Goal: Task Accomplishment & Management: Manage account settings

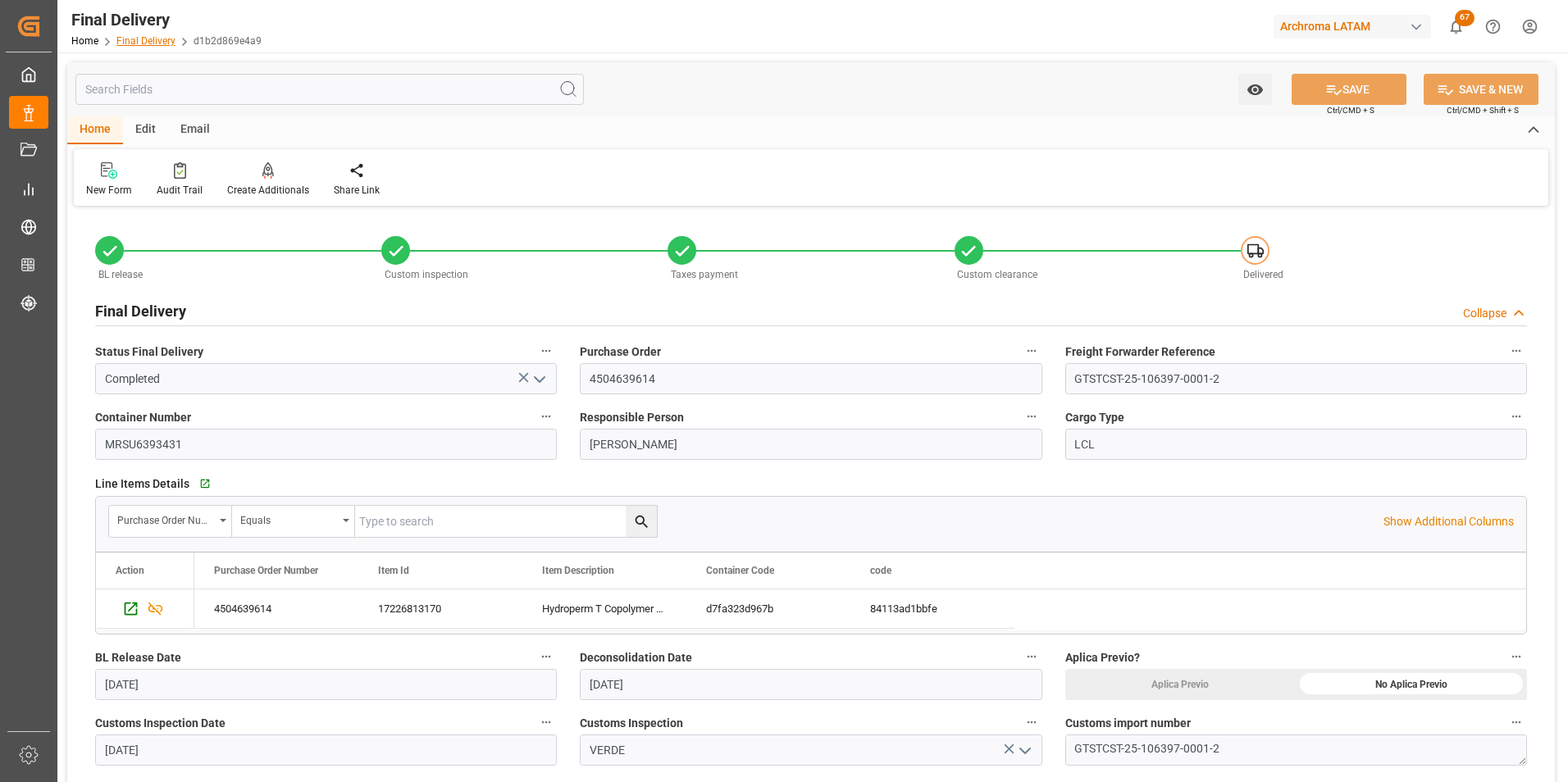
scroll to position [246, 0]
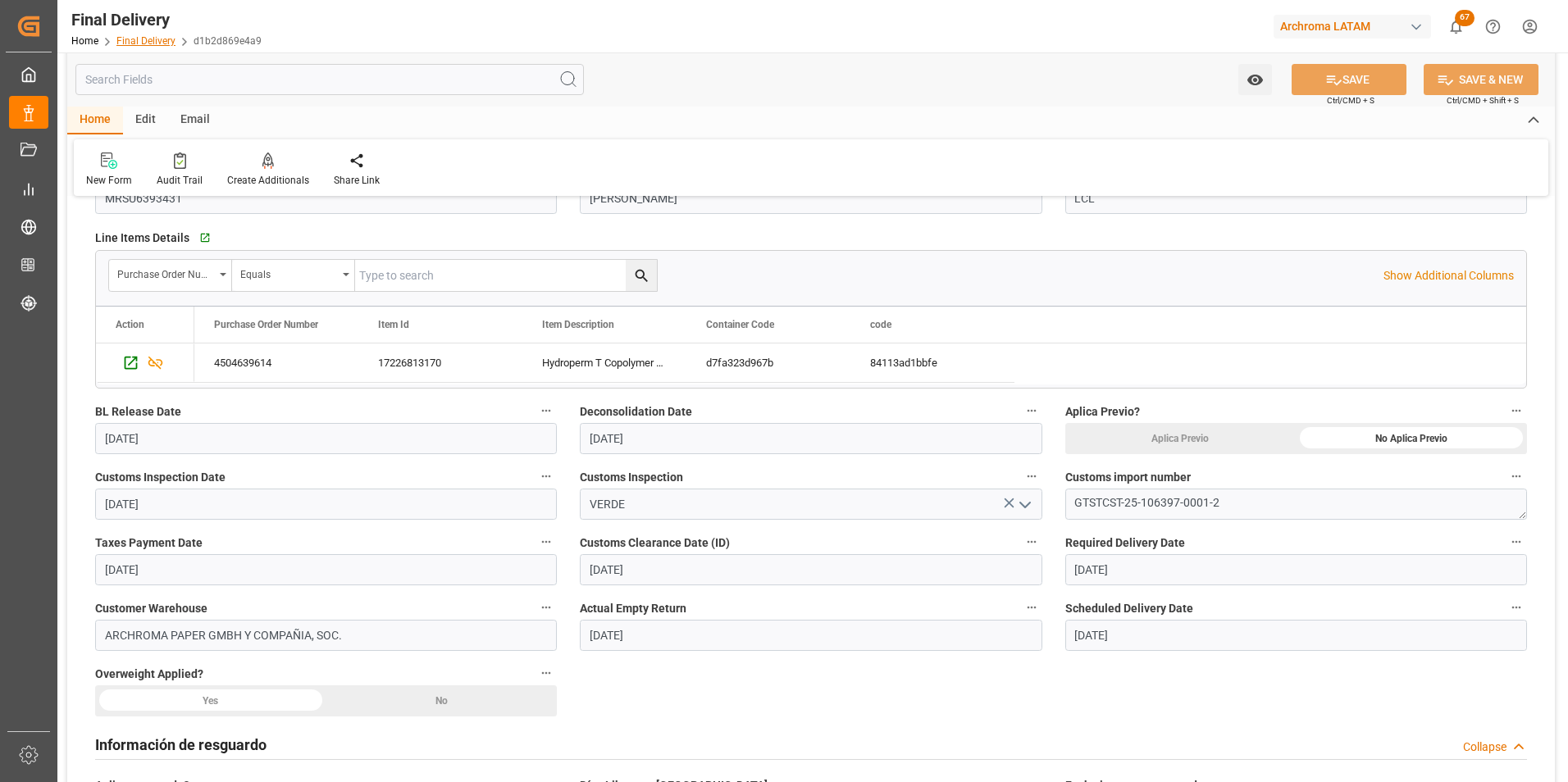
click at [136, 43] on link "Final Delivery" at bounding box center [146, 41] width 59 height 12
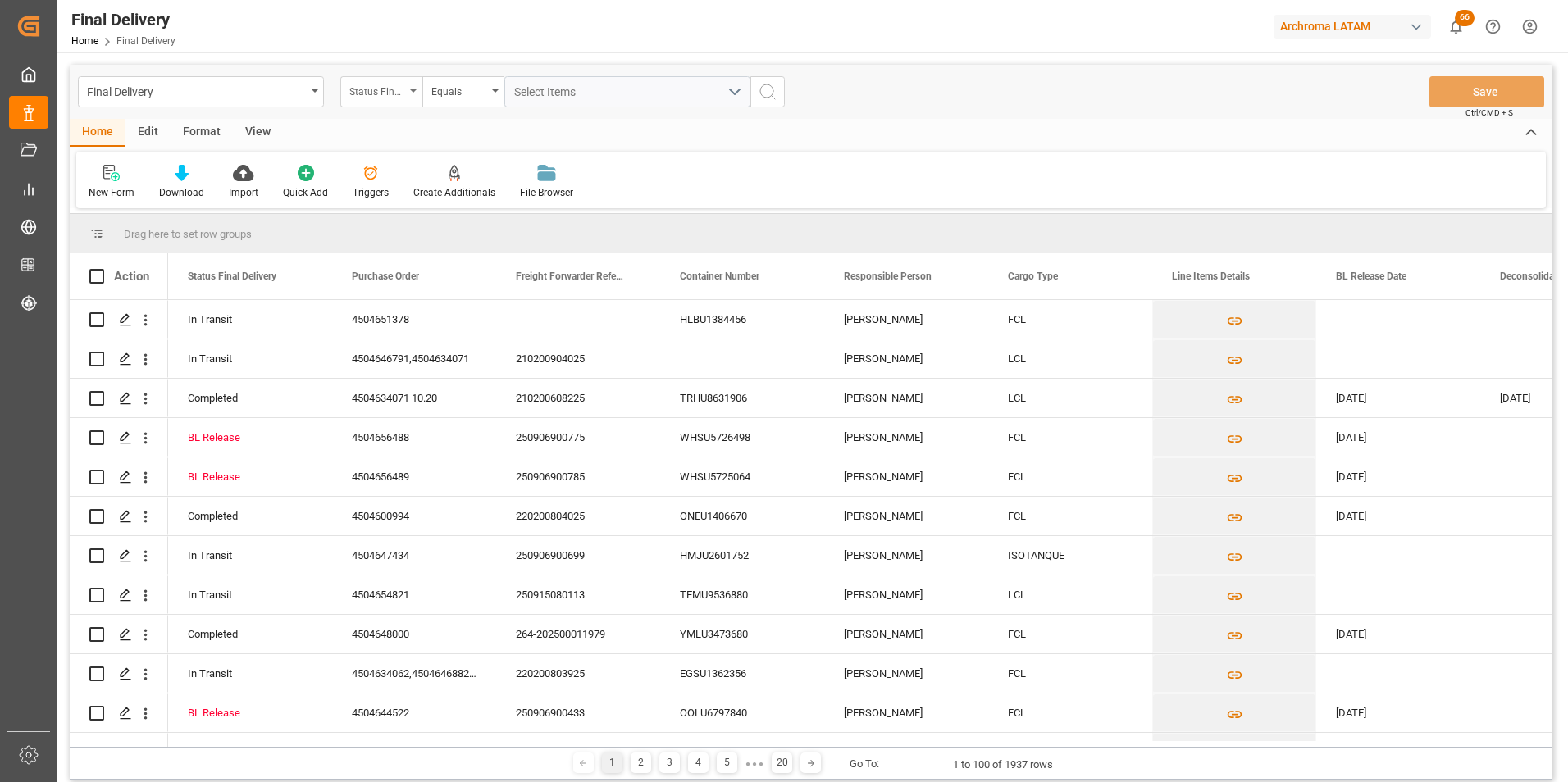
click at [406, 90] on div "Status Final Delivery" at bounding box center [381, 92] width 82 height 32
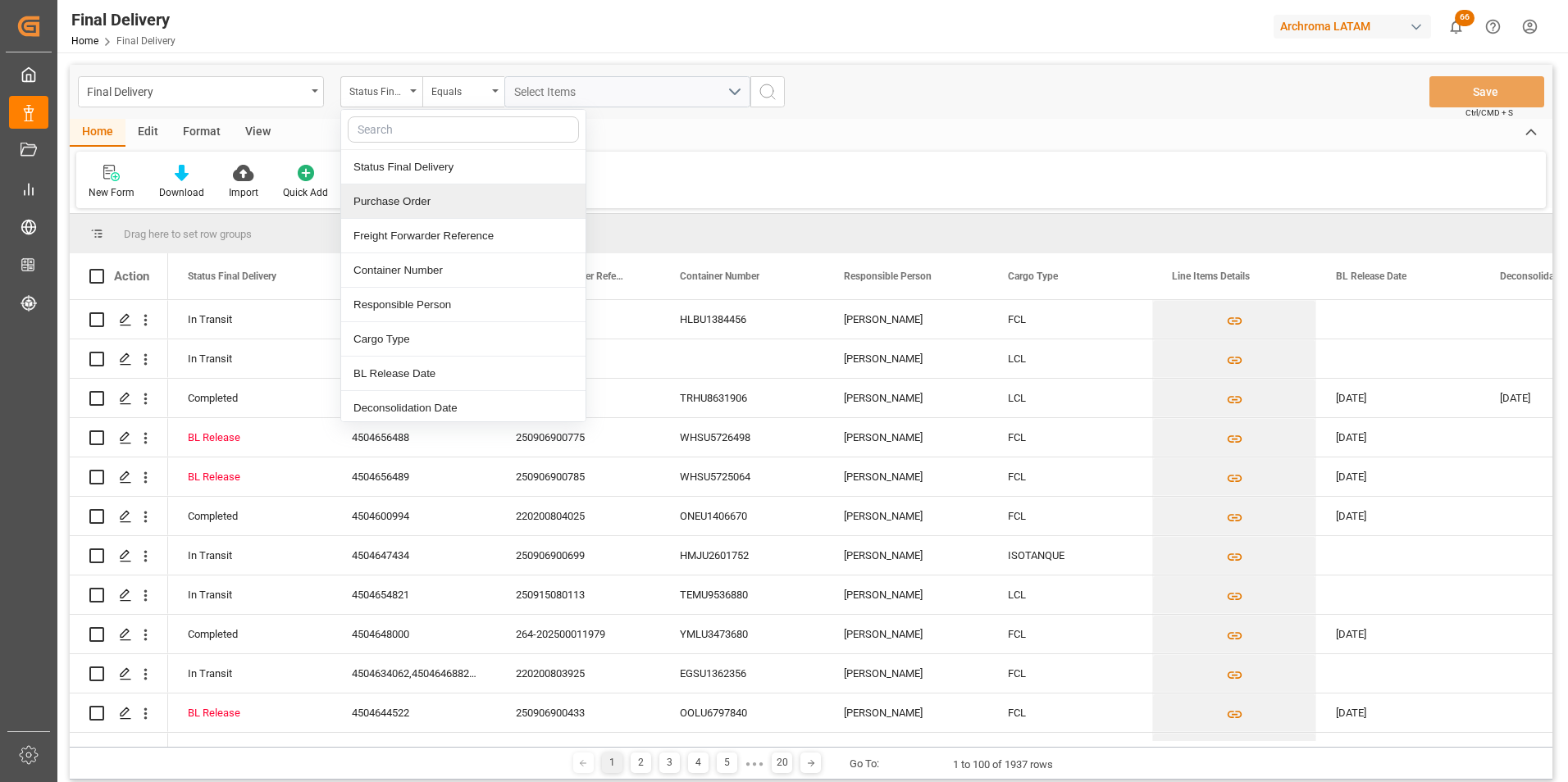
click at [406, 205] on div "Purchase Order" at bounding box center [463, 202] width 244 height 34
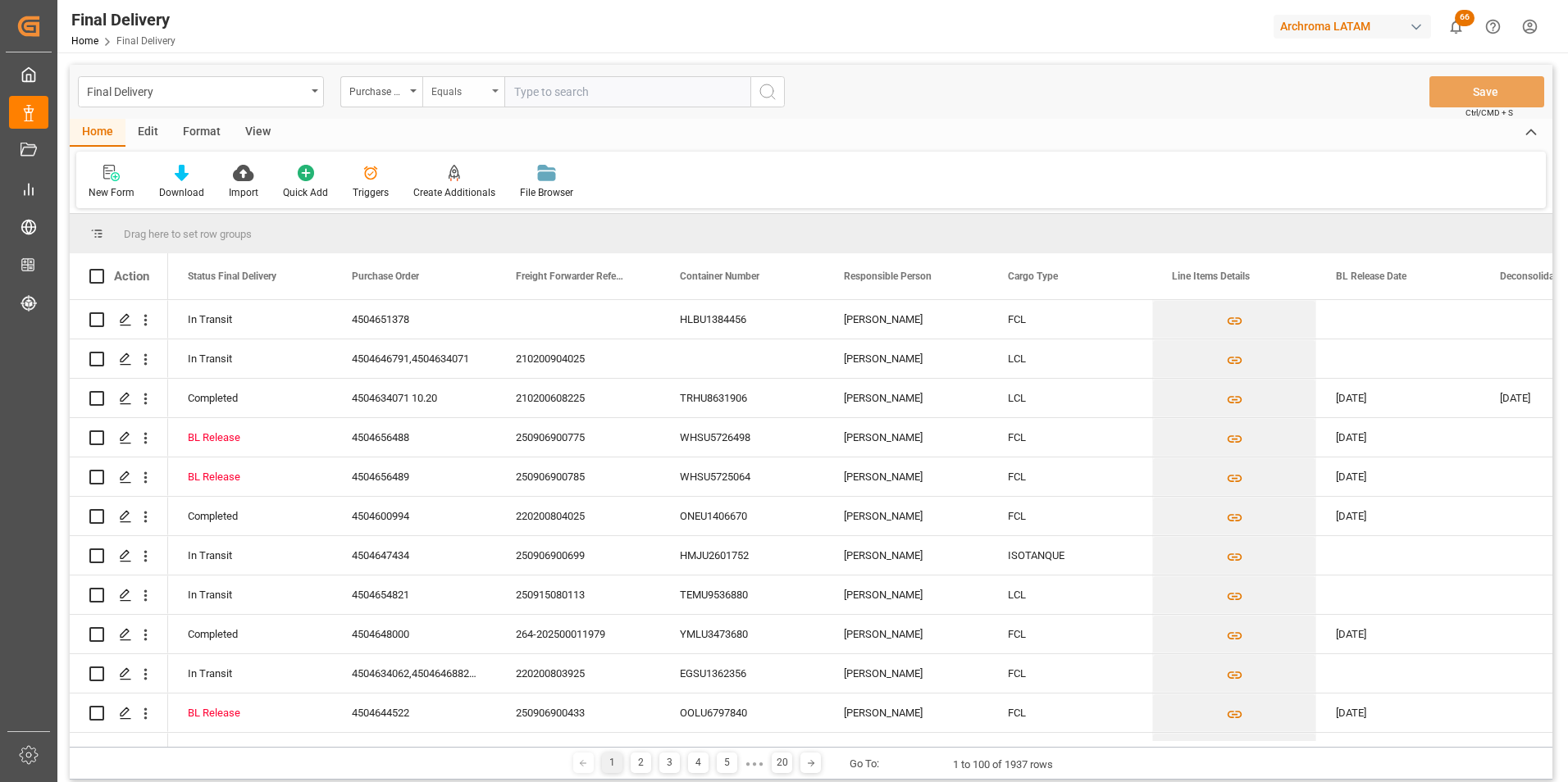
click at [445, 86] on div "Equals" at bounding box center [460, 89] width 56 height 19
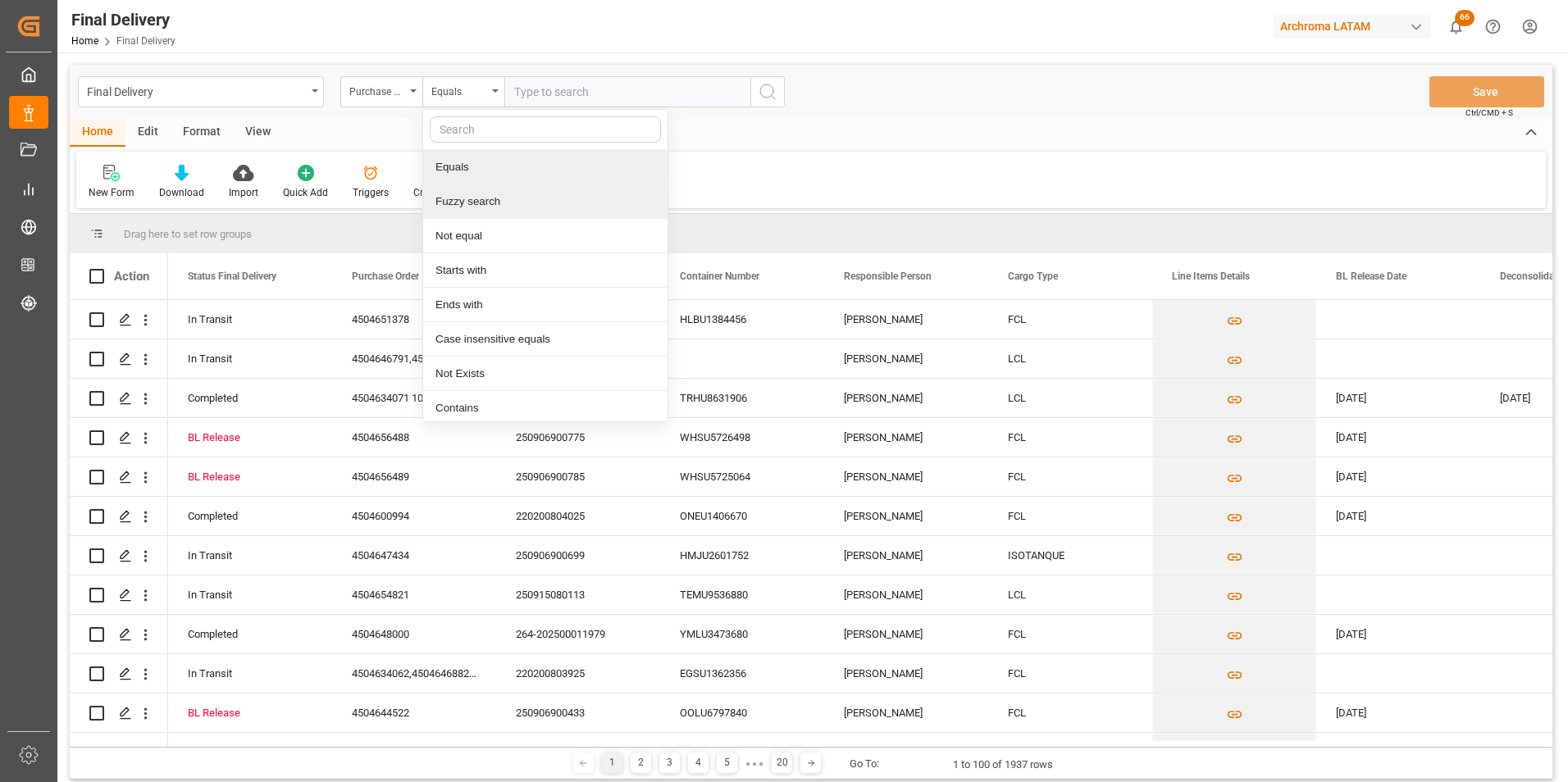
click at [507, 197] on div "Fuzzy search" at bounding box center [545, 202] width 244 height 34
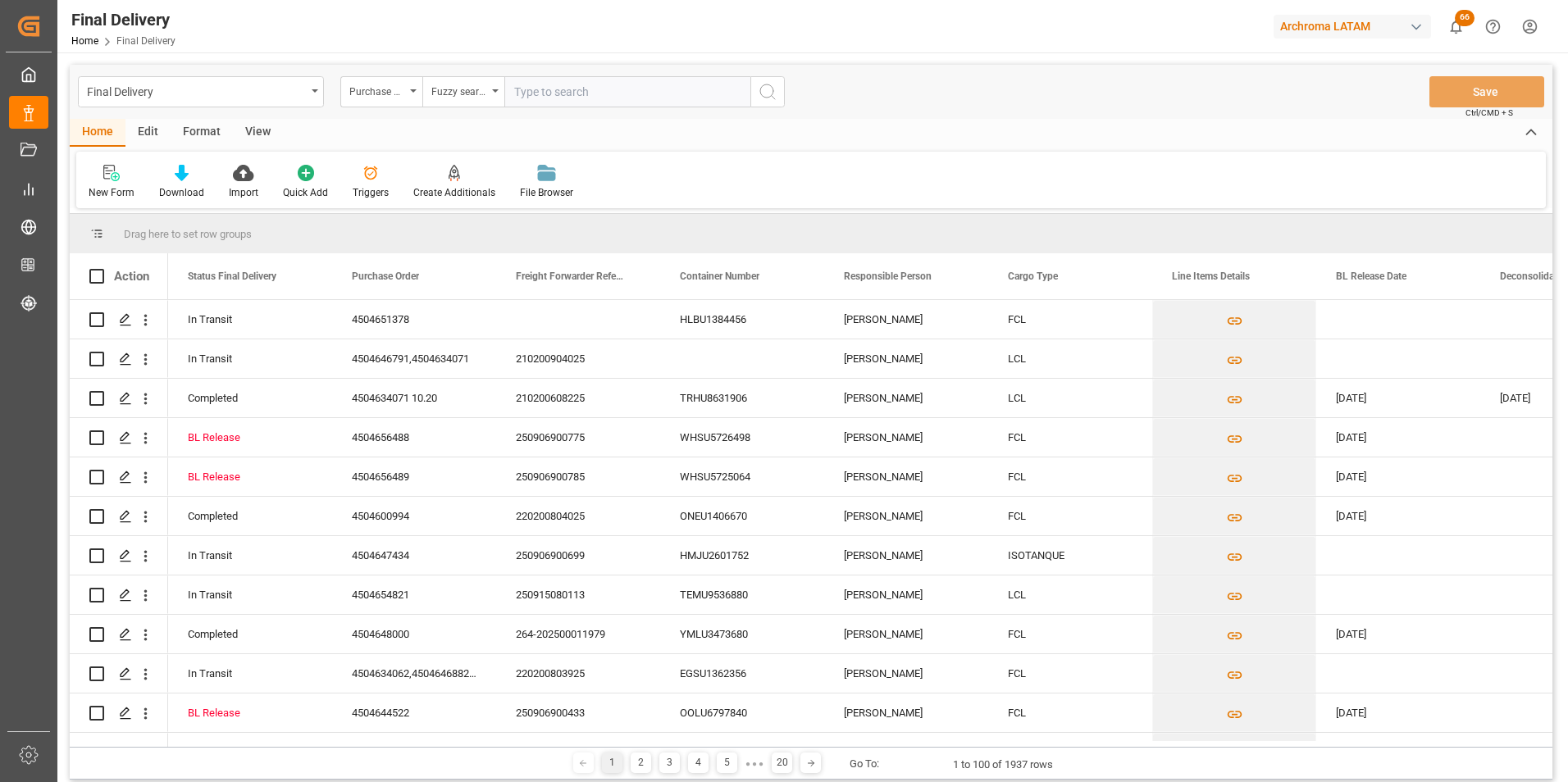
paste input "4504639614"
type input "4504639614"
click at [768, 94] on icon "search button" at bounding box center [768, 92] width 20 height 20
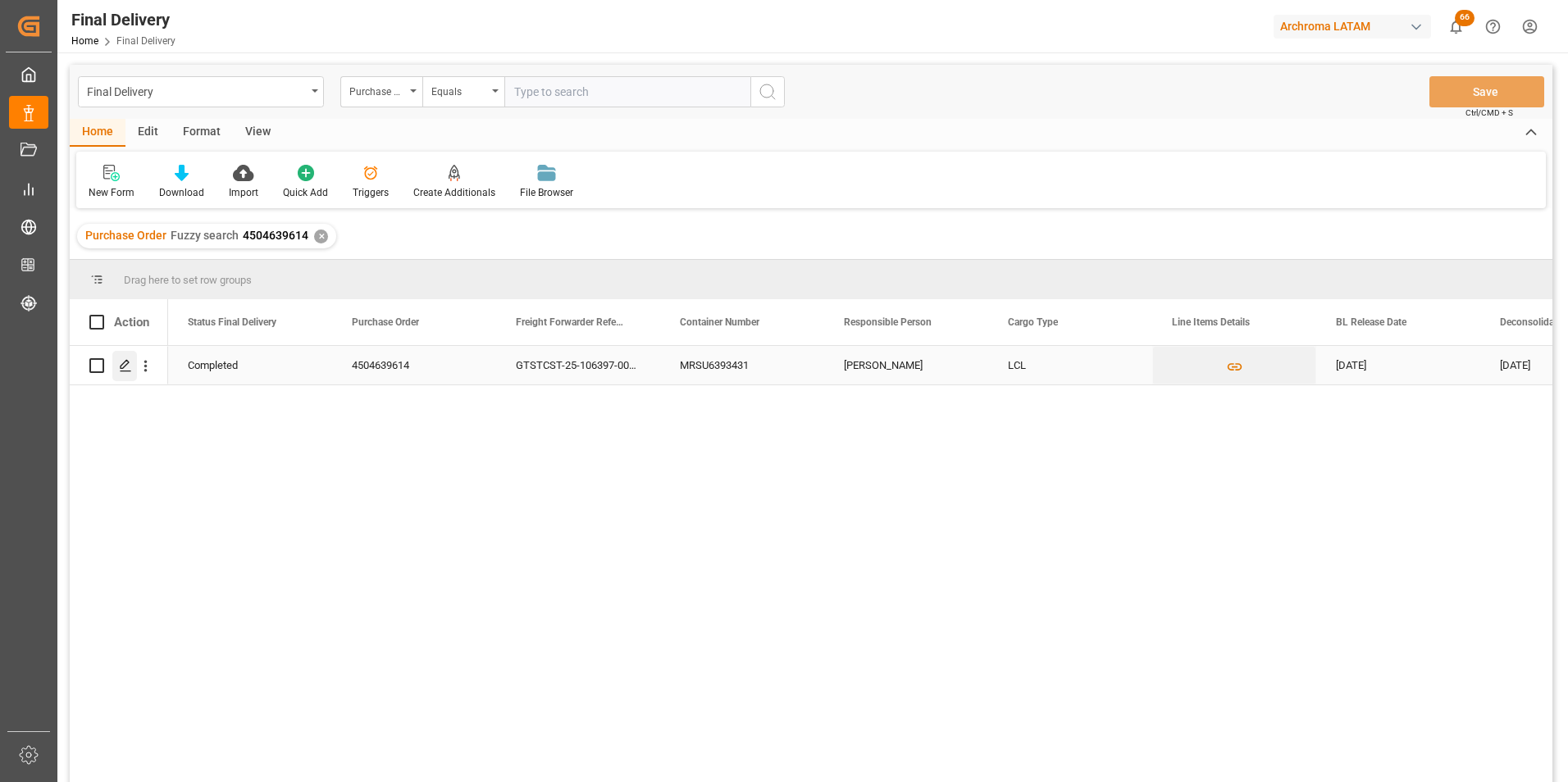
click at [121, 368] on polygon "Press SPACE to select this row." at bounding box center [124, 364] width 8 height 8
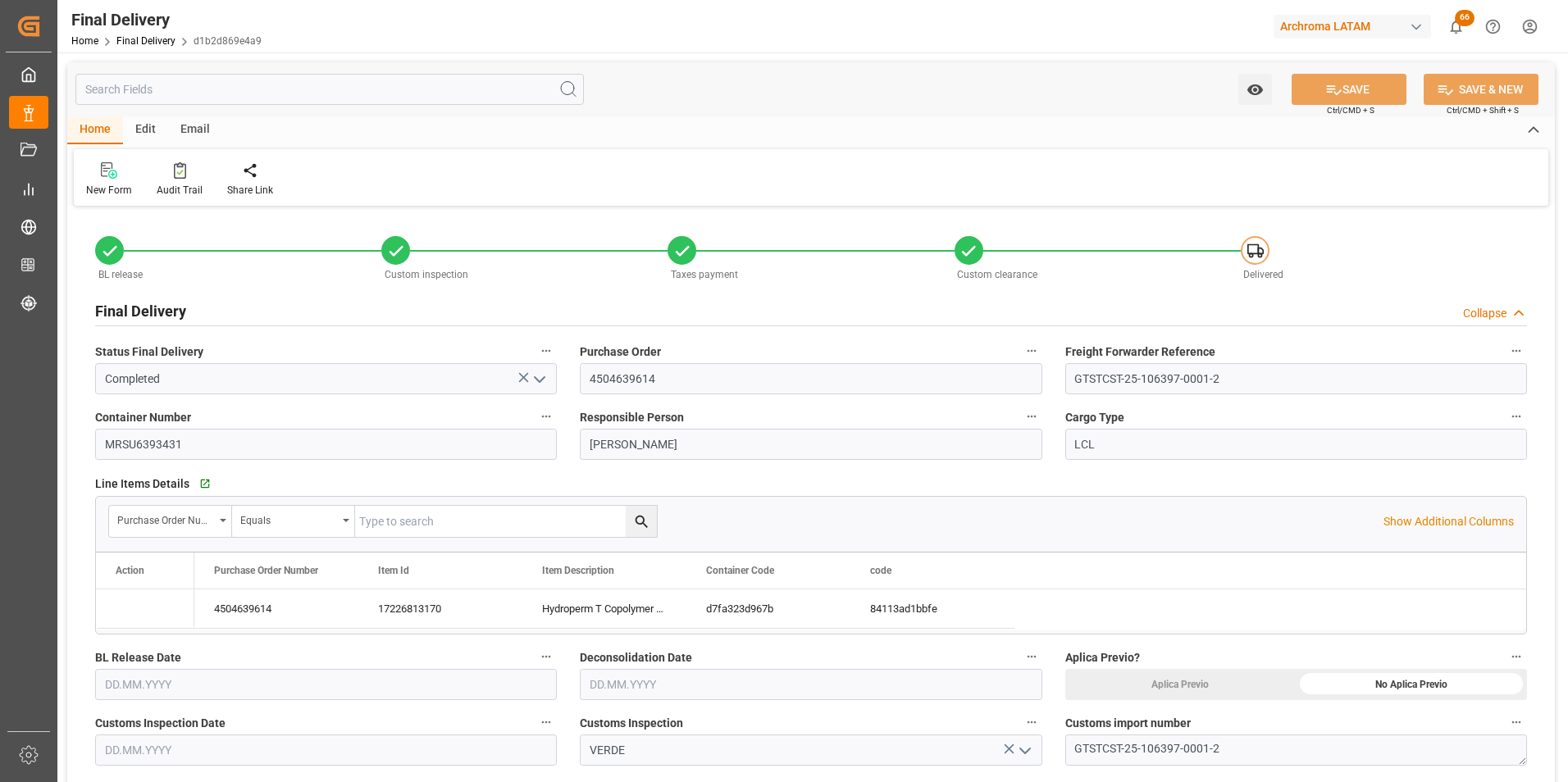
type input "[DATE]"
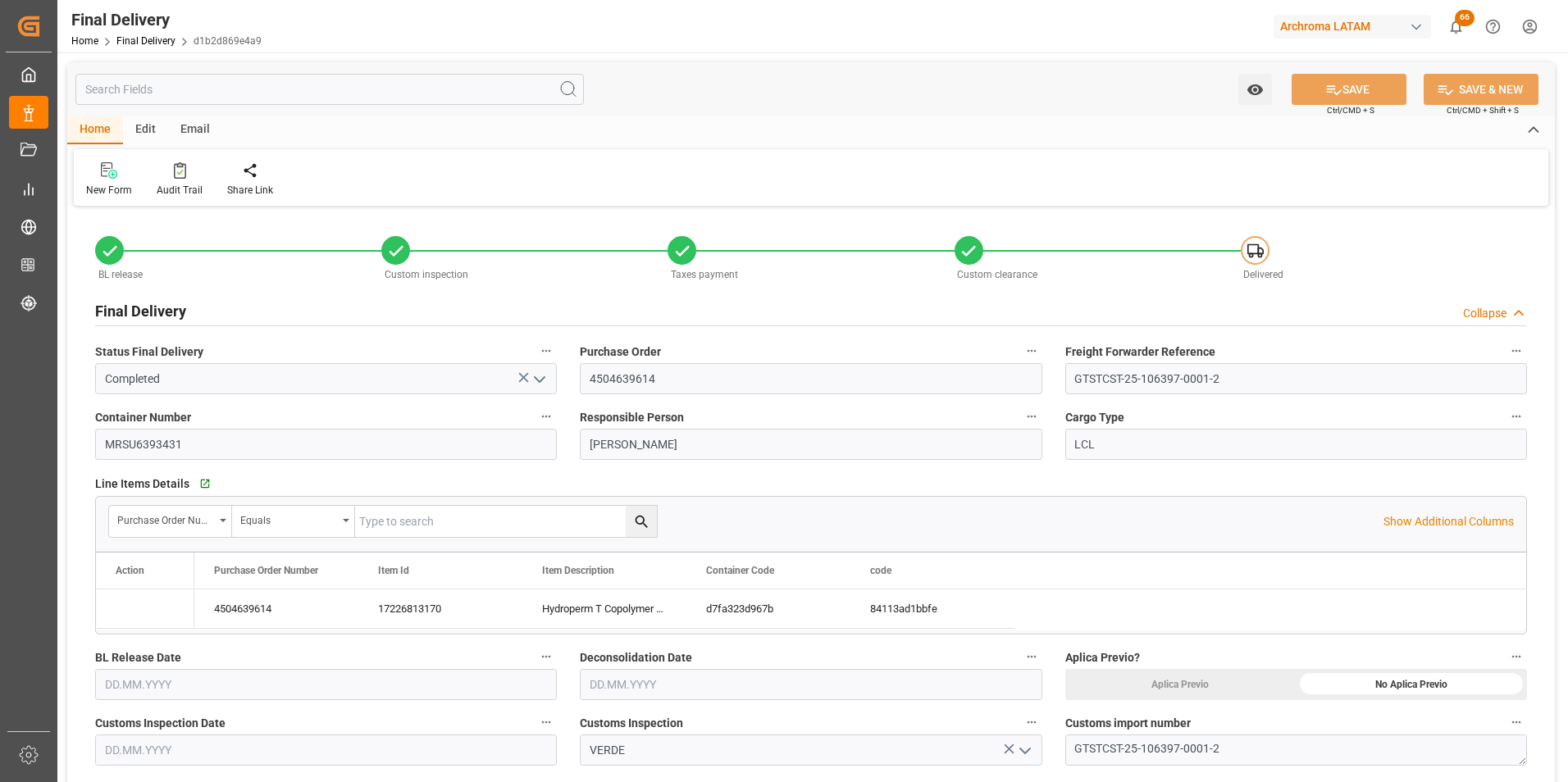
type input "[DATE]"
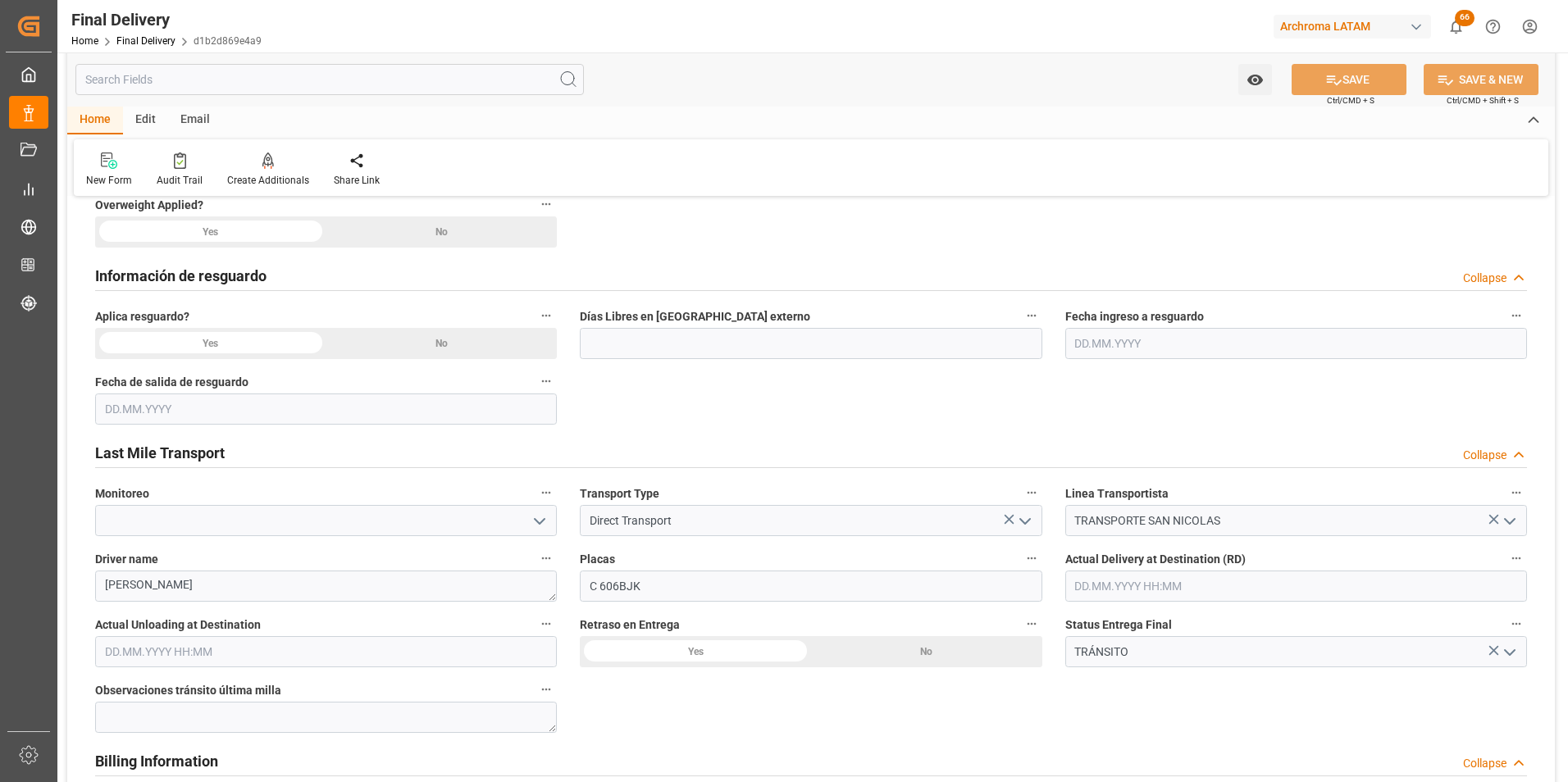
scroll to position [738, 0]
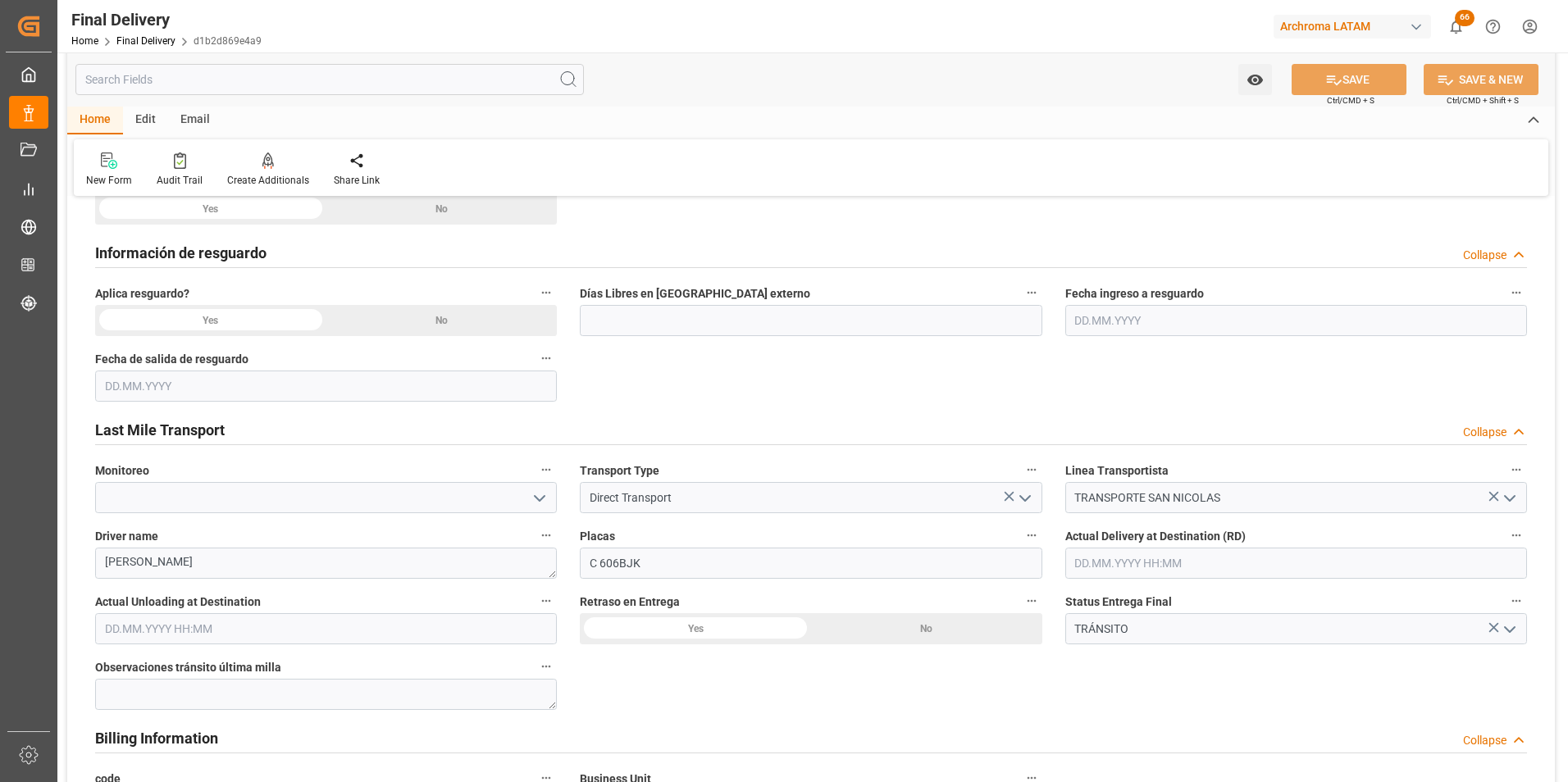
click at [456, 315] on div "No" at bounding box center [442, 321] width 232 height 32
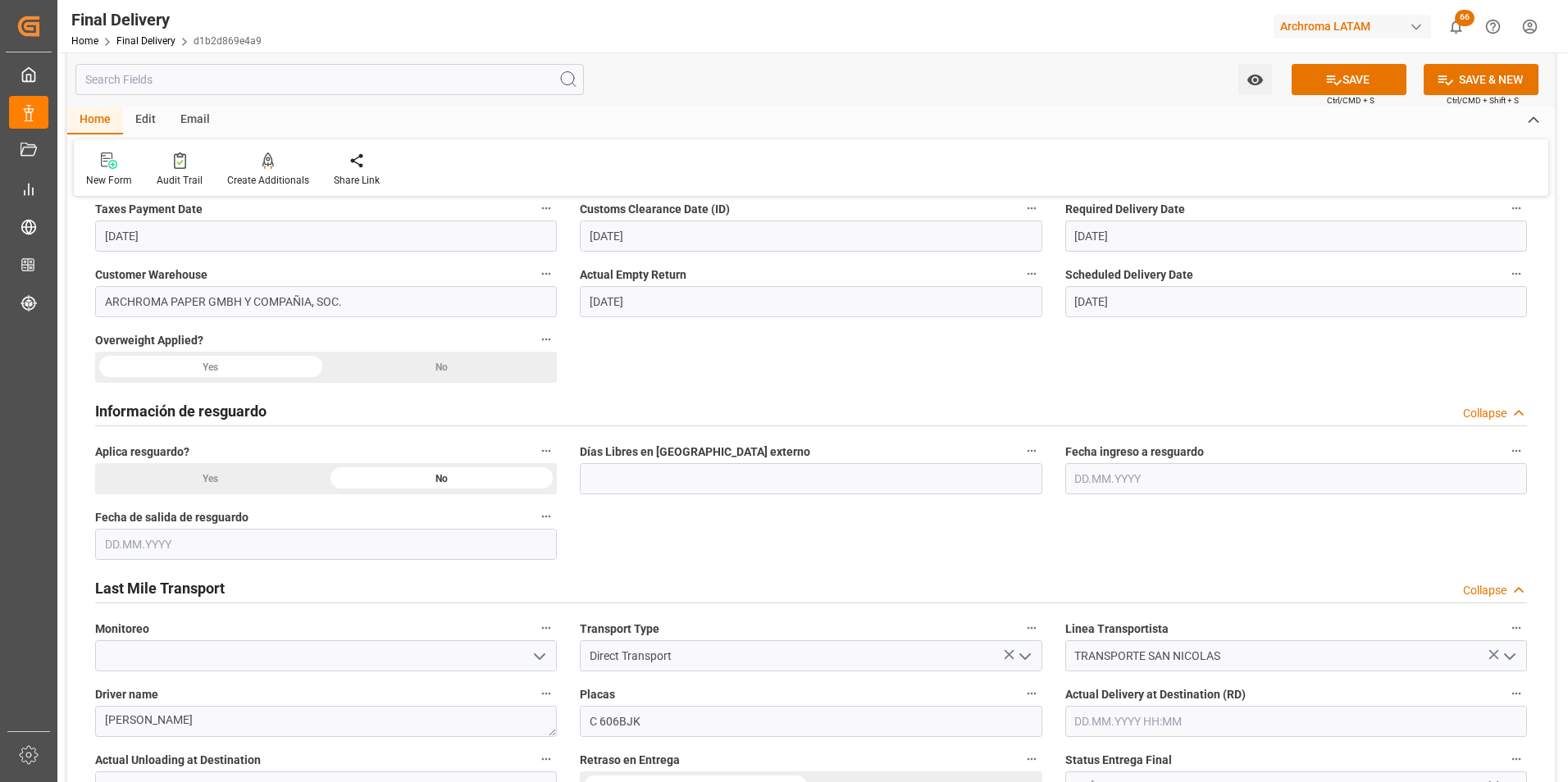
scroll to position [574, 0]
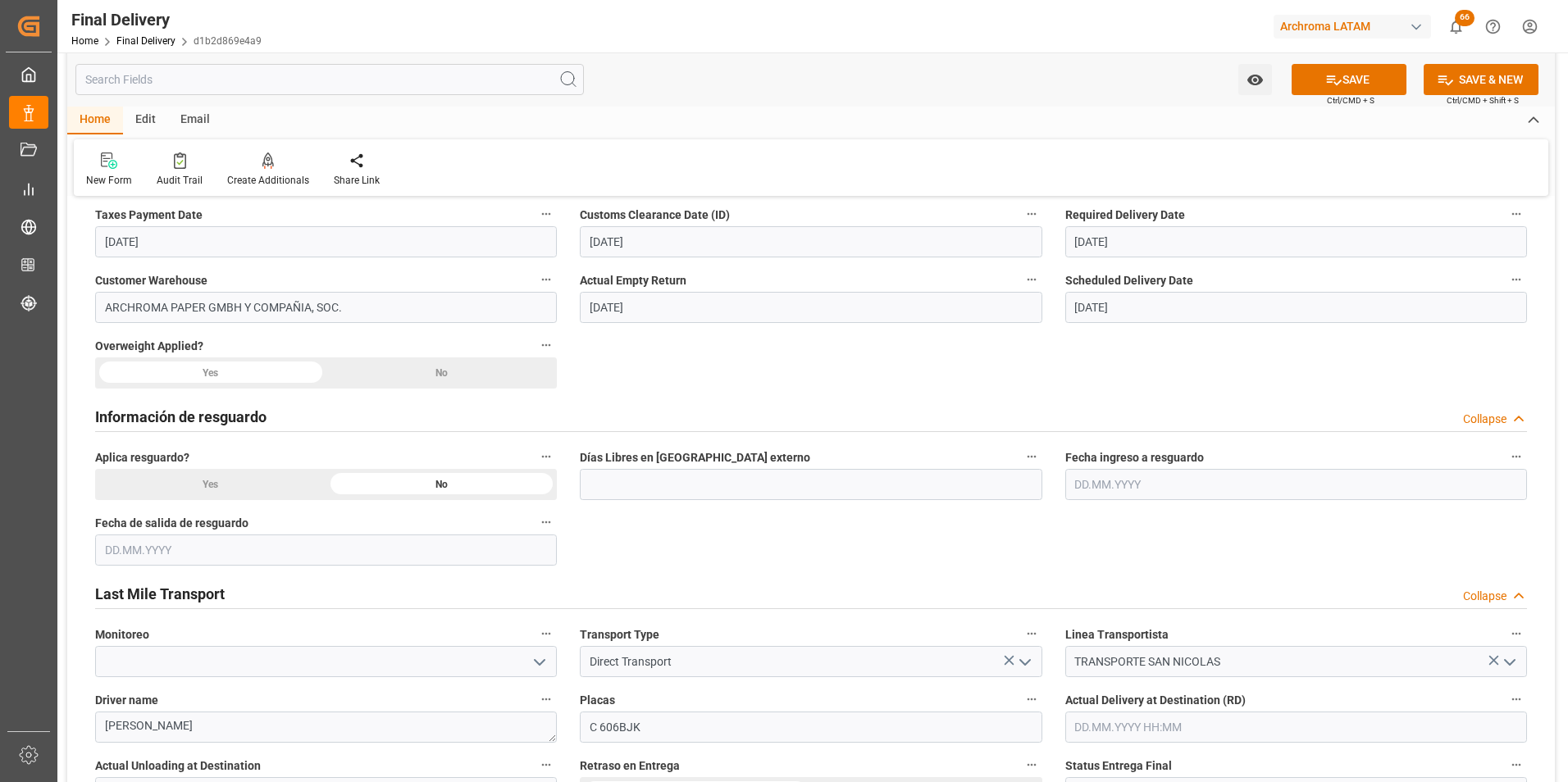
click at [503, 370] on div "No" at bounding box center [442, 373] width 232 height 32
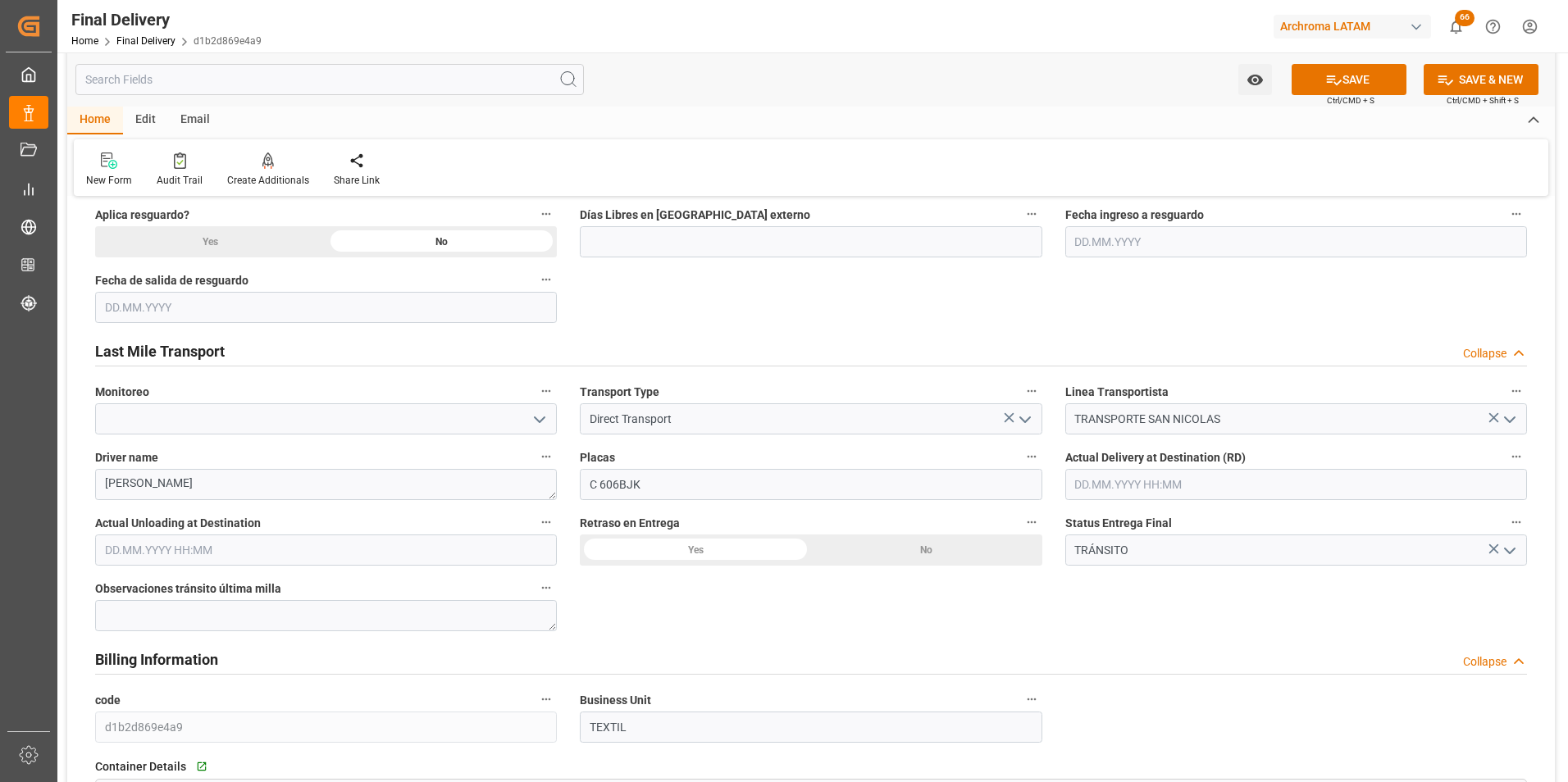
scroll to position [820, 0]
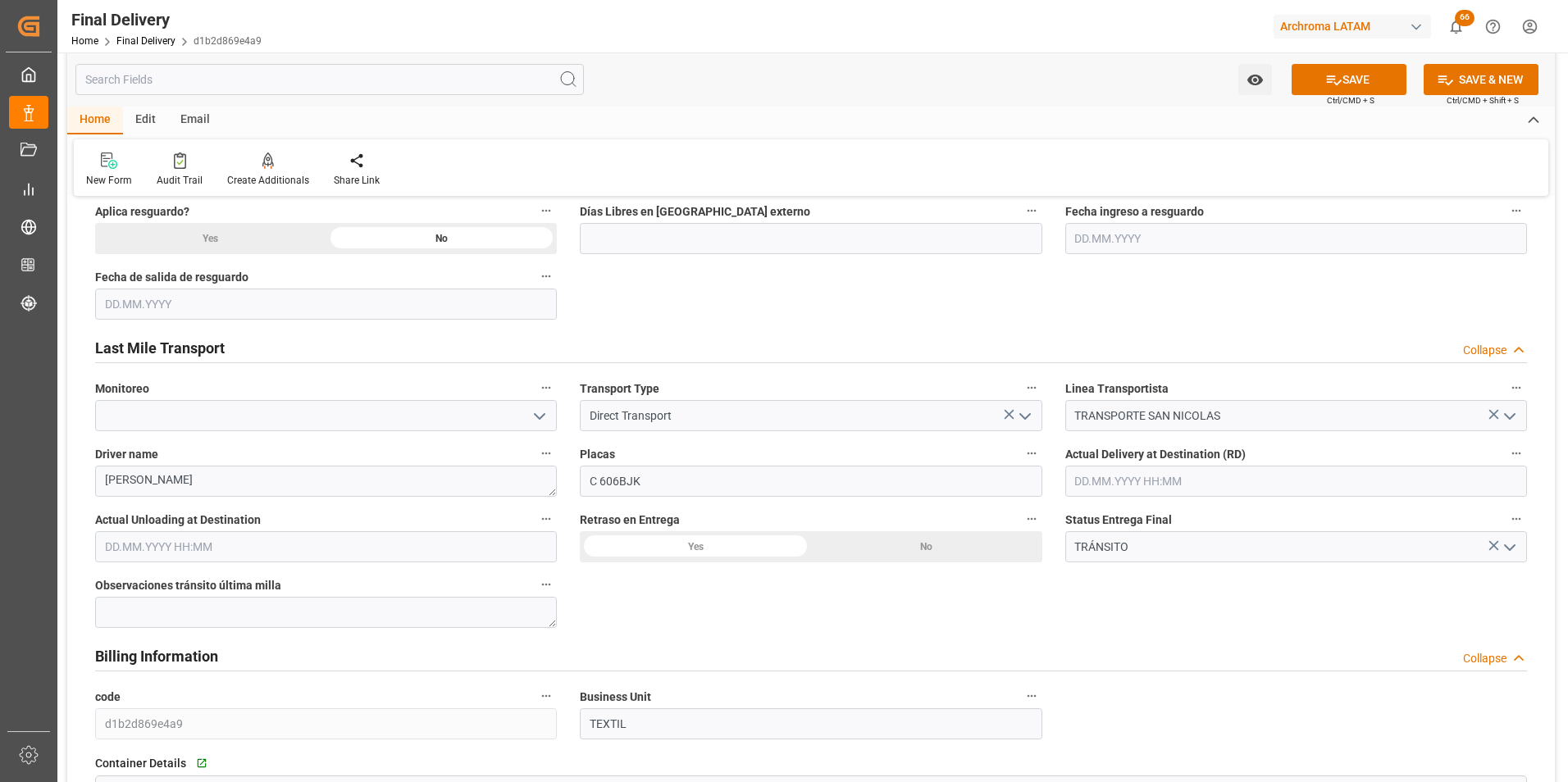
click at [1123, 482] on input "text" at bounding box center [1296, 481] width 461 height 32
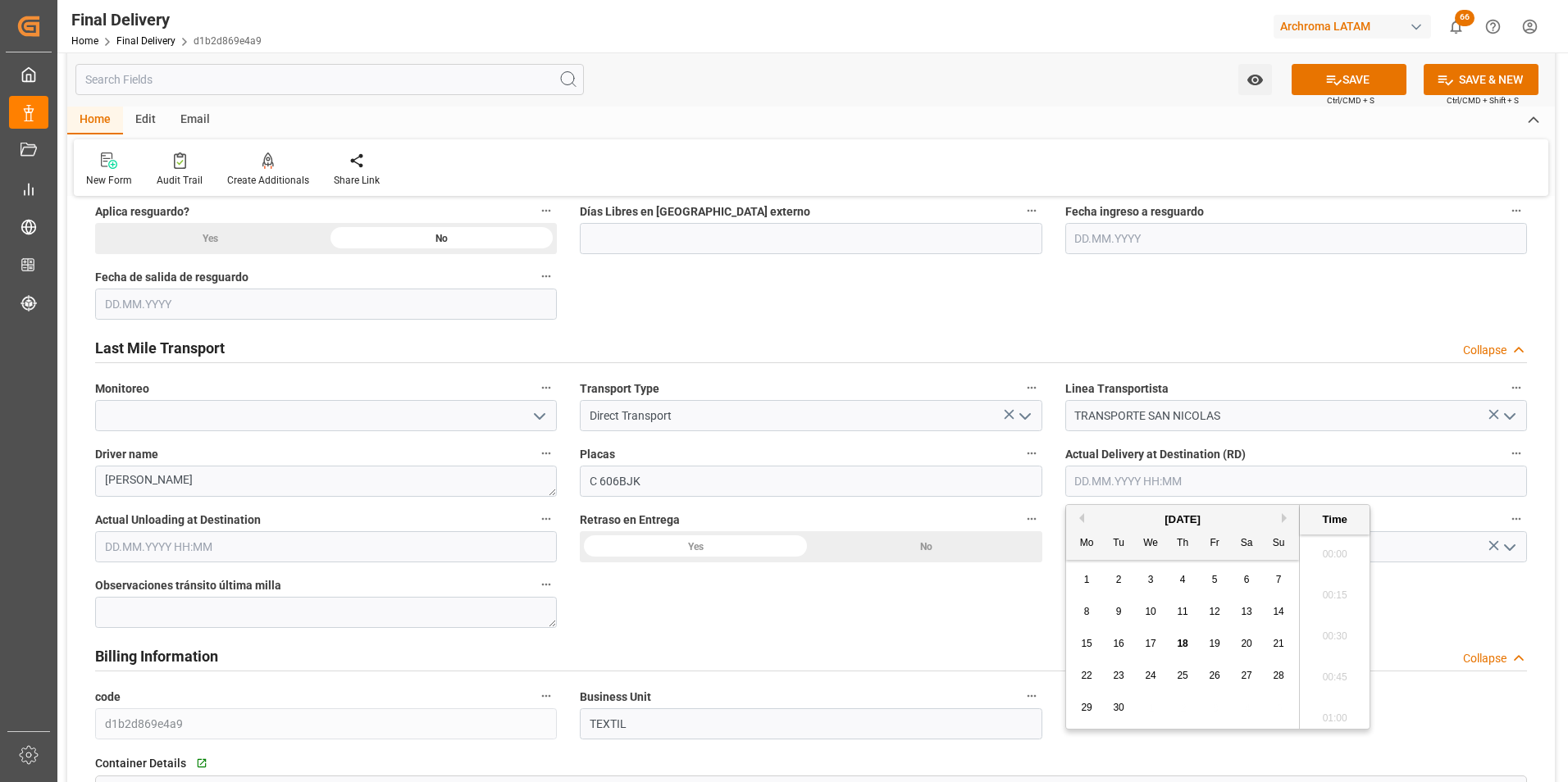
scroll to position [1441, 0]
click at [1150, 650] on span "17" at bounding box center [1150, 643] width 11 height 12
type input "[DATE] 00:00"
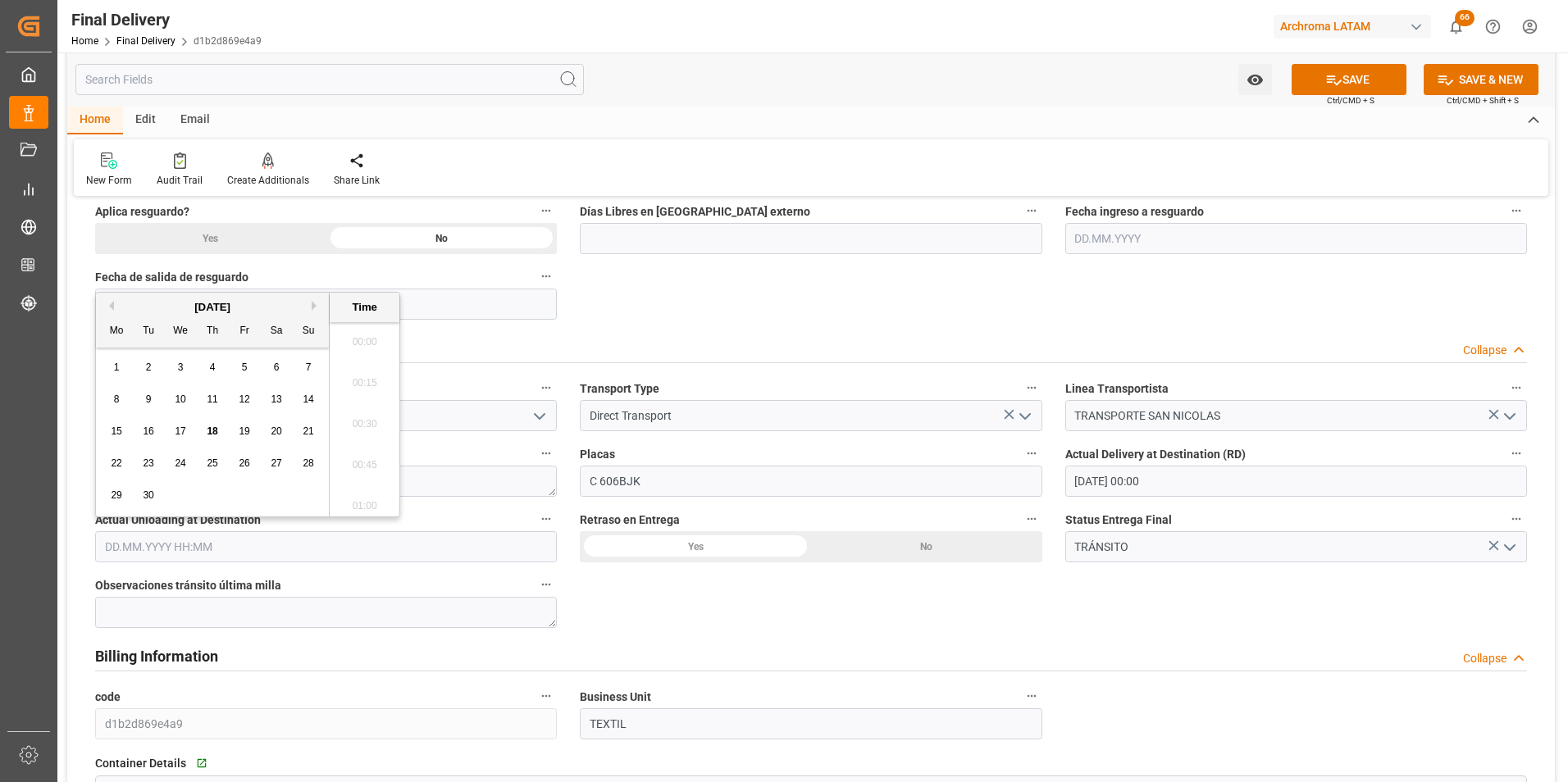
click at [142, 550] on input "text" at bounding box center [326, 547] width 461 height 32
click at [177, 430] on span "17" at bounding box center [180, 431] width 11 height 12
type input "[DATE] 00:00"
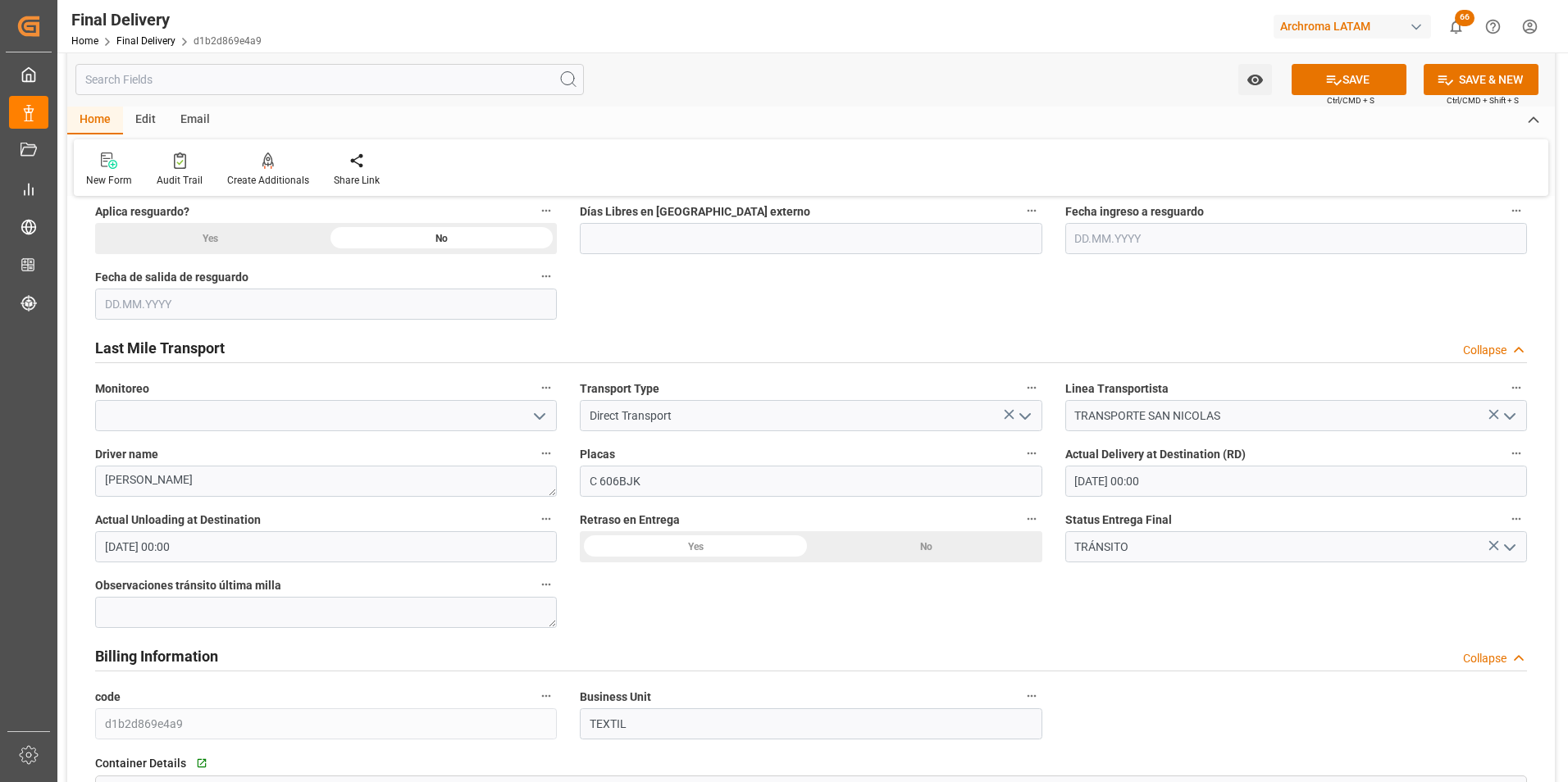
click at [935, 550] on div "No" at bounding box center [926, 547] width 232 height 32
click at [1511, 543] on icon "open menu" at bounding box center [1509, 548] width 20 height 20
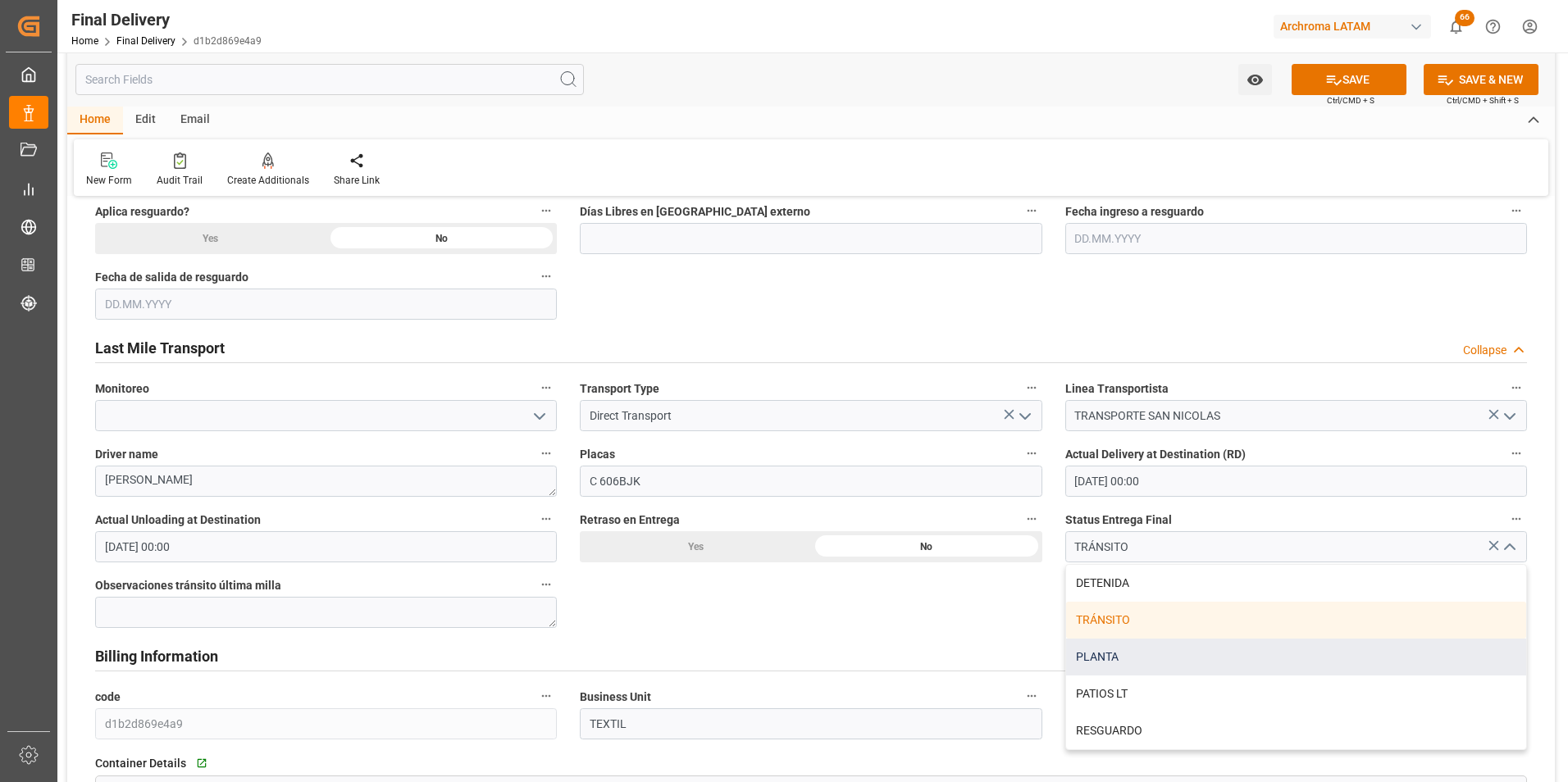
click at [1240, 661] on div "PLANTA" at bounding box center [1296, 657] width 460 height 37
type input "PLANTA"
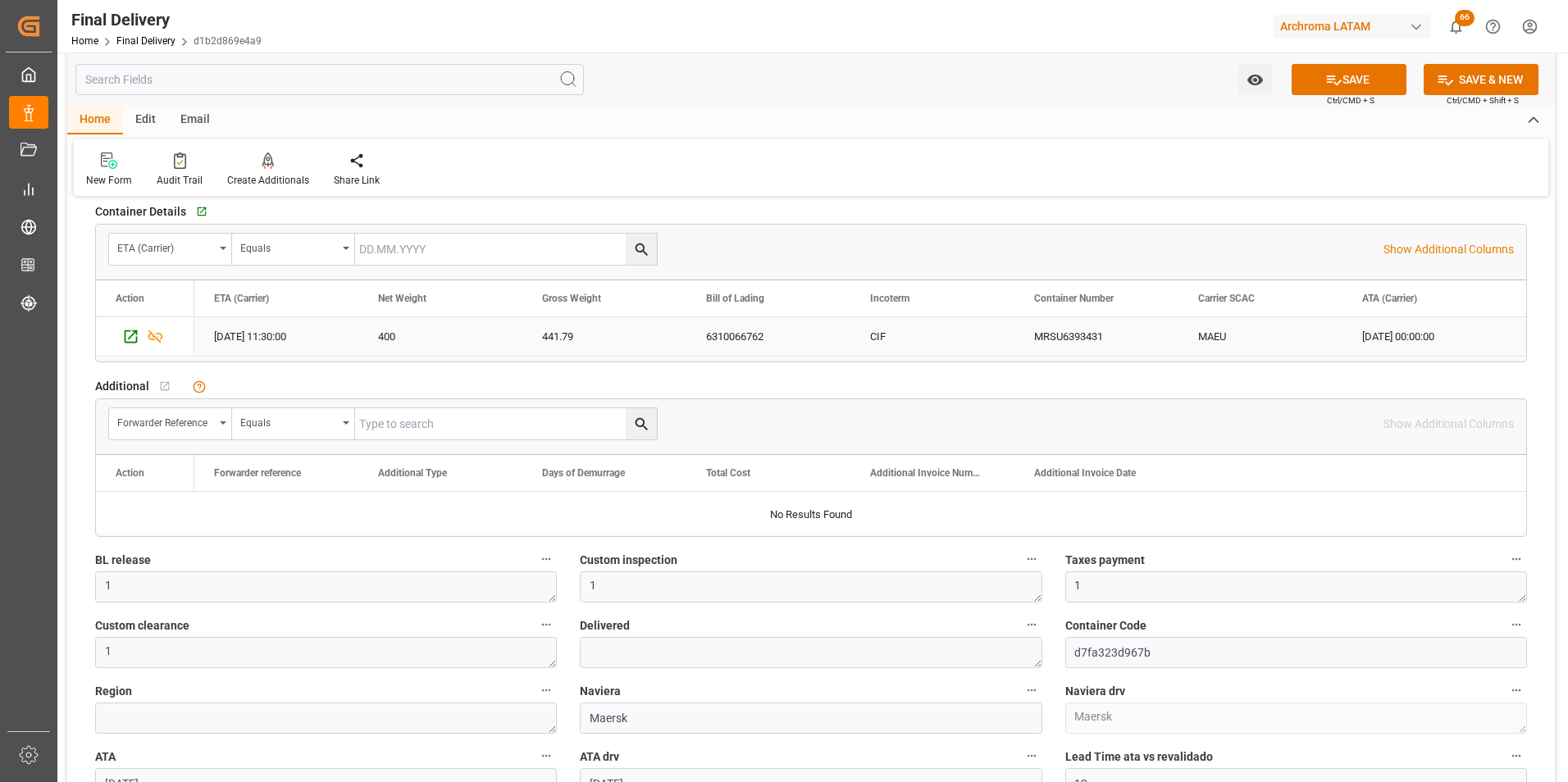
scroll to position [1394, 0]
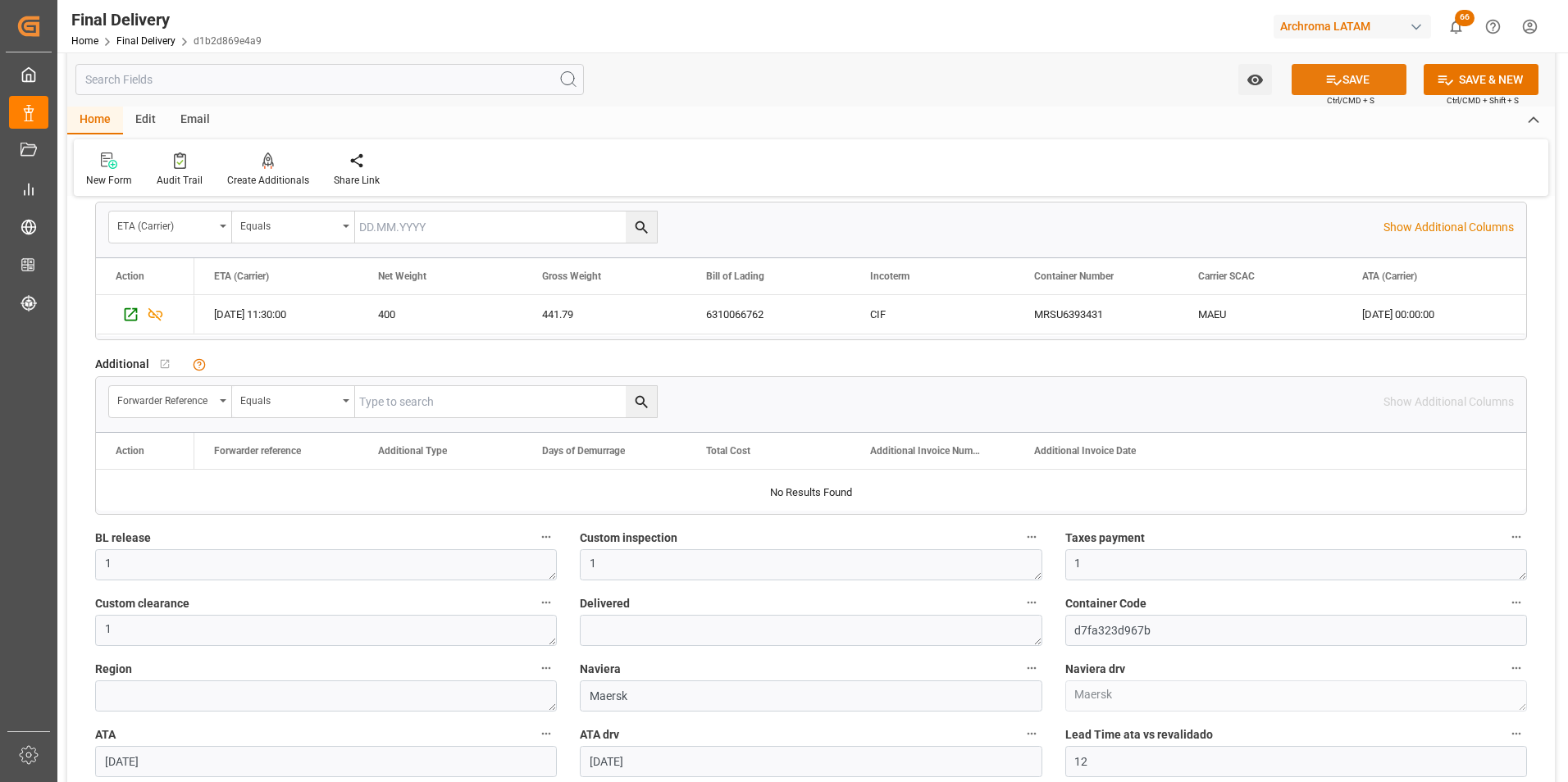
click at [1344, 71] on button "SAVE" at bounding box center [1348, 79] width 114 height 32
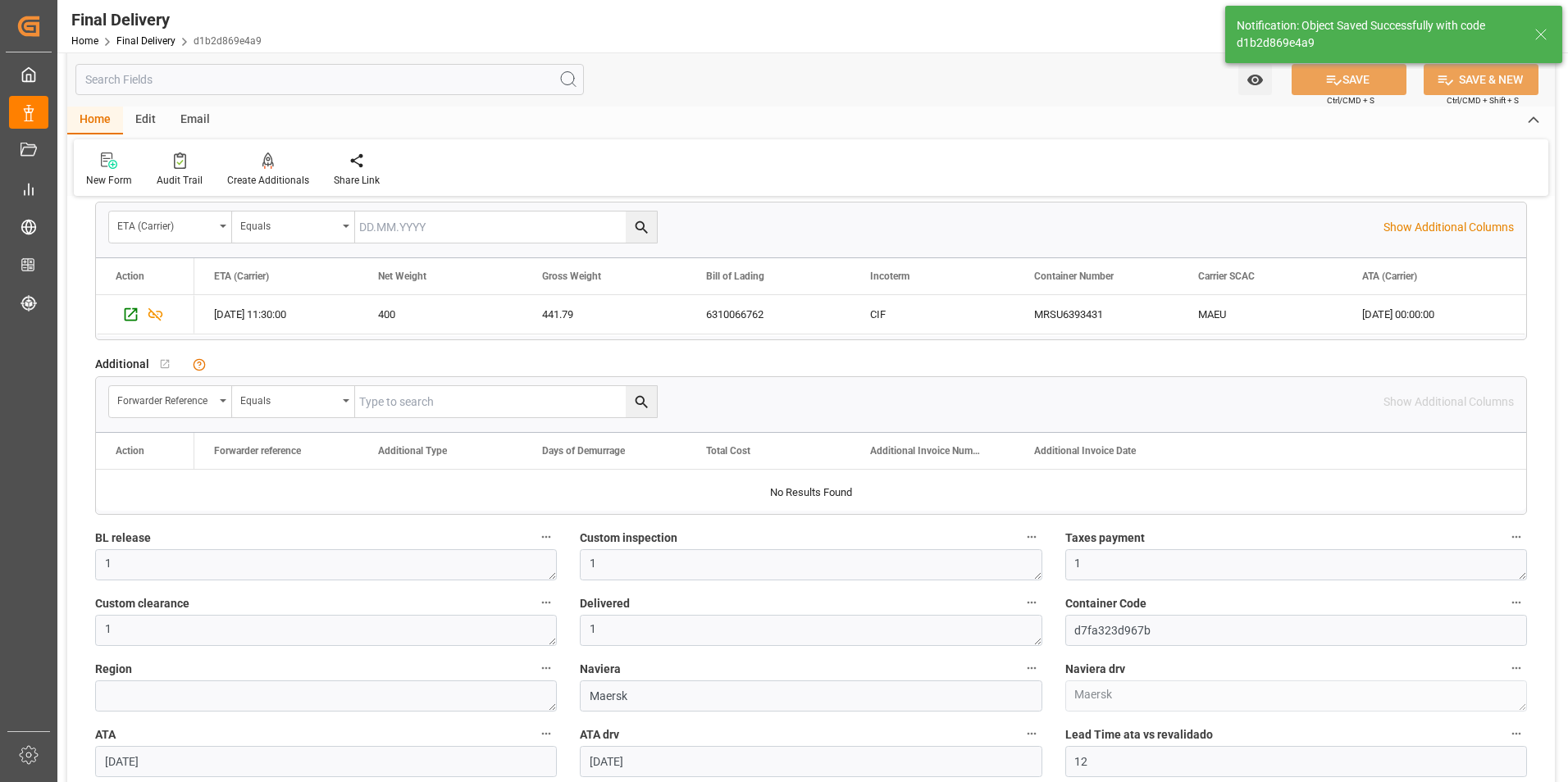
type textarea "1"
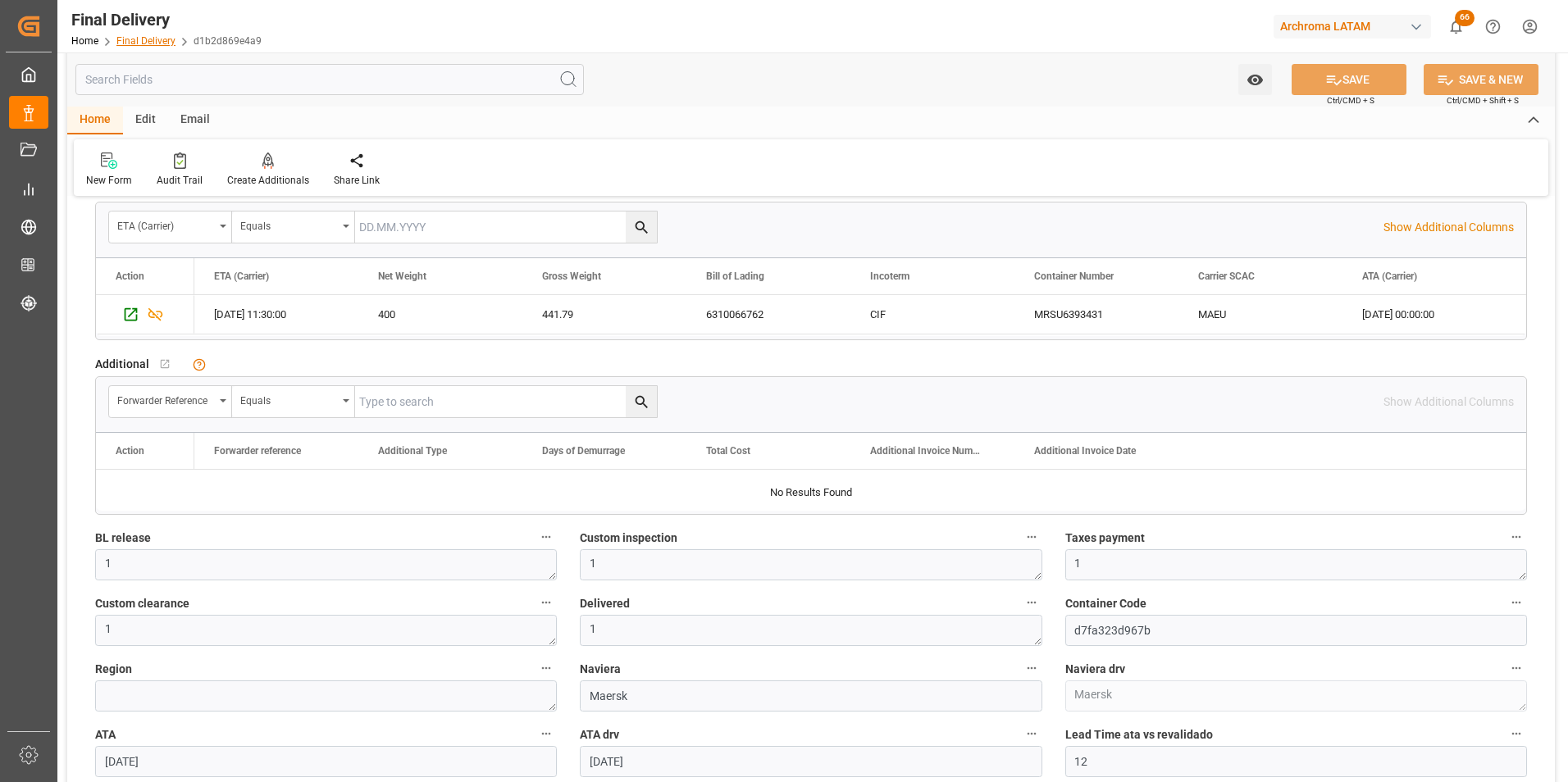
click at [134, 44] on link "Final Delivery" at bounding box center [146, 41] width 59 height 12
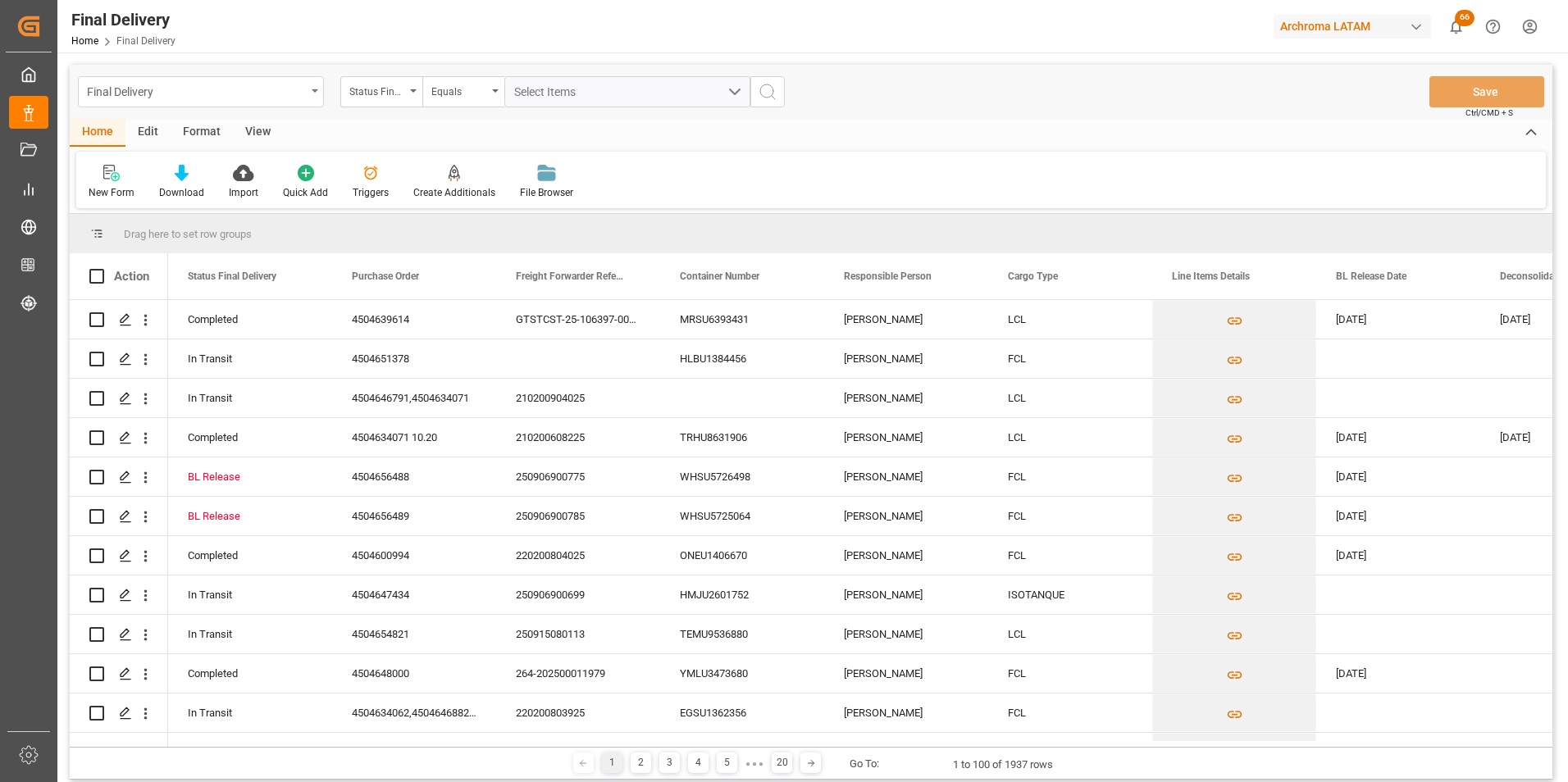
click at [293, 94] on div "Final Delivery" at bounding box center [196, 90] width 219 height 21
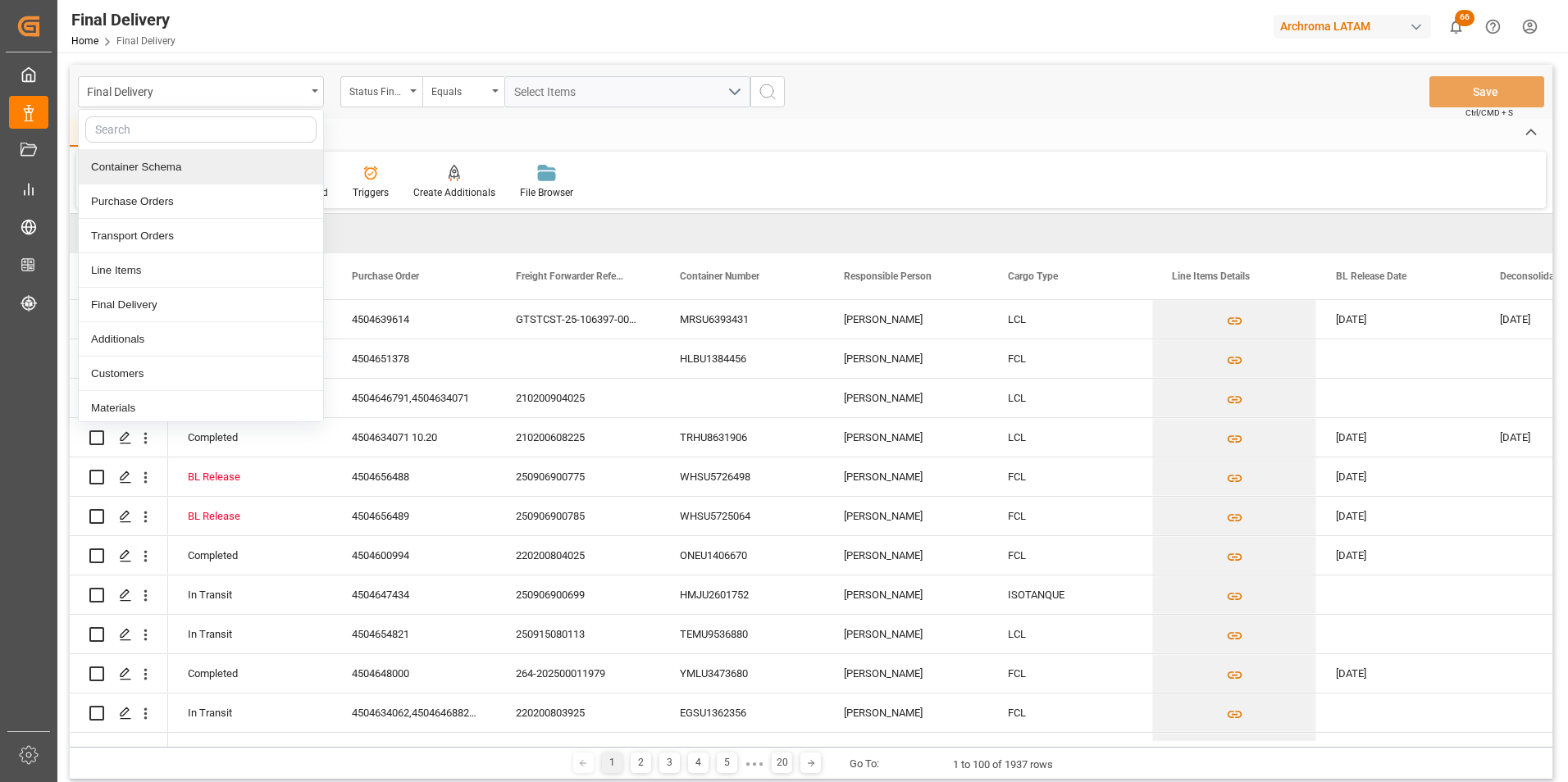
click at [185, 174] on div "Container Schema" at bounding box center [200, 168] width 244 height 34
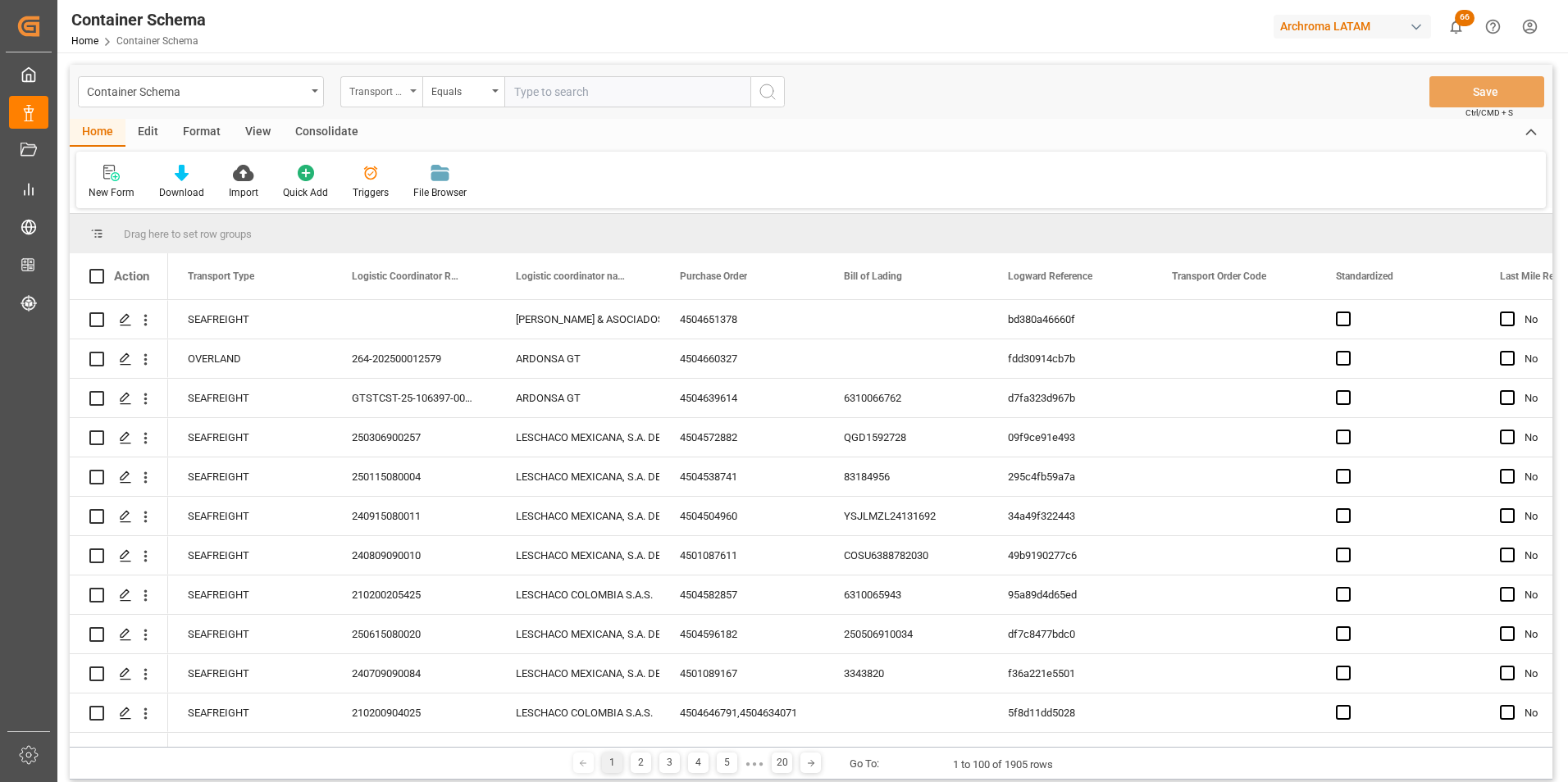
click at [398, 97] on div "Transport Type" at bounding box center [378, 89] width 56 height 19
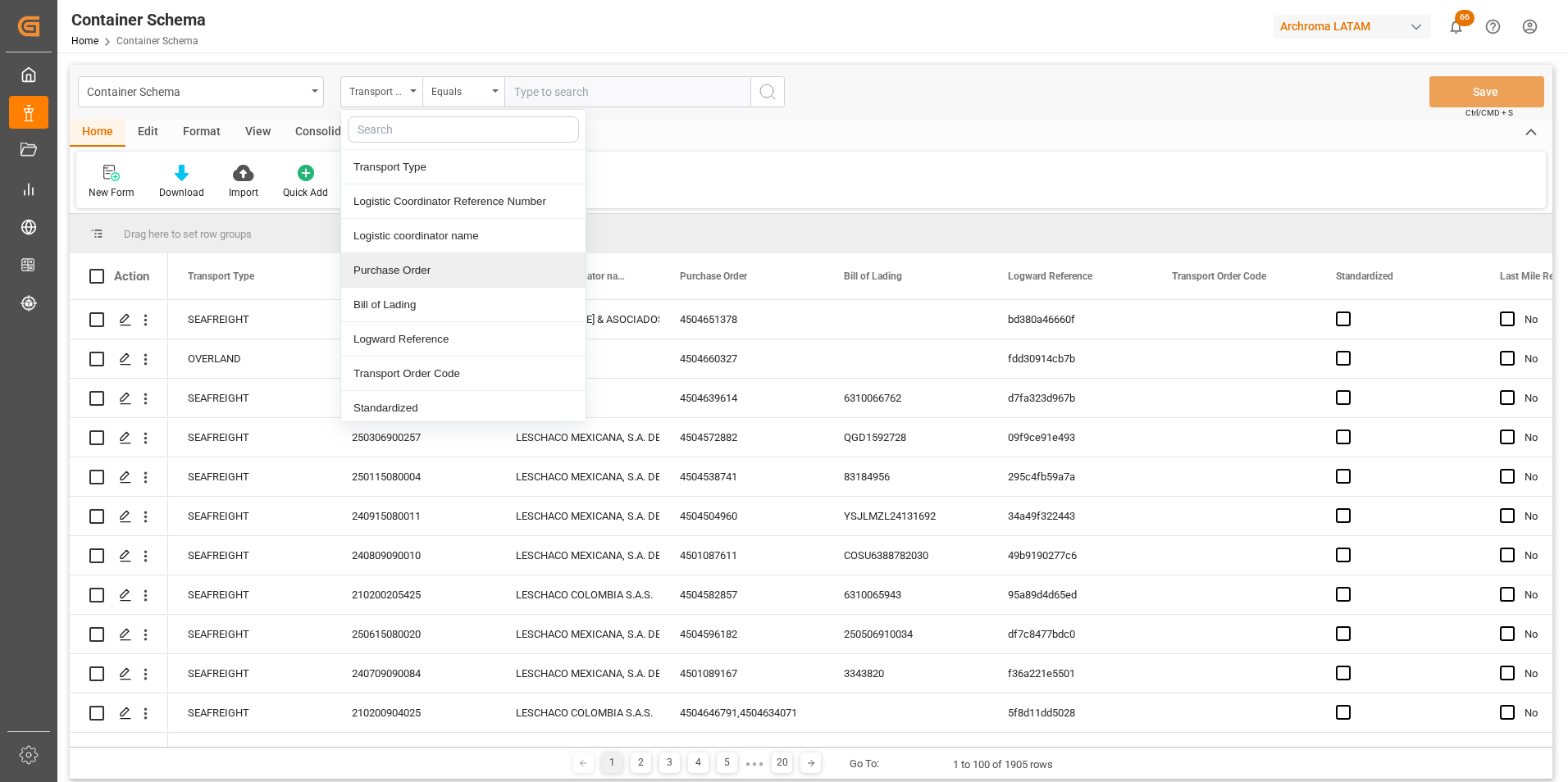
click at [416, 267] on div "Purchase Order" at bounding box center [463, 270] width 244 height 34
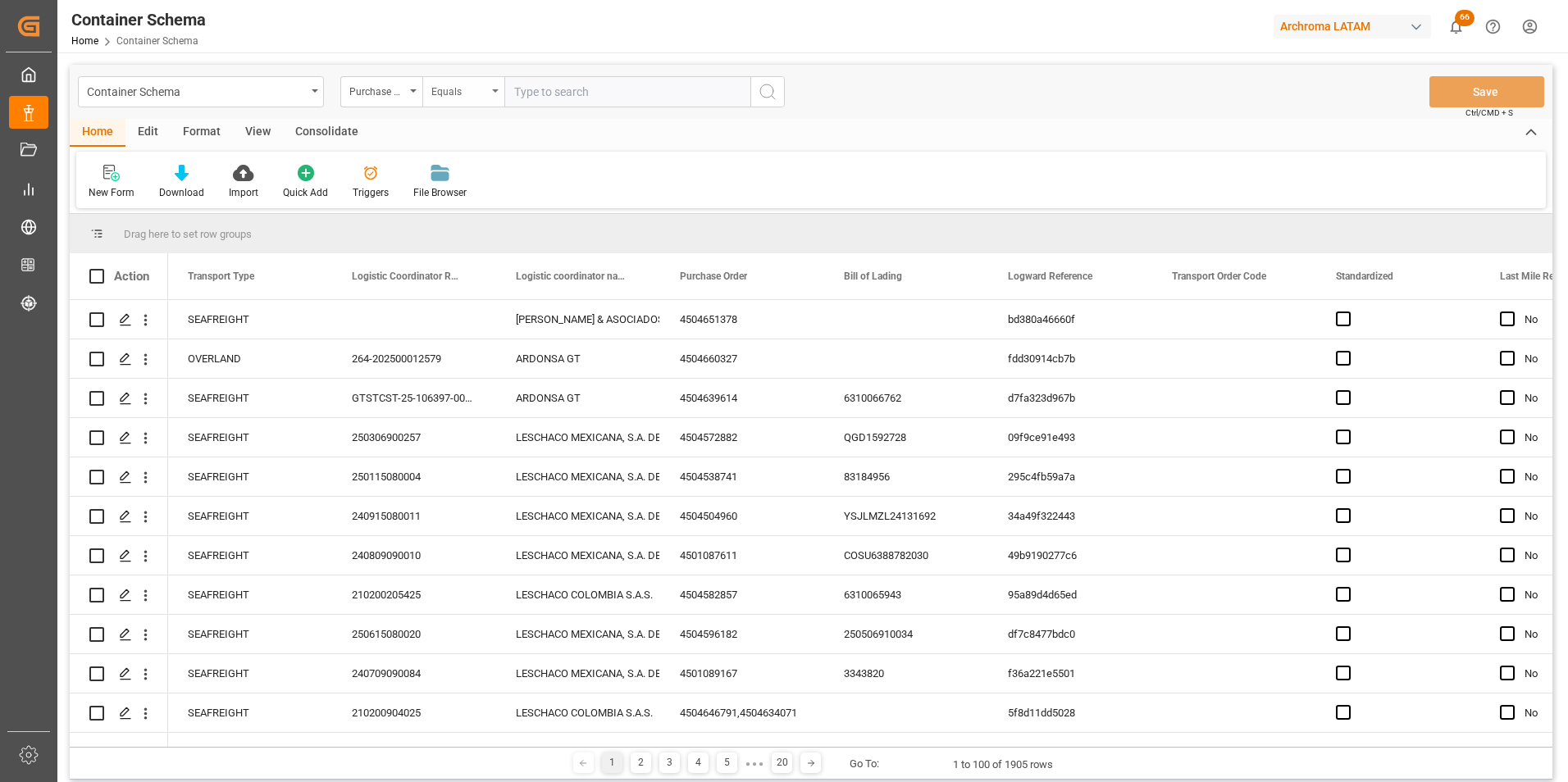
click at [469, 95] on div "Equals" at bounding box center [460, 89] width 56 height 19
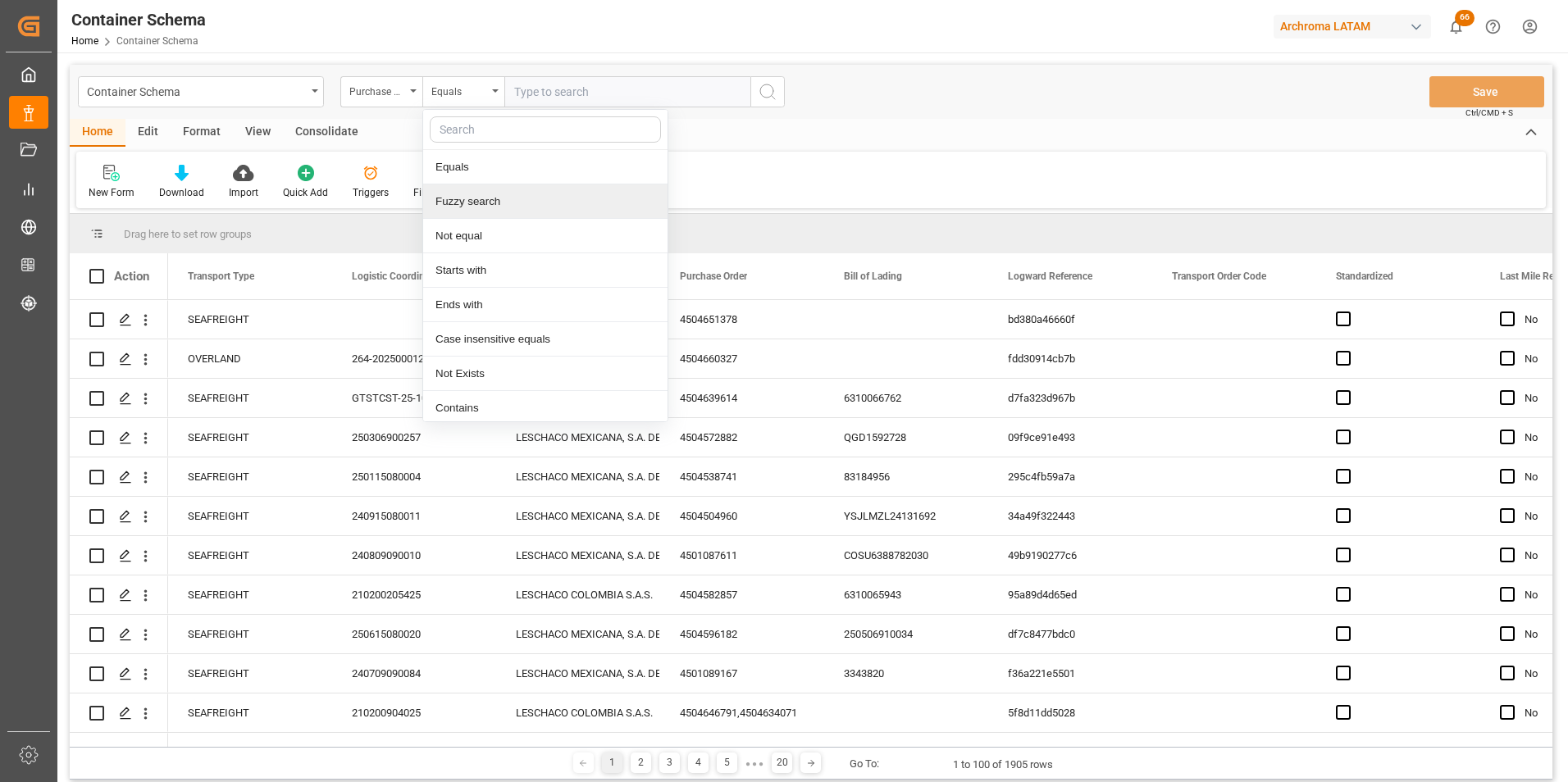
click at [501, 206] on div "Fuzzy search" at bounding box center [545, 202] width 244 height 34
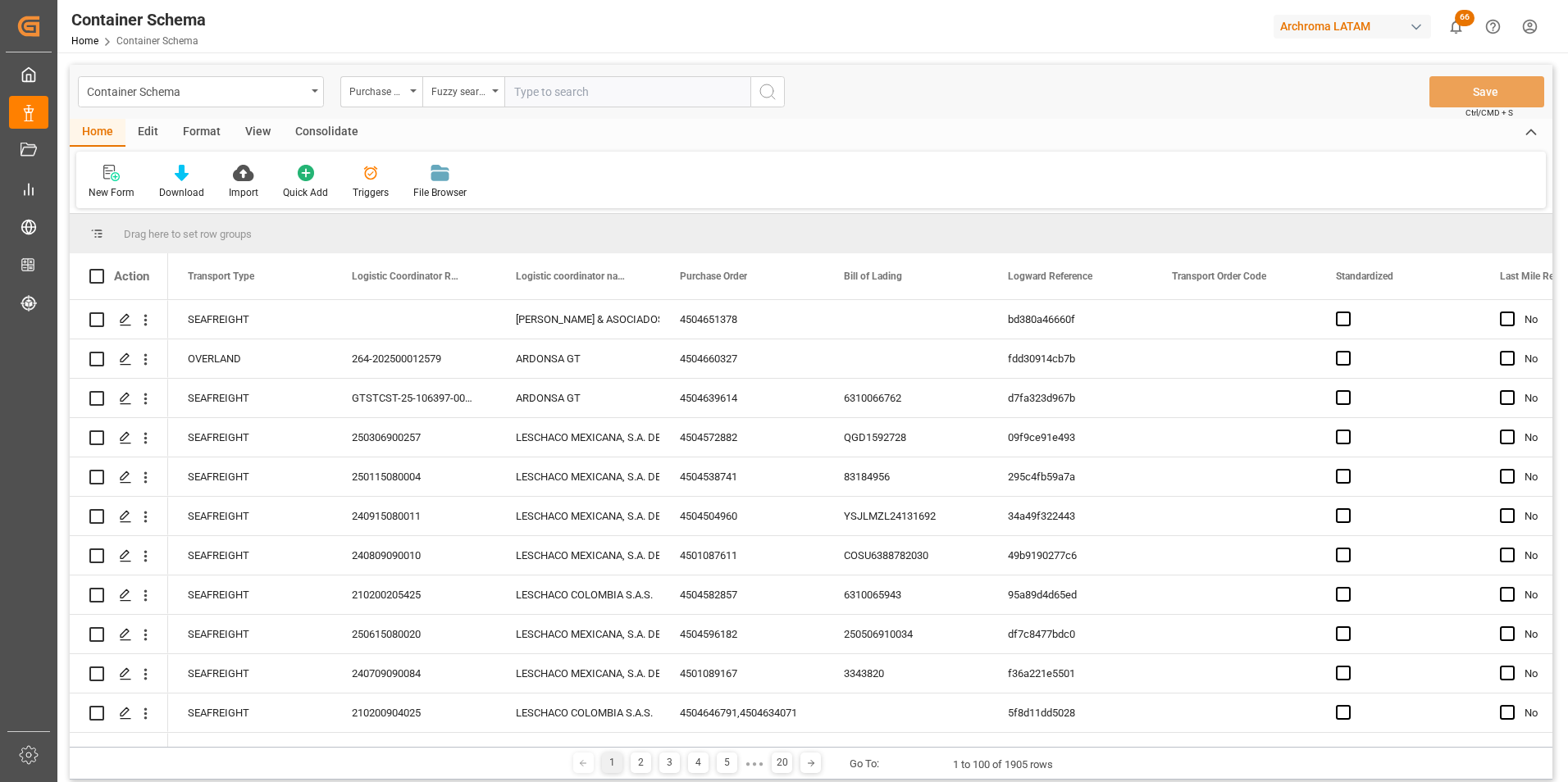
paste input "4504643854"
type input "4504643854"
click at [768, 95] on icon "search button" at bounding box center [768, 92] width 20 height 20
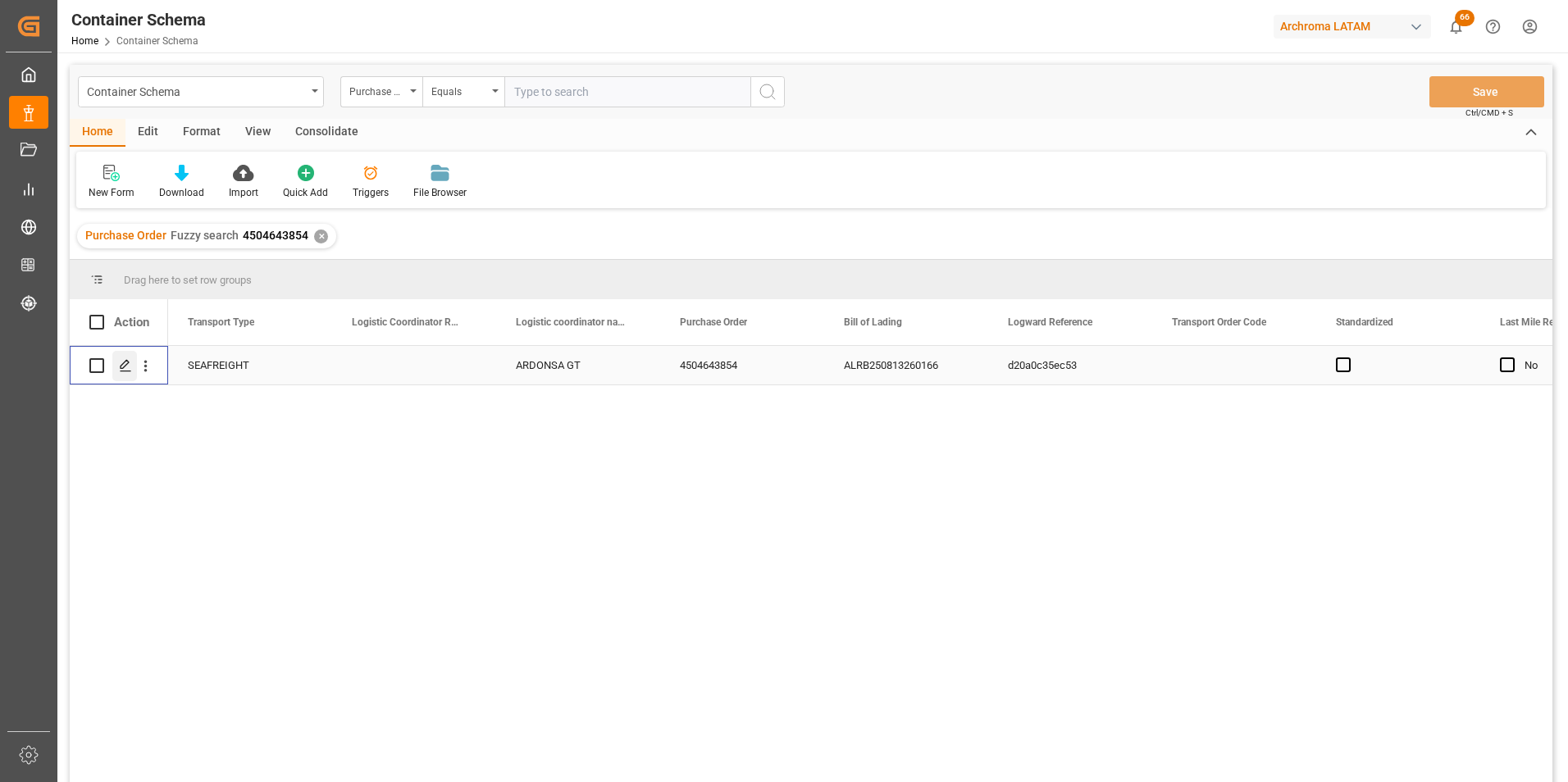
click at [129, 367] on icon "Press SPACE to select this row." at bounding box center [125, 366] width 14 height 14
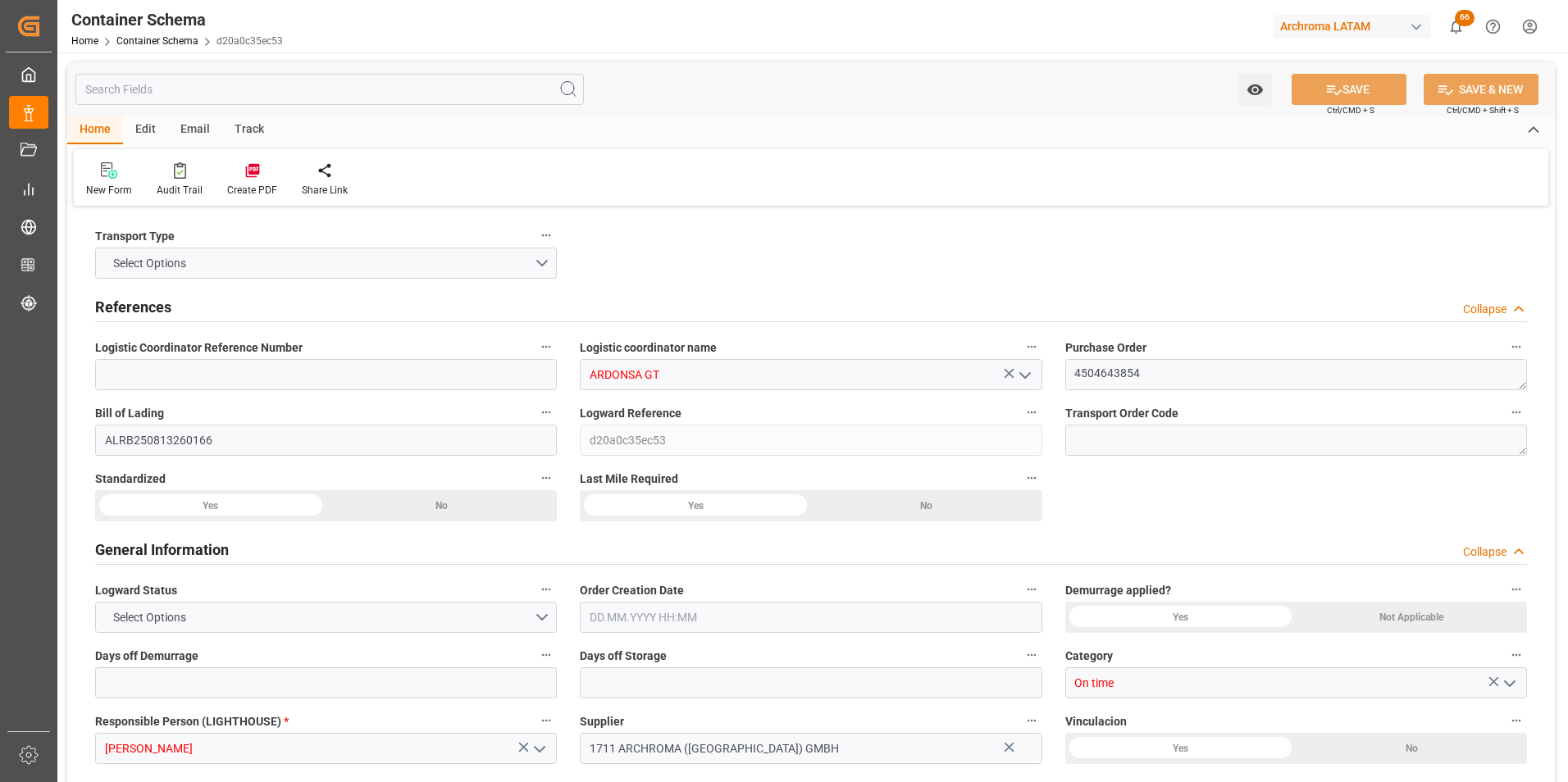
type input "0"
type input "1"
type input "4"
type input "2200"
type input "2314.4"
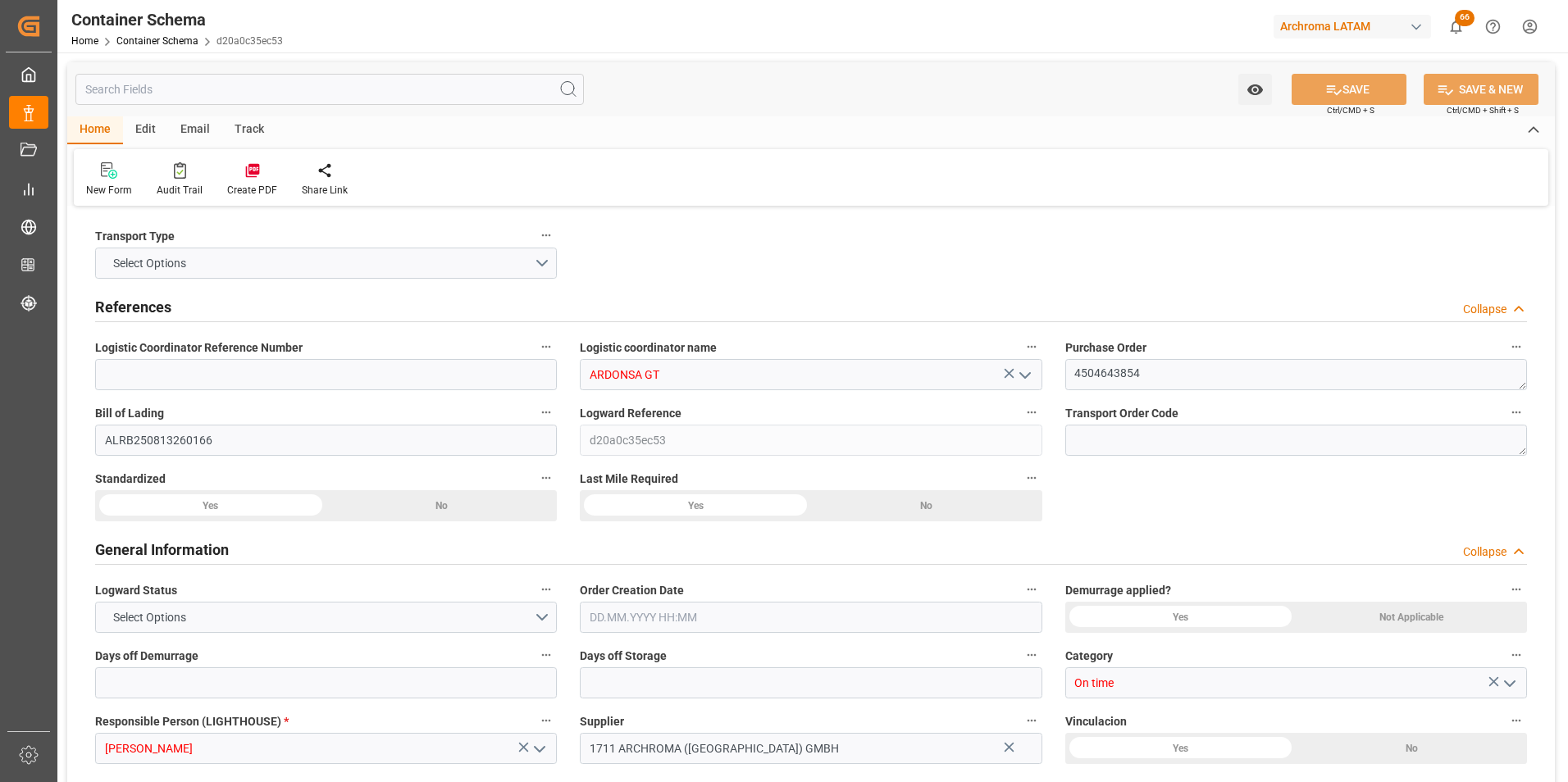
type input "CMACGM"
type input "CMA CGM Group"
type input "DEHAM"
type input "GTSTZ"
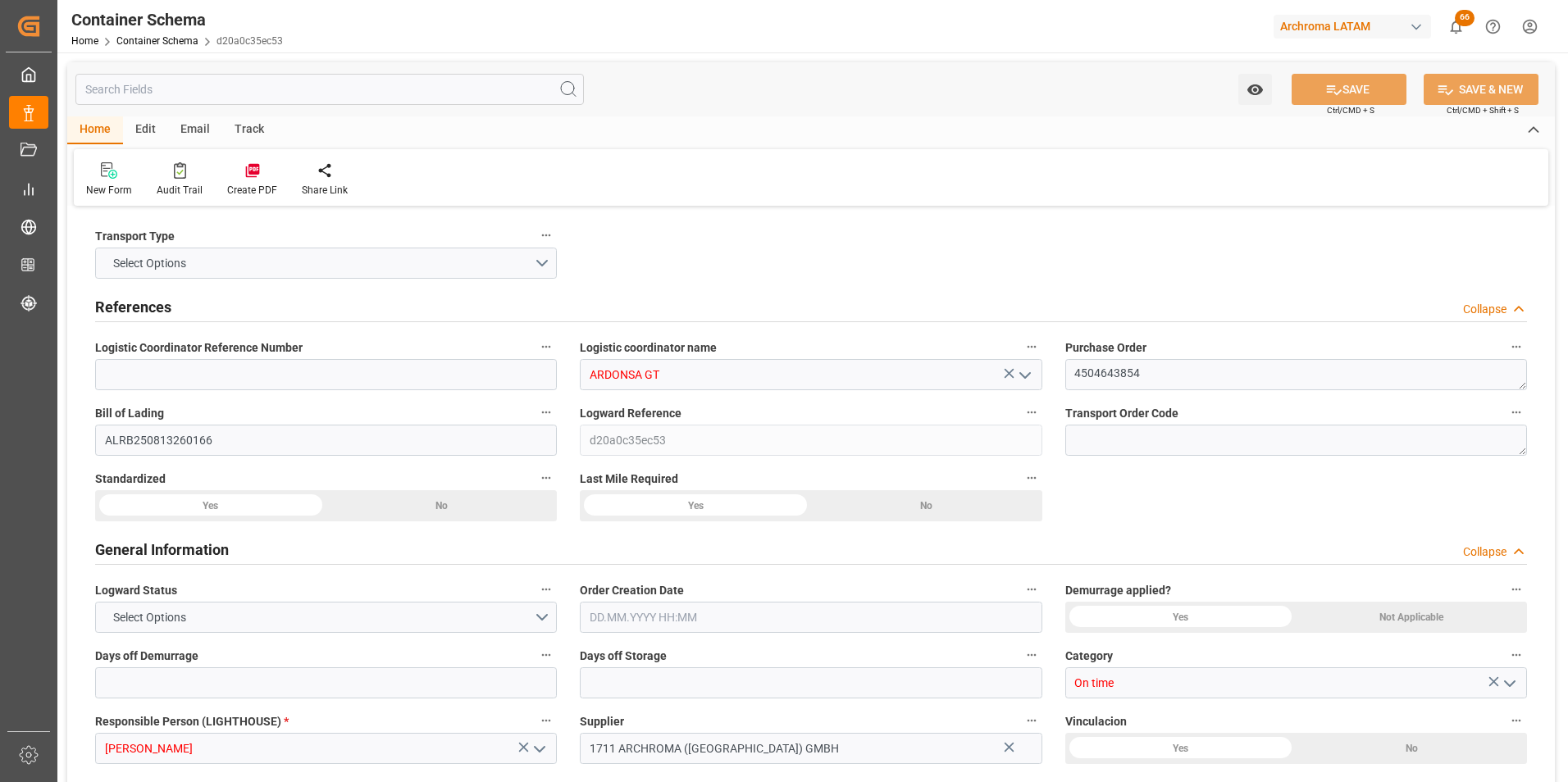
type input "9729104"
type input "[DATE] 13:00"
type input "[DATE]"
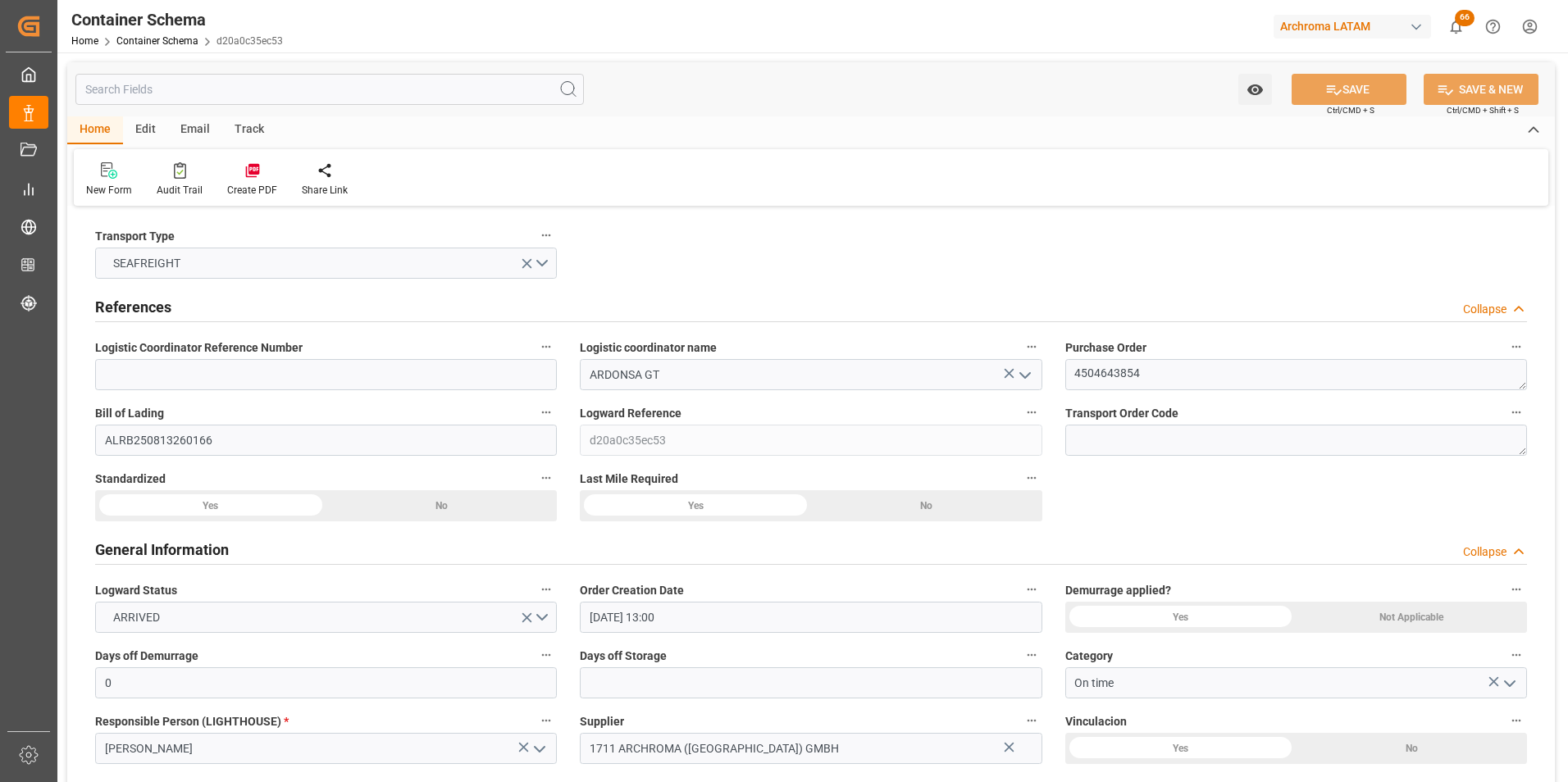
type input "[DATE]"
type input "[DATE] 00:00"
type input "[DATE] 02:00"
type input "[DATE] 00:00"
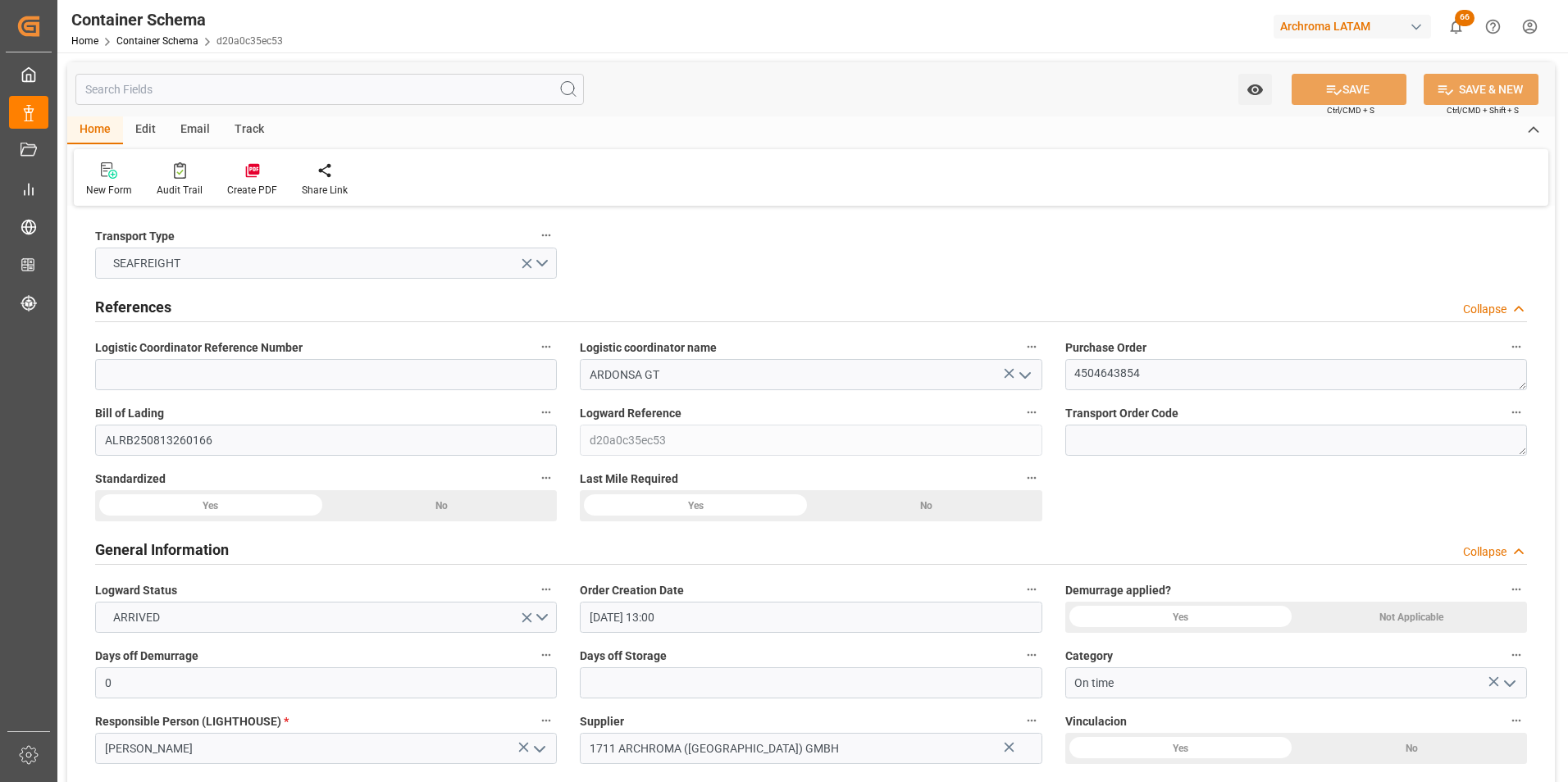
type input "[DATE] 00:00"
type input "[DATE] 04:00"
type input "[DATE] 00:00"
type input "[DATE] 04:00"
type input "[DATE] 00:00"
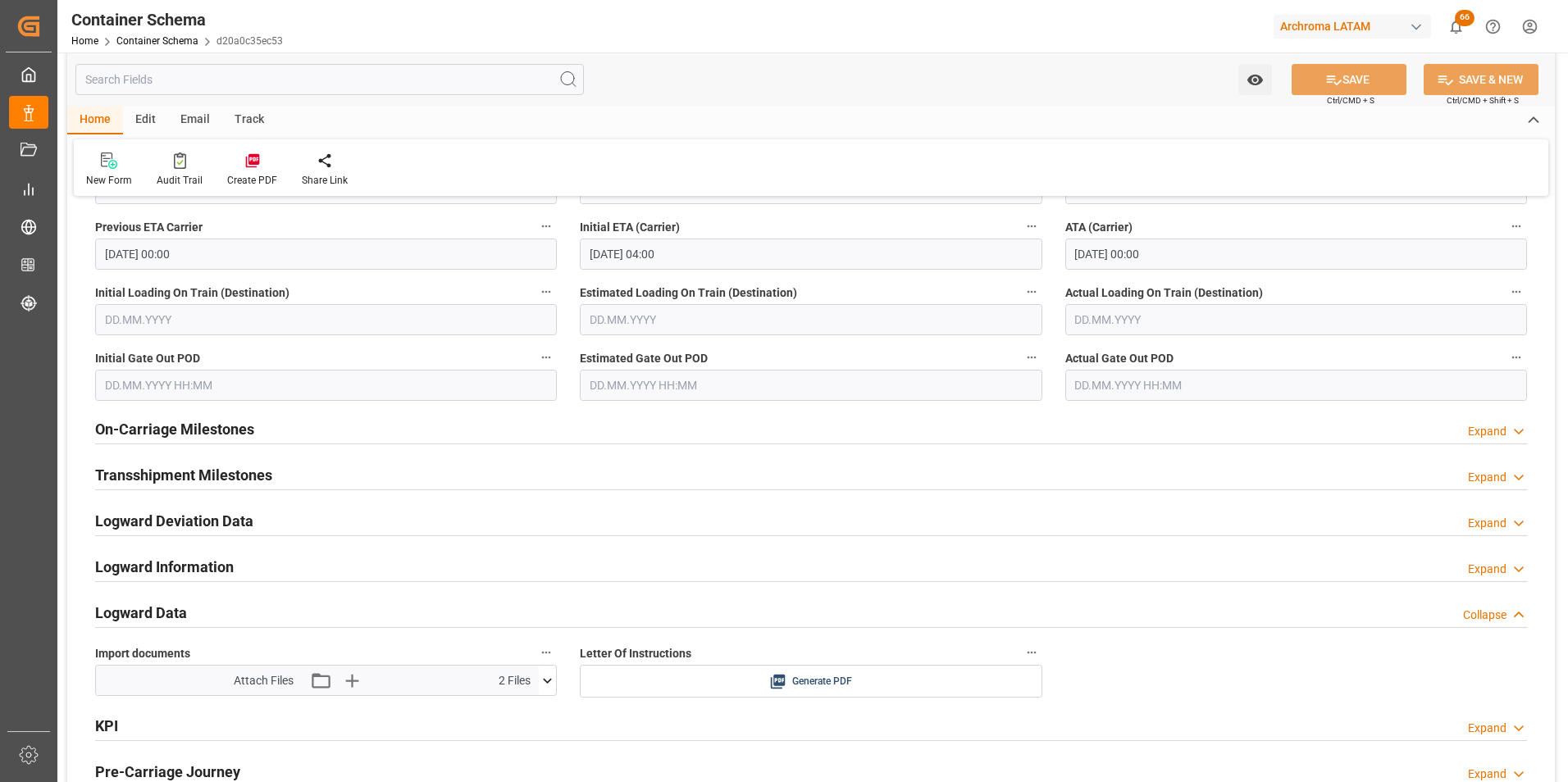
scroll to position [2296, 0]
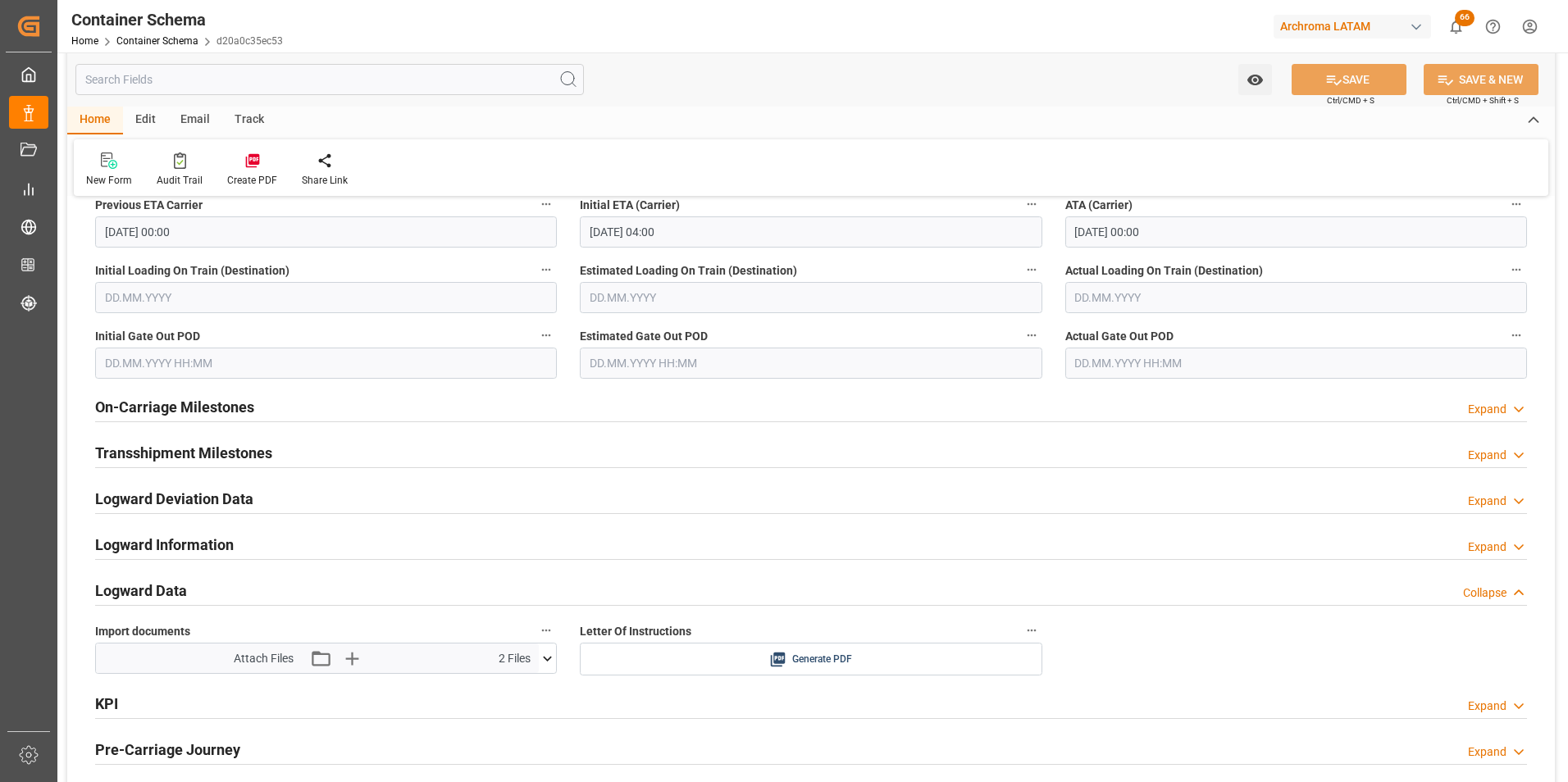
click at [187, 123] on div "Email" at bounding box center [196, 120] width 54 height 28
click at [118, 168] on icon at bounding box center [111, 163] width 23 height 12
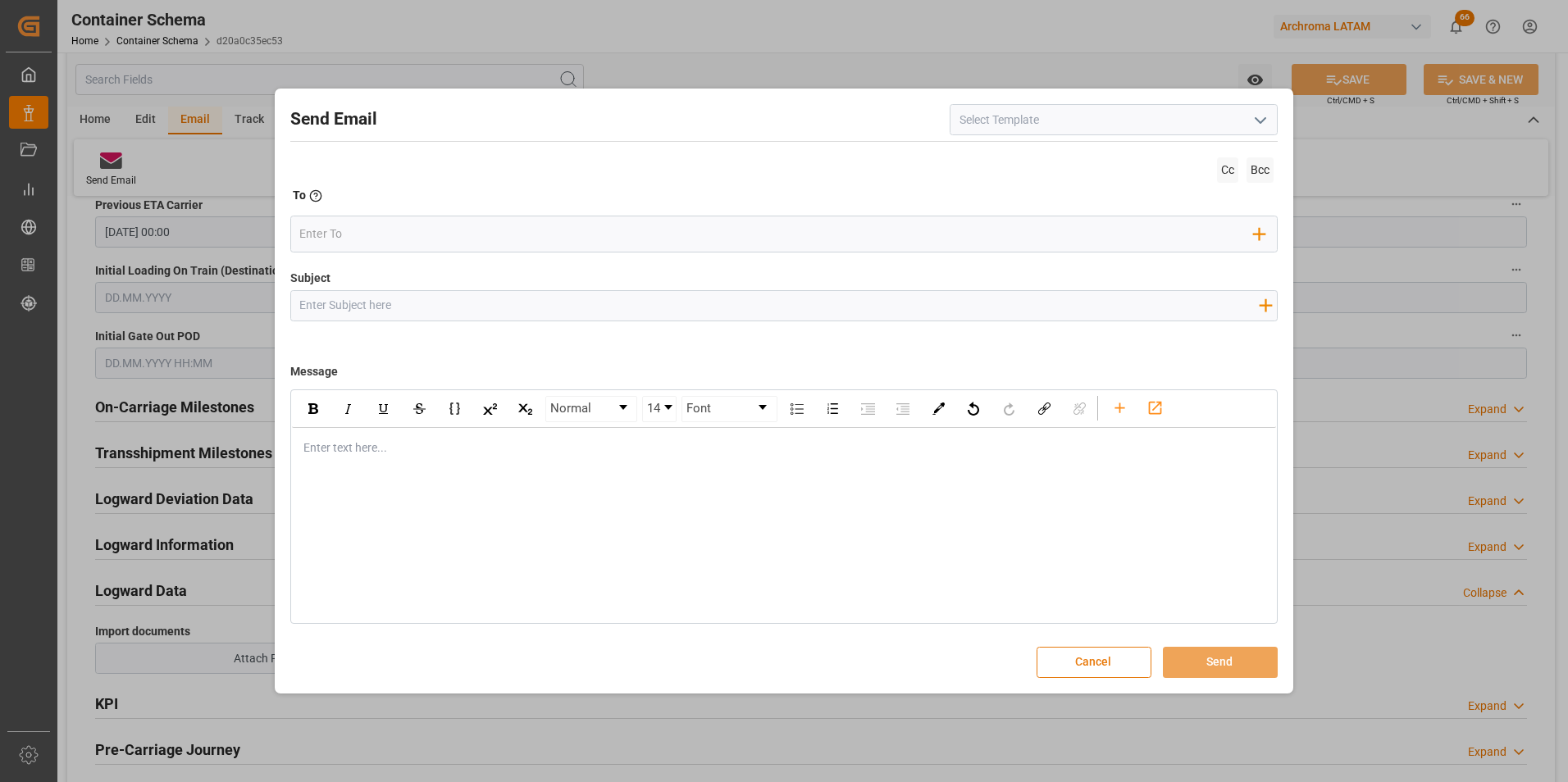
click at [1080, 663] on button "Cancel" at bounding box center [1093, 662] width 114 height 32
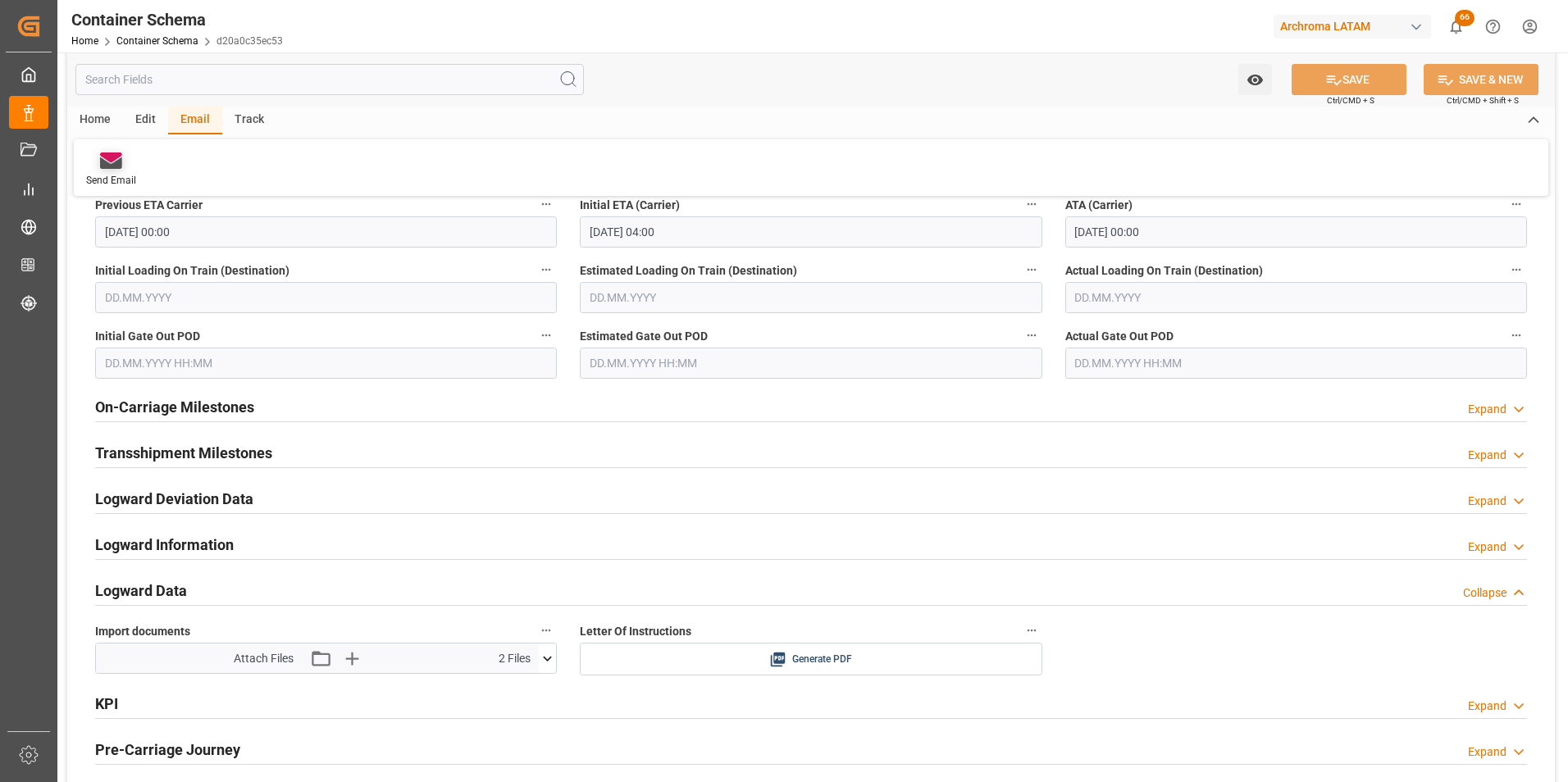
click at [131, 154] on div at bounding box center [112, 159] width 50 height 17
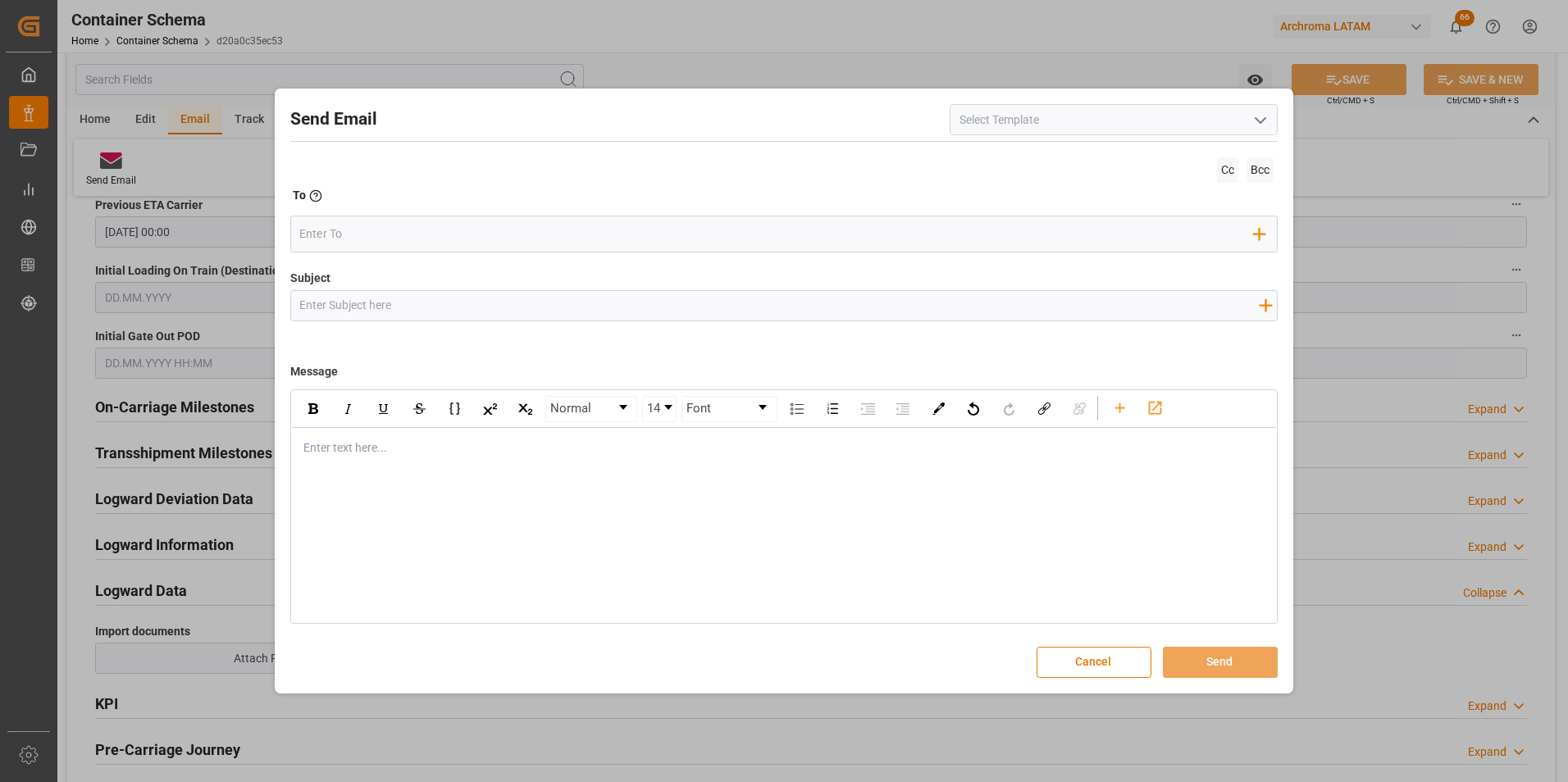
click at [1254, 117] on icon "open menu" at bounding box center [1261, 121] width 20 height 20
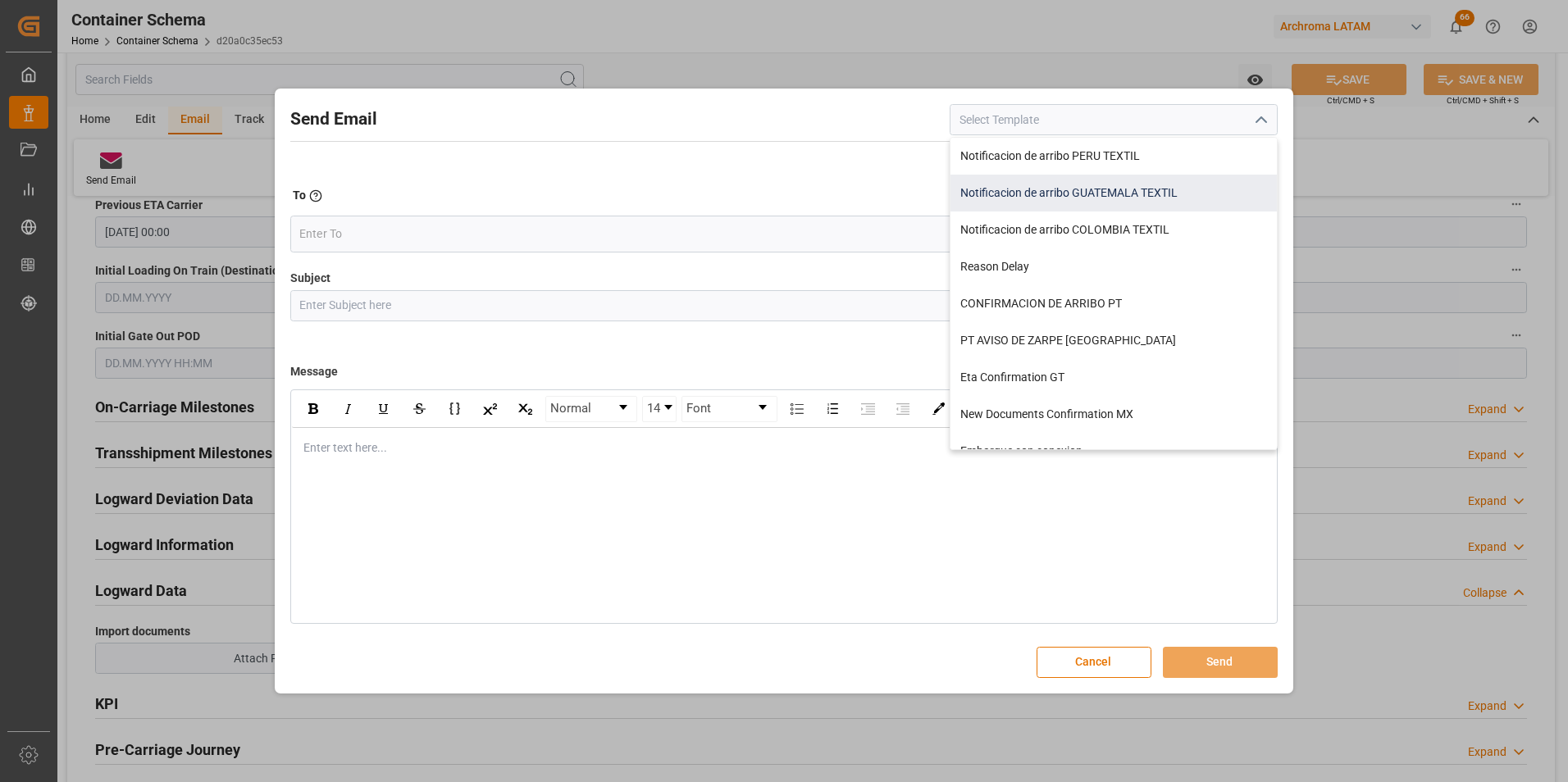
click at [1084, 196] on div "Notificacion de arribo GUATEMALA TEXTIL" at bounding box center [1114, 193] width 326 height 37
type input "Notificacion de arribo GUATEMALA TEXTIL"
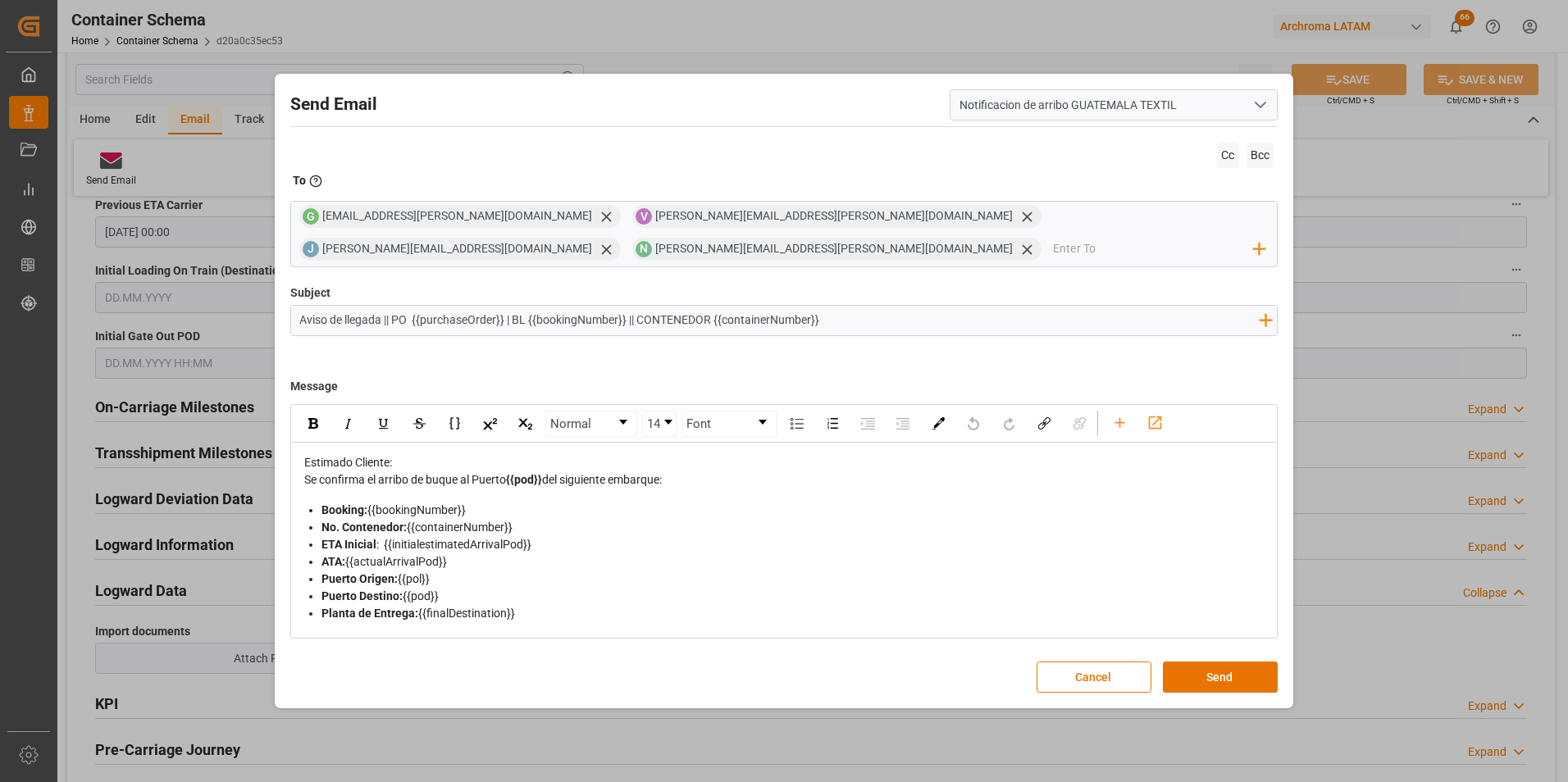
click at [900, 319] on input "Aviso de llegada || PO {{purchaseOrder}} | BL {{bookingNumber}} || CONTENEDOR {…" at bounding box center [779, 320] width 977 height 29
paste input "|| Bodega 2901 | SEA LCL"
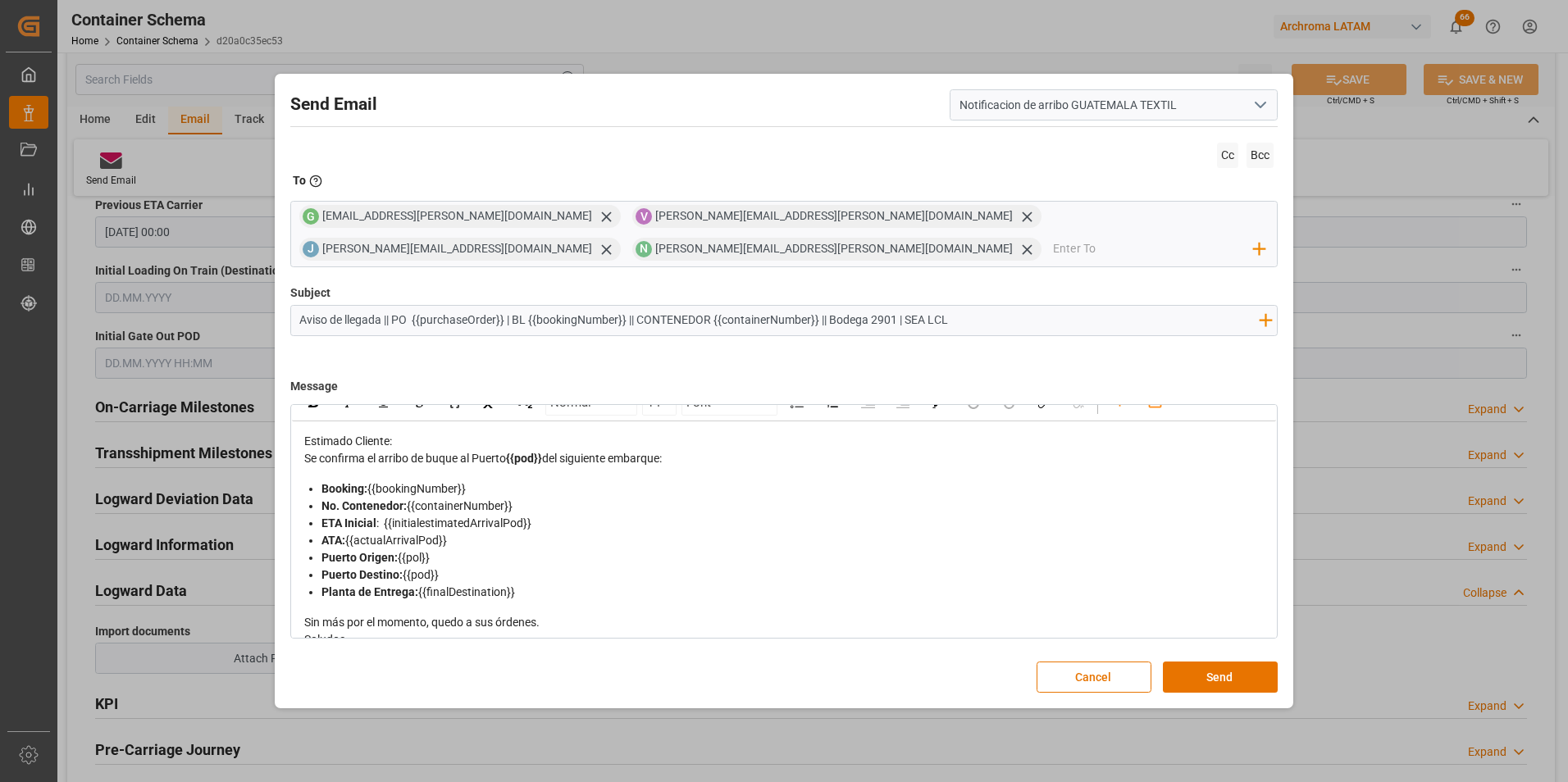
scroll to position [0, 0]
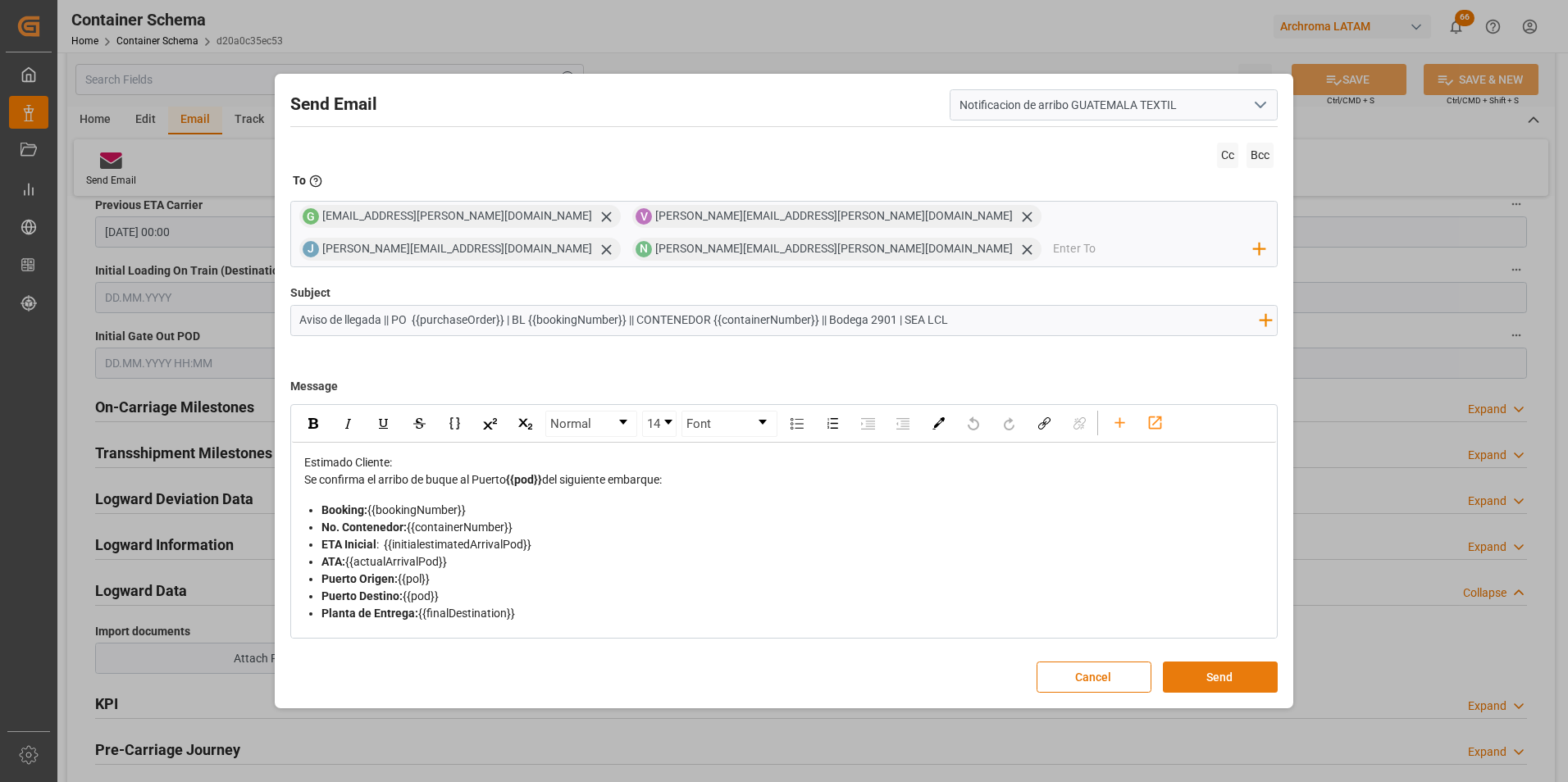
type input "Aviso de llegada || PO {{purchaseOrder}} | BL {{bookingNumber}} || CONTENEDOR {…"
click at [1217, 677] on button "Send" at bounding box center [1219, 677] width 114 height 32
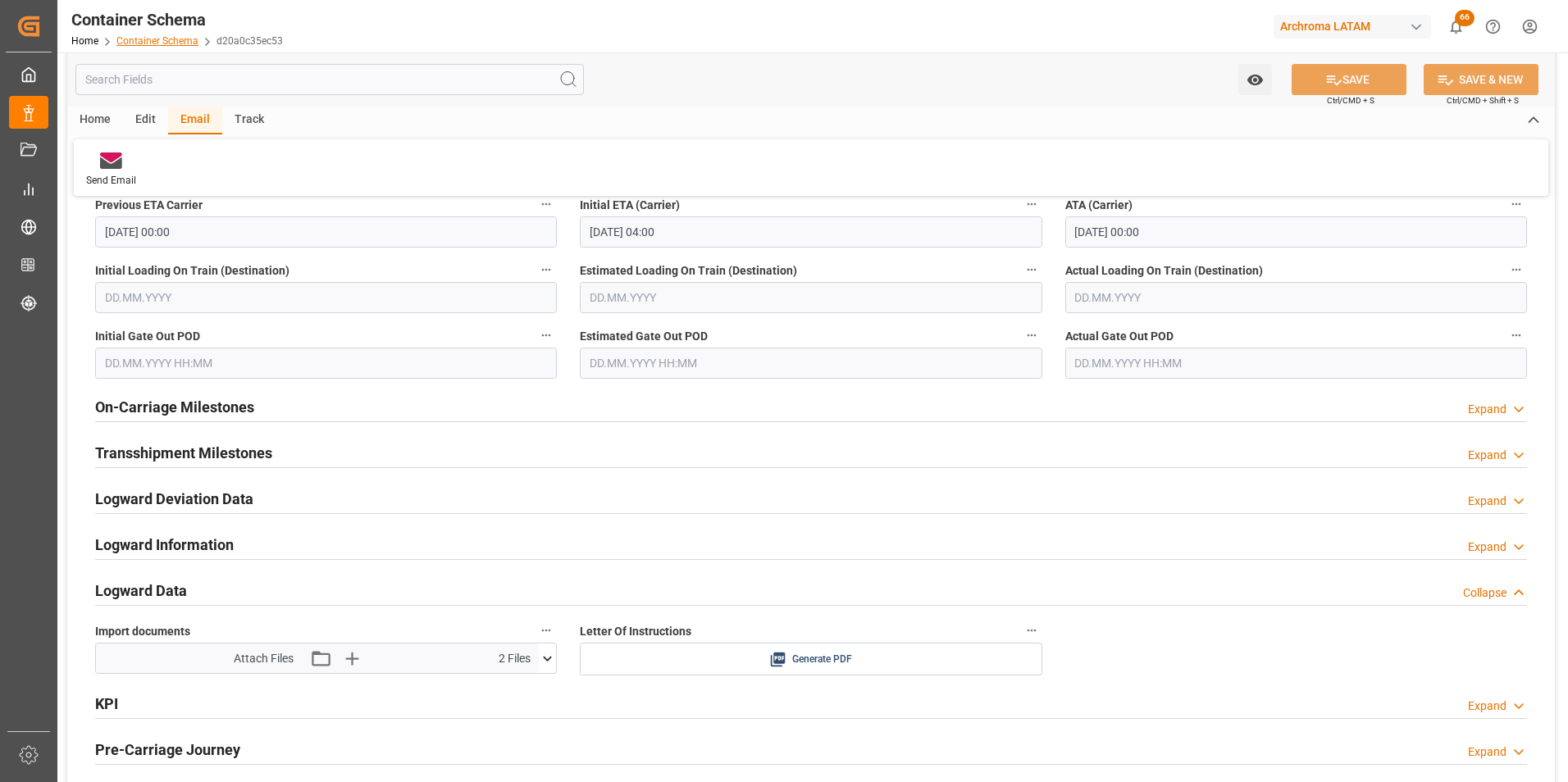
click at [177, 38] on link "Container Schema" at bounding box center [157, 41] width 82 height 12
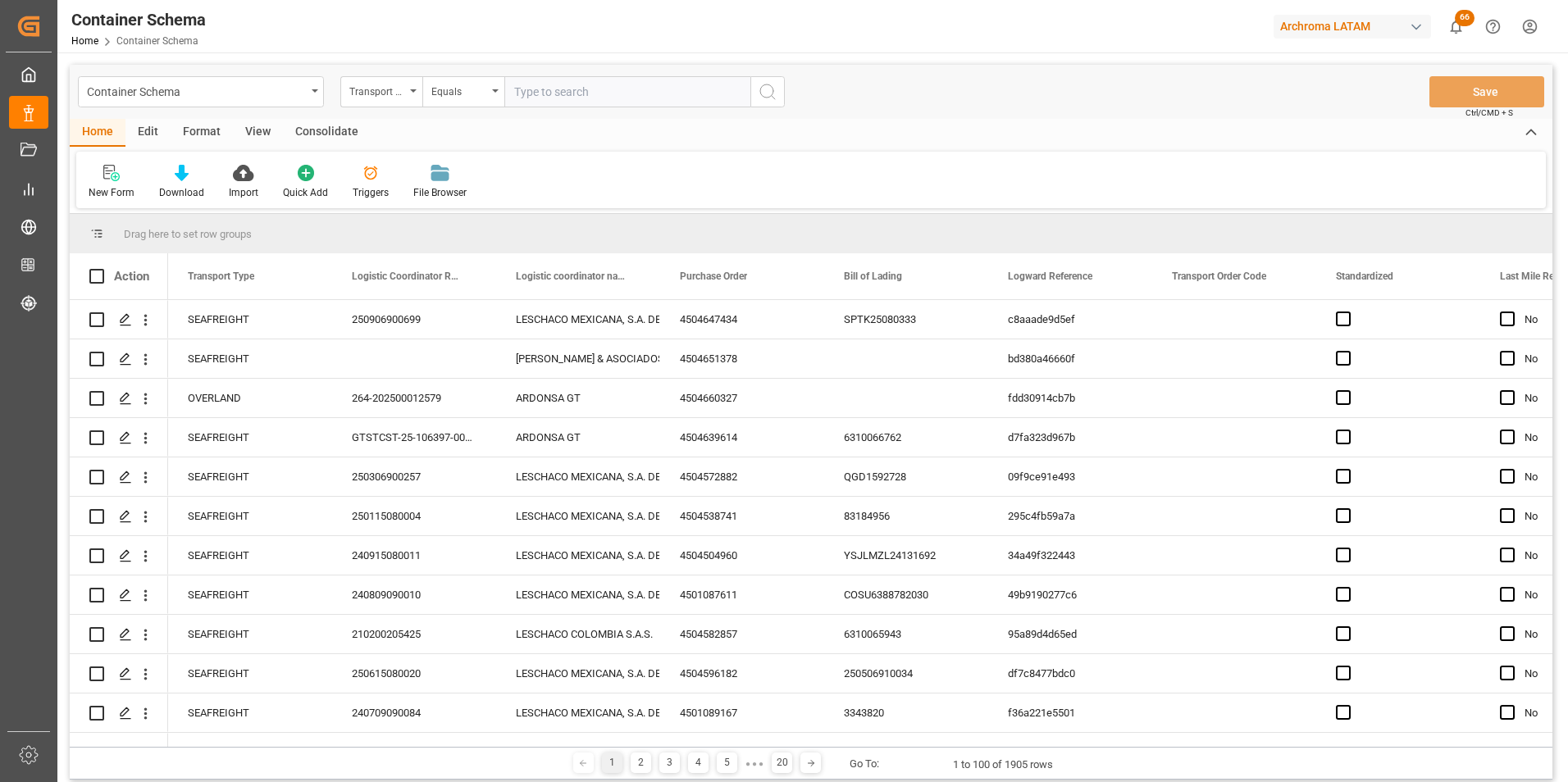
click at [402, 95] on div "Transport Type" at bounding box center [378, 89] width 56 height 19
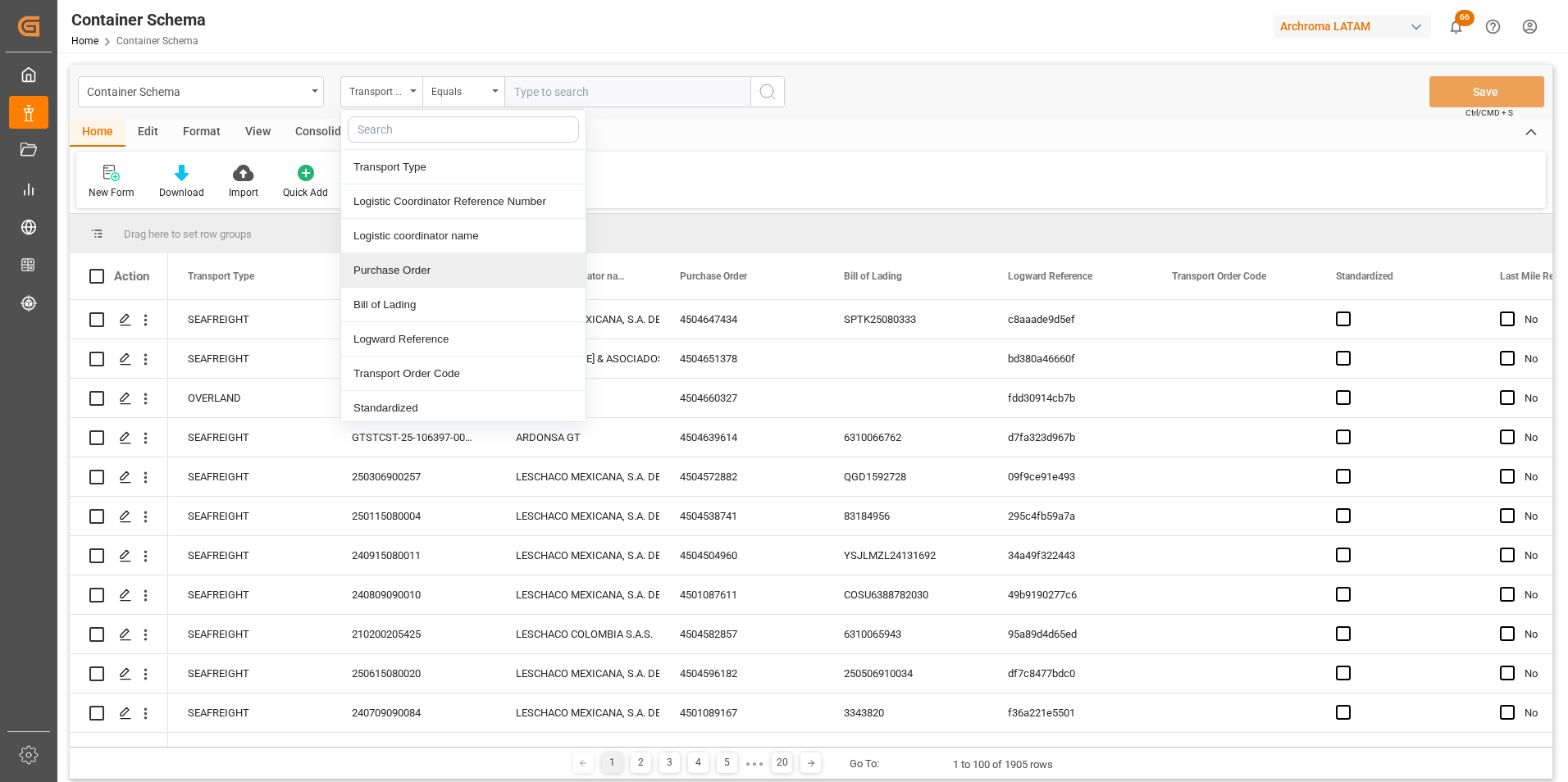
click at [395, 271] on div "Purchase Order" at bounding box center [463, 270] width 244 height 34
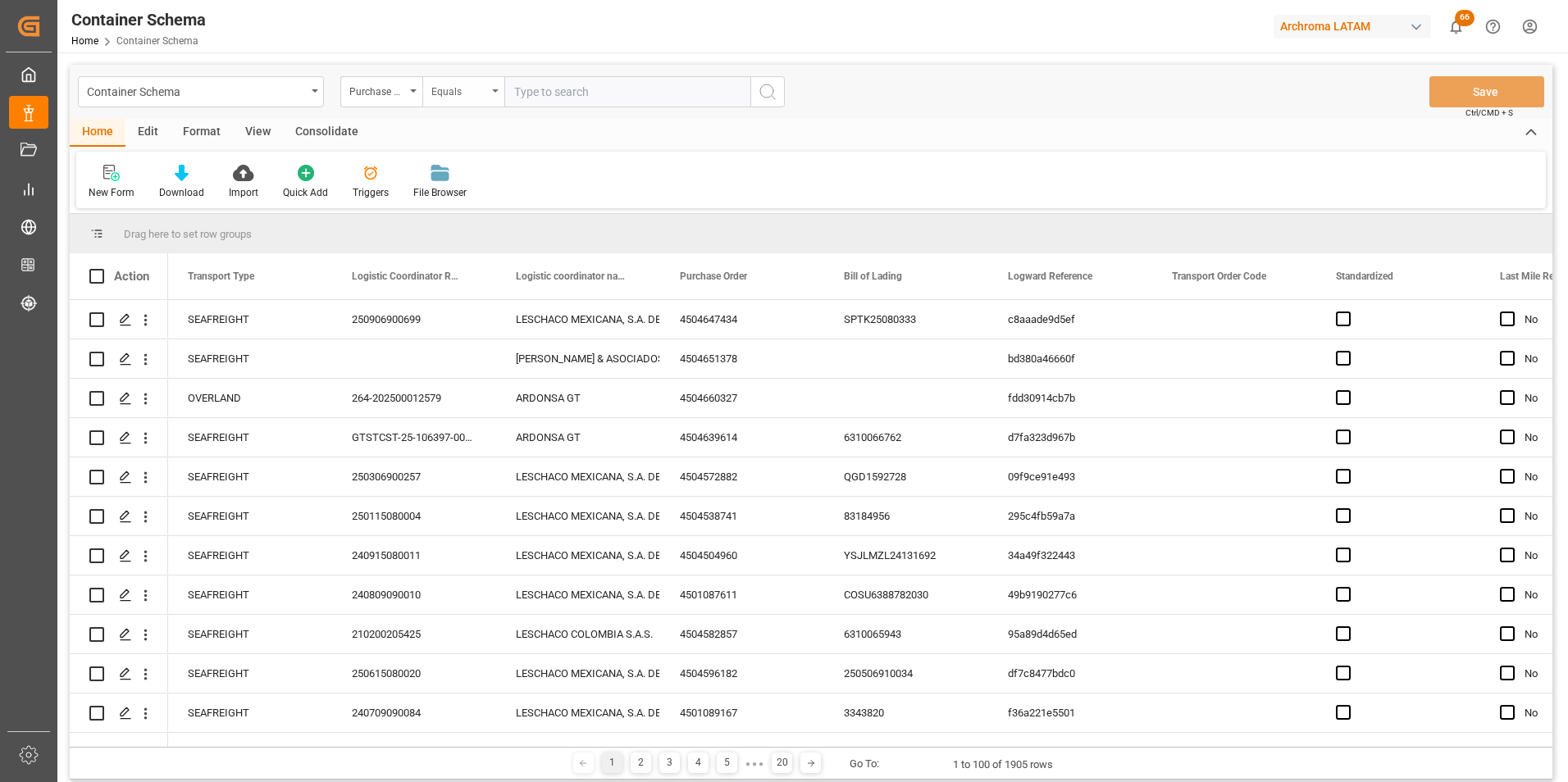
click at [463, 95] on div "Equals" at bounding box center [460, 89] width 56 height 19
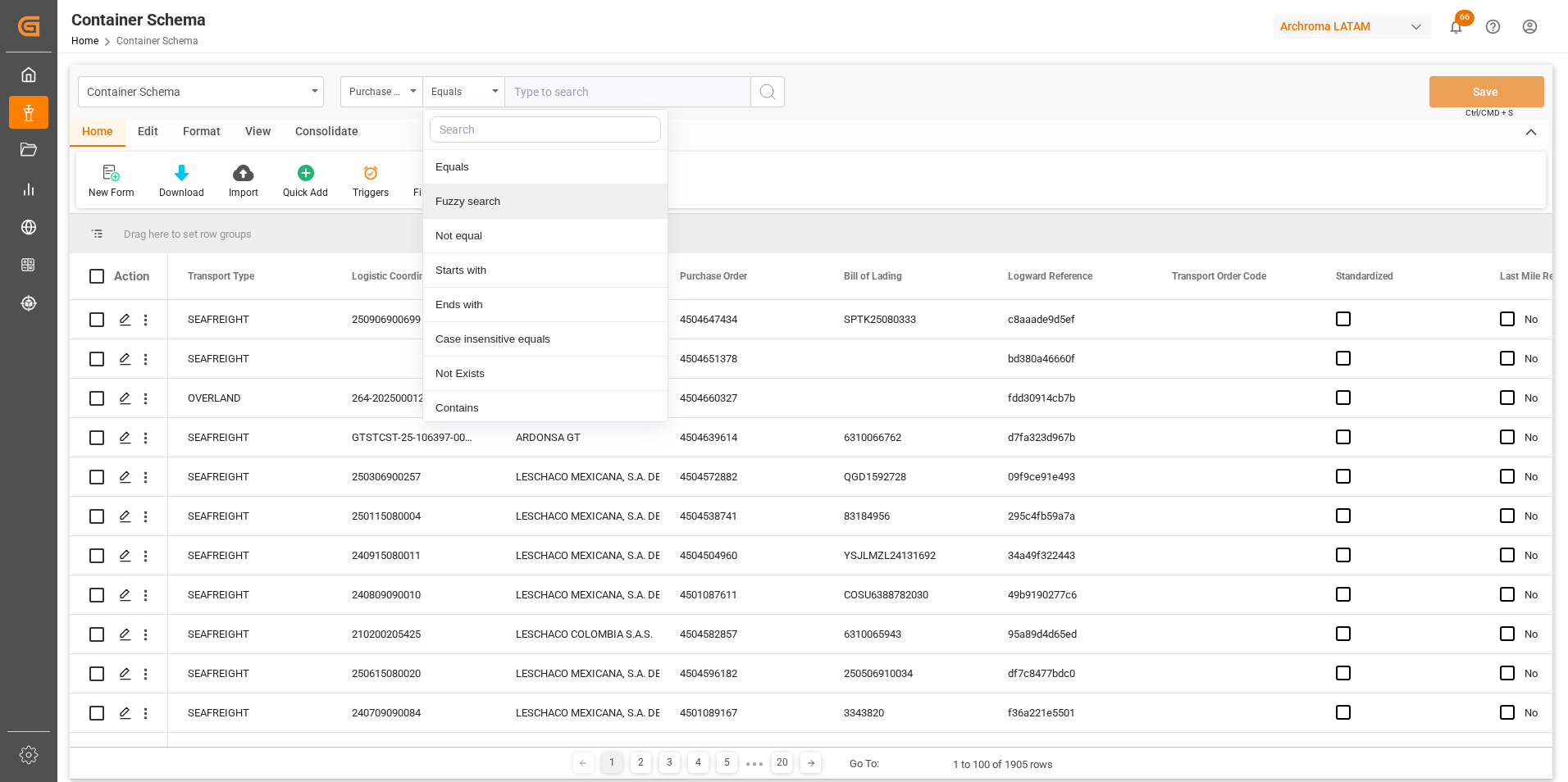
click at [489, 205] on div "Fuzzy search" at bounding box center [545, 202] width 244 height 34
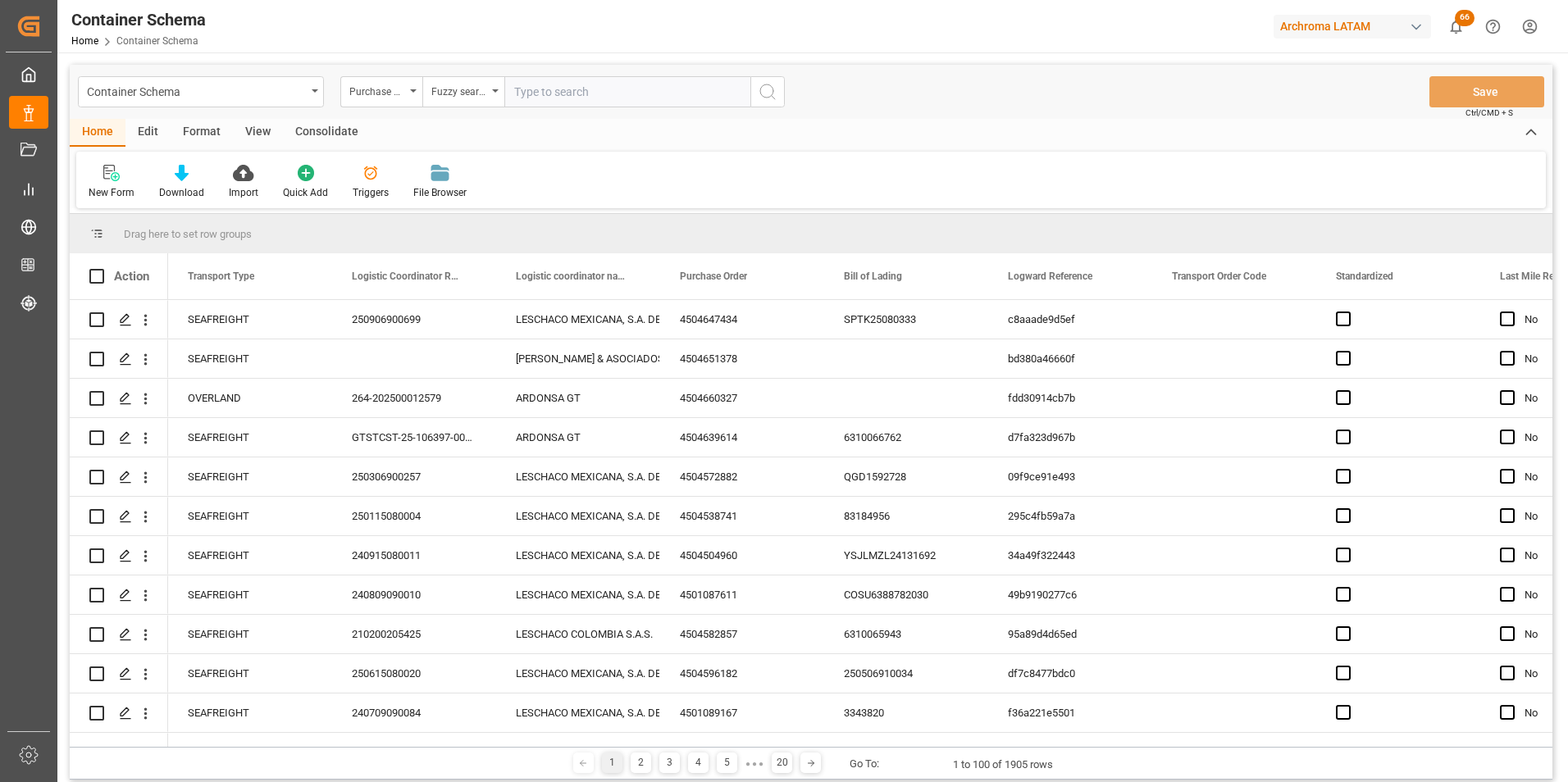
paste input "4504646379"
click at [745, 100] on input "4504646379" at bounding box center [627, 92] width 246 height 32
type input "4504646379"
click at [758, 96] on button "search button" at bounding box center [768, 92] width 34 height 32
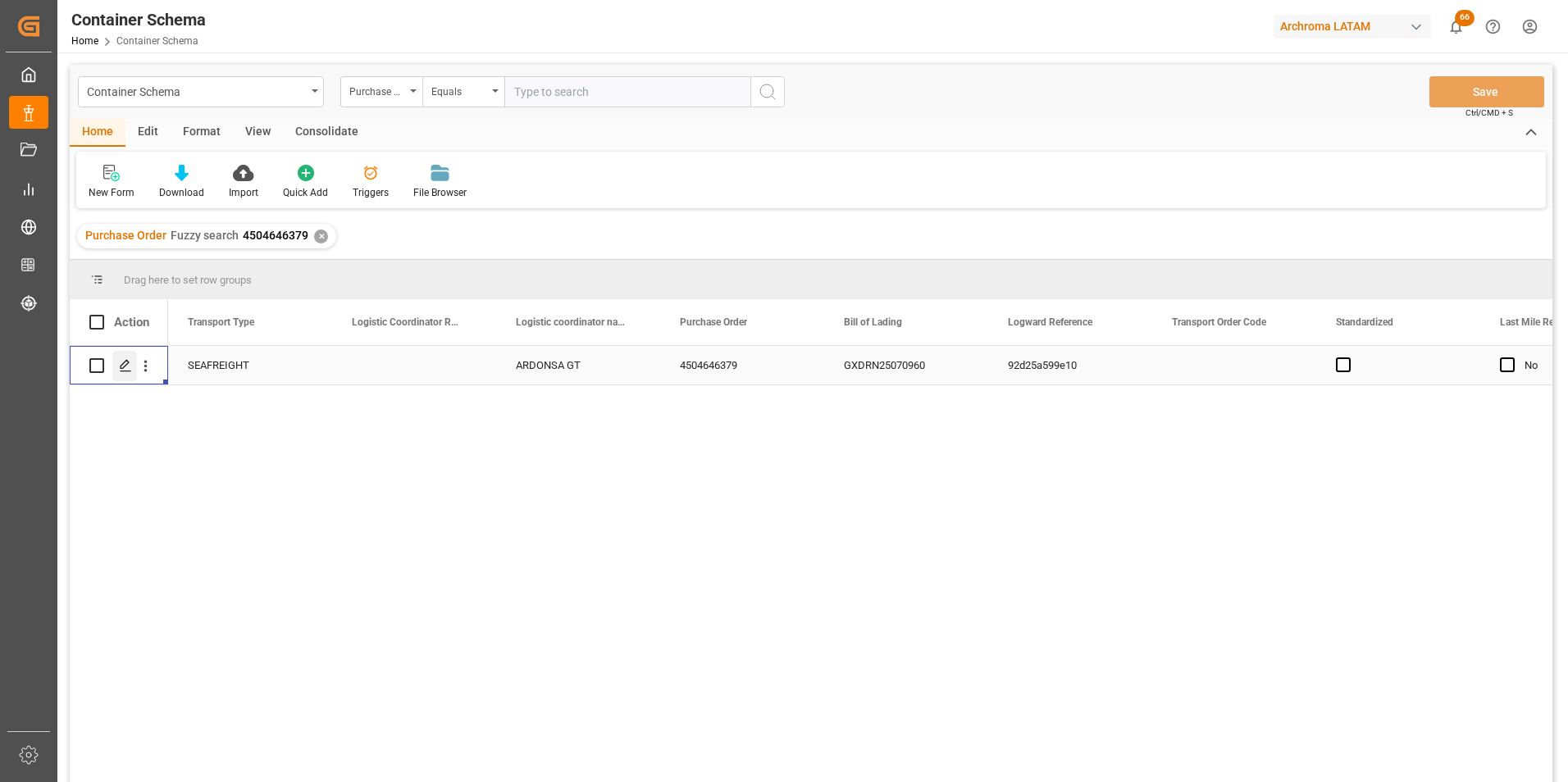
click at [123, 371] on line "Press SPACE to select this row." at bounding box center [125, 371] width 10 height 0
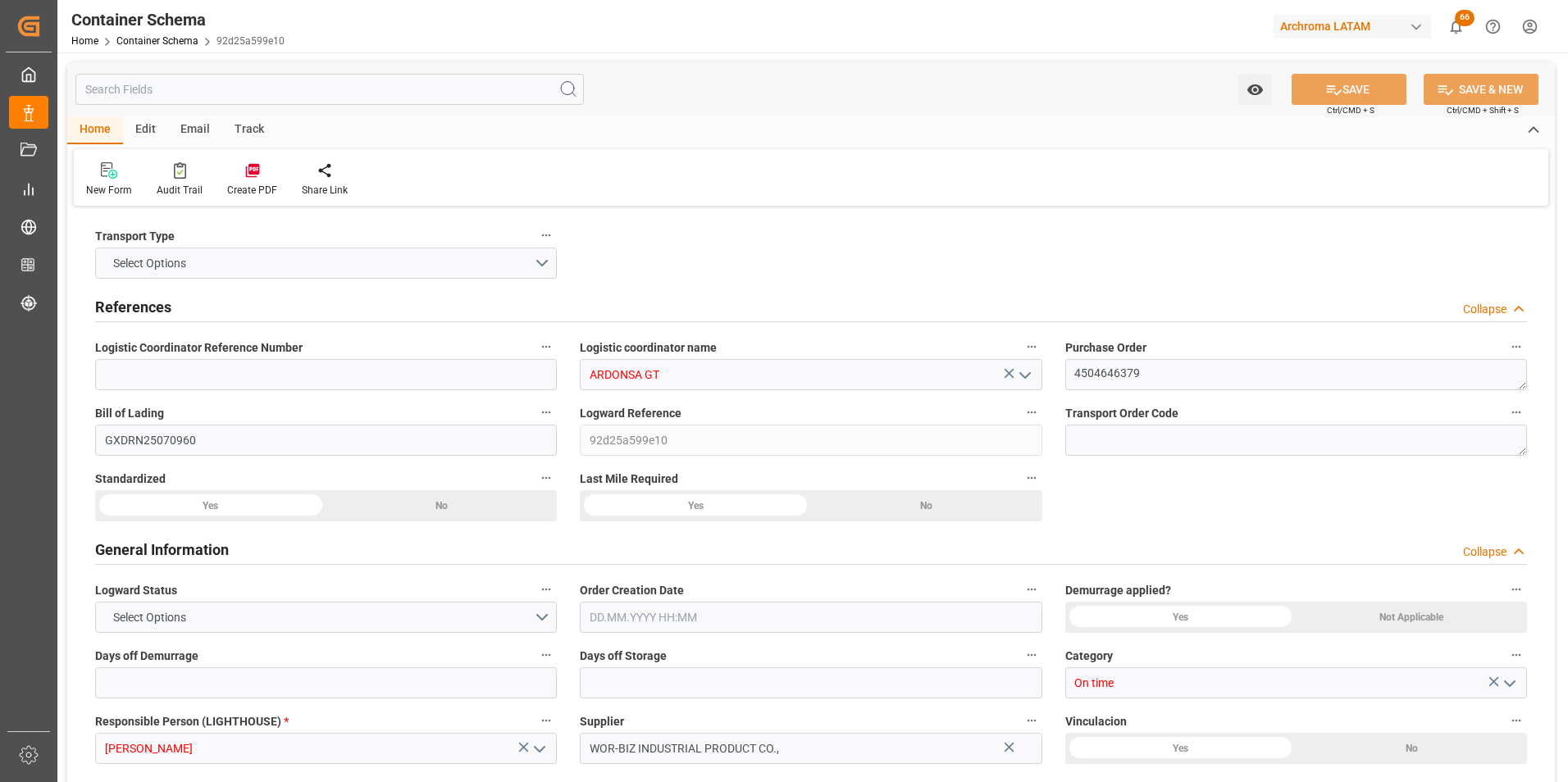
type input "0"
type input "1"
type input "400"
type input "424"
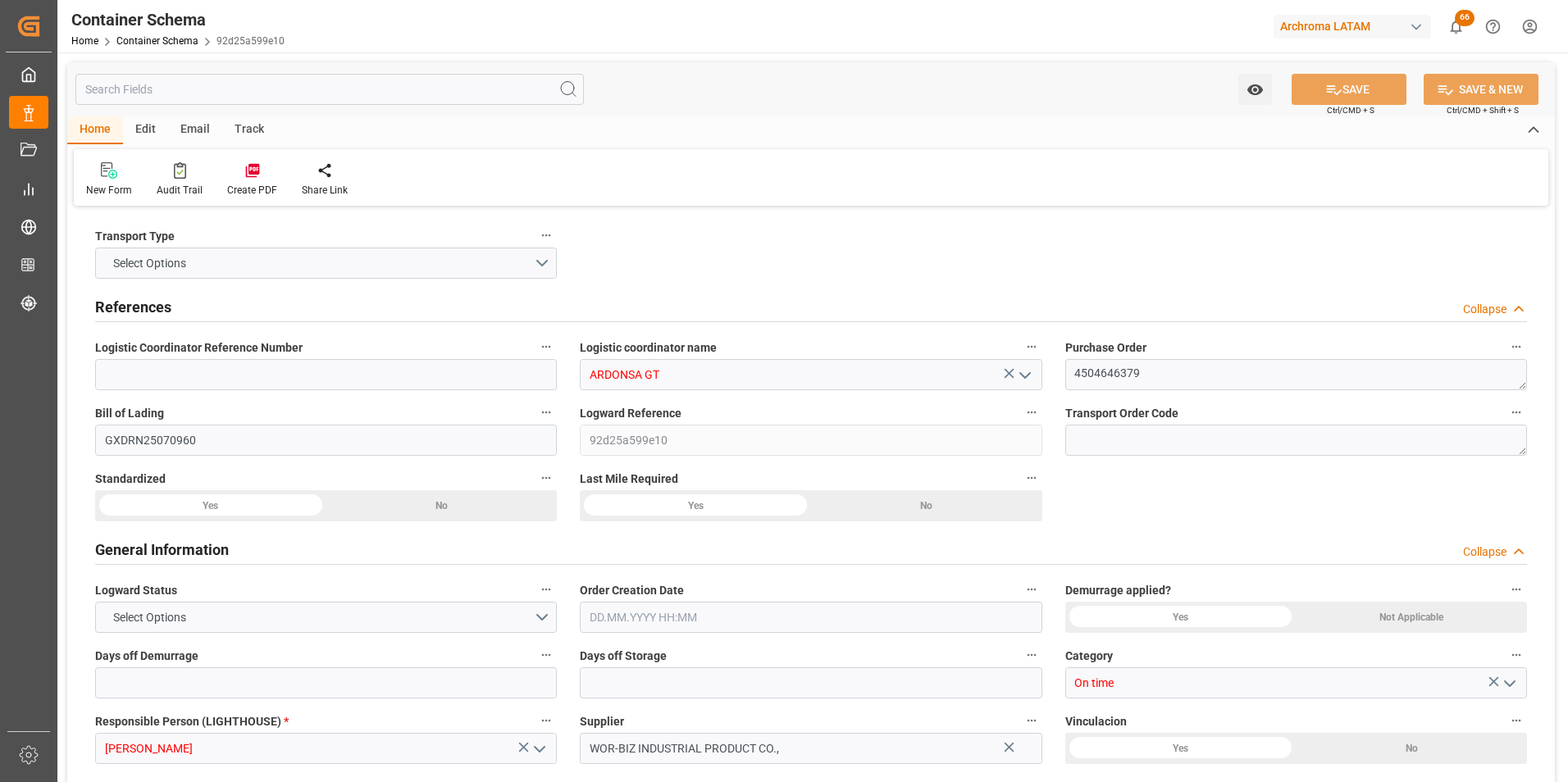
type input "Cosco"
type input "COSCO Shipping Co. Ltd."
type input "CNSGH"
type input "CNSHA"
type input "GTPRQ"
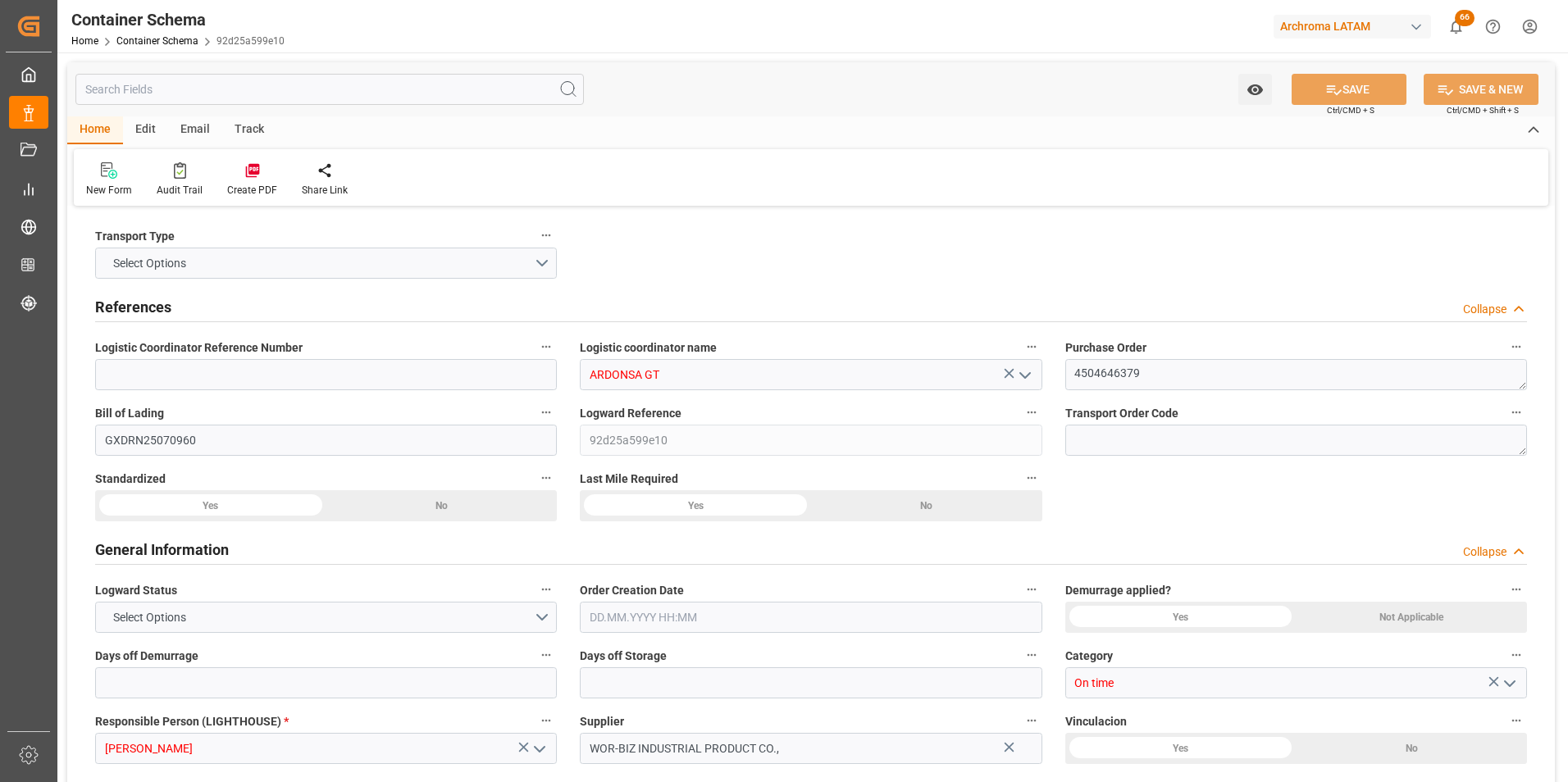
type input "GTPRQ"
type input "9645853"
type input "[DATE] 11:45"
type input "[DATE]"
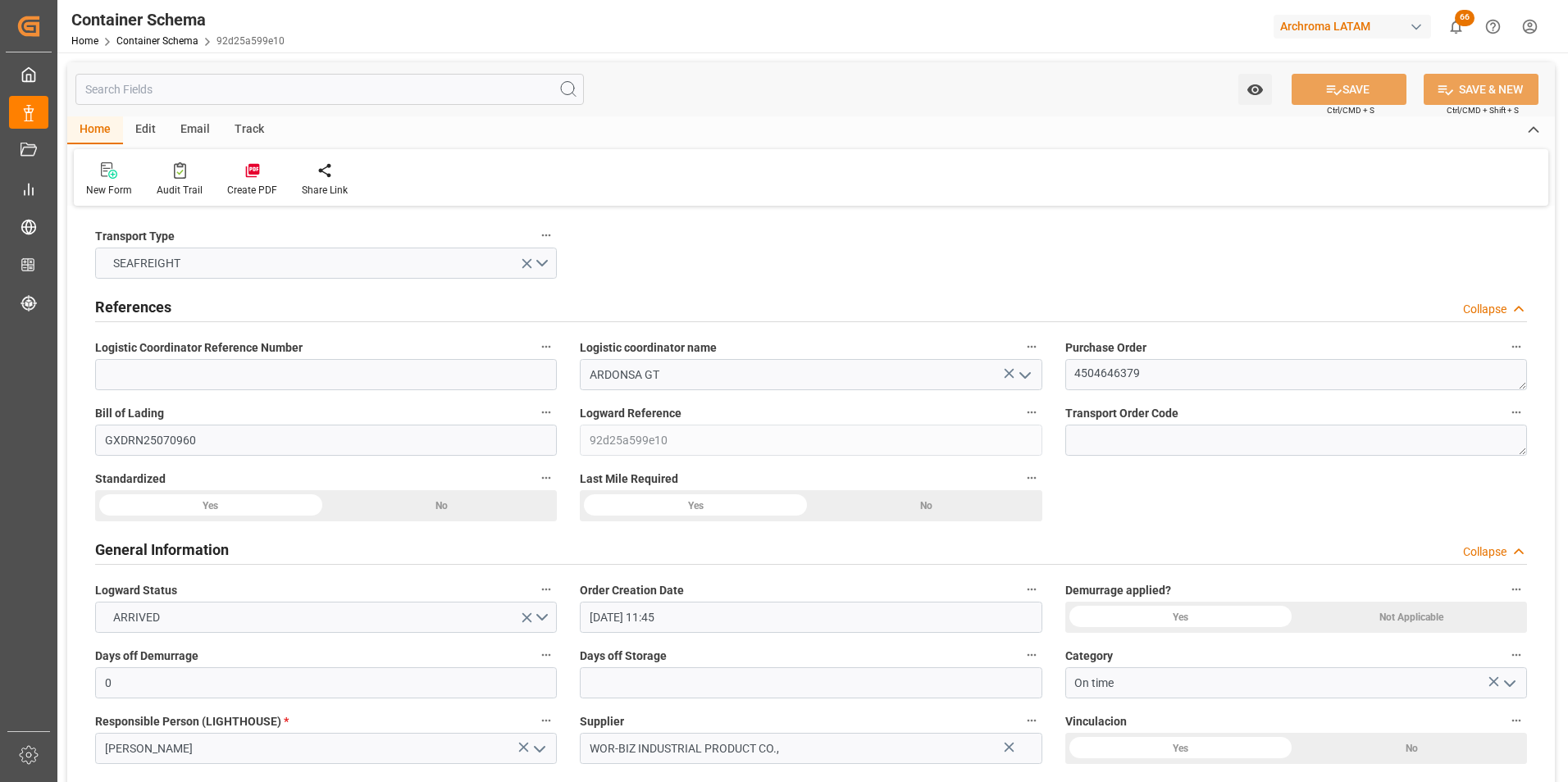
type input "[DATE]"
type input "[DATE] 00:00"
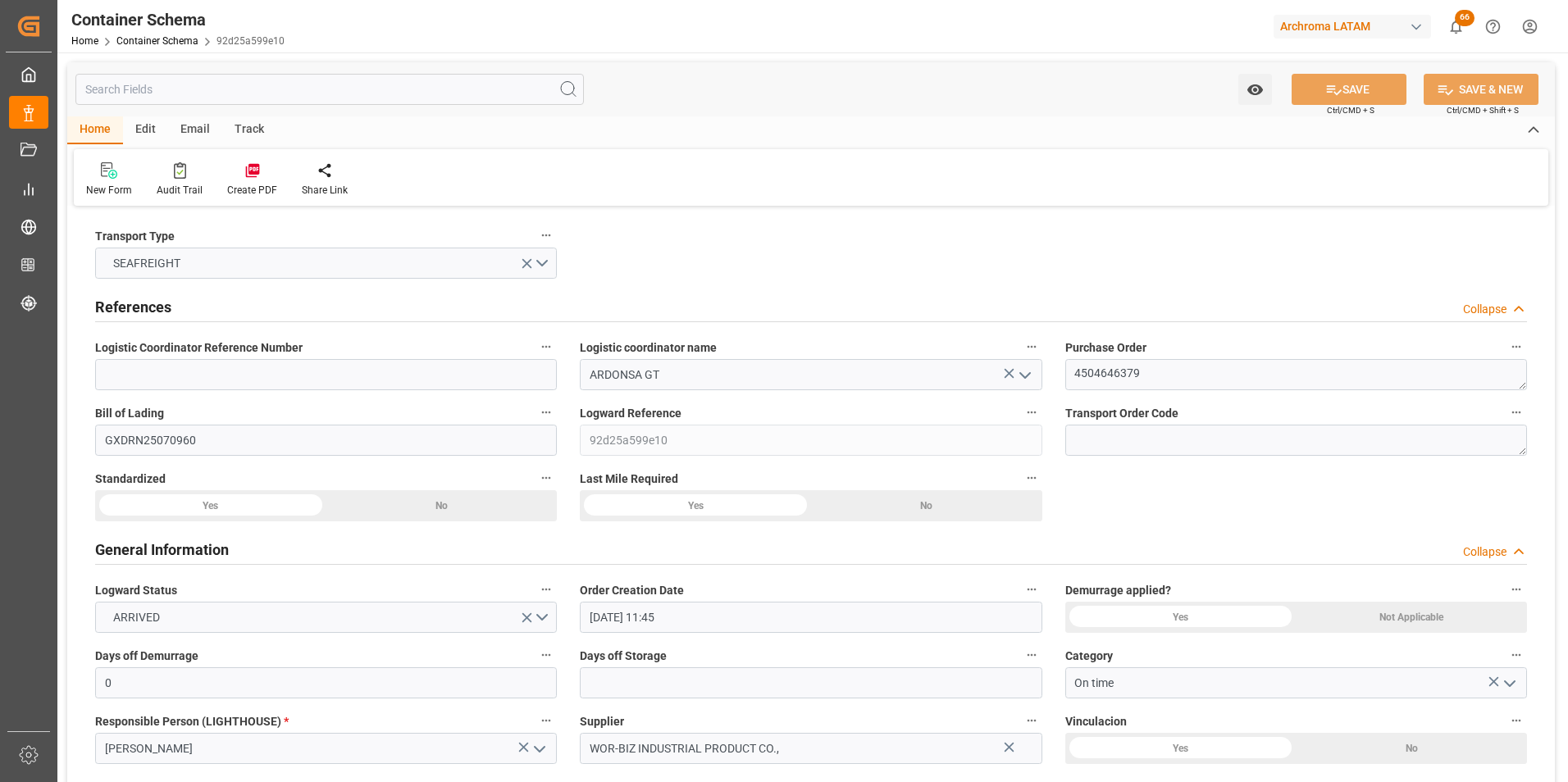
type input "[DATE] 00:00"
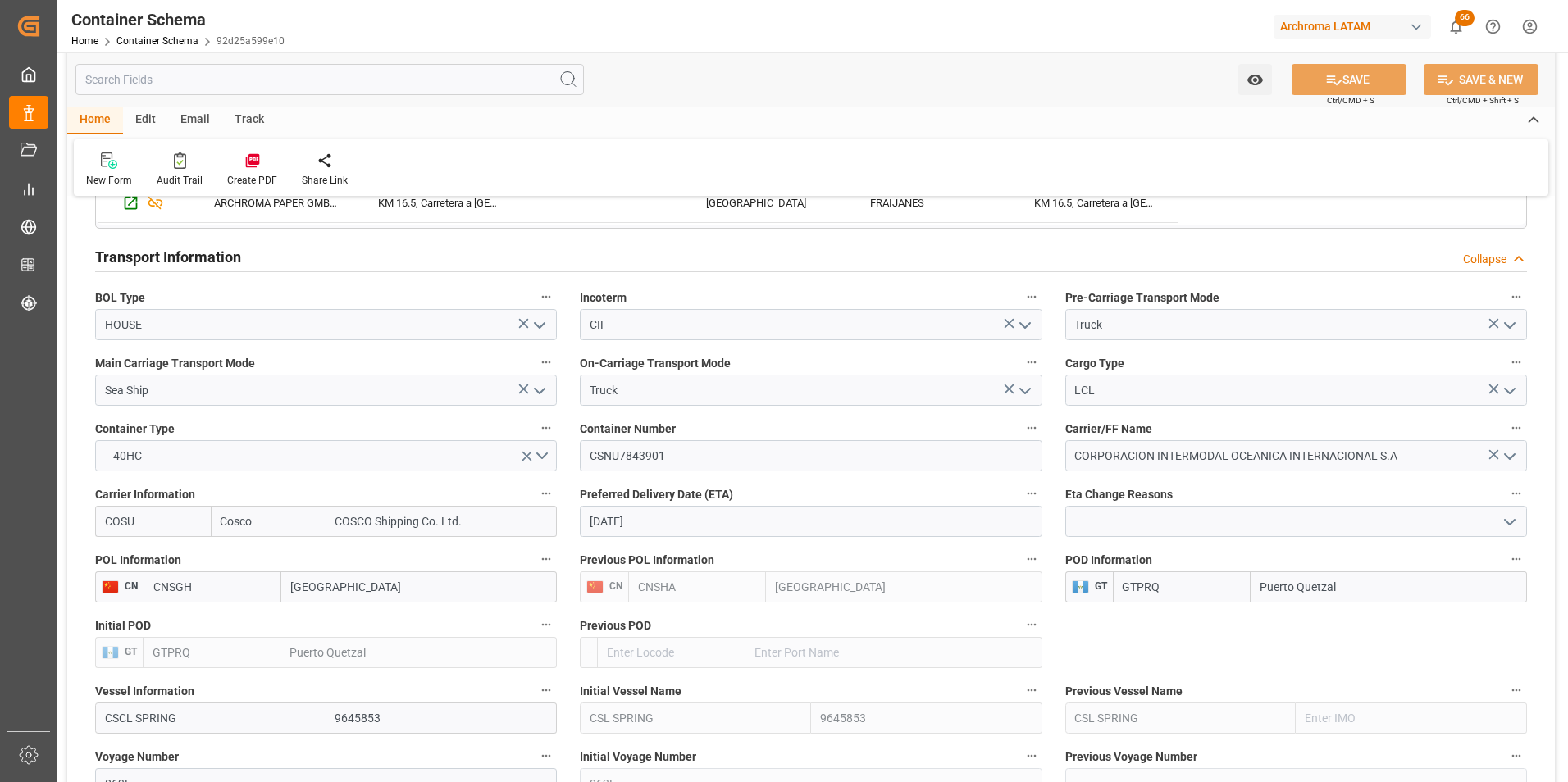
scroll to position [1394, 0]
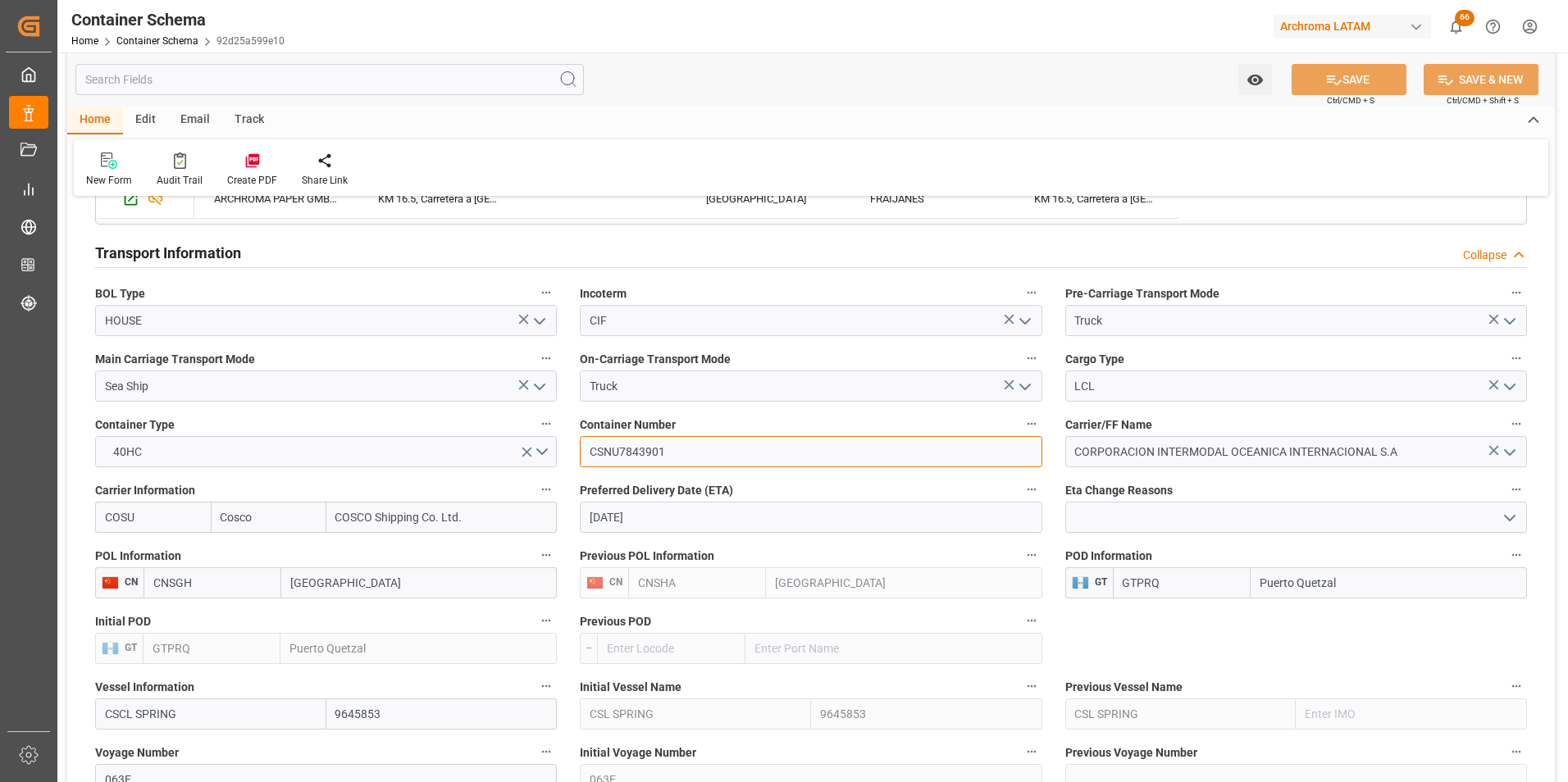
click at [597, 449] on input "CSNU7843901" at bounding box center [810, 451] width 461 height 32
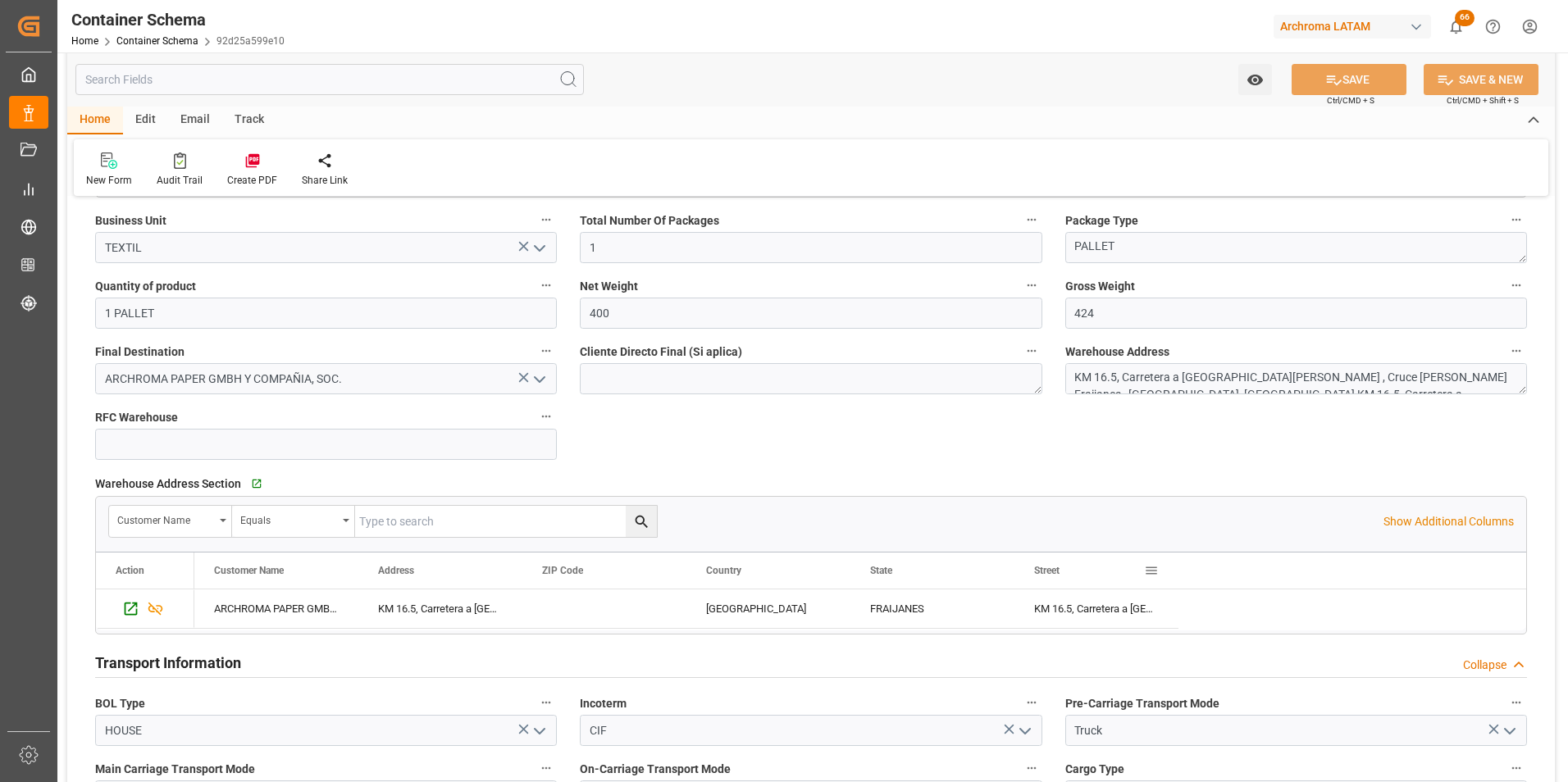
scroll to position [1230, 0]
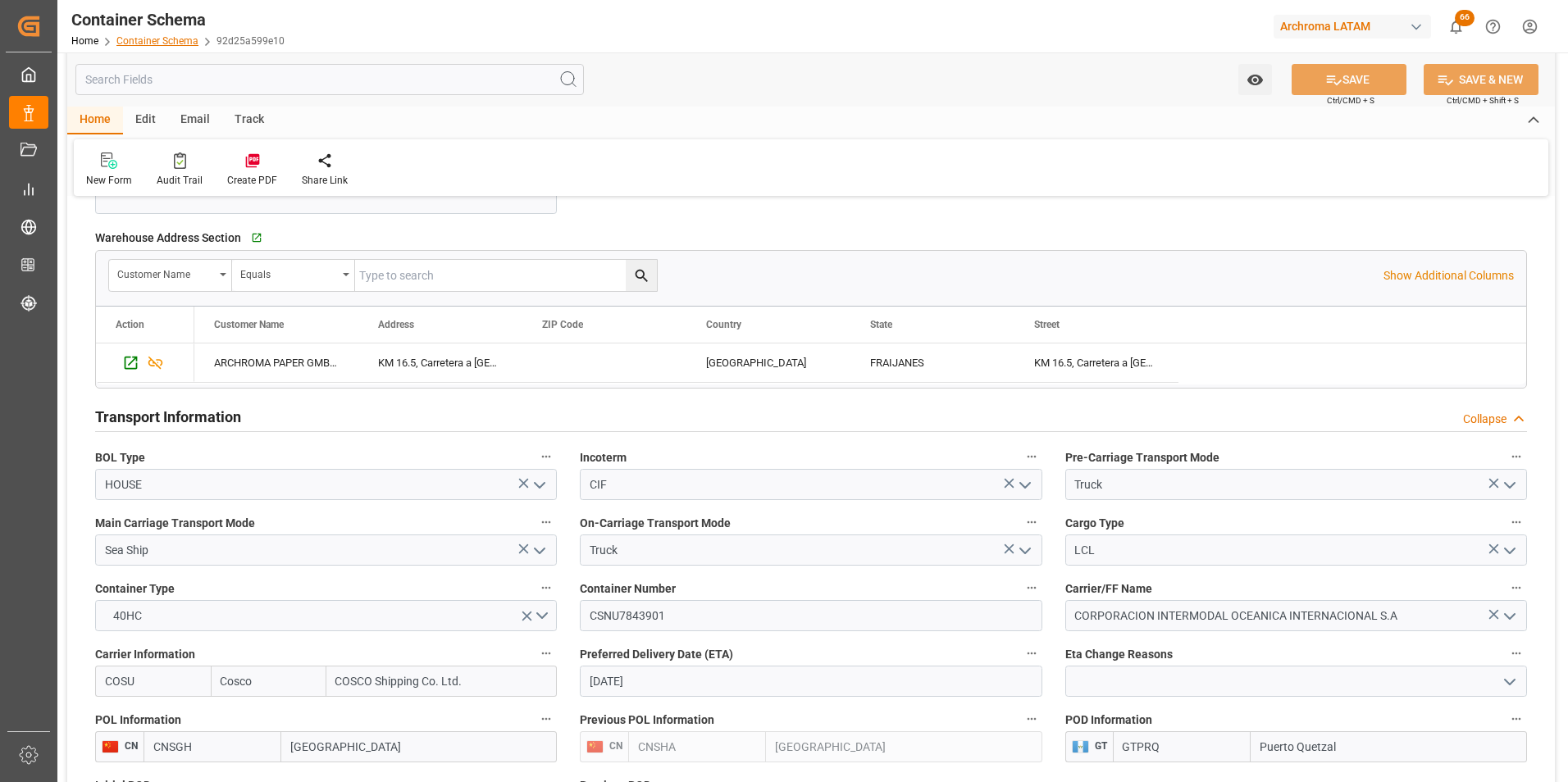
click at [182, 43] on link "Container Schema" at bounding box center [157, 41] width 82 height 12
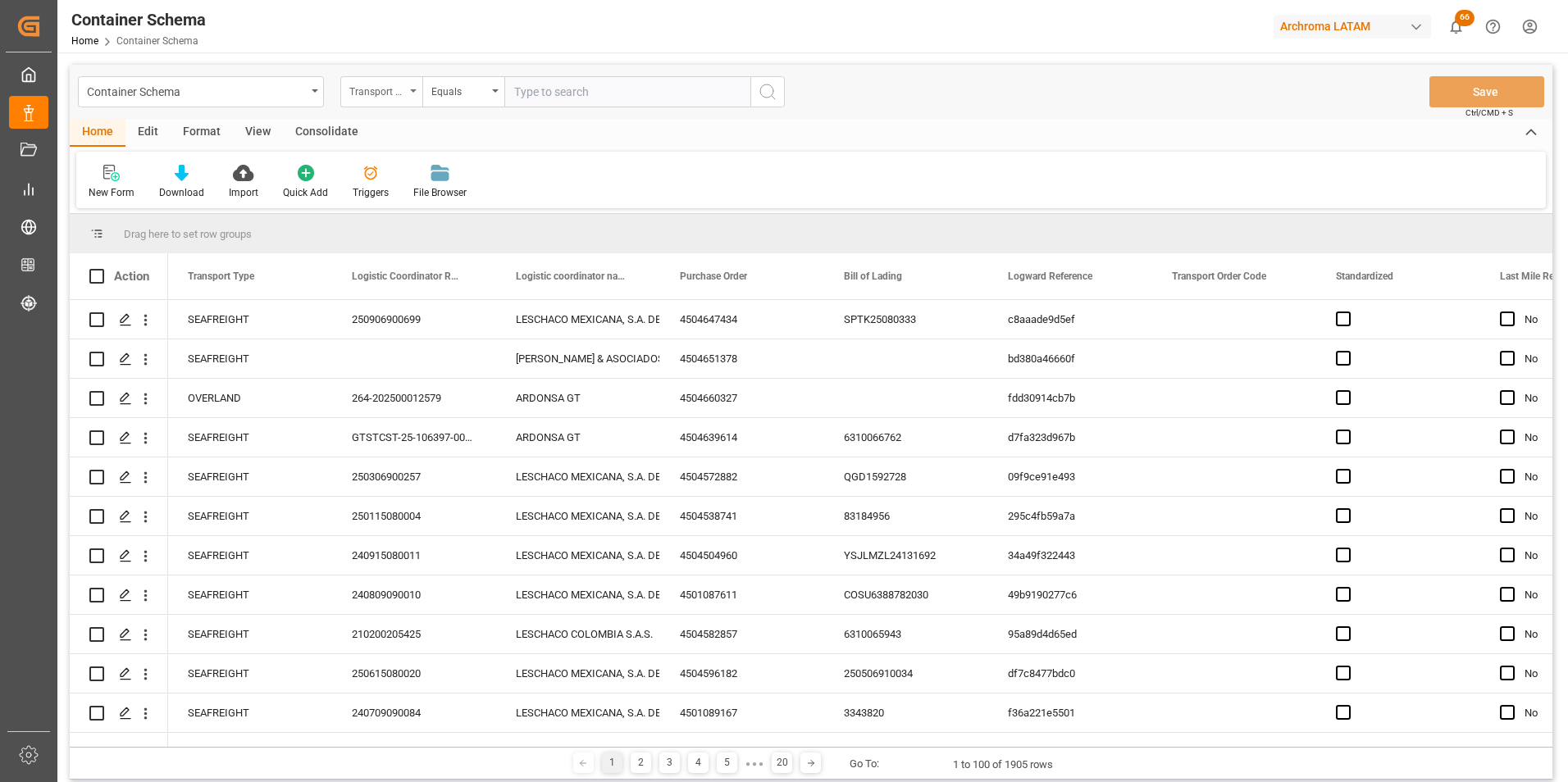
click at [415, 95] on div "Transport Type" at bounding box center [381, 92] width 82 height 32
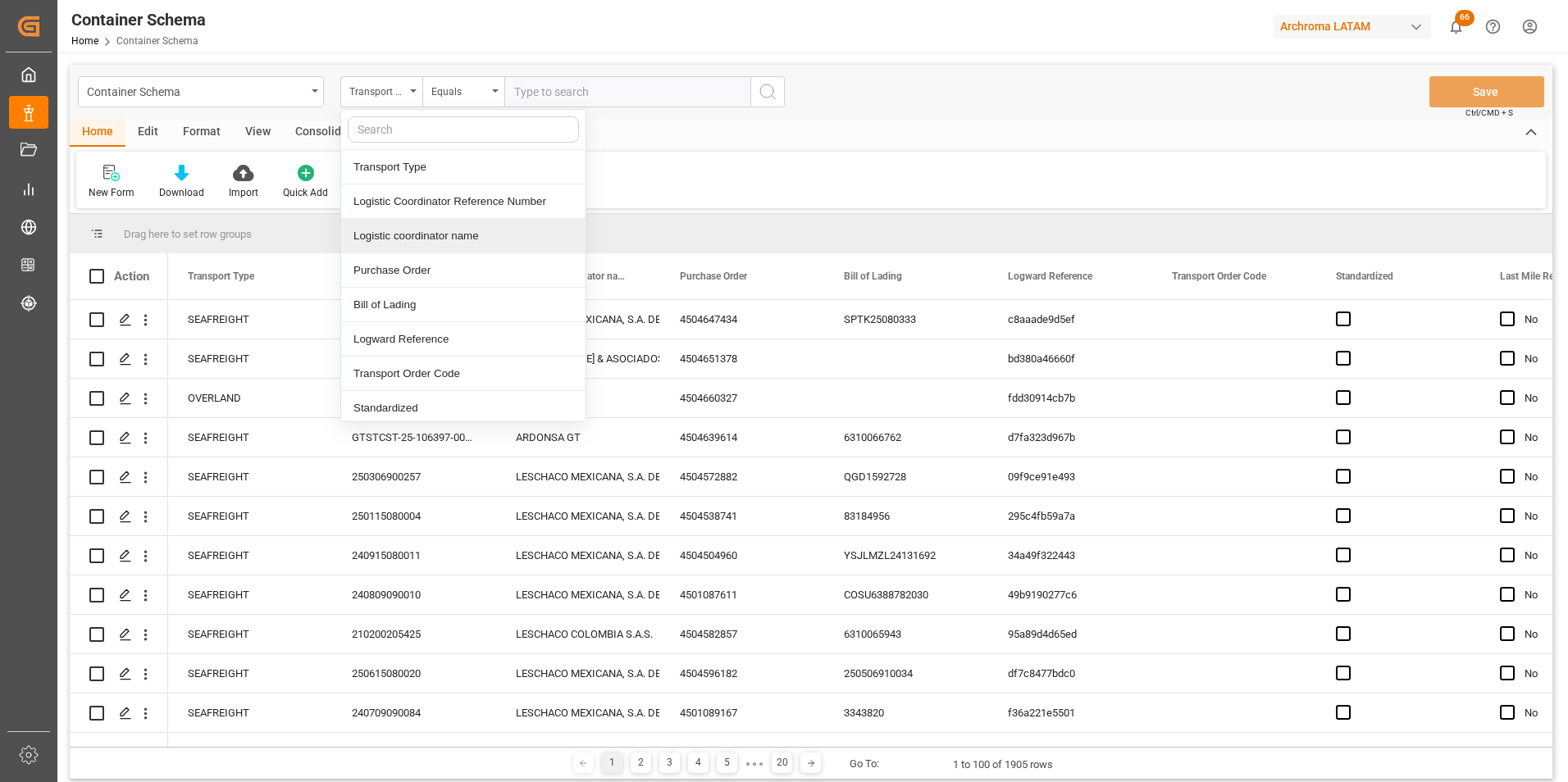
click at [415, 241] on div "Logistic coordinator name" at bounding box center [463, 236] width 244 height 34
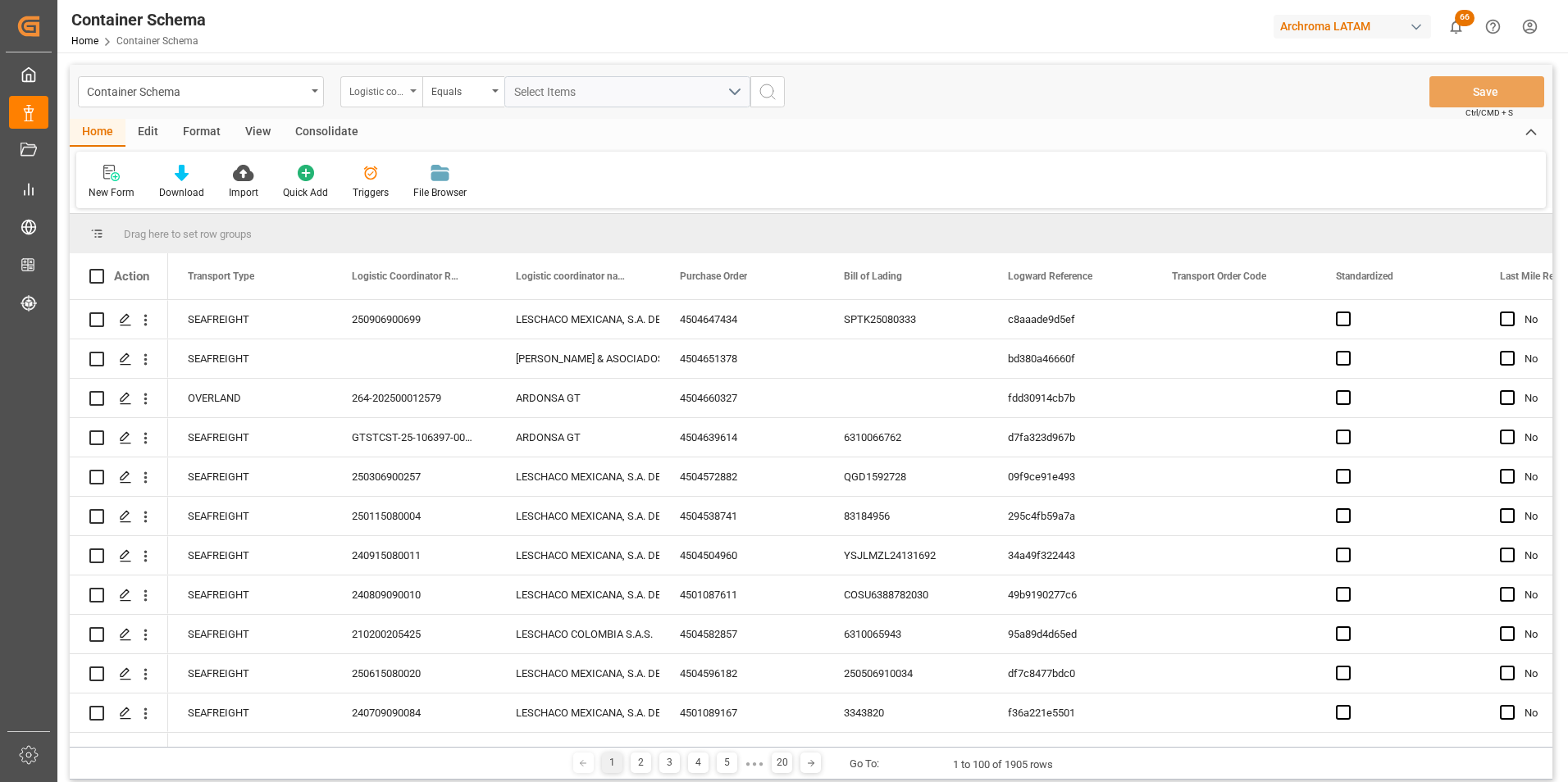
click at [382, 86] on div "Logistic coordinator name" at bounding box center [378, 89] width 56 height 19
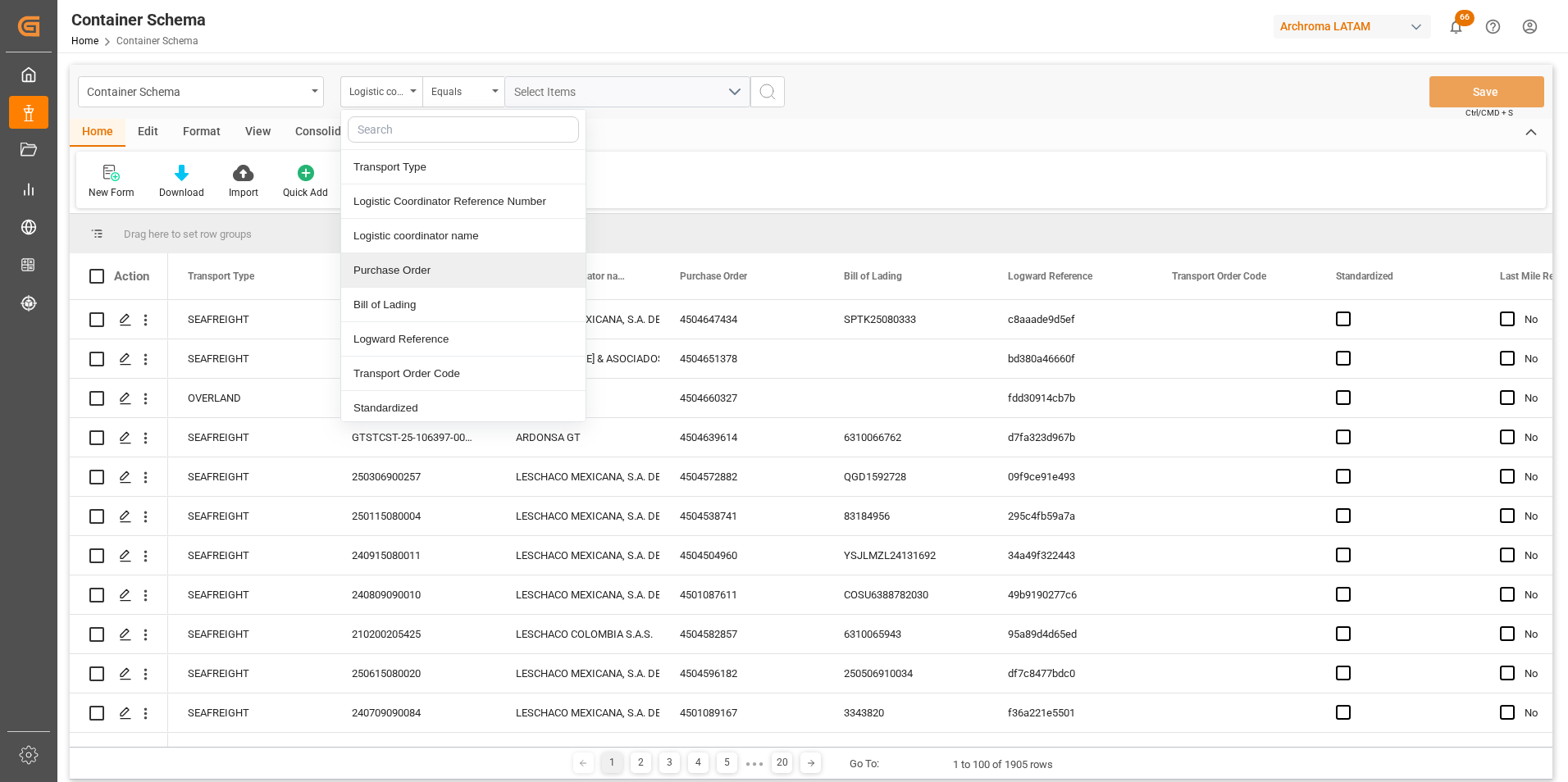
click at [401, 267] on div "Purchase Order" at bounding box center [463, 270] width 244 height 34
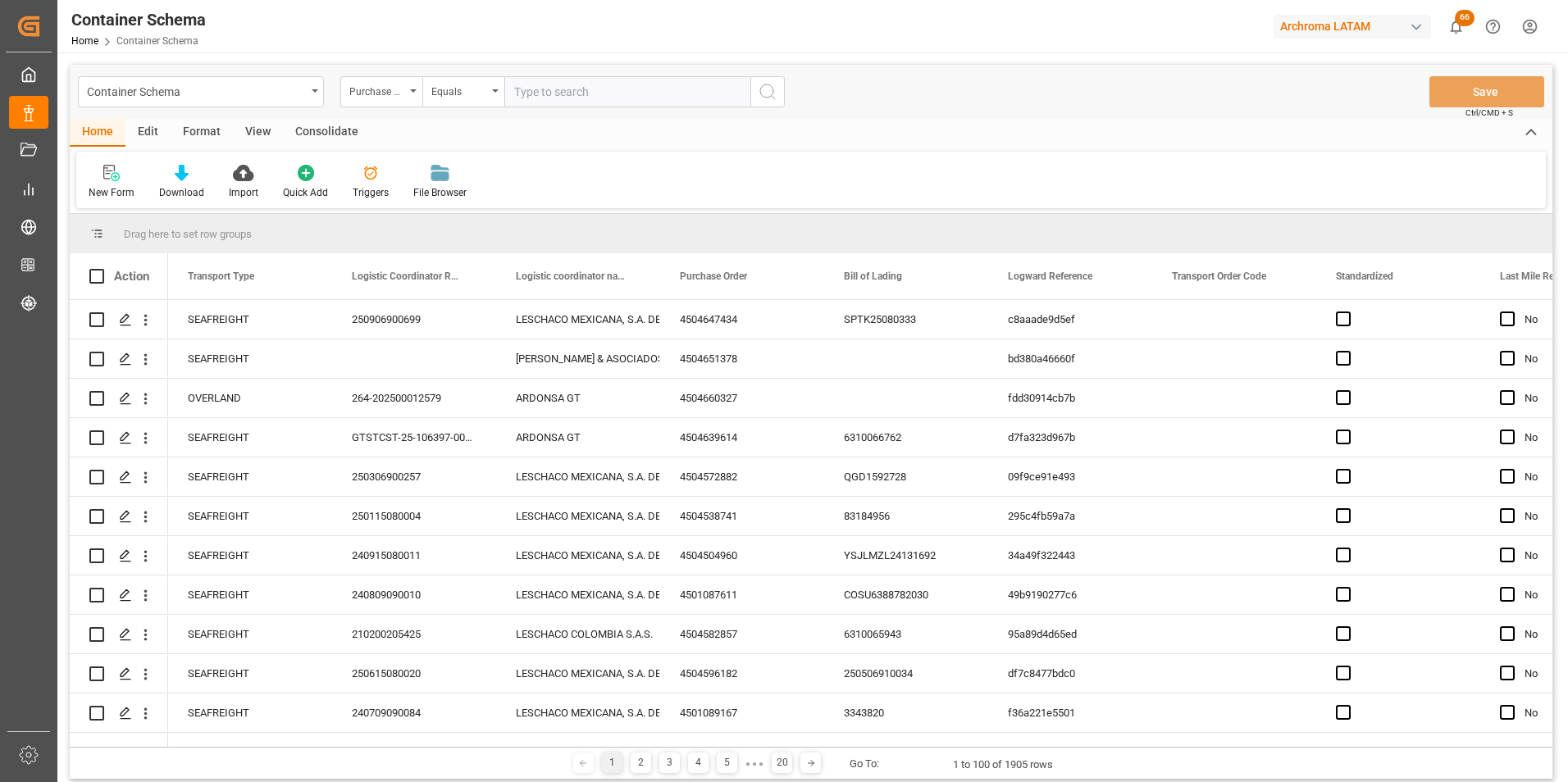
drag, startPoint x: 452, startPoint y: 86, endPoint x: 463, endPoint y: 108, distance: 24.6
click at [451, 86] on div "Equals" at bounding box center [460, 89] width 56 height 19
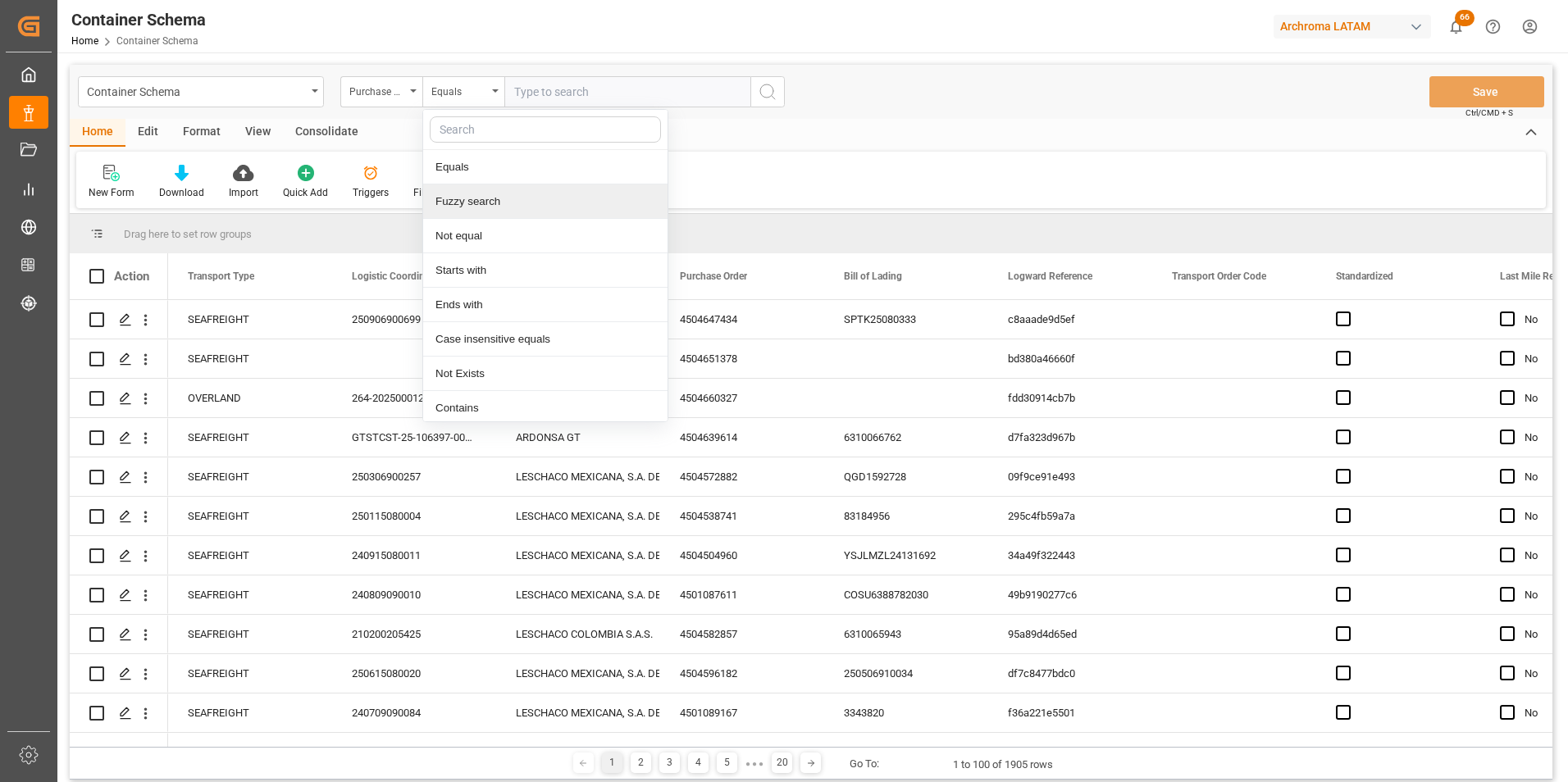
click at [479, 196] on div "Fuzzy search" at bounding box center [545, 202] width 244 height 34
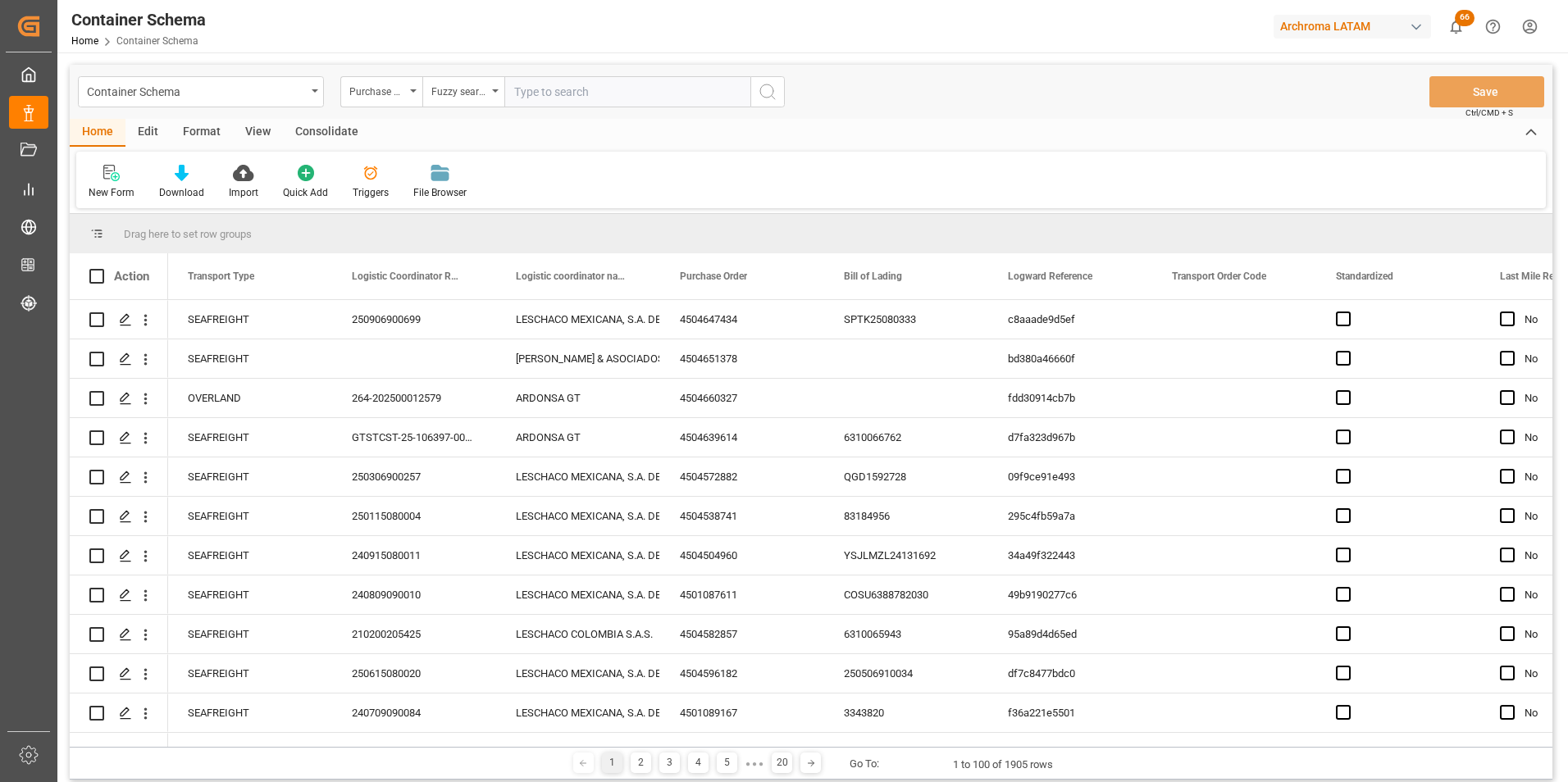
paste input "4504649483"
type input "4504649483"
click at [761, 95] on icon "search button" at bounding box center [768, 92] width 20 height 20
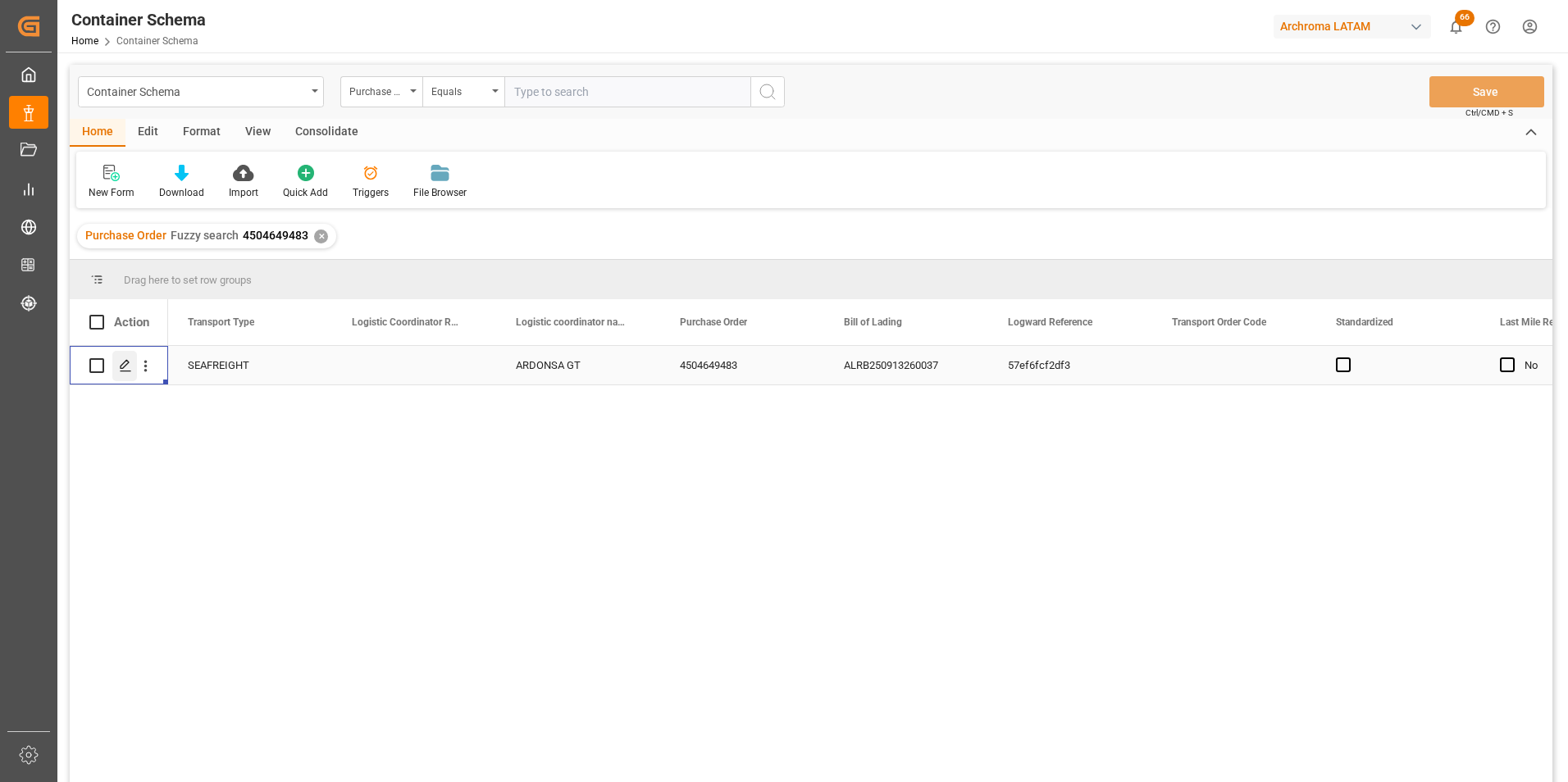
click at [123, 368] on polygon "Press SPACE to select this row." at bounding box center [124, 364] width 8 height 8
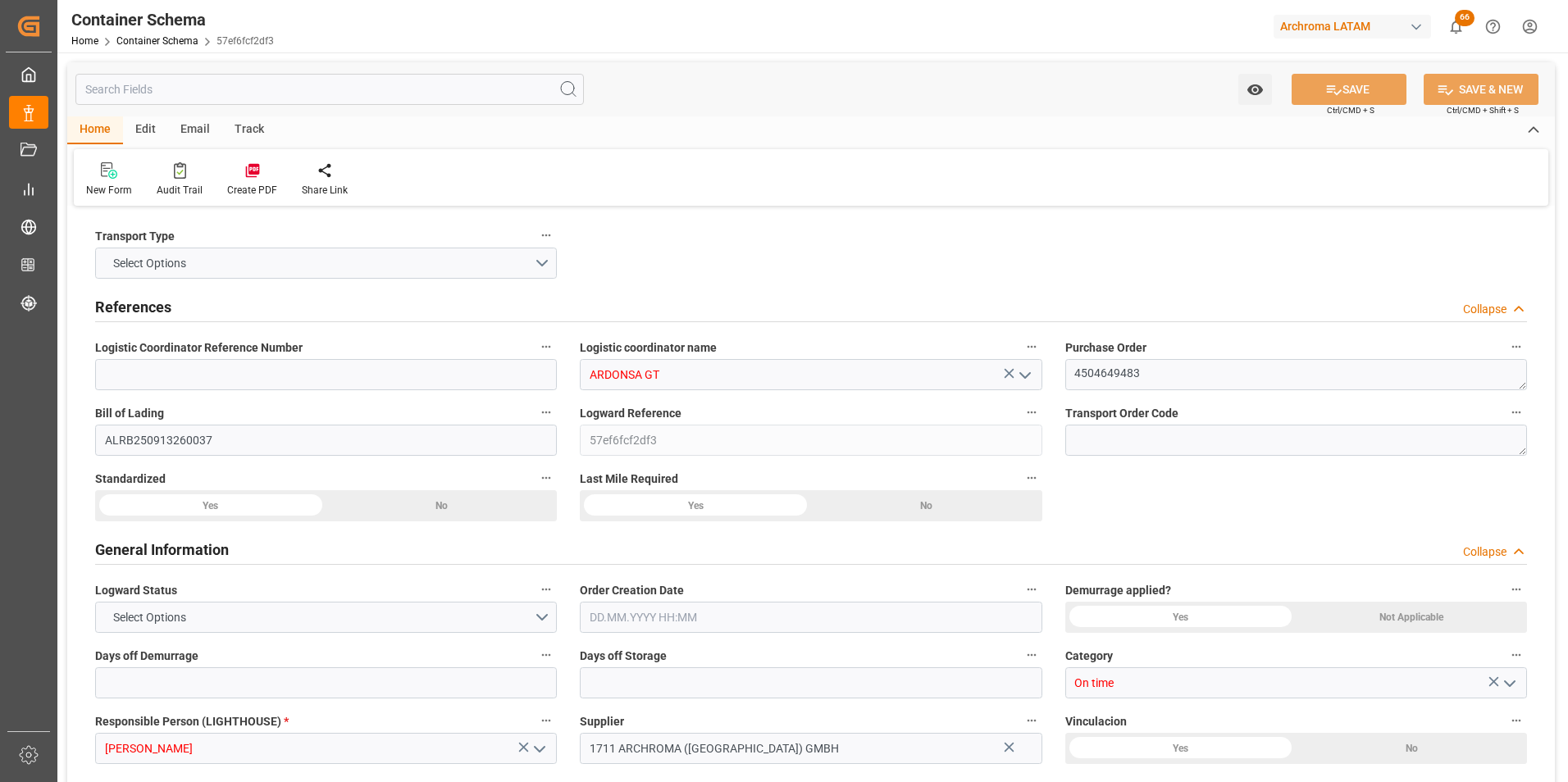
type input "0"
type input "1"
type input "4"
type input "1980"
type input "2079"
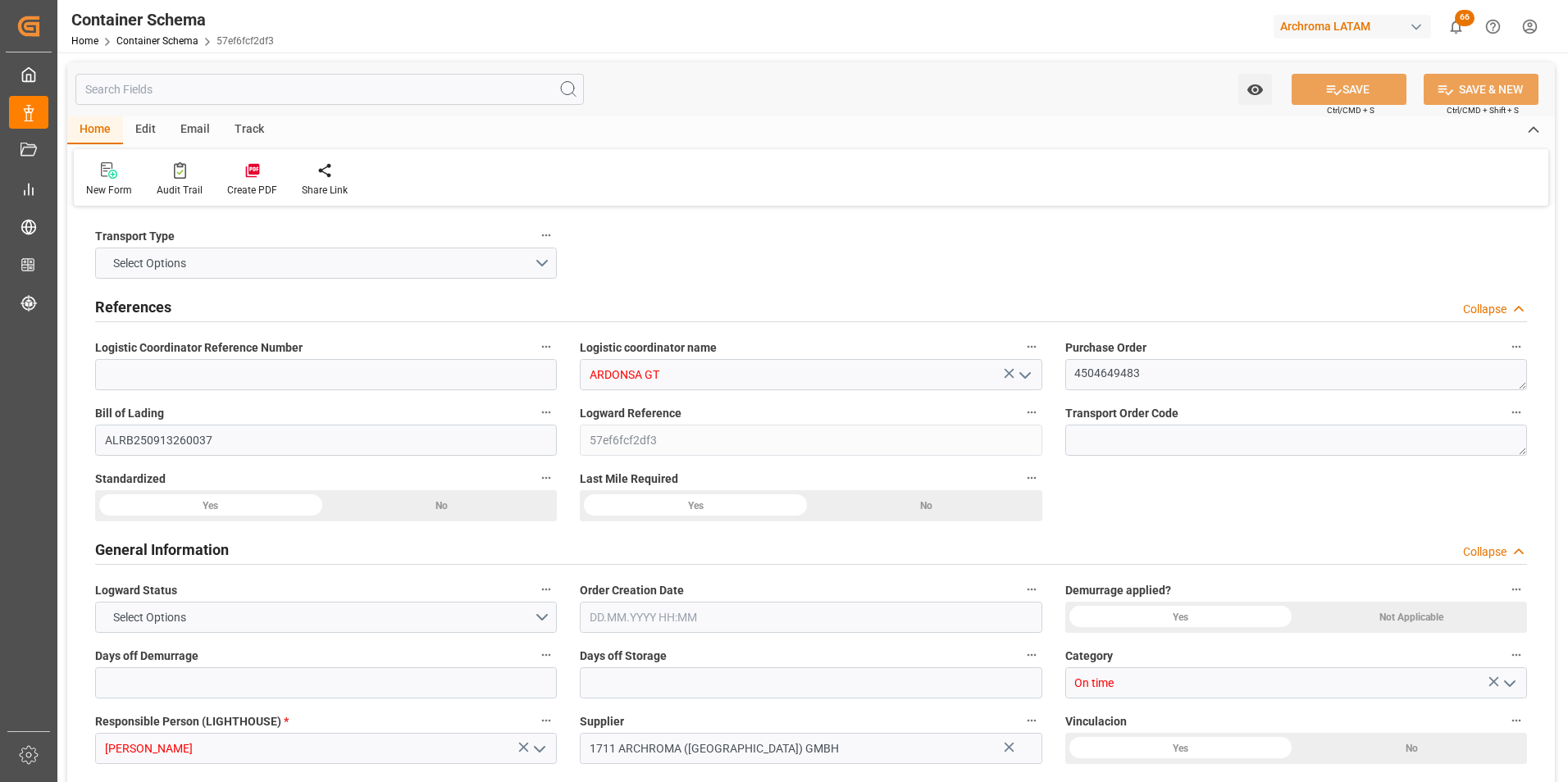
type input "CMACGM"
type input "CMA CGM Group"
type input "DEHAM"
type input "GTSTZ"
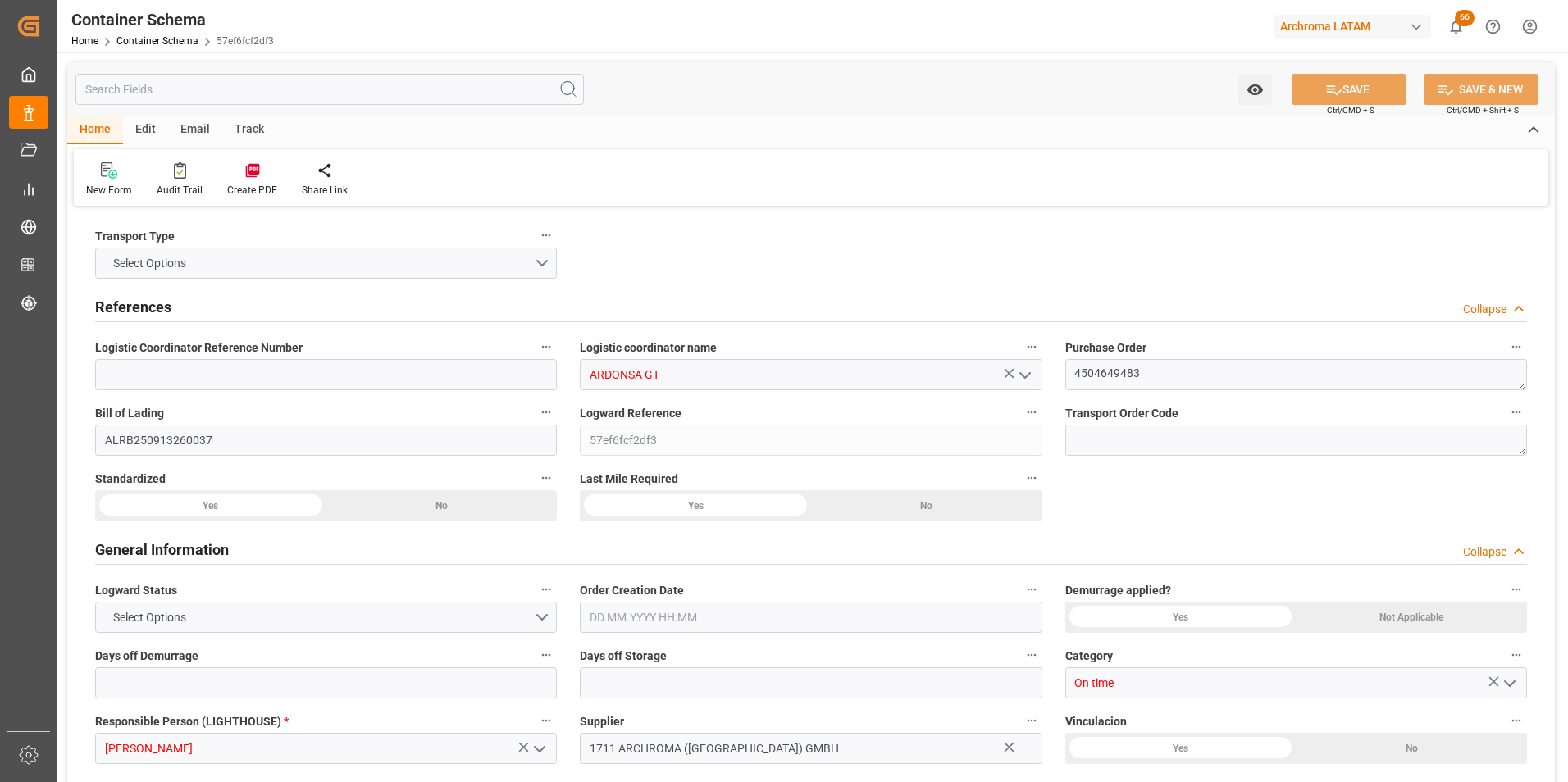
type input "9729116"
type input "[DATE] 11:45"
type input "[DATE]"
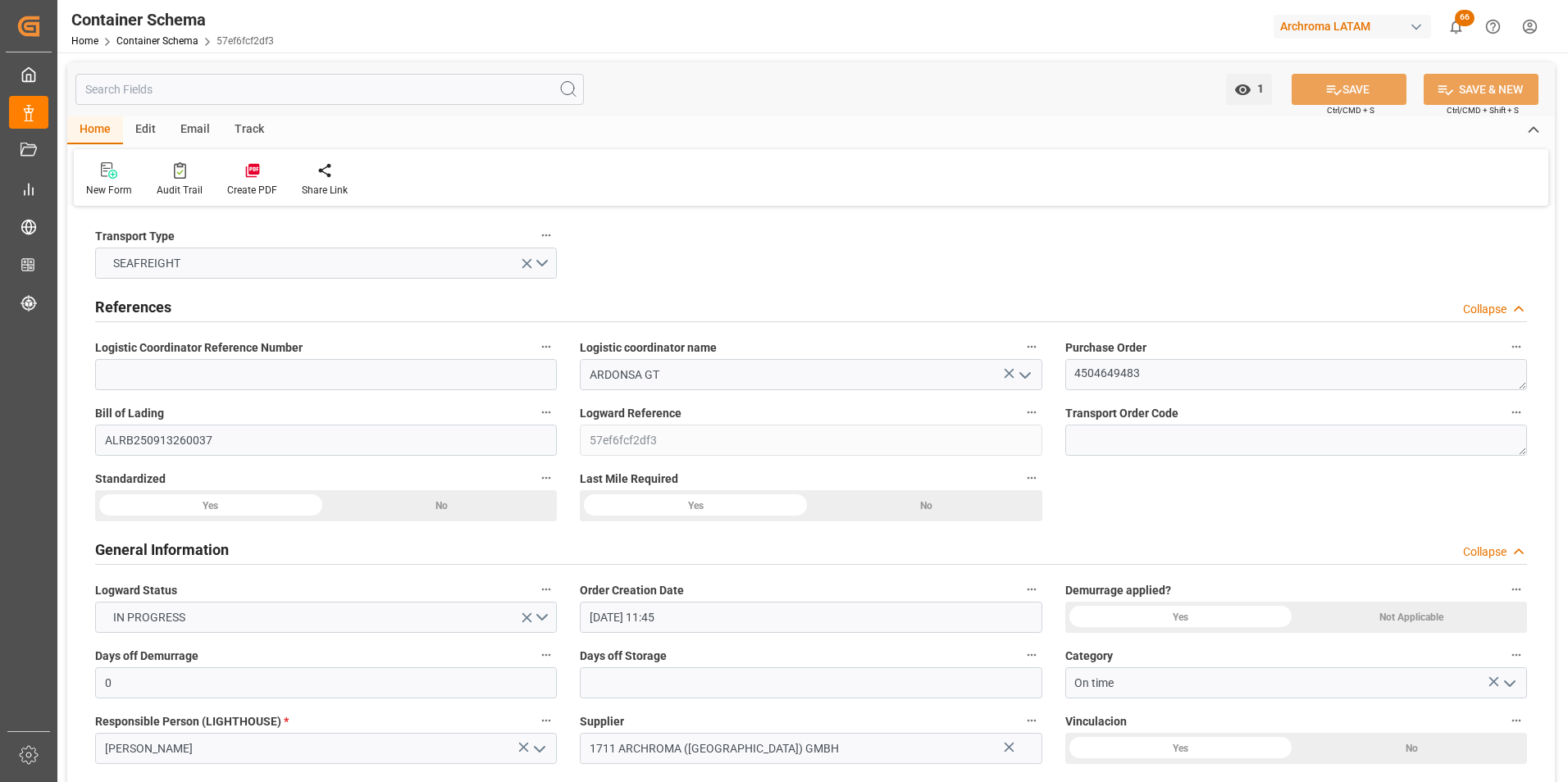
type input "[DATE]"
type input "[DATE] 00:00"
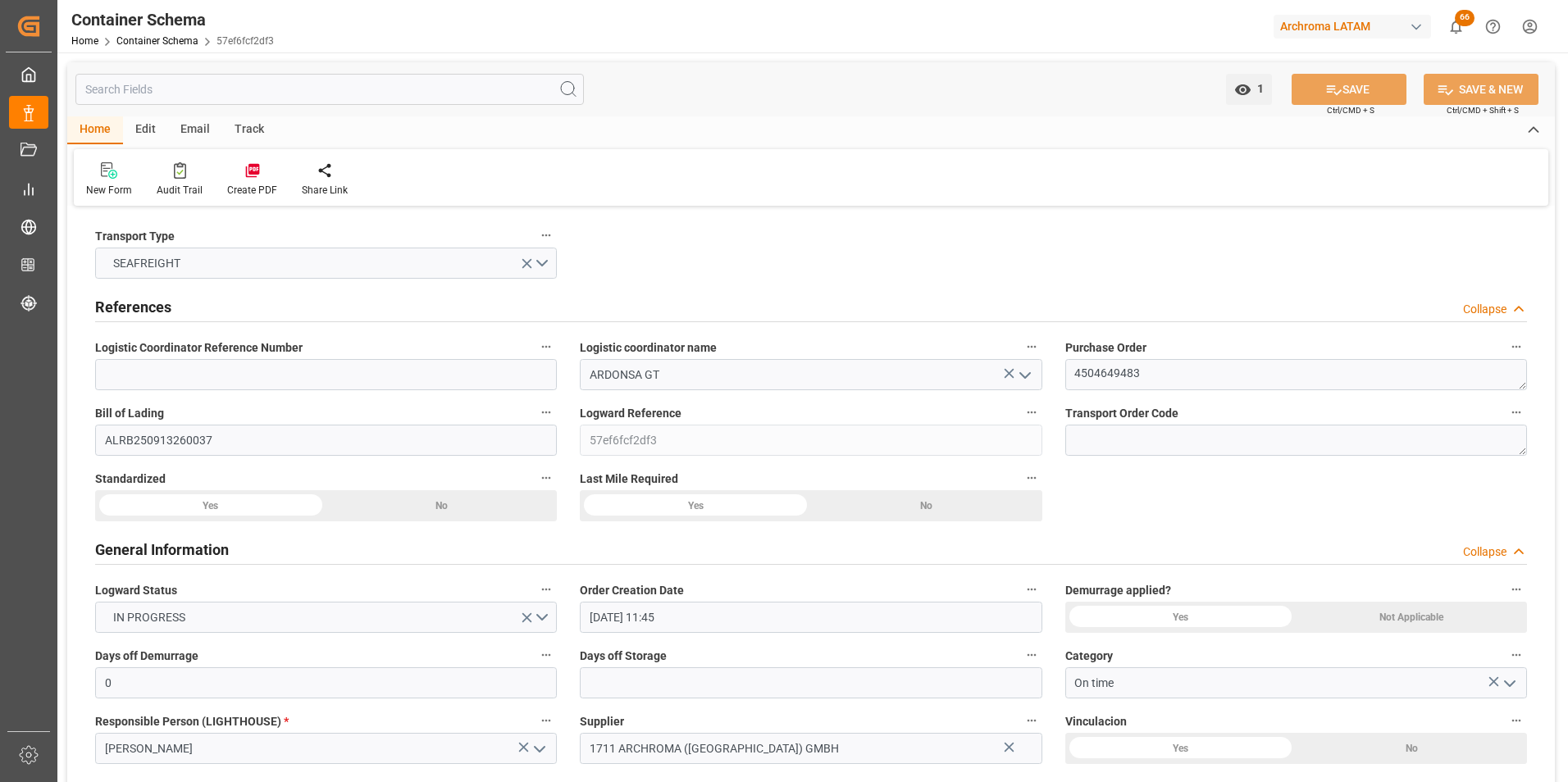
type input "[DATE] 00:00"
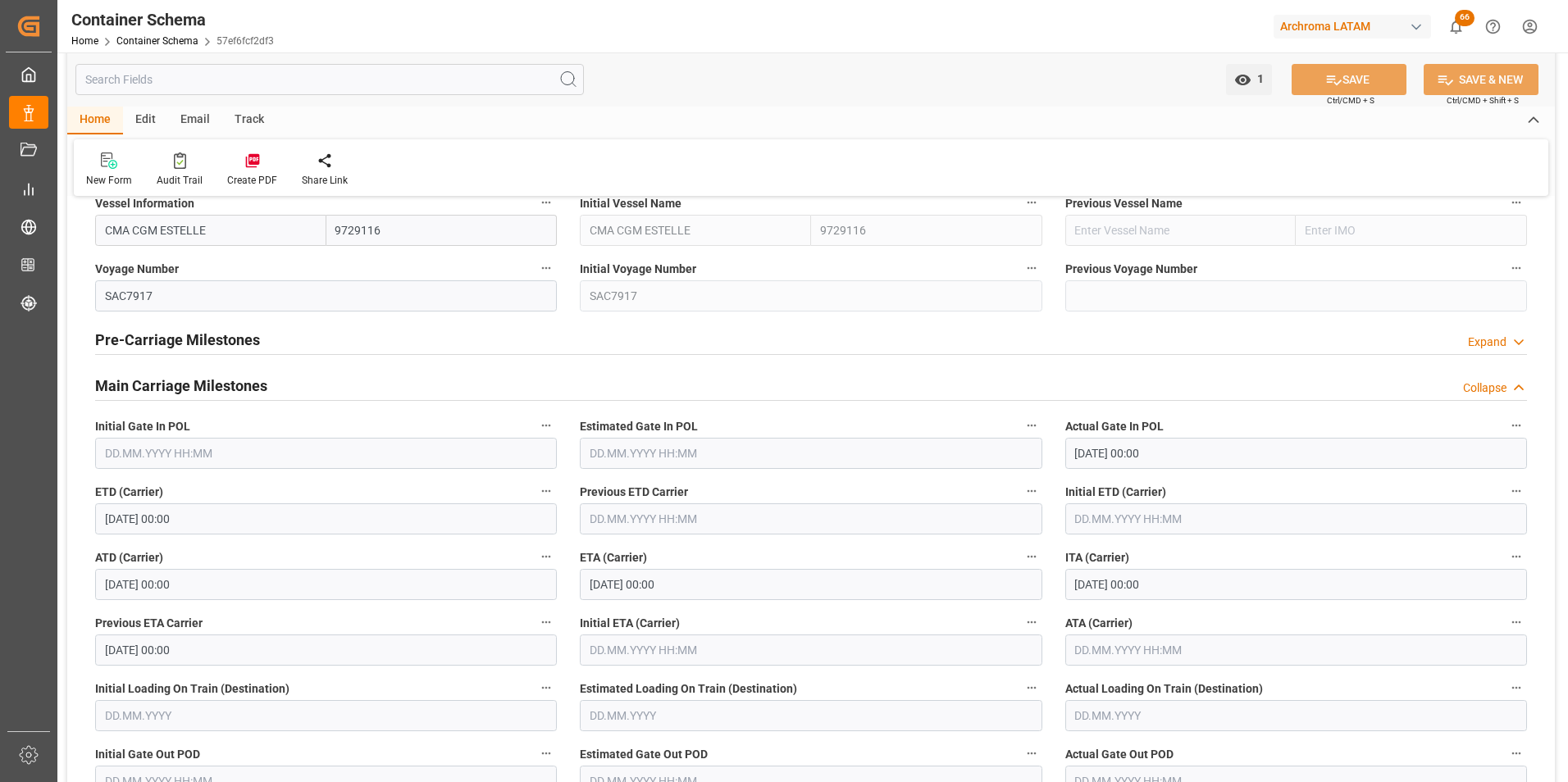
scroll to position [1968, 0]
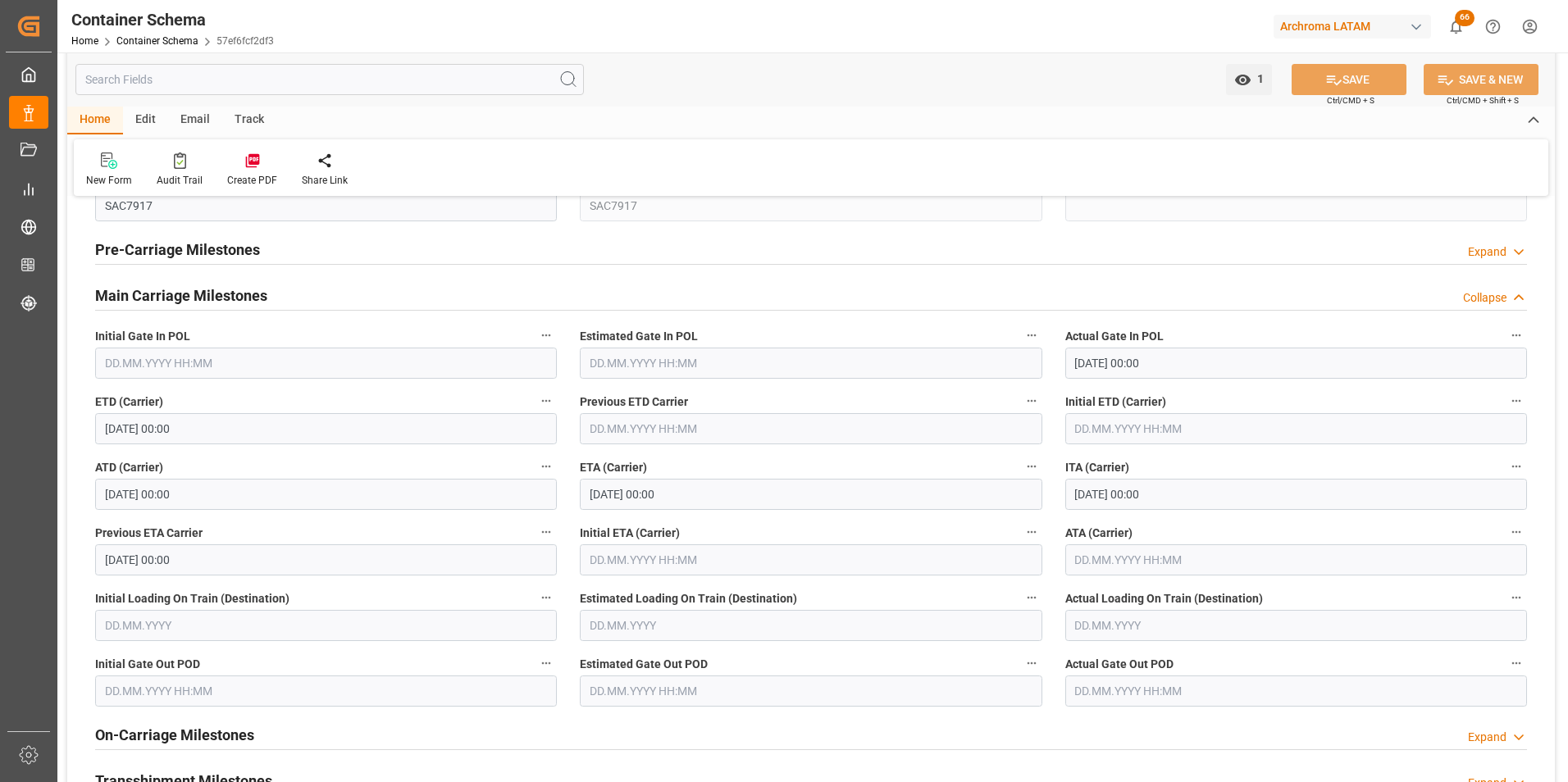
click at [185, 118] on div "Email" at bounding box center [196, 120] width 54 height 28
click at [114, 162] on icon at bounding box center [111, 160] width 23 height 16
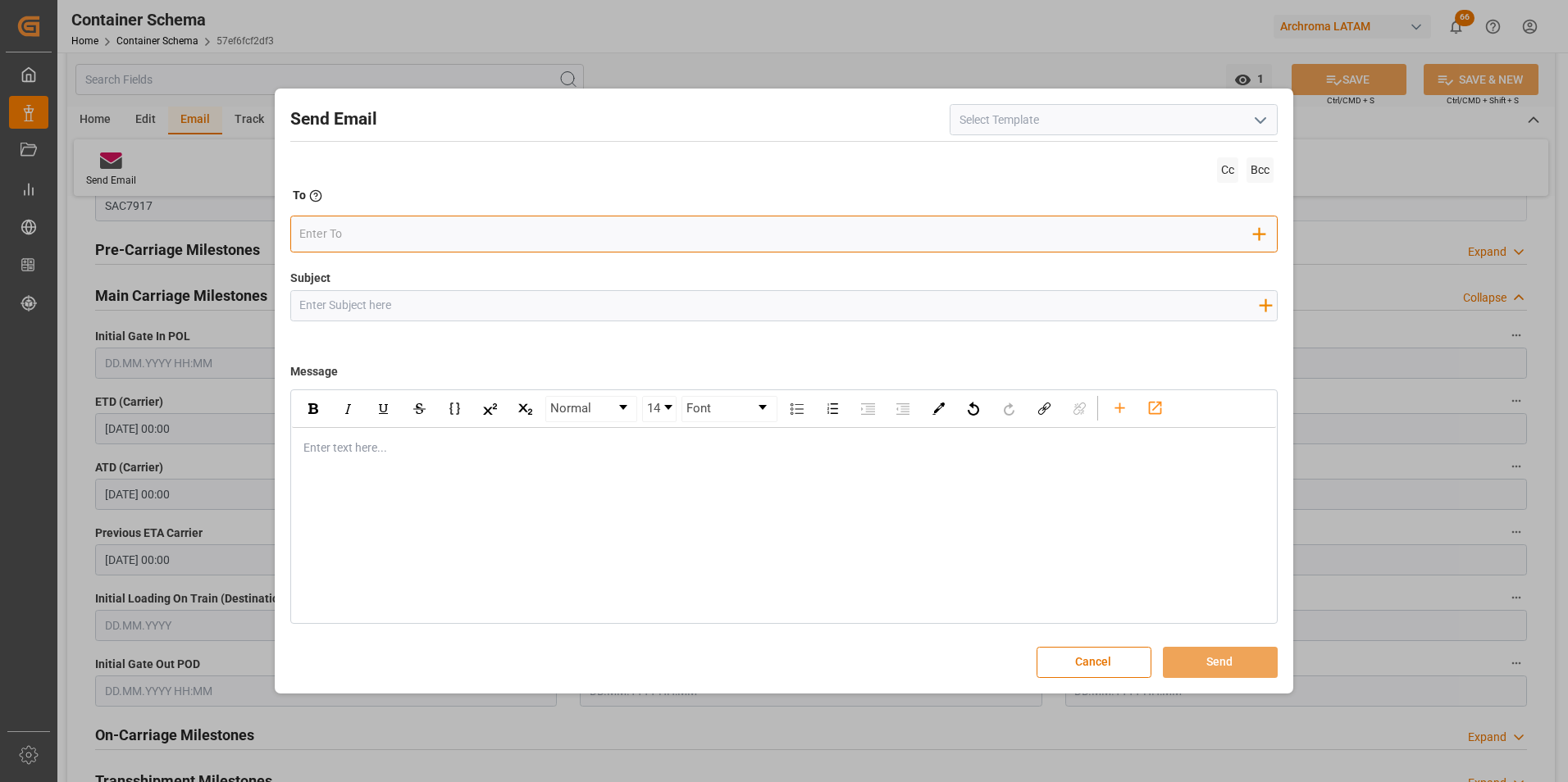
click at [641, 231] on input "email" at bounding box center [776, 234] width 954 height 24
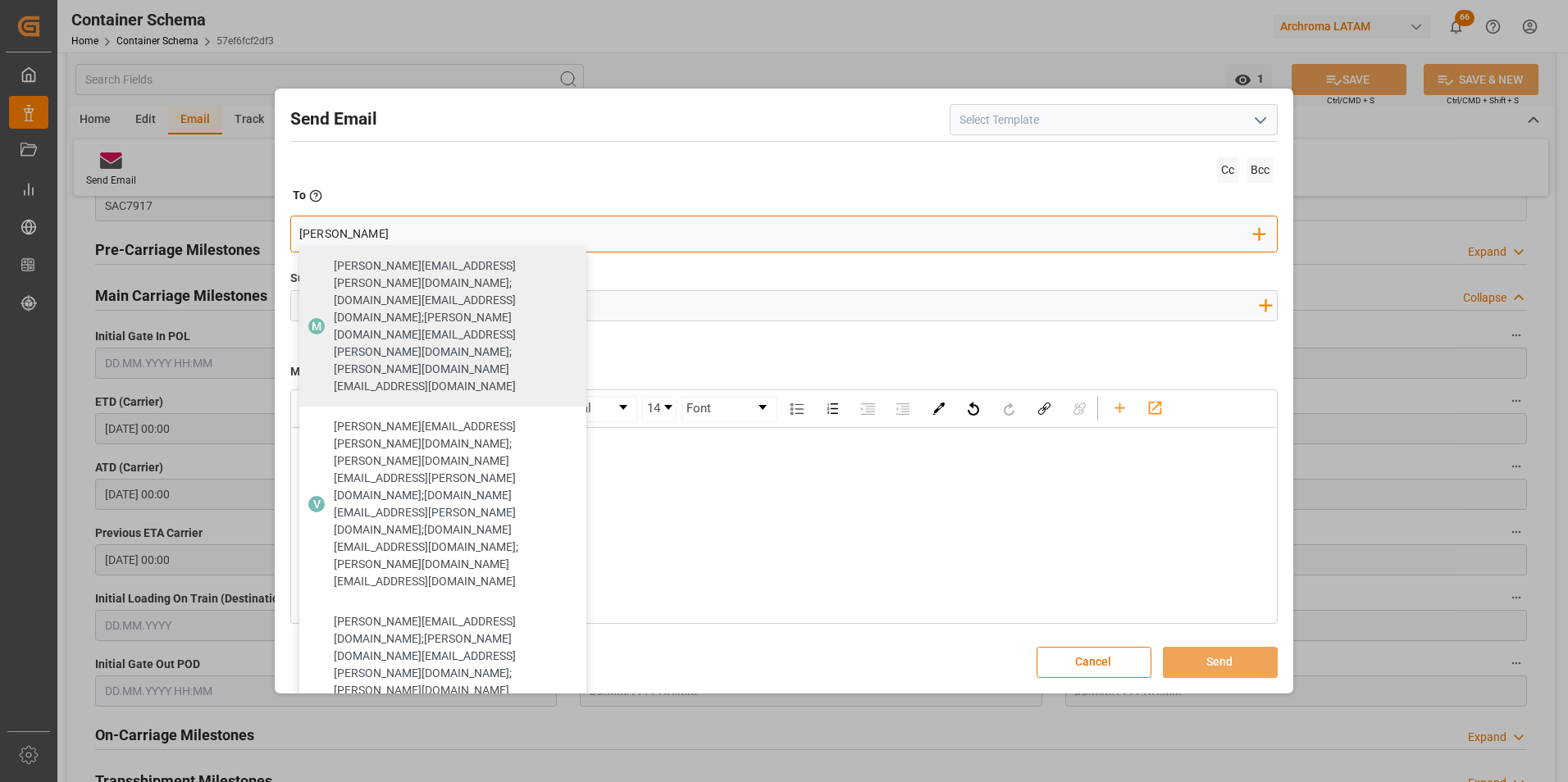
type input "[PERSON_NAME]"
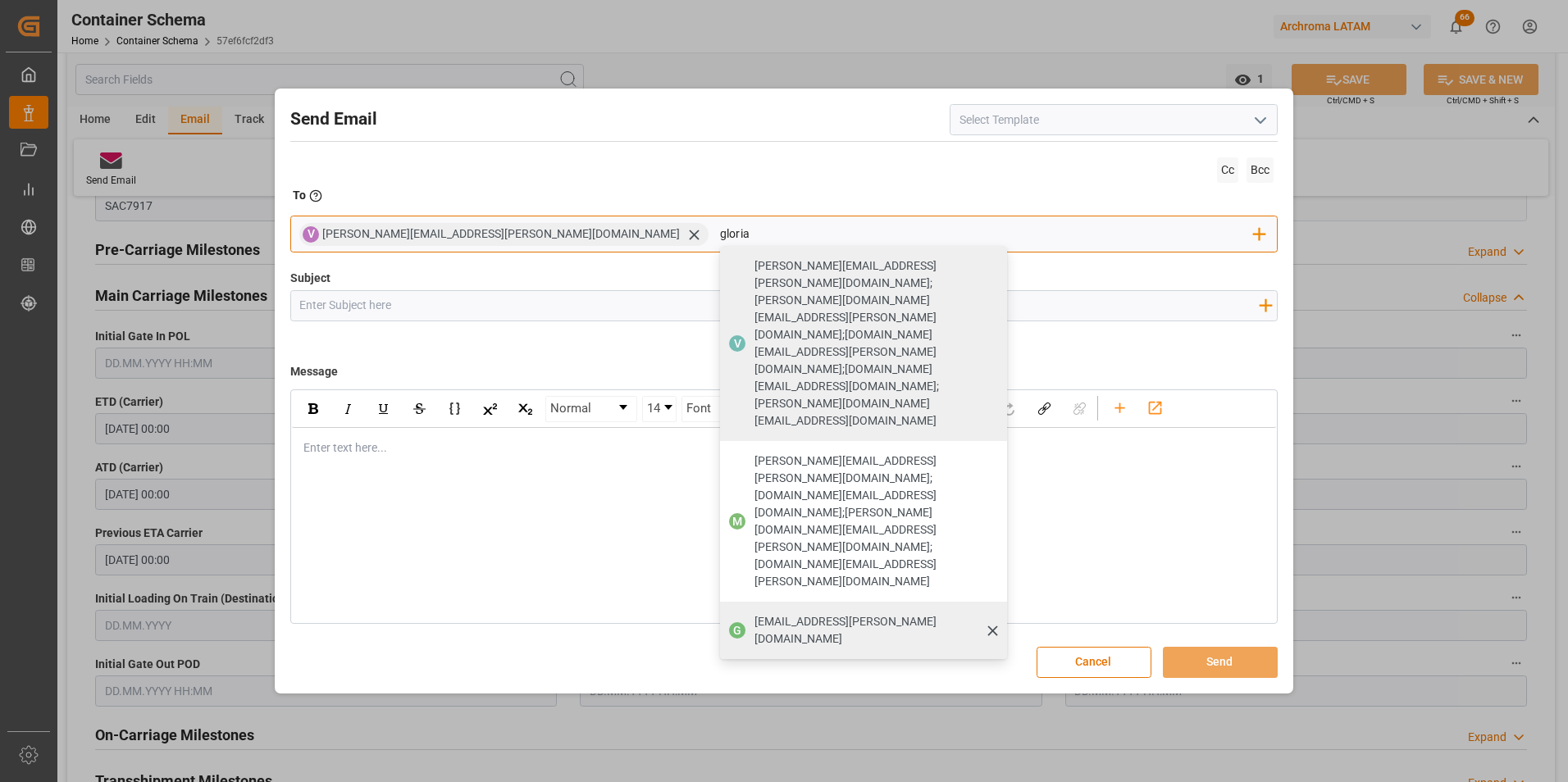
type input "gloria"
click at [754, 614] on span "[EMAIL_ADDRESS][PERSON_NAME][DOMAIN_NAME]" at bounding box center [875, 631] width 242 height 34
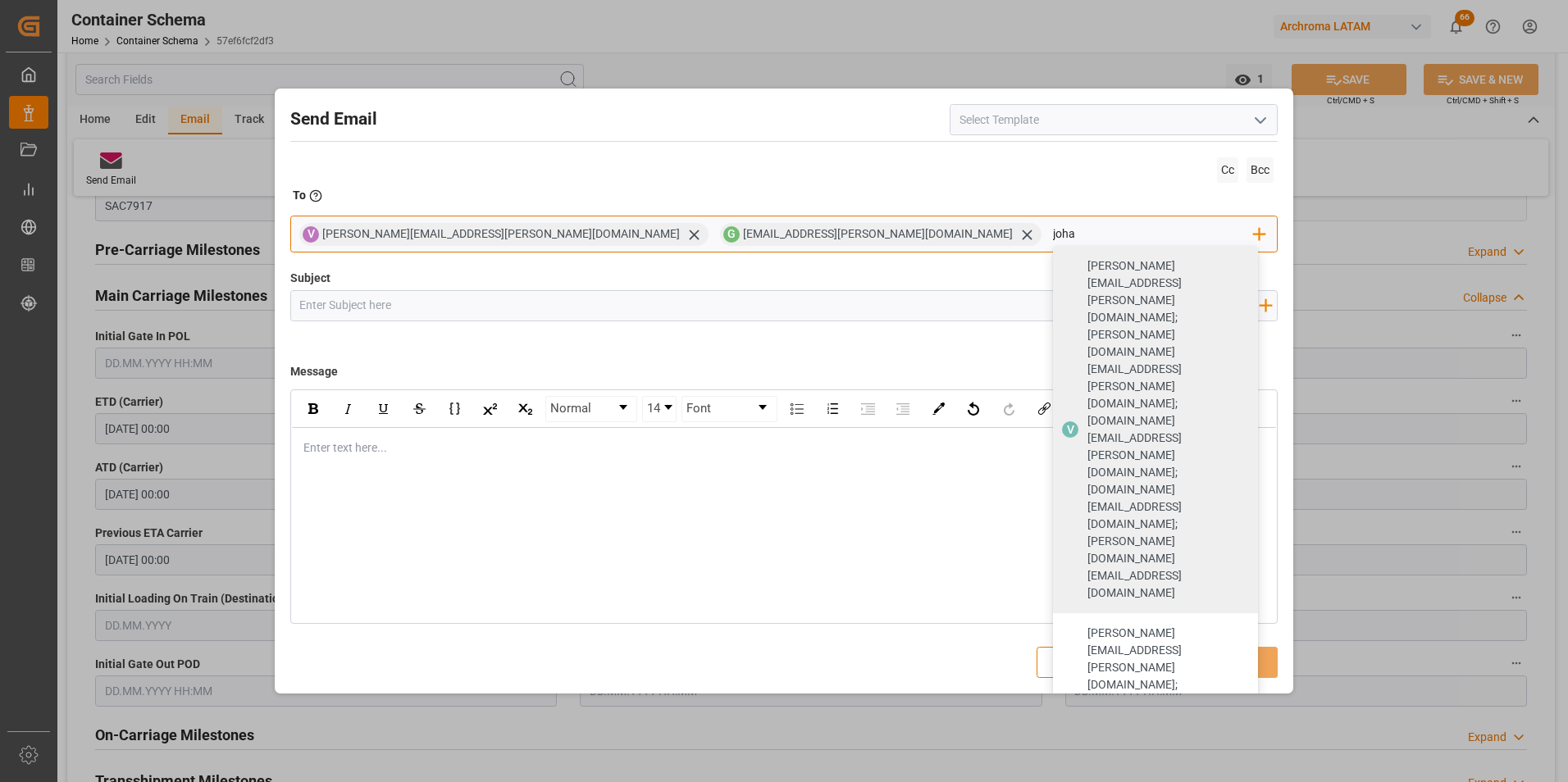
type input "[PERSON_NAME]"
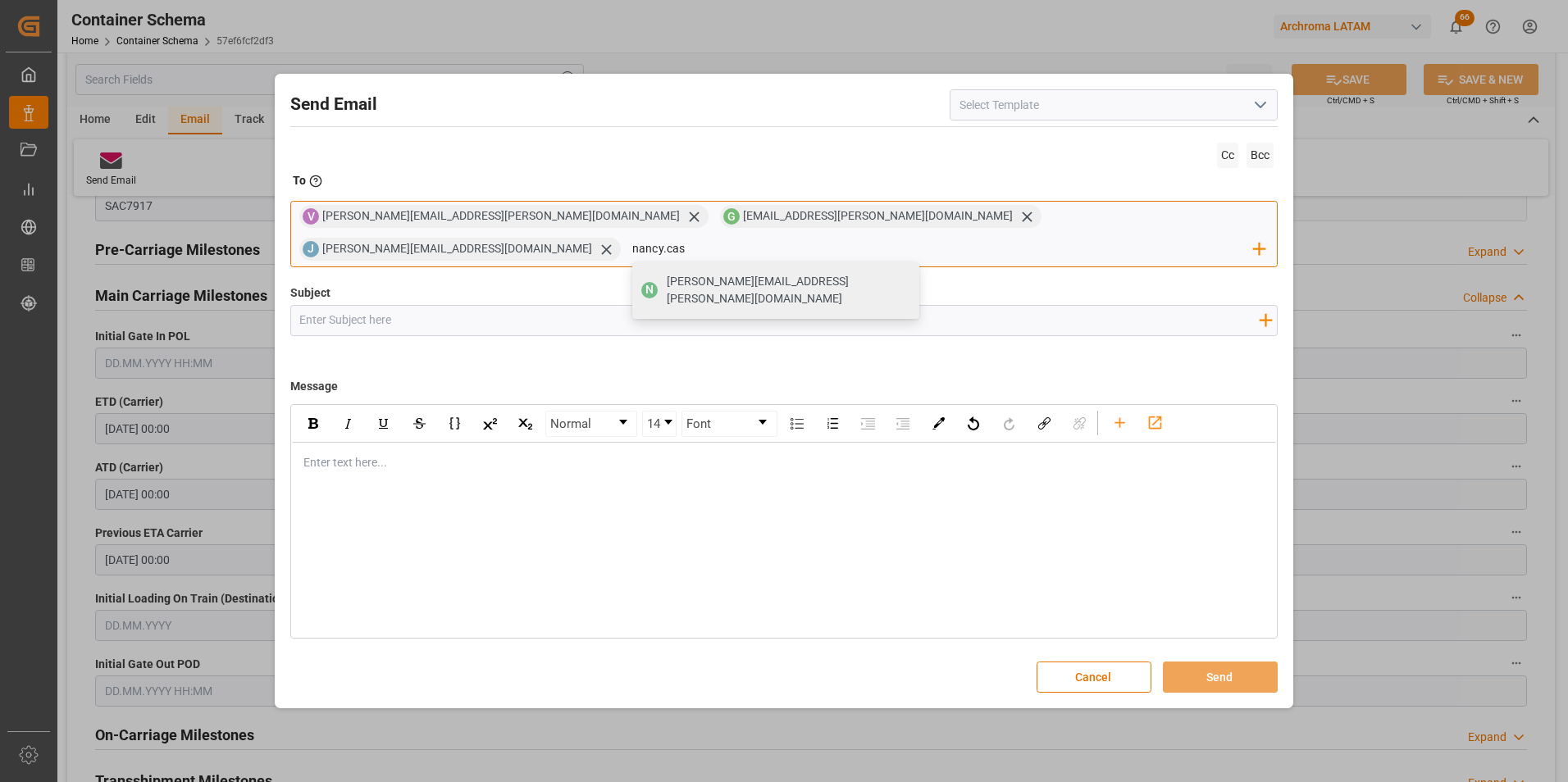
type input "[PERSON_NAME][EMAIL_ADDRESS][PERSON_NAME][DOMAIN_NAME]"
click at [907, 273] on span "[PERSON_NAME][EMAIL_ADDRESS][PERSON_NAME][DOMAIN_NAME]" at bounding box center [788, 290] width 242 height 34
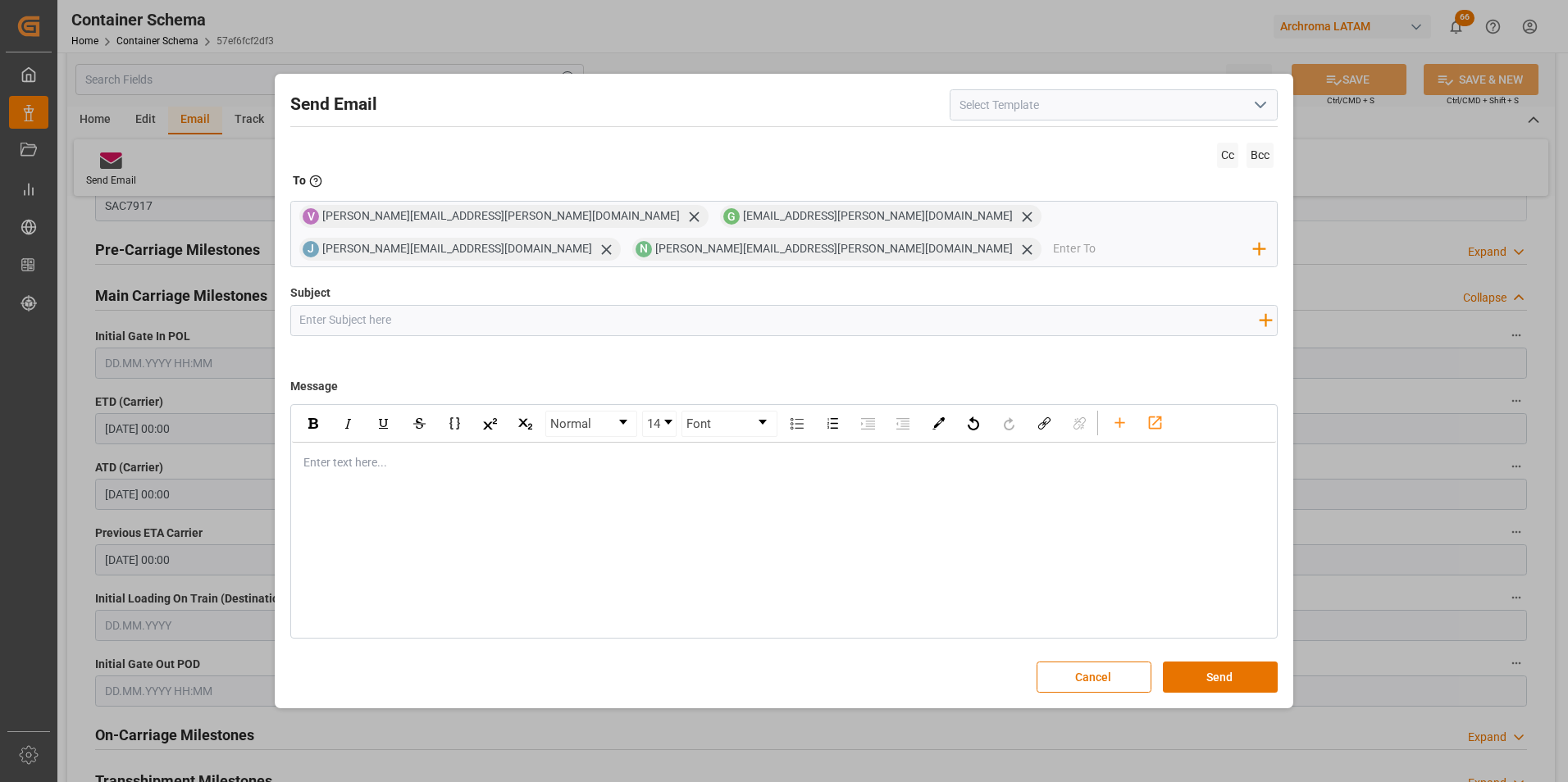
click at [527, 323] on input "Subject" at bounding box center [779, 320] width 977 height 29
paste input "GT || PO 4504649483"
drag, startPoint x: 321, startPoint y: 322, endPoint x: 331, endPoint y: 322, distance: 10.0
click at [321, 321] on input "GT || PO 4504649483" at bounding box center [779, 320] width 977 height 29
click at [433, 326] on input "GT || PO 4504649483" at bounding box center [779, 320] width 977 height 29
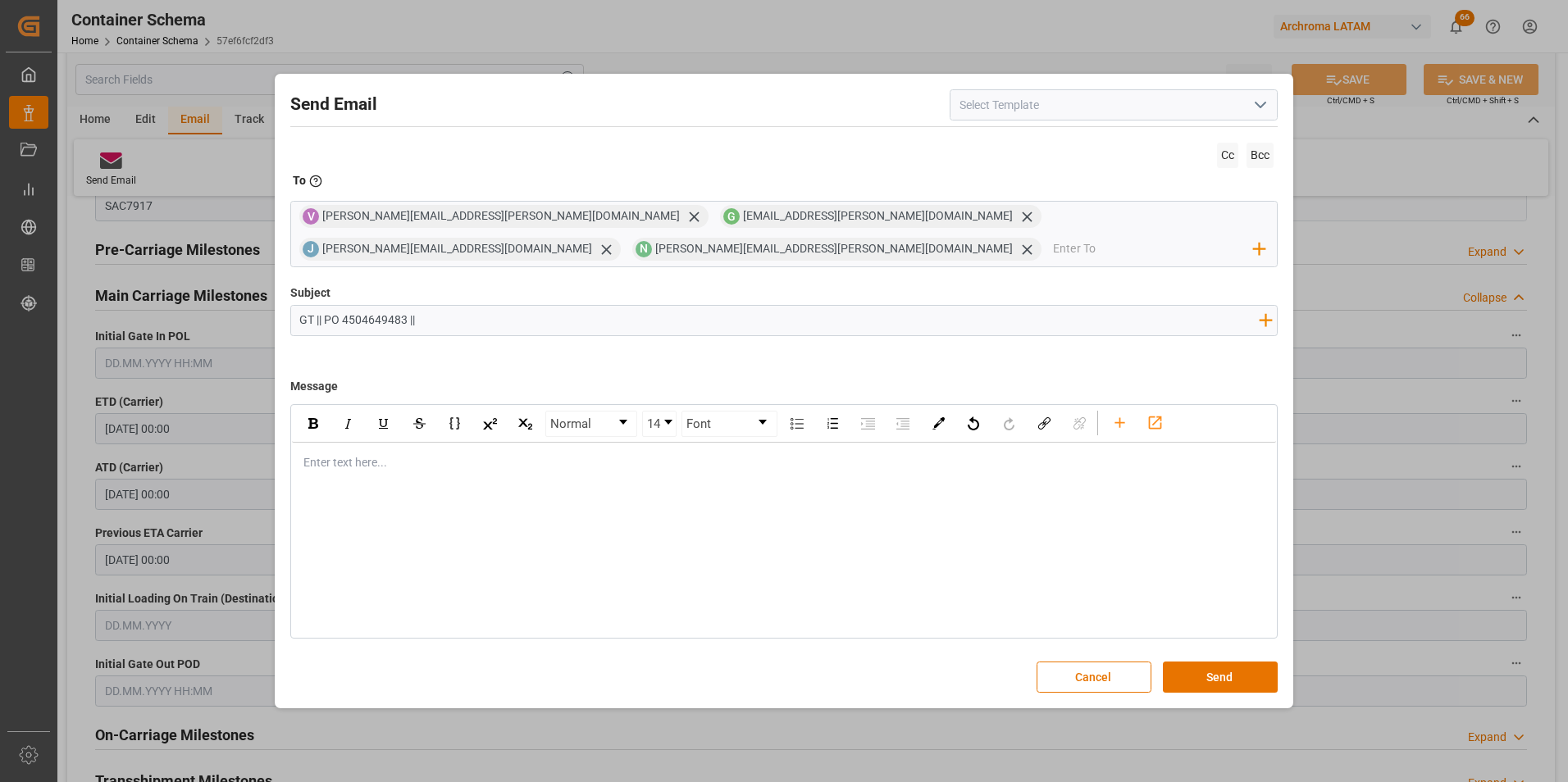
click at [325, 320] on input "GT || PO 4504649483 ||" at bounding box center [779, 320] width 977 height 29
click at [497, 312] on input "GT || TRACKING || PO 4504649483 ||" at bounding box center [779, 320] width 977 height 29
paste input "Contenedor CMAU6825180 || Bodega 2901 || SEA LCL"
click at [635, 323] on input "GT || TRACKING || PO 4504649483 || Contenedor CMAU6825180 || Bodega 2901 || SEA…" at bounding box center [779, 320] width 977 height 29
drag, startPoint x: 829, startPoint y: 323, endPoint x: 285, endPoint y: 312, distance: 544.1
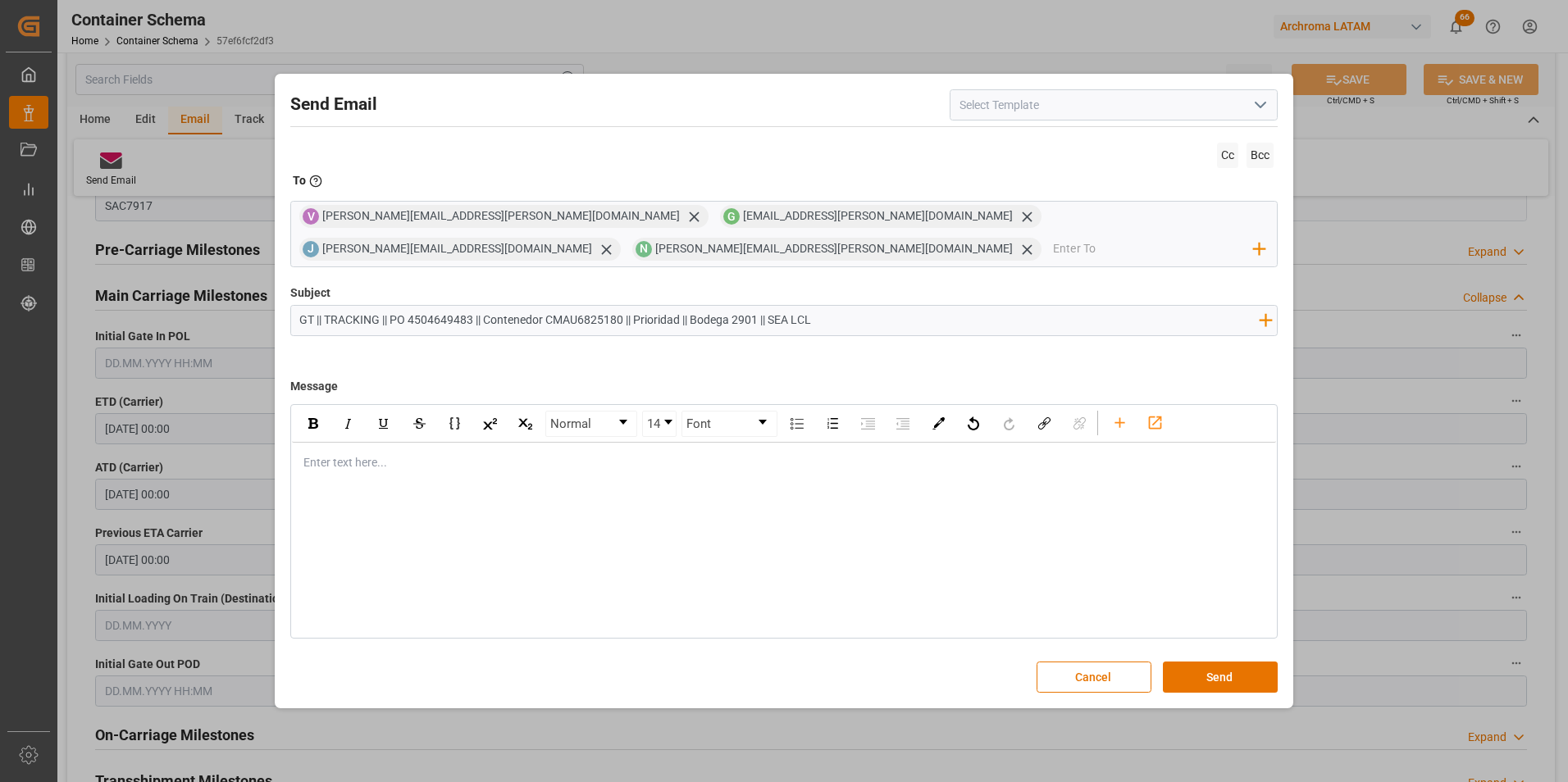
click at [285, 312] on div "Send Email Cc Bcc To Enter the TO Email address V [PERSON_NAME][EMAIL_ADDRESS][…" at bounding box center [784, 390] width 1011 height 626
type input "GT || TRACKING || PO 4504649483 || Contenedor CMAU6825180 || Prioridad || Bodeg…"
click at [435, 458] on div "rdw-editor" at bounding box center [785, 462] width 962 height 17
click at [356, 461] on span "Buen dia Estimado cliente" at bounding box center [369, 462] width 131 height 14
click at [441, 471] on div "En seguimiento a la PO en referencia, informamos que la carga continua con la m…" at bounding box center [785, 479] width 962 height 17
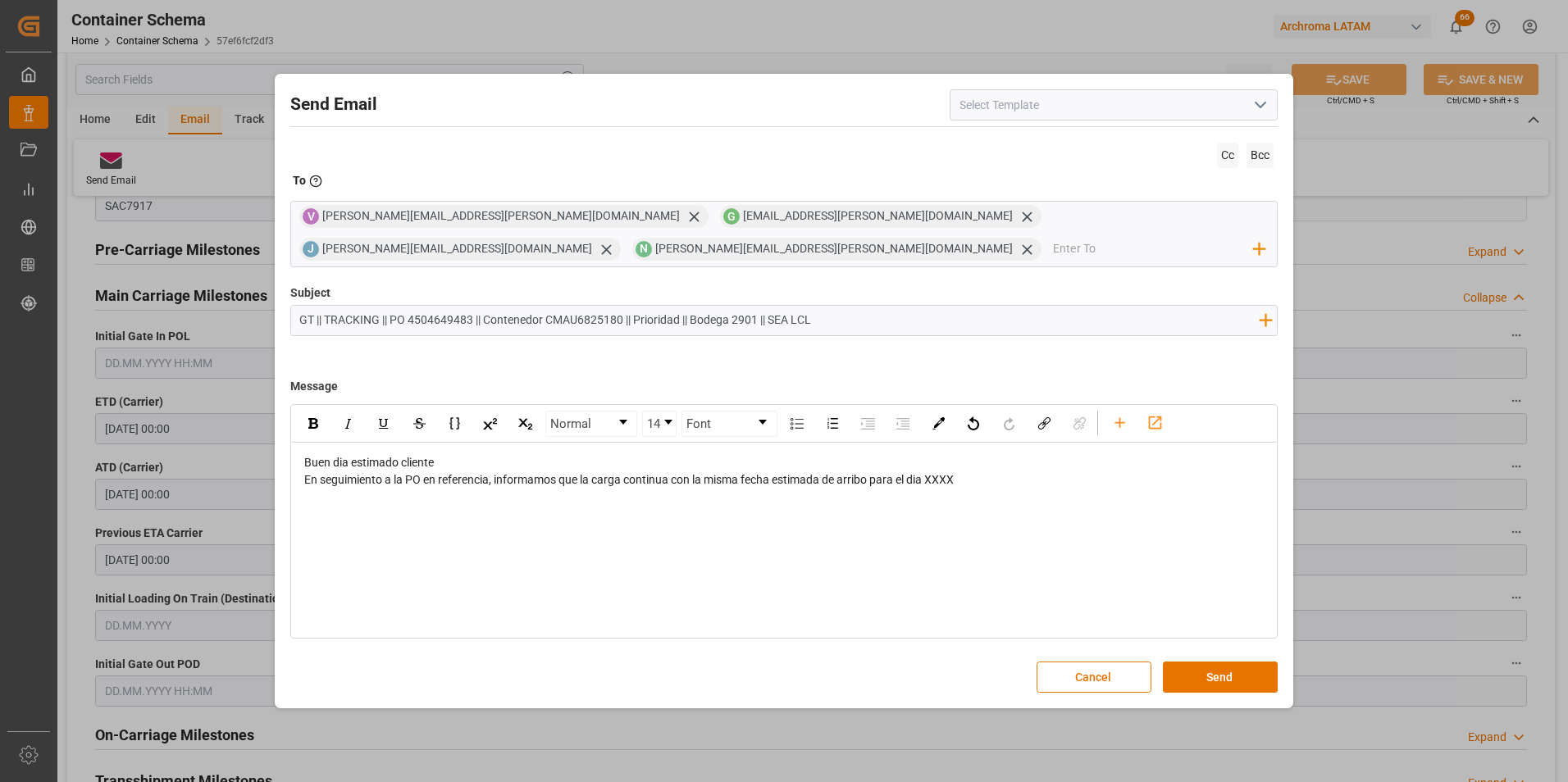
click at [441, 460] on div "Buen dia estimado cliente" at bounding box center [785, 462] width 962 height 17
click at [923, 481] on span "En seguimiento a la PO en referencia, informamos que la carga continua con la m…" at bounding box center [629, 479] width 650 height 14
click at [948, 482] on span "En seguimiento a la PO en referencia, informamos que la carga continua con la m…" at bounding box center [629, 479] width 650 height 14
click at [524, 454] on div "Buen dia estimado cliente," at bounding box center [785, 462] width 962 height 17
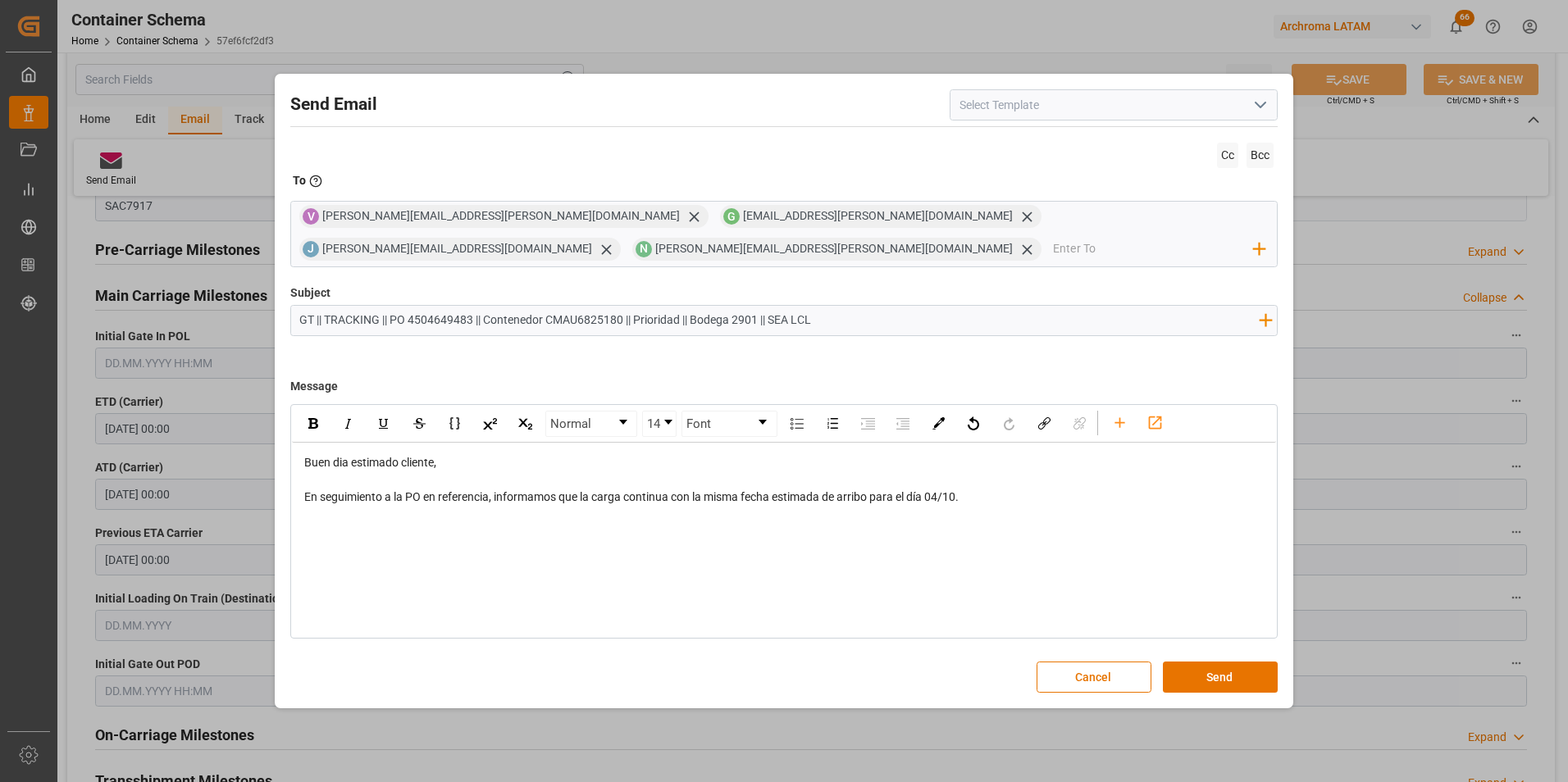
drag, startPoint x: 404, startPoint y: 560, endPoint x: 375, endPoint y: 537, distance: 37.0
click at [403, 560] on div "Normal 14 Font Buen dia estimado cliente, En seguimiento a la PO en referencia,…" at bounding box center [784, 522] width 989 height 234
click at [352, 523] on div "Normal 14 Font Buen dia estimado cliente, En seguimiento a la PO en referencia,…" at bounding box center [784, 522] width 989 height 234
click at [1053, 497] on div "En seguimiento a la PO en referencia, informamos que la carga continua con la m…" at bounding box center [785, 496] width 962 height 17
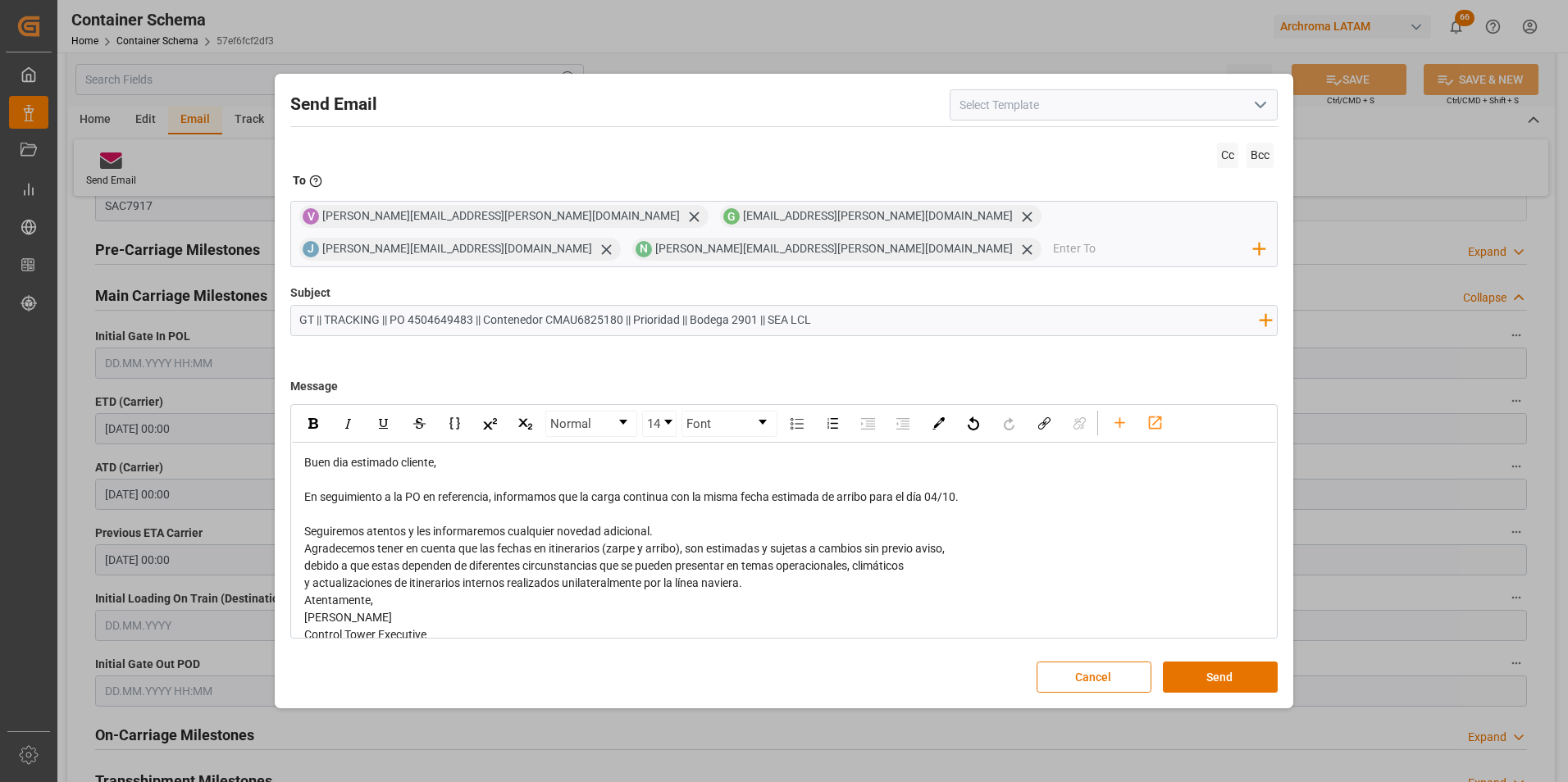
click at [675, 526] on div "Seguiremos atentos y les informaremos cualquier novedad adicional." at bounding box center [785, 532] width 962 height 17
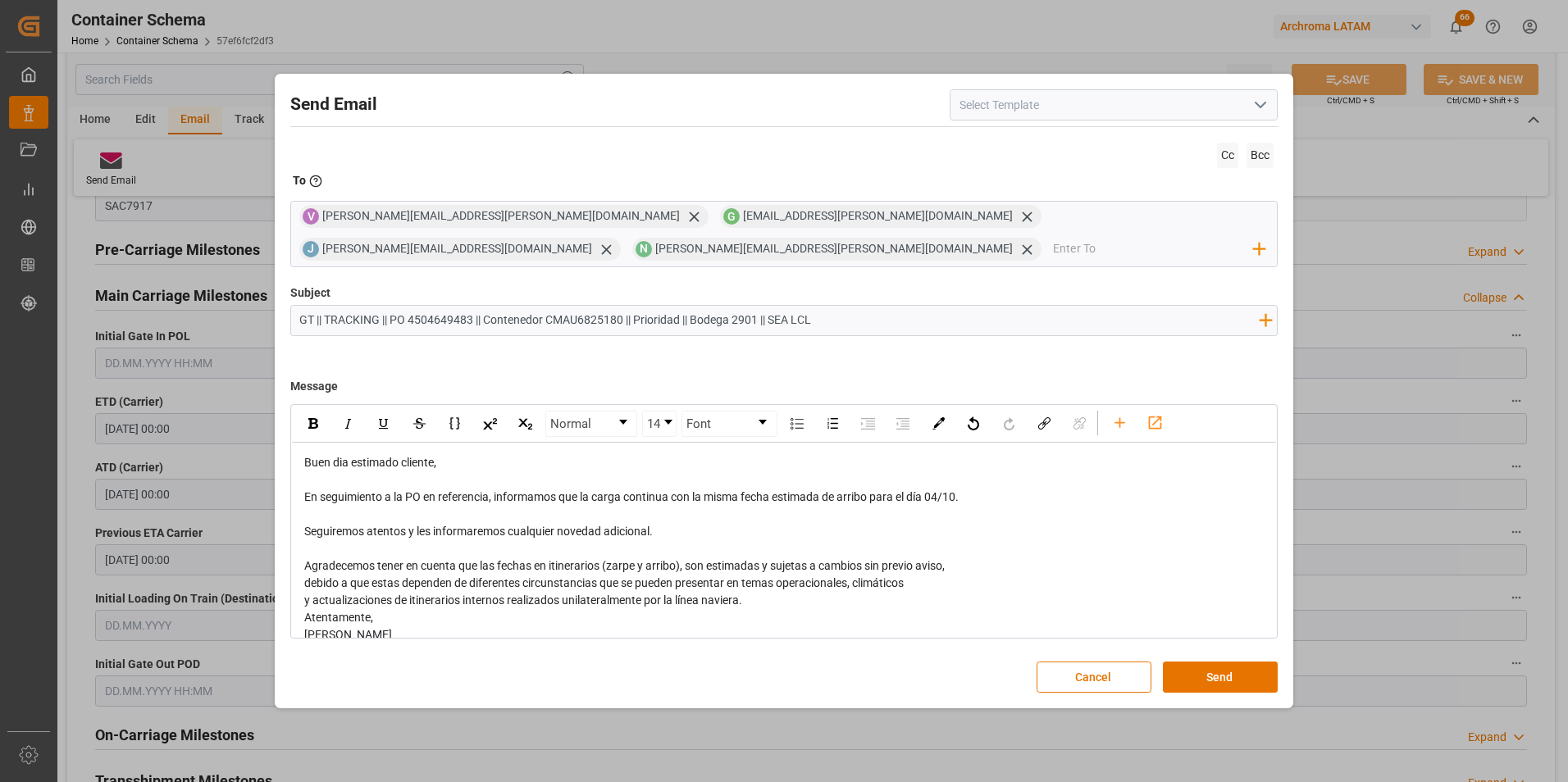
click at [305, 583] on span "debido a que estas dependen de diferentes circunstancias que se pueden presenta…" at bounding box center [604, 583] width 599 height 14
click at [305, 599] on span "y actualizaciones de itinerarios internos realizados unilateralmente por la lí­…" at bounding box center [524, 600] width 438 height 14
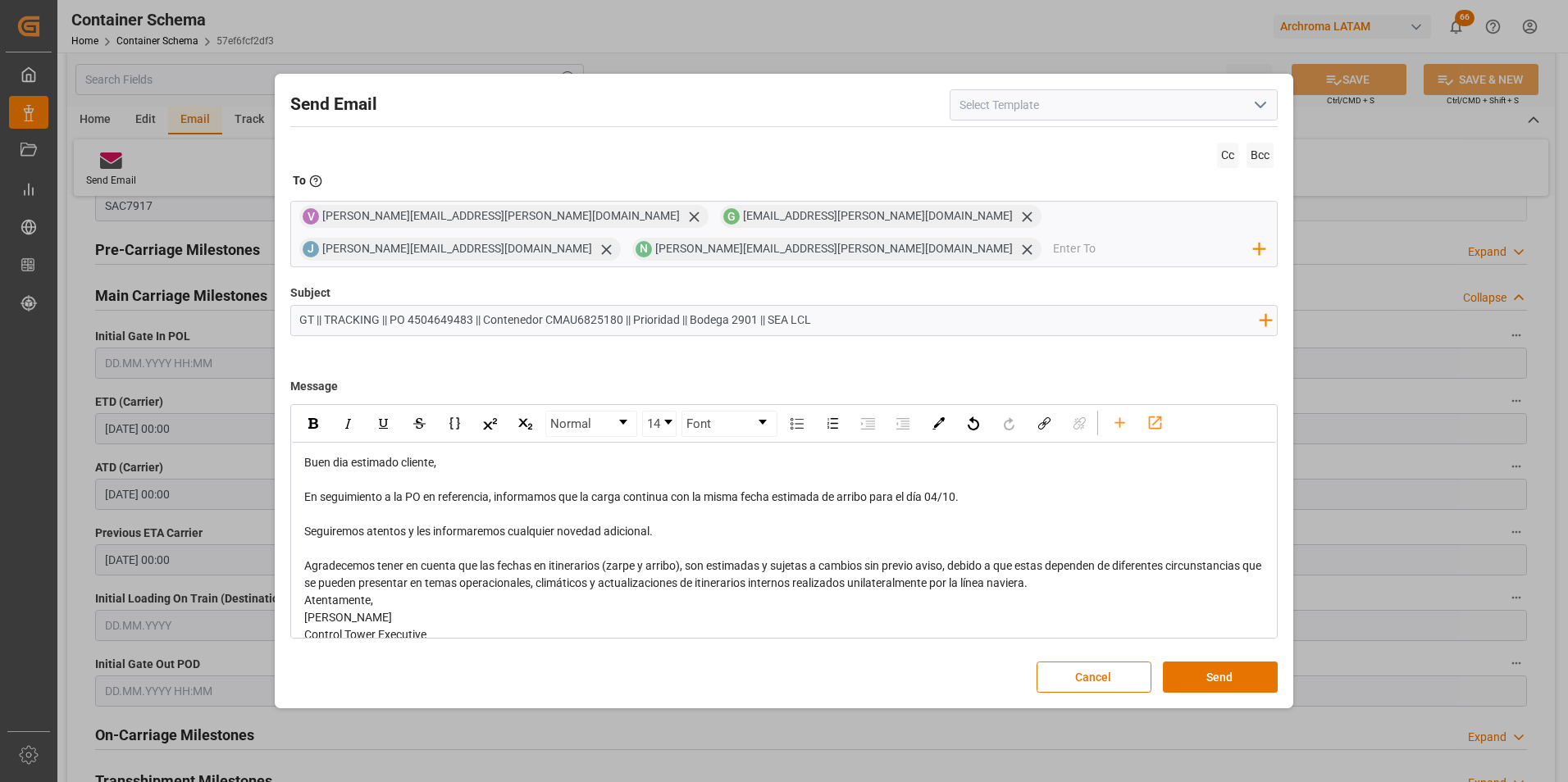
click at [1092, 578] on div "Agradecemos tener en cuenta que las fechas en itinerarios (zarpe y arribo), son…" at bounding box center [785, 575] width 962 height 34
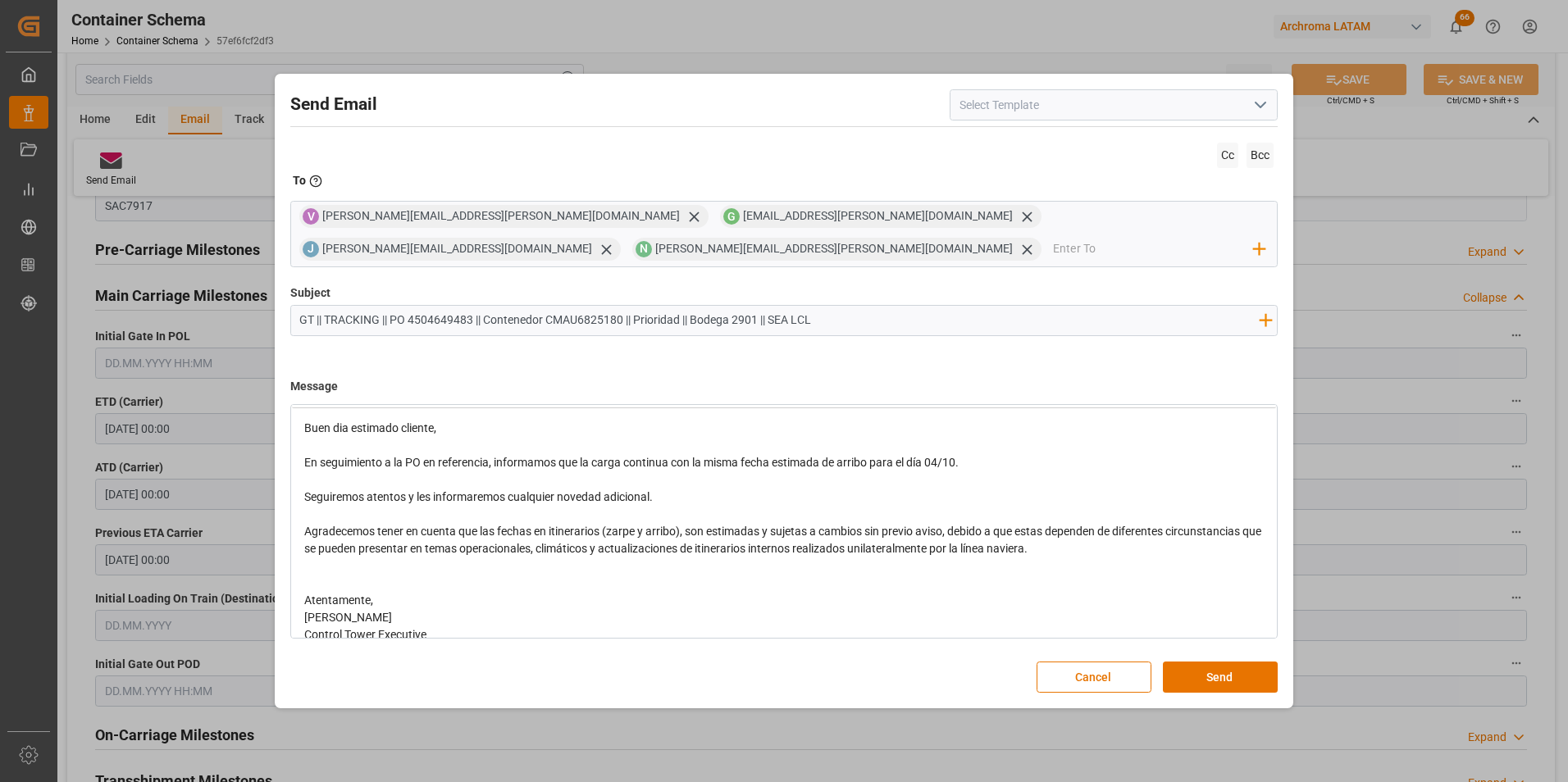
scroll to position [52, 0]
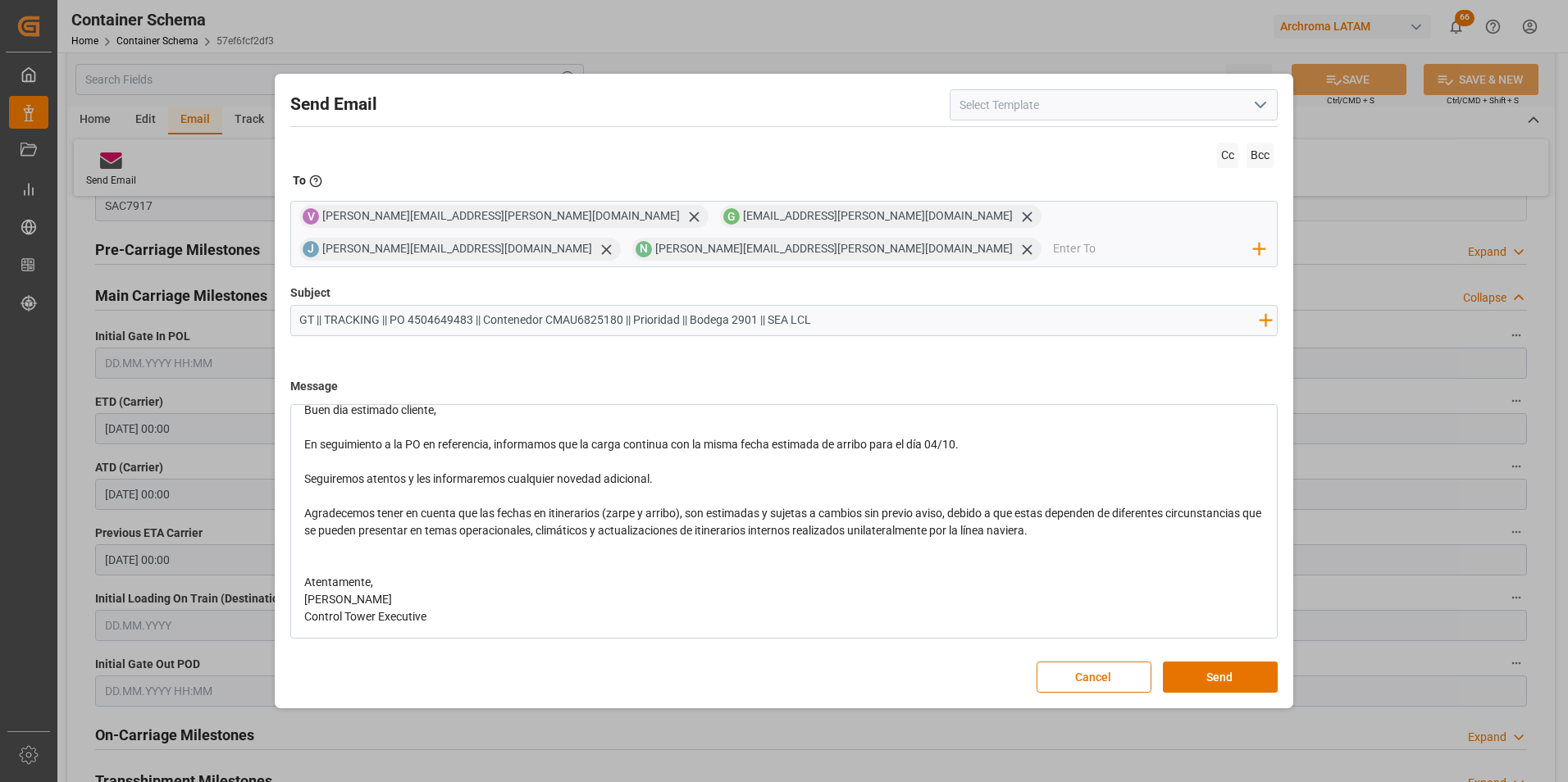
click at [426, 586] on div "Atentamente," at bounding box center [785, 582] width 962 height 17
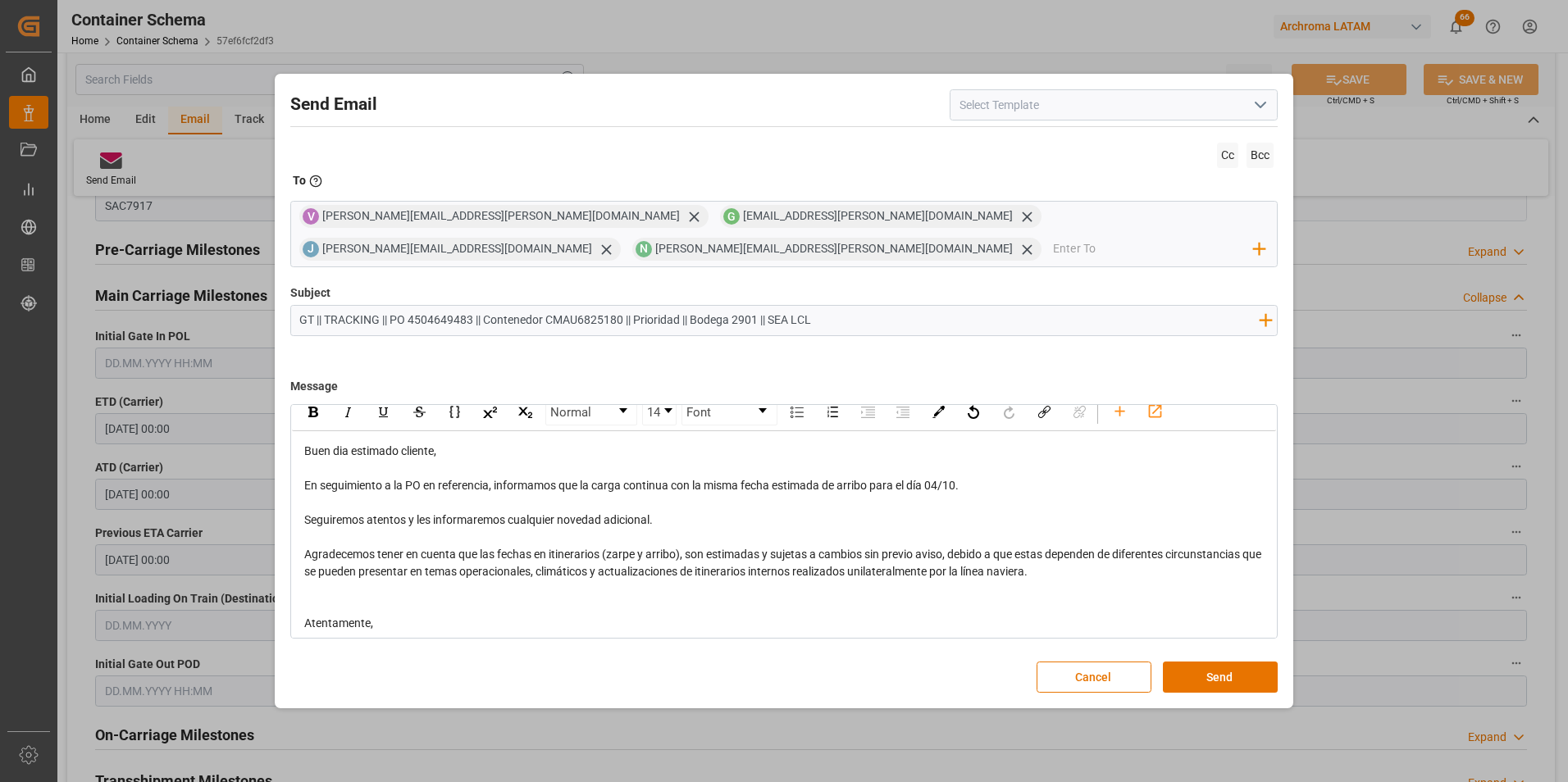
scroll to position [0, 0]
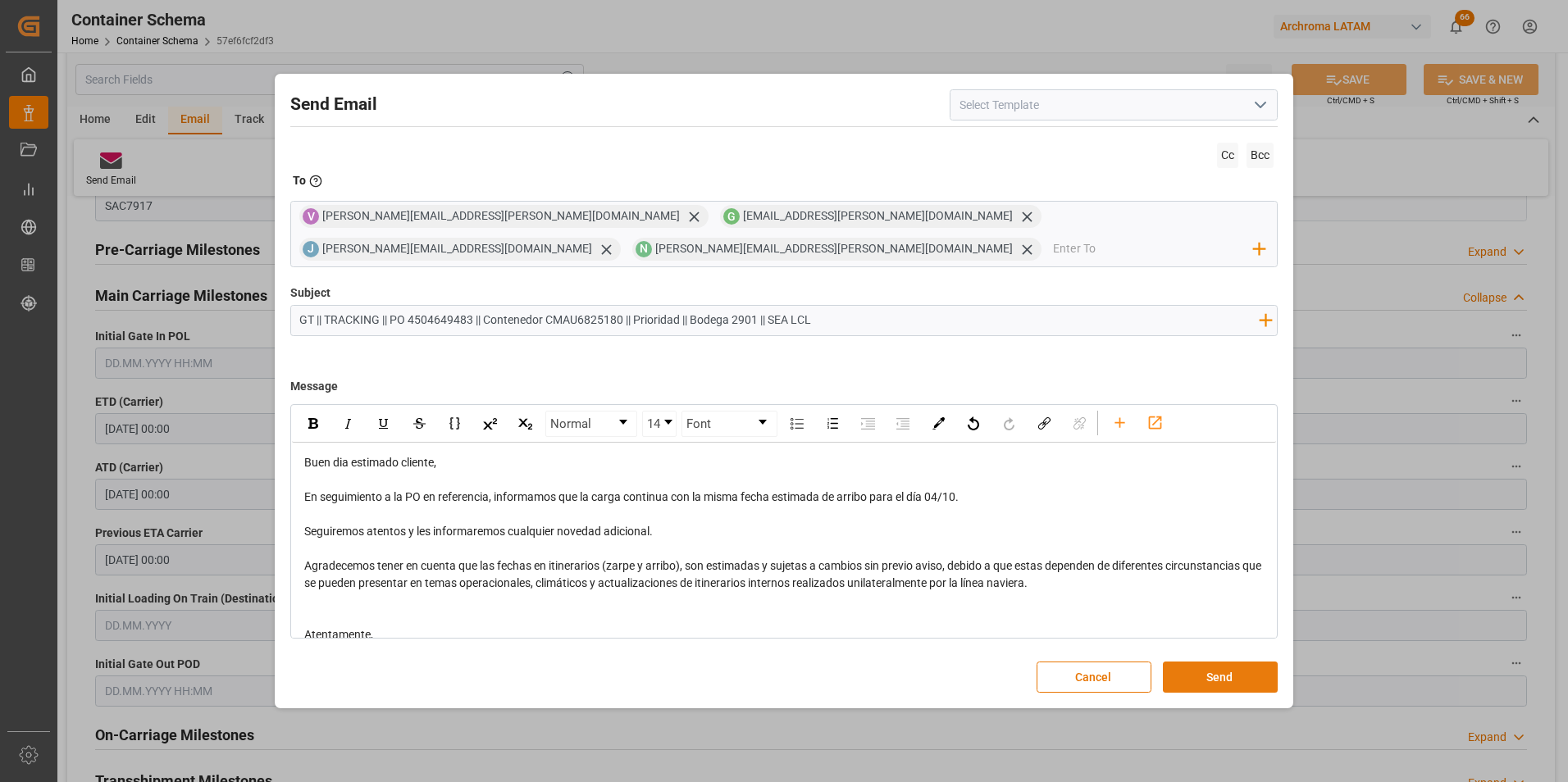
click at [1234, 673] on button "Send" at bounding box center [1219, 677] width 114 height 32
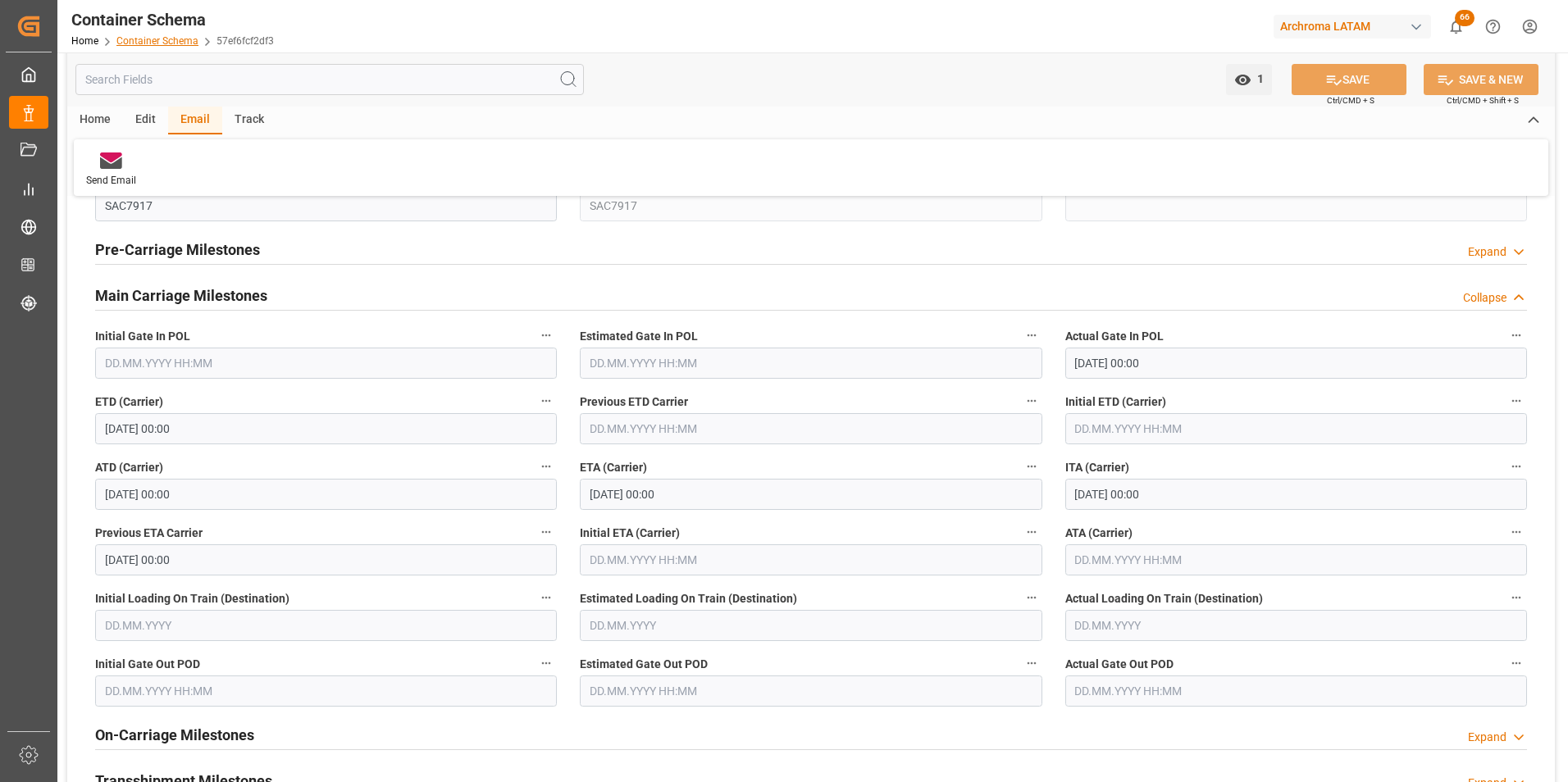
click at [125, 40] on link "Container Schema" at bounding box center [157, 41] width 82 height 12
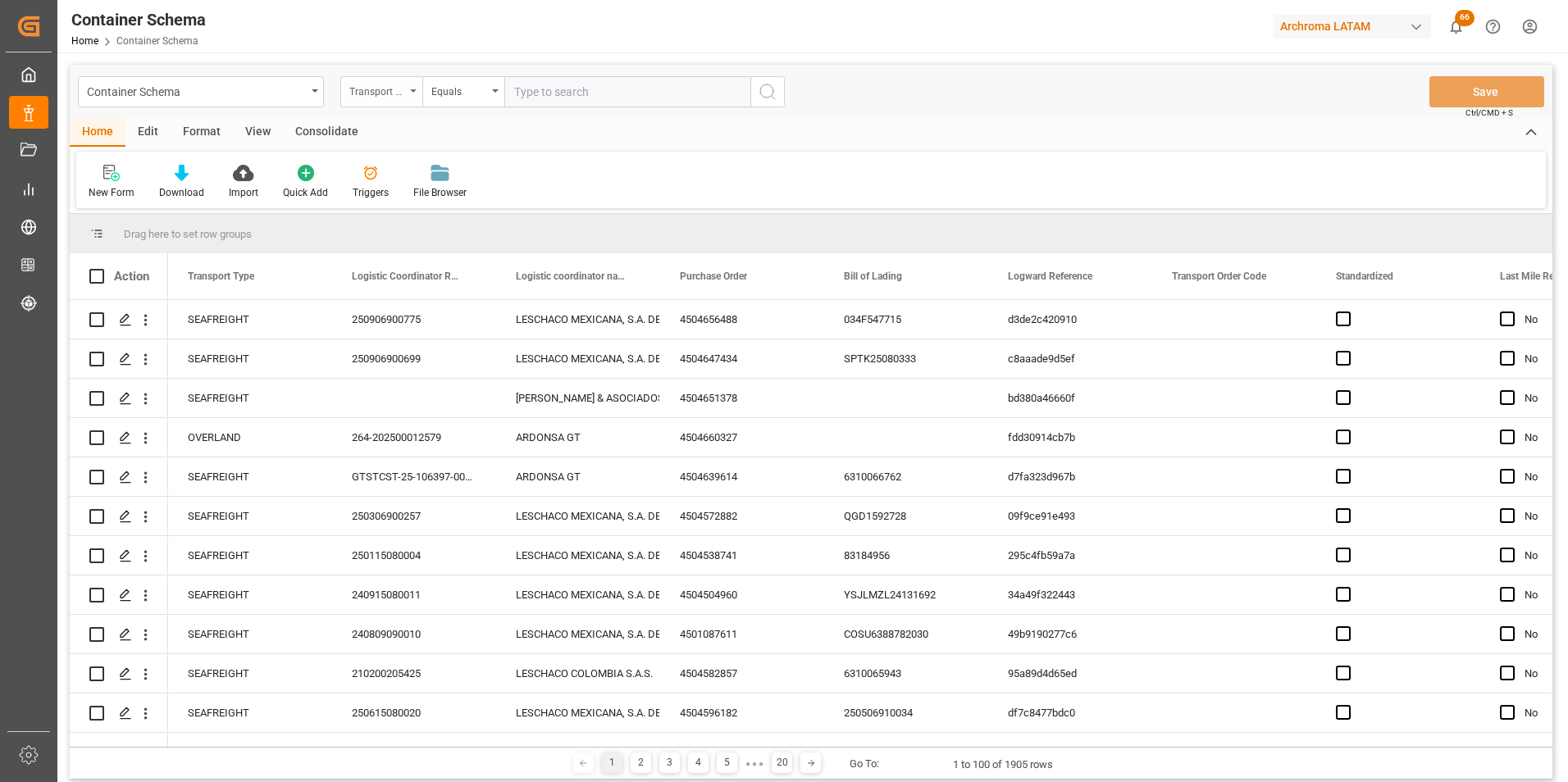
click at [379, 82] on div "Transport Type" at bounding box center [378, 89] width 56 height 19
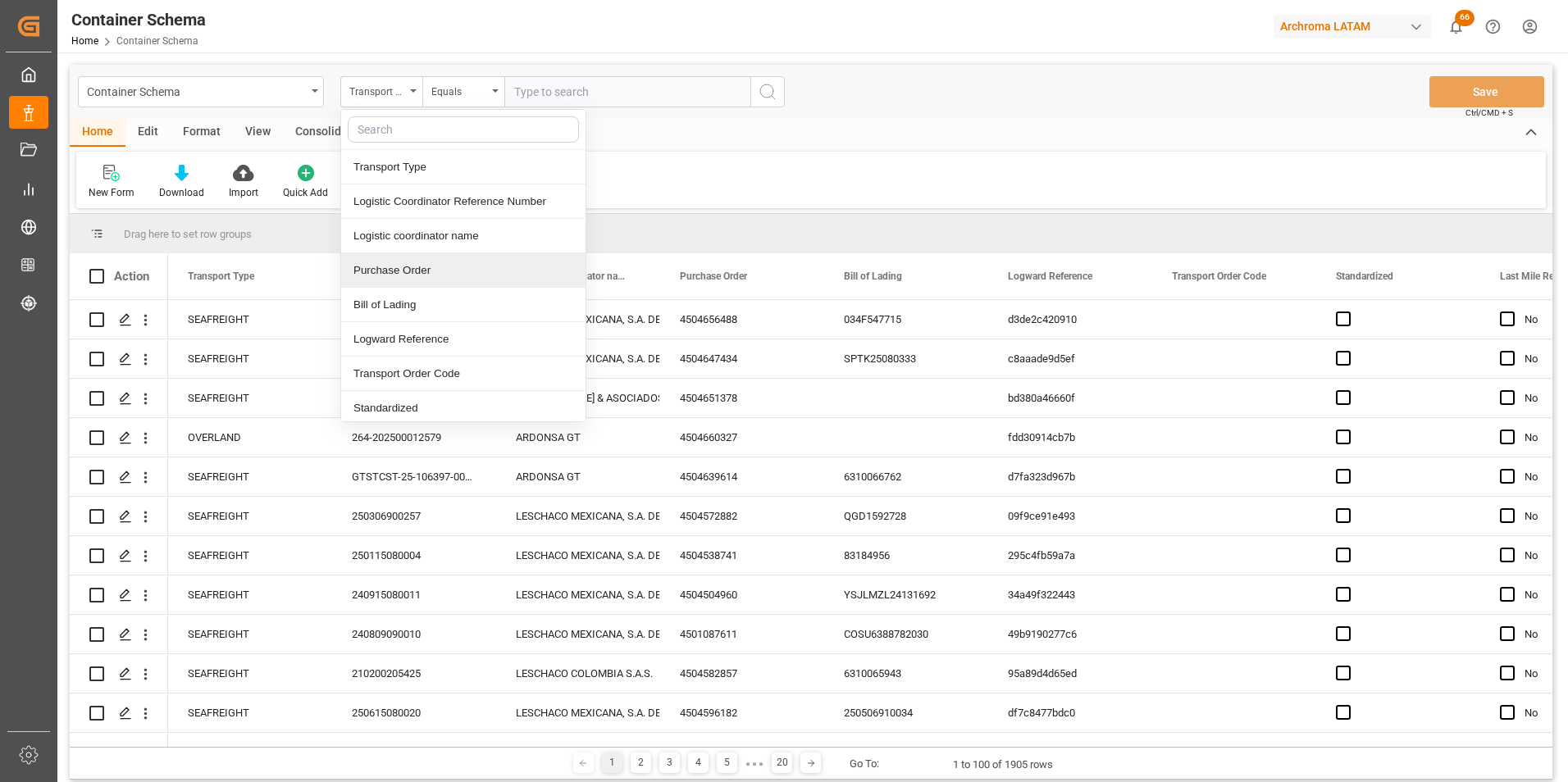
drag, startPoint x: 416, startPoint y: 259, endPoint x: 439, endPoint y: 172, distance: 90.0
click at [417, 259] on div "Purchase Order" at bounding box center [463, 270] width 244 height 34
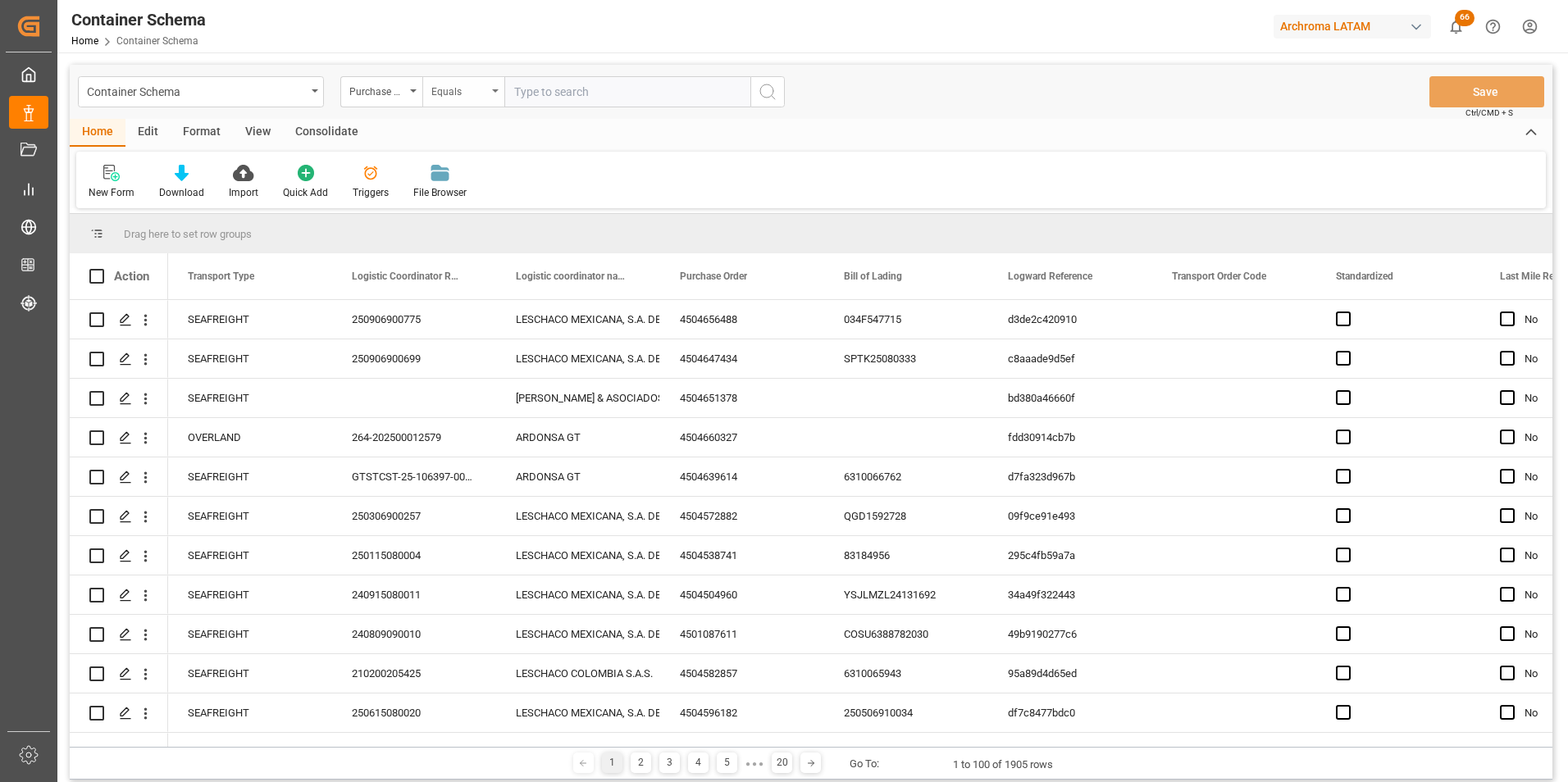
click at [462, 93] on div "Equals" at bounding box center [460, 89] width 56 height 19
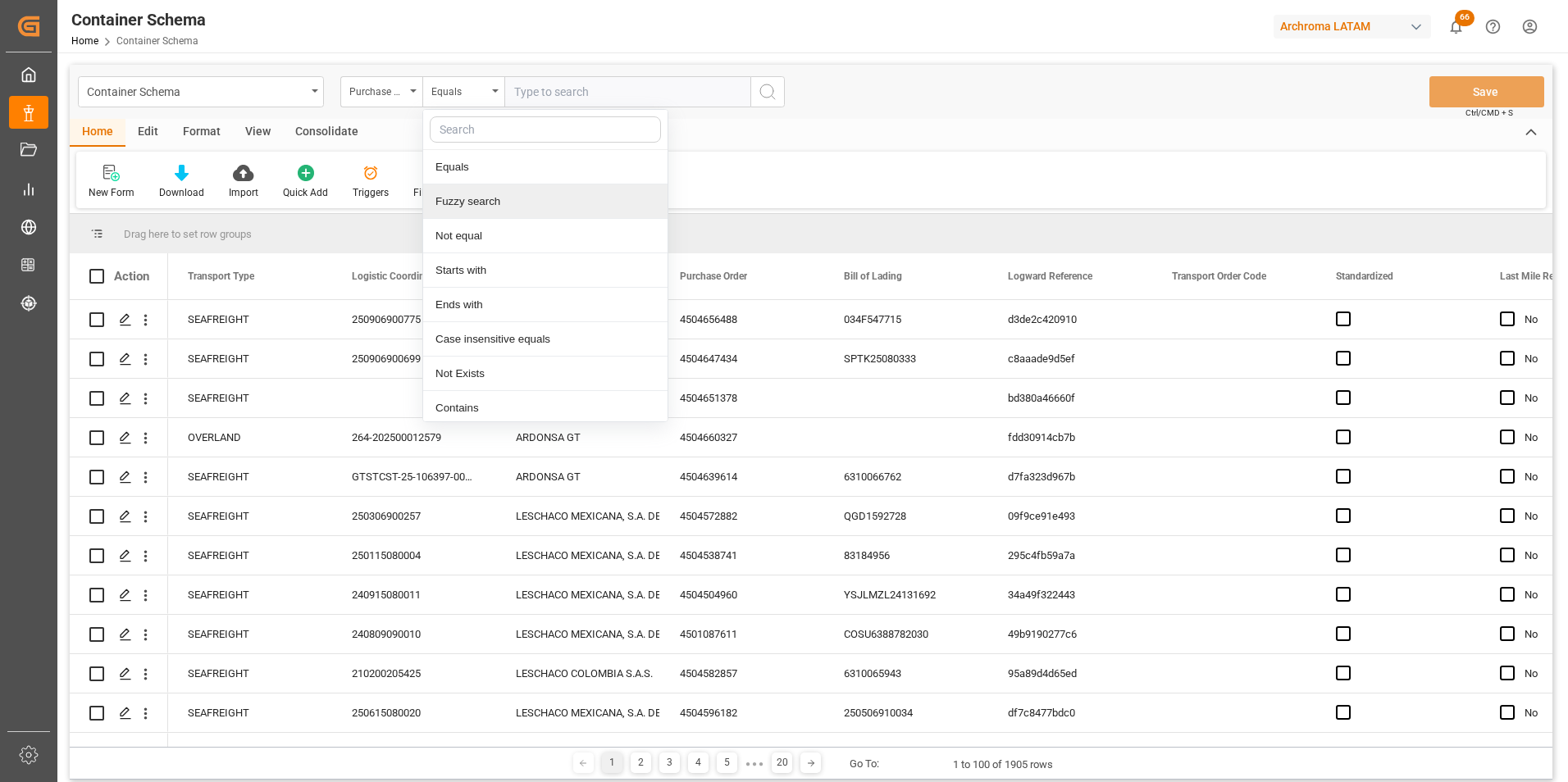
click at [489, 201] on div "Fuzzy search" at bounding box center [545, 202] width 244 height 34
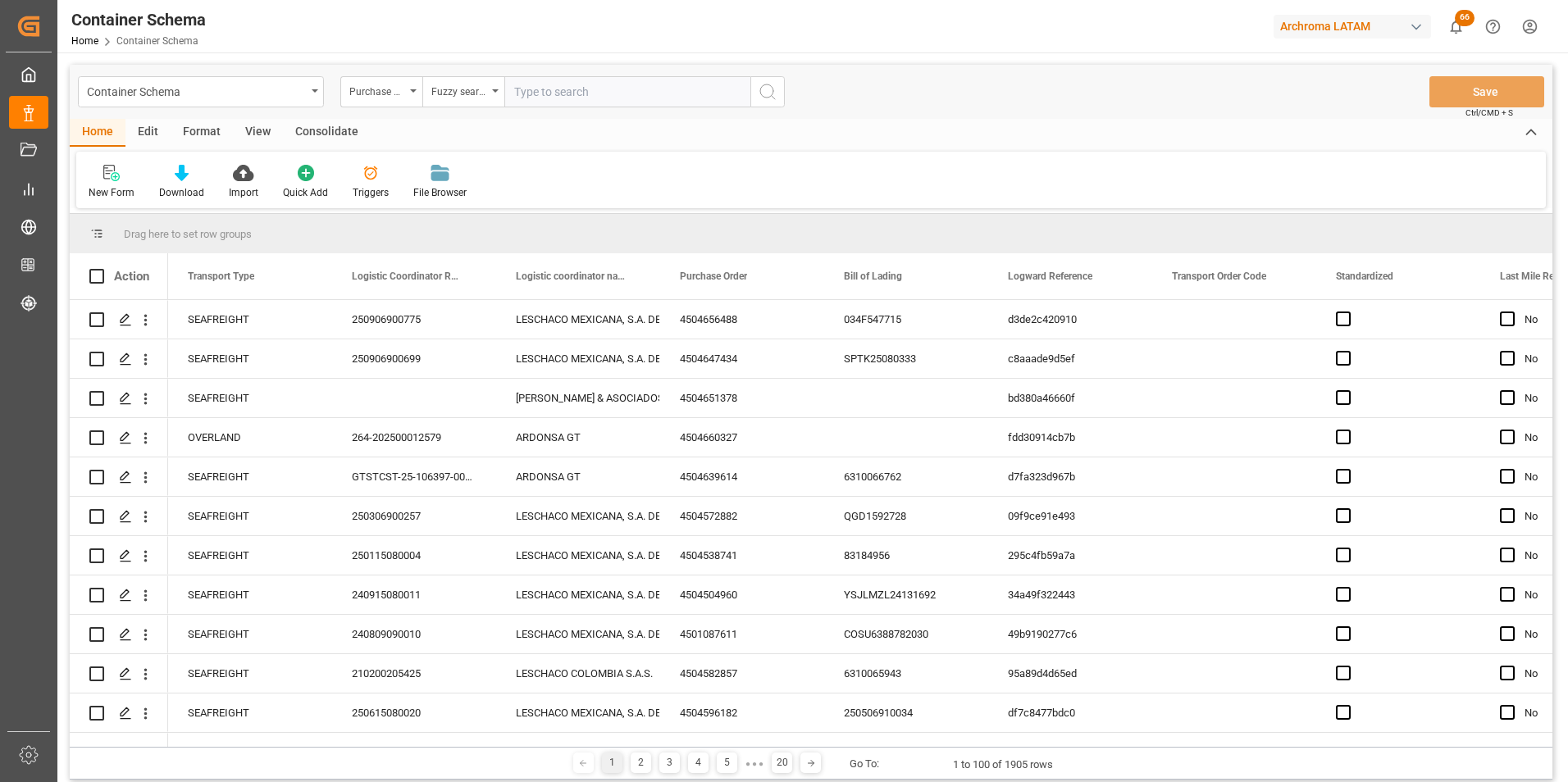
click at [551, 90] on input "text" at bounding box center [627, 92] width 246 height 32
paste input "4504649453"
type input "4504649453"
click at [761, 101] on icon "search button" at bounding box center [768, 92] width 20 height 20
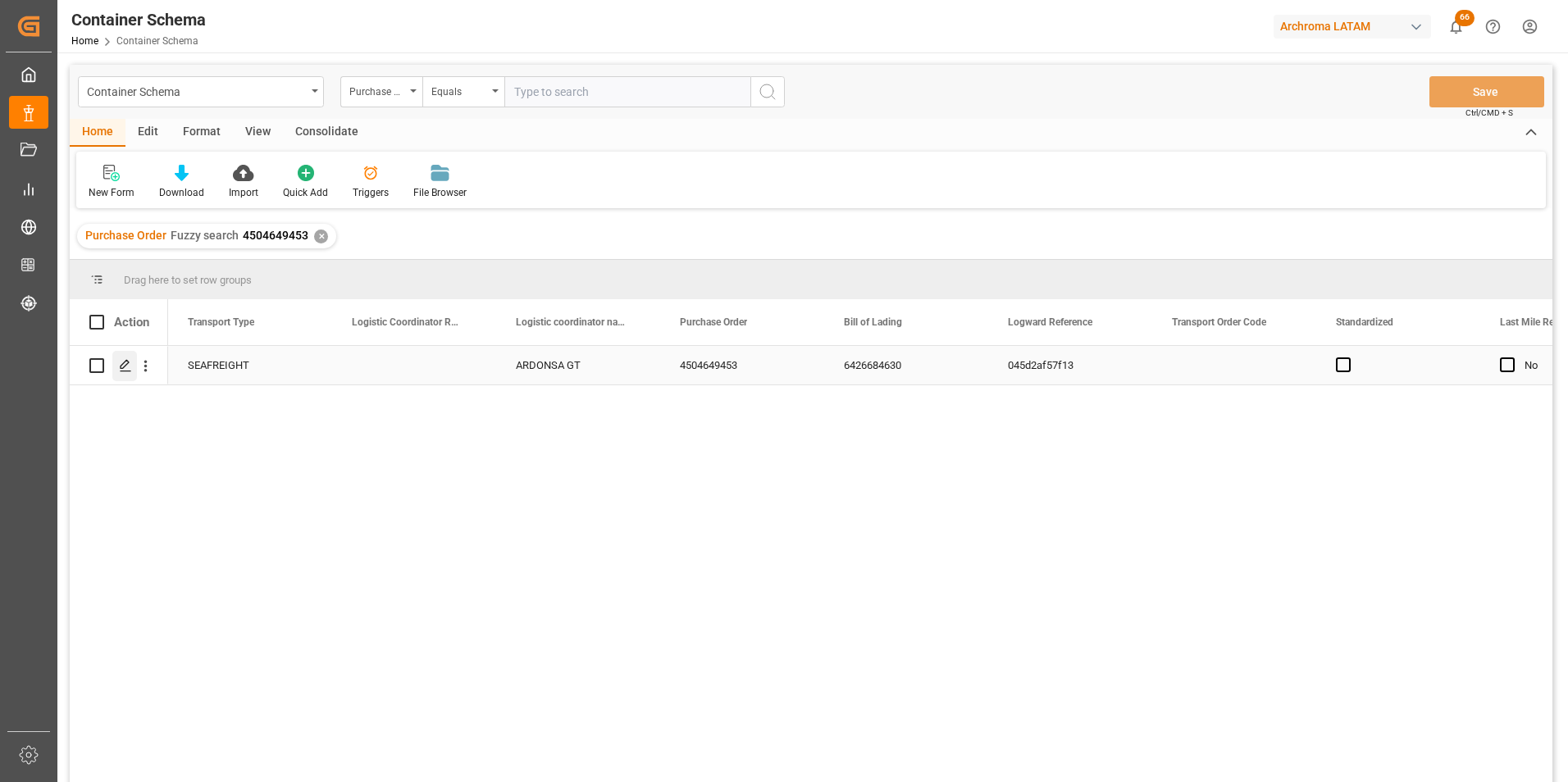
click at [130, 370] on icon "Press SPACE to select this row." at bounding box center [125, 366] width 14 height 14
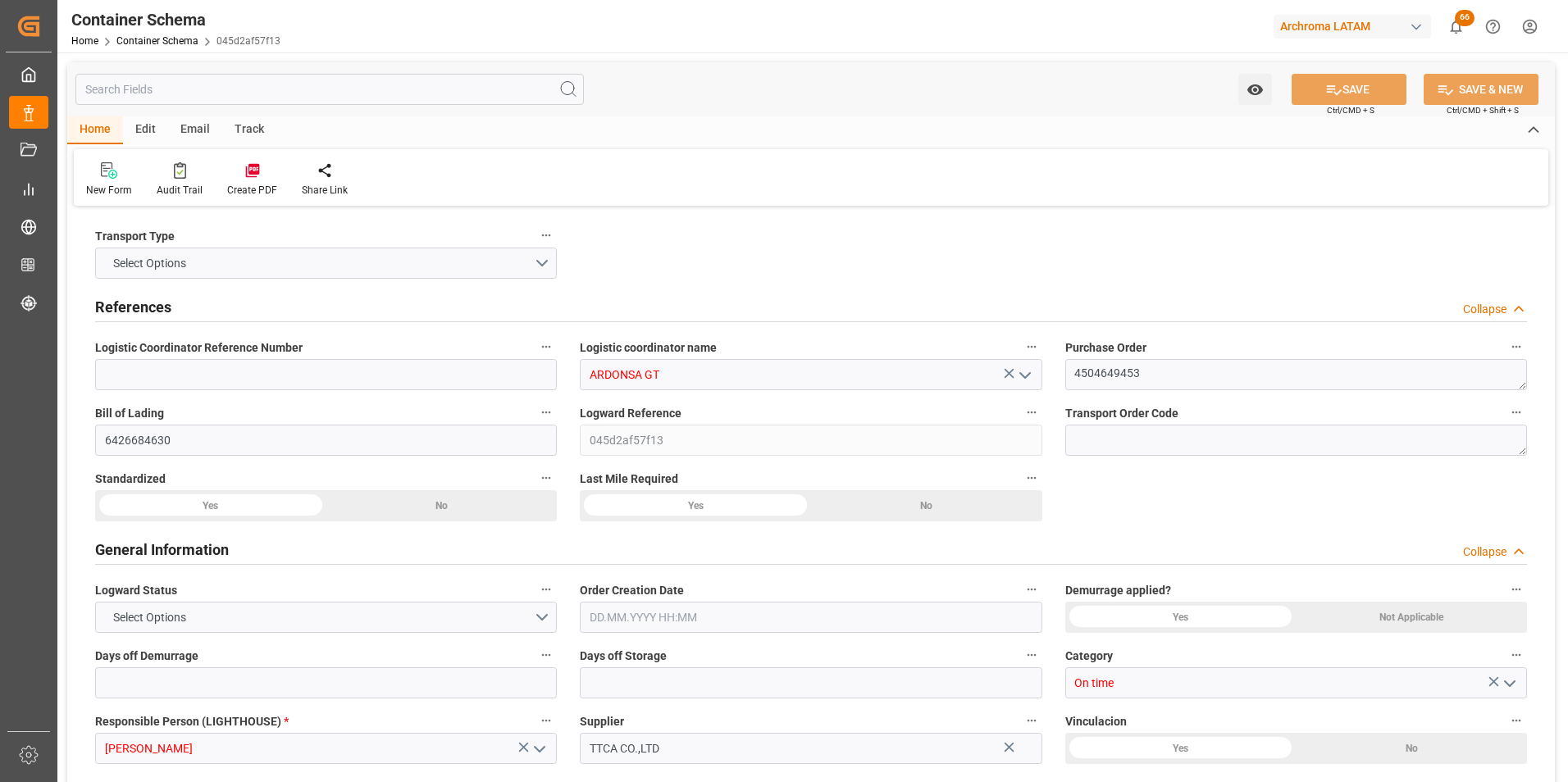
type input "0"
type input "1"
type input "10"
type input "10000"
type input "10080"
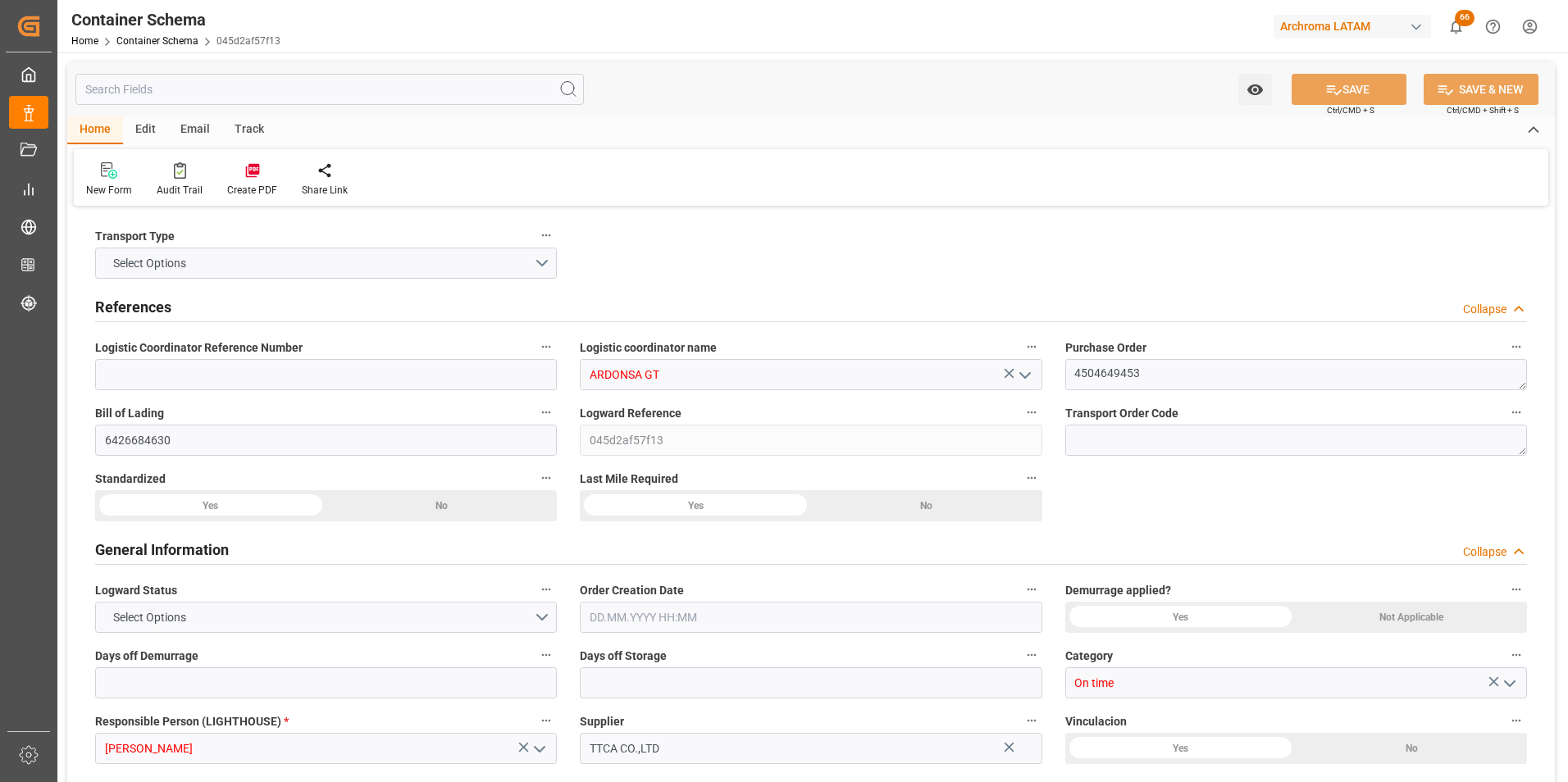
type input "Cosco"
type input "COSCO Shipping Co. Ltd."
type input "CNQDG"
type input "GTPRQ"
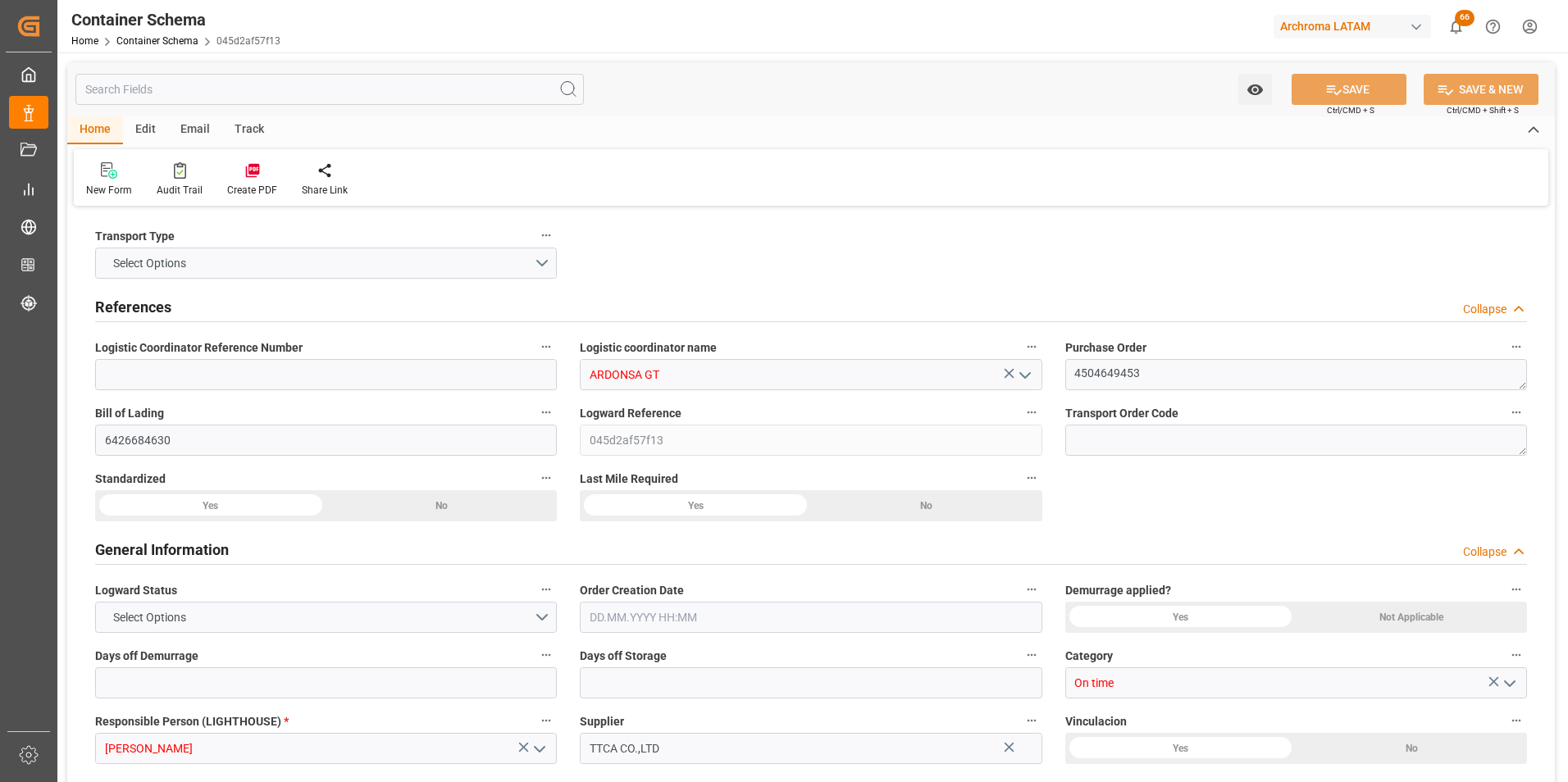
type input "9523093"
type input "[DATE] 11:45"
type input "[DATE]"
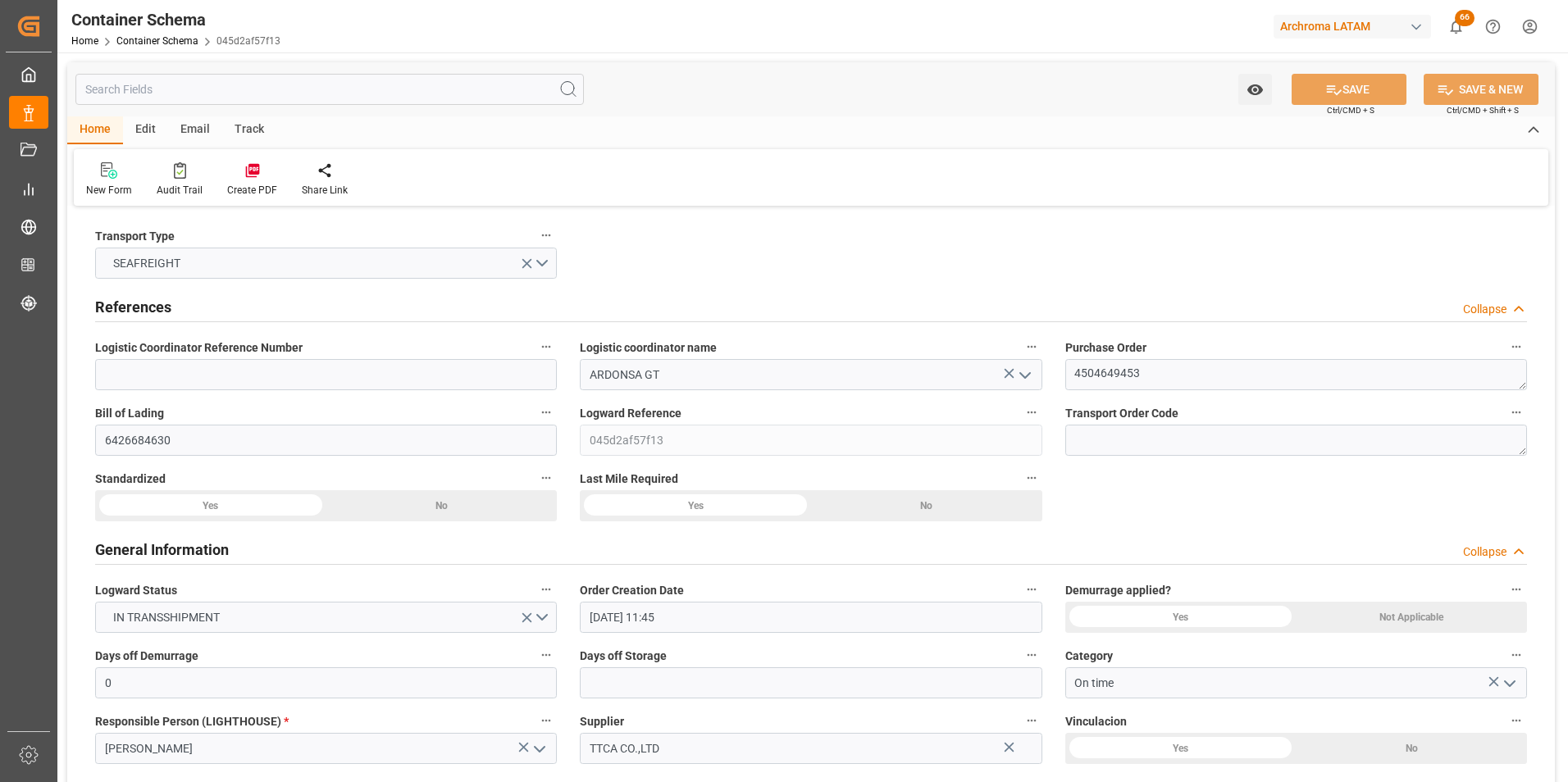
type input "[DATE]"
type input "[DATE] 18:05"
type input "[DATE] 06:30"
type input "[DATE] 00:00"
type input "[DATE] 00:07"
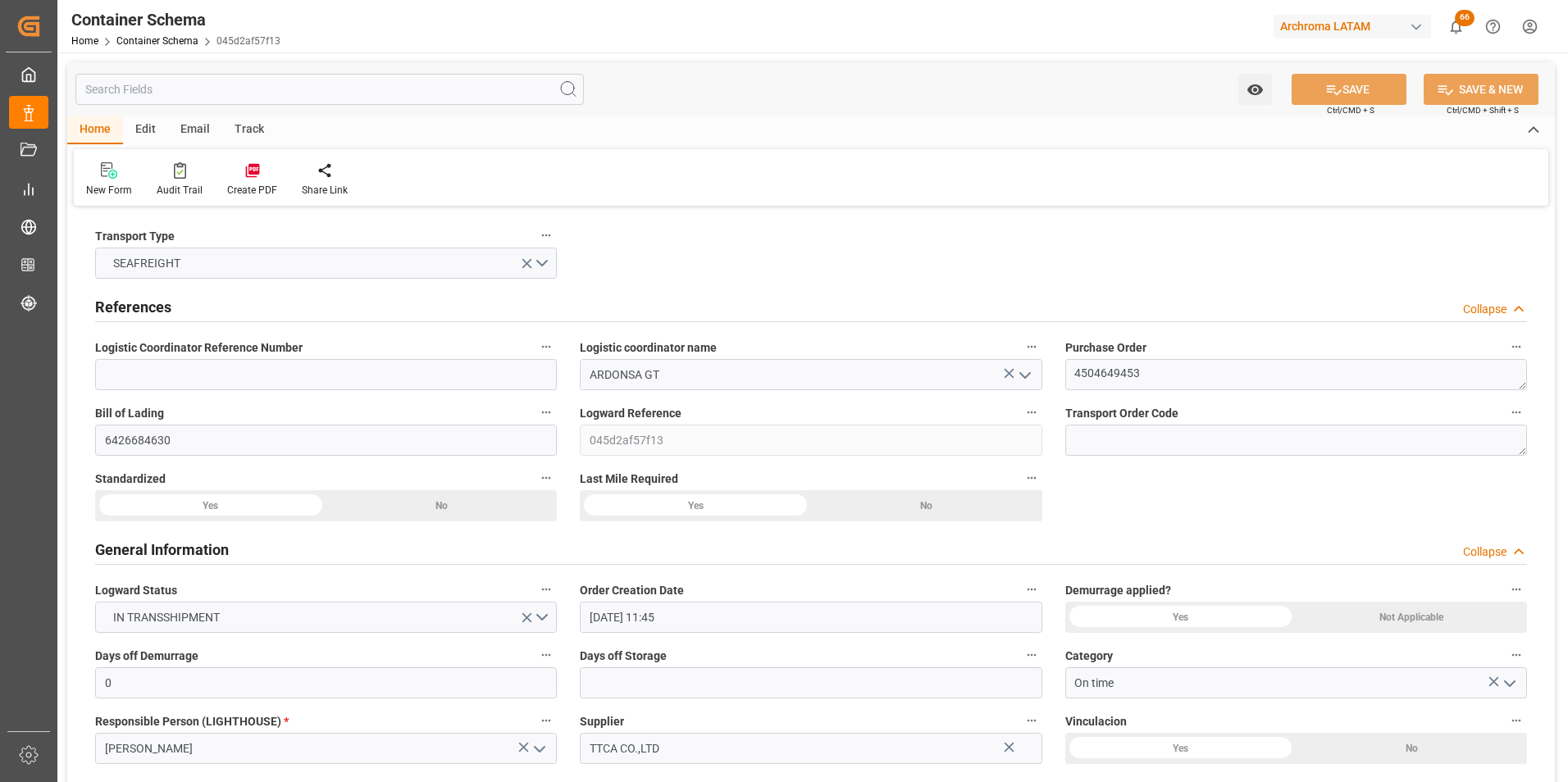
type input "[DATE] 06:00"
click at [202, 122] on div "Email" at bounding box center [196, 130] width 54 height 28
click at [102, 186] on div "Send Email" at bounding box center [112, 190] width 50 height 14
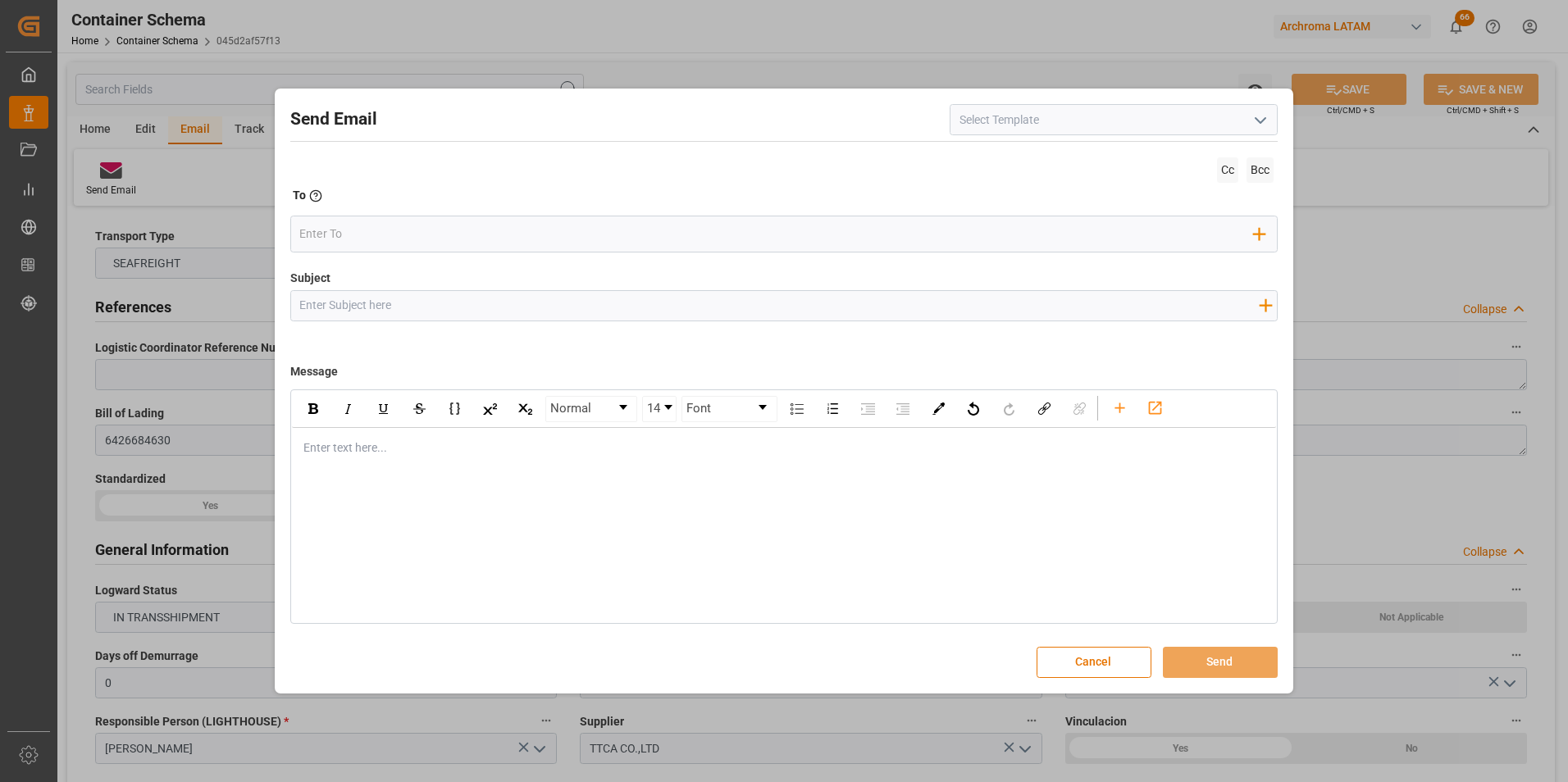
click at [428, 307] on input "Subject" at bounding box center [779, 305] width 977 height 29
paste input "GT || TRACKING | PO 4504649453 | Contenedor FFAU2559768 | TEXTIL | Bodega 2901 …"
click at [643, 311] on input "GT || TRACKING | PO 4504649453 | Contenedor FFAU2559768 | TEXTIL | Bodega 2901 …" at bounding box center [779, 305] width 977 height 29
type input "GT || TRACKING | PO 4504649453 | Contenedor FFAU2559768 | Prioridad | Bodega 29…"
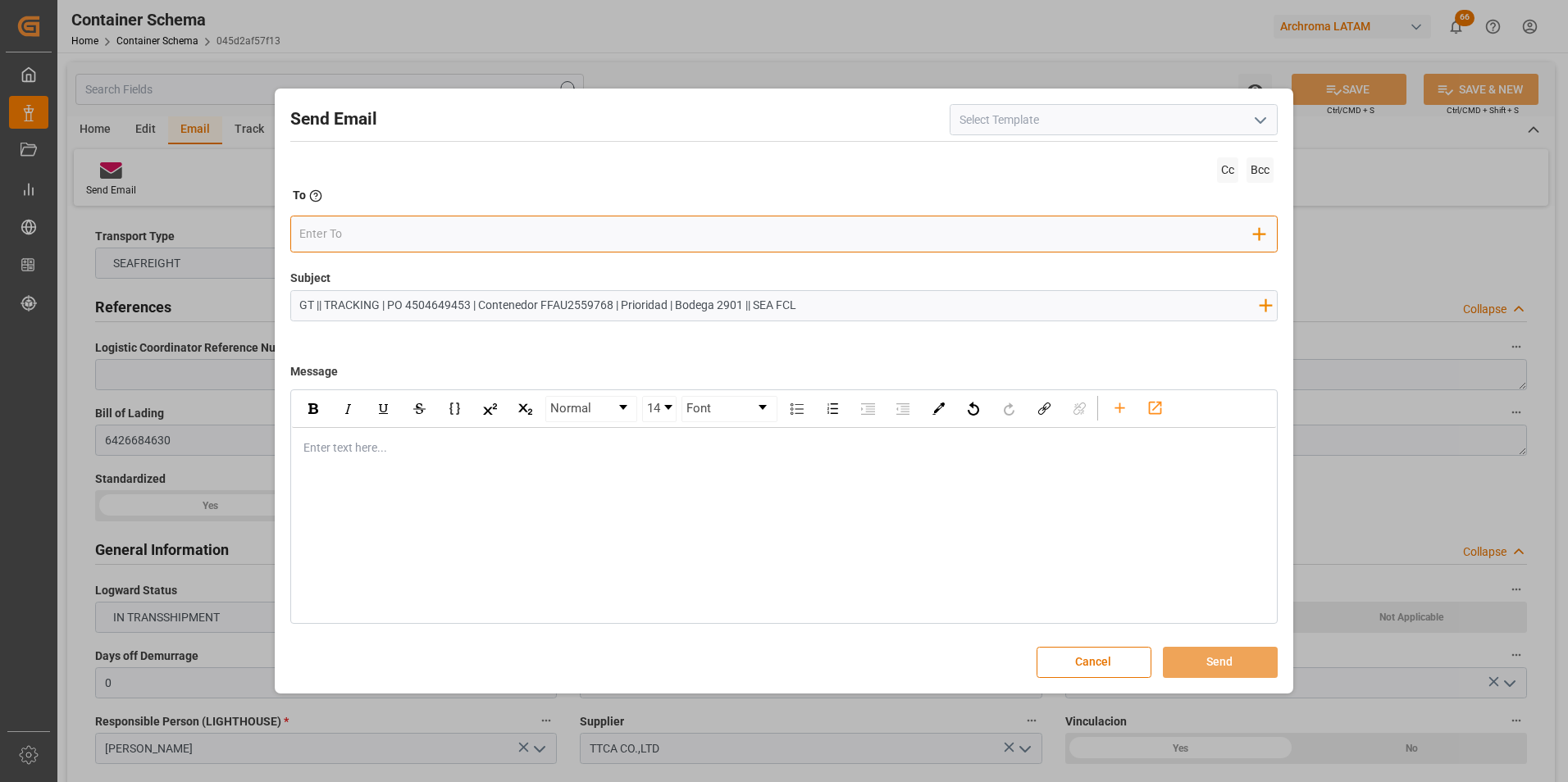
click at [505, 245] on input "email" at bounding box center [776, 234] width 954 height 24
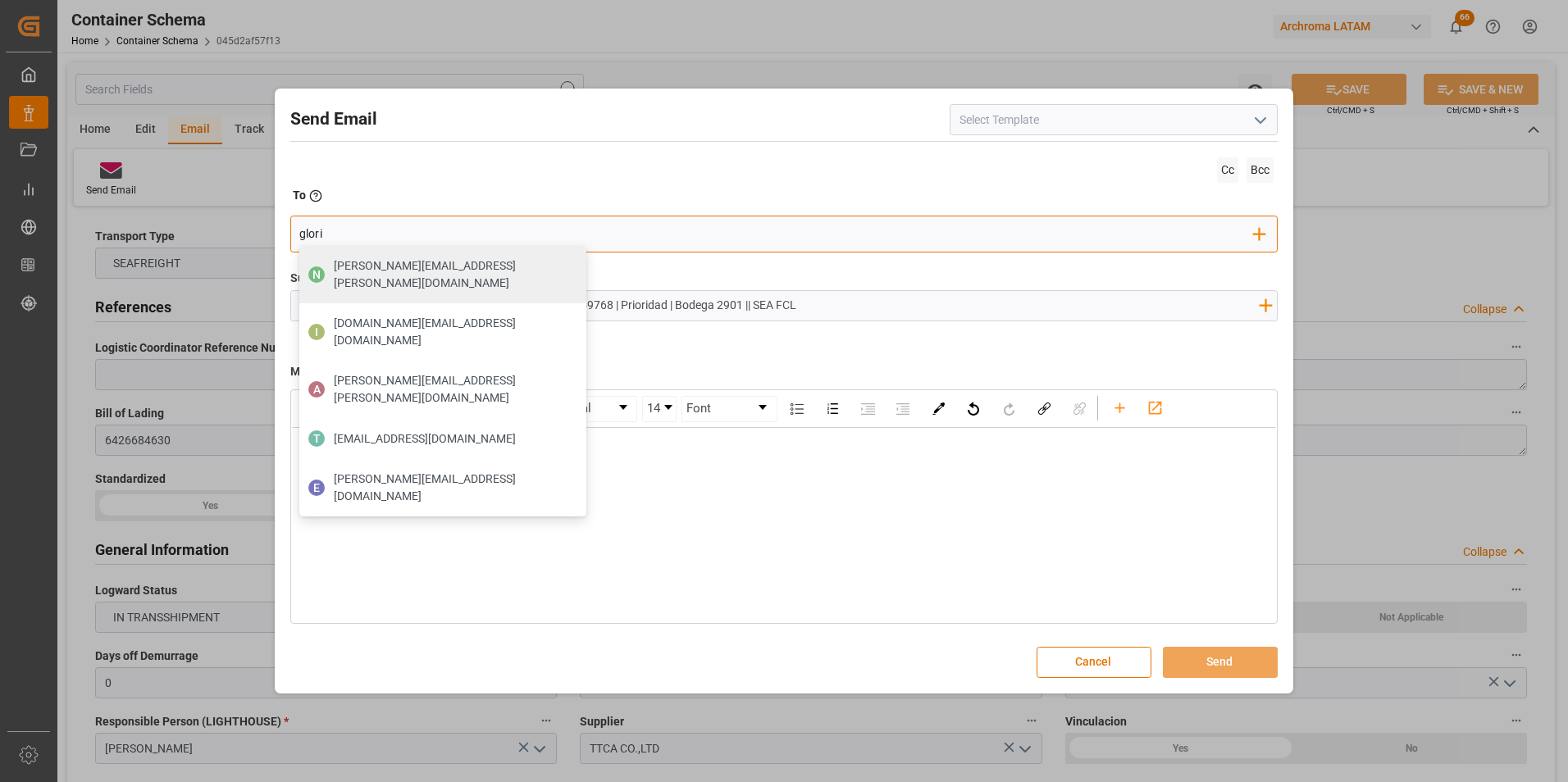
type input "gloria"
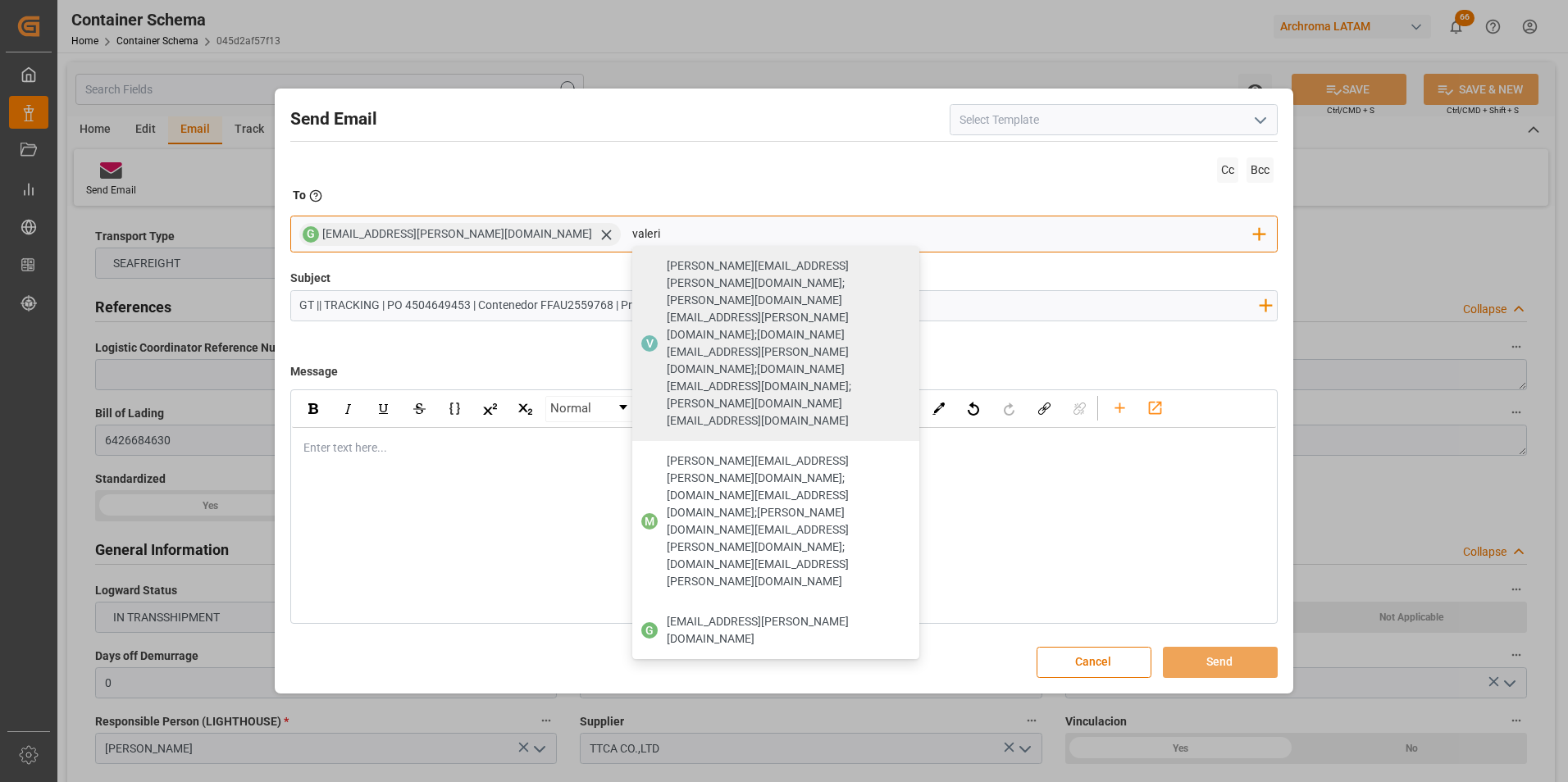
type input "[PERSON_NAME]"
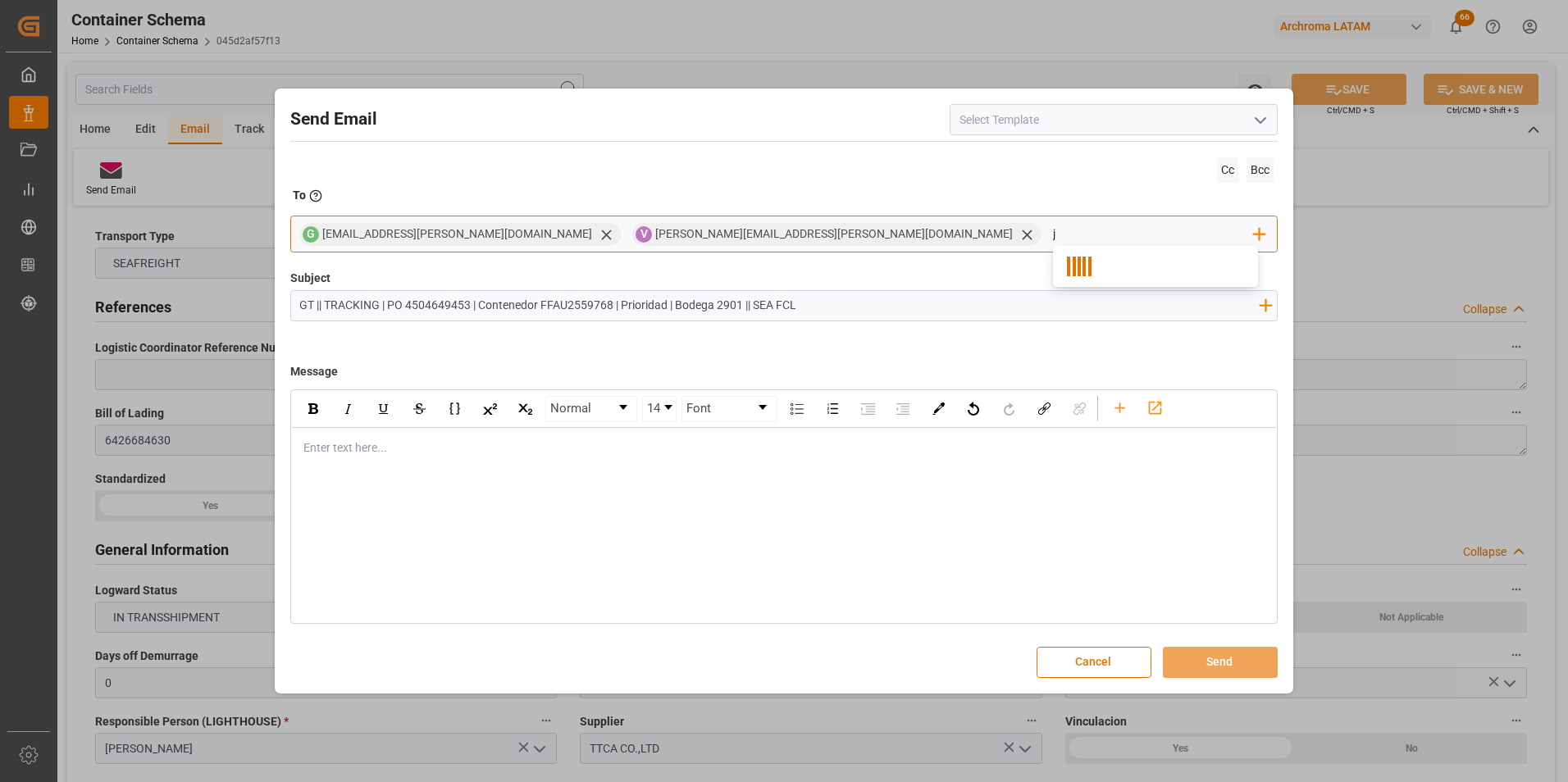
type input "jo"
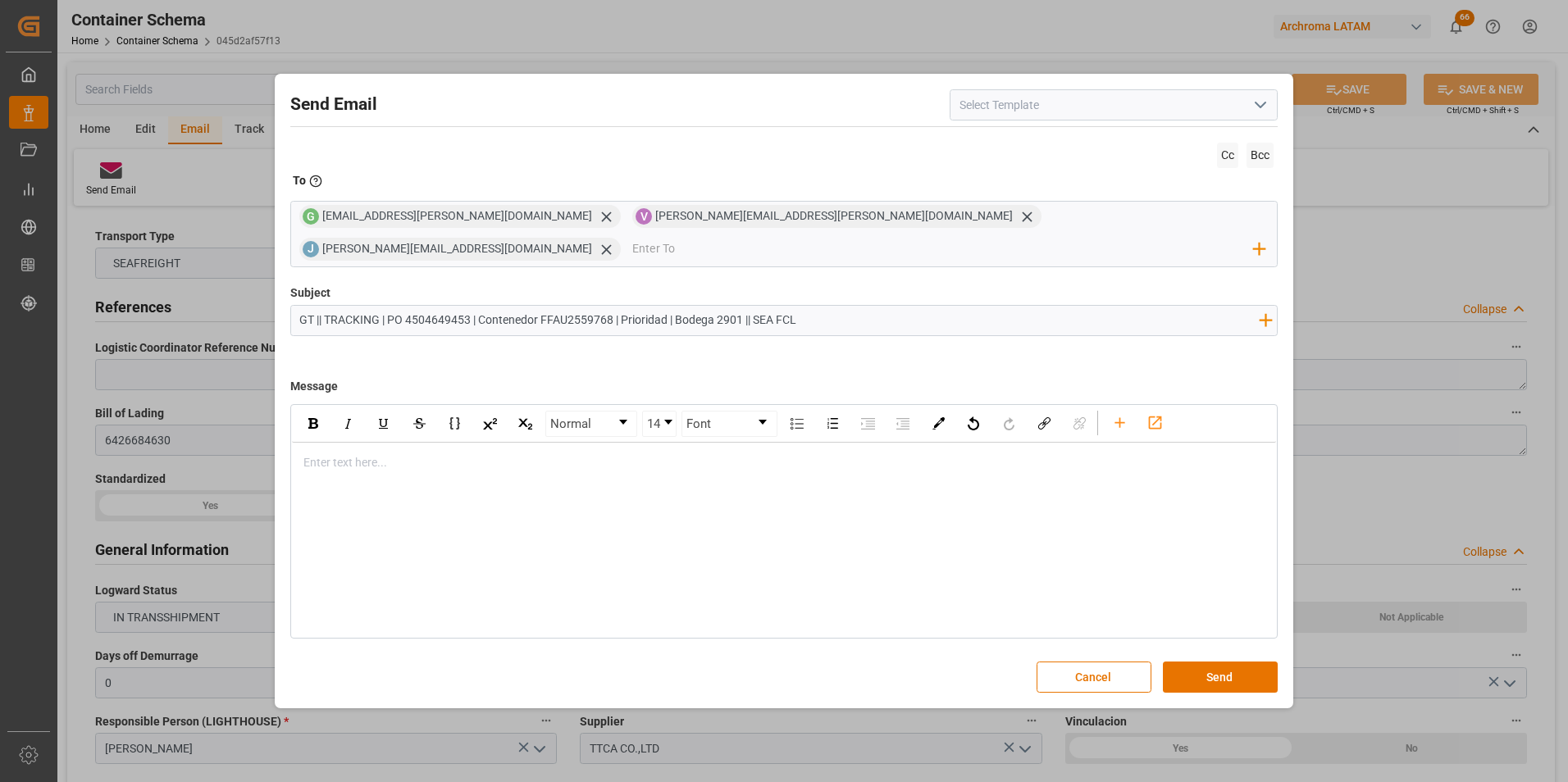
click at [433, 454] on div "rdw-editor" at bounding box center [785, 462] width 962 height 17
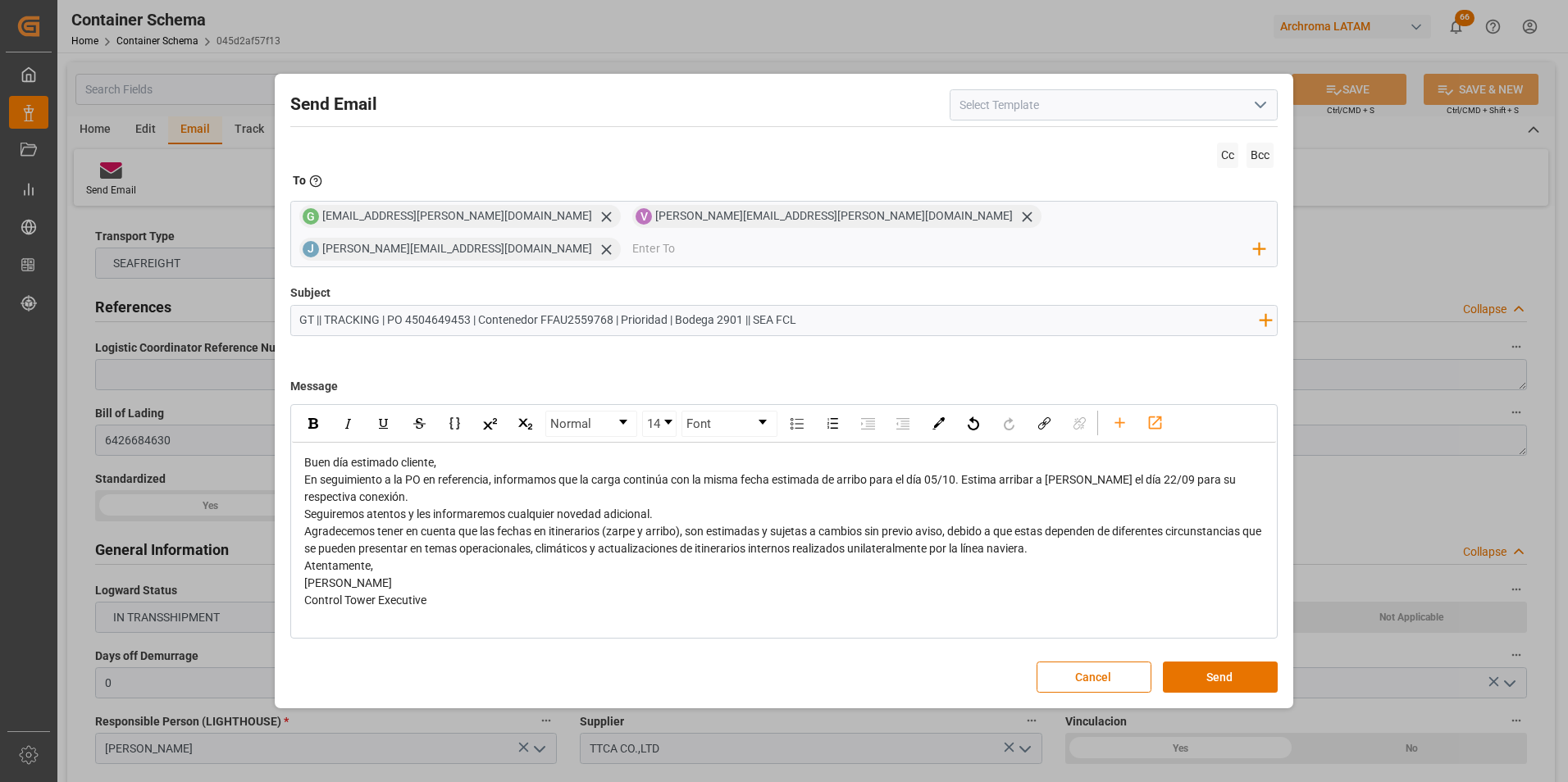
click at [446, 454] on div "Buen día estimado cliente," at bounding box center [785, 462] width 962 height 17
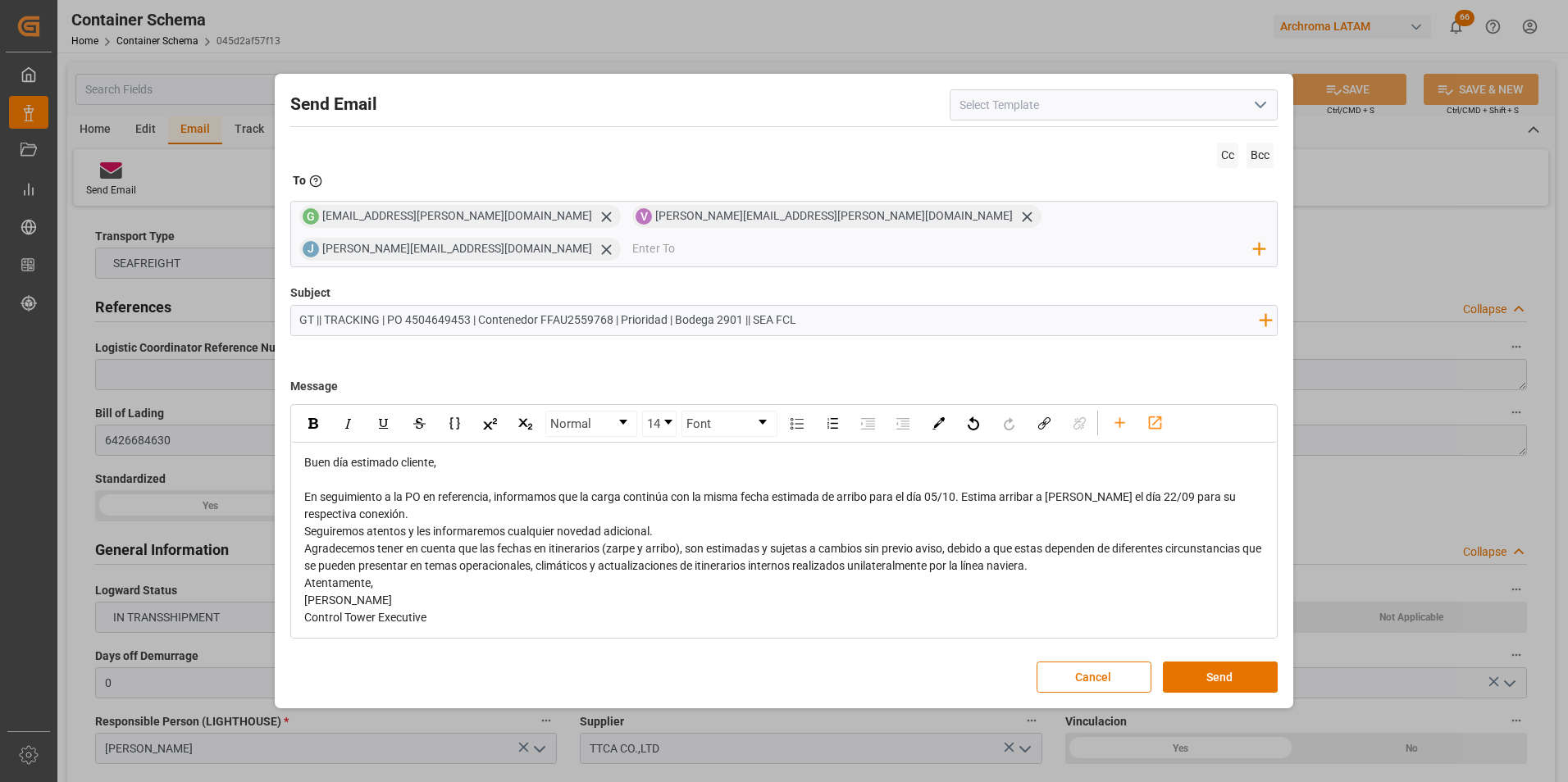
click at [433, 499] on div "En seguimiento a la PO en referencia, informamos que la carga continúa con la m…" at bounding box center [785, 505] width 962 height 34
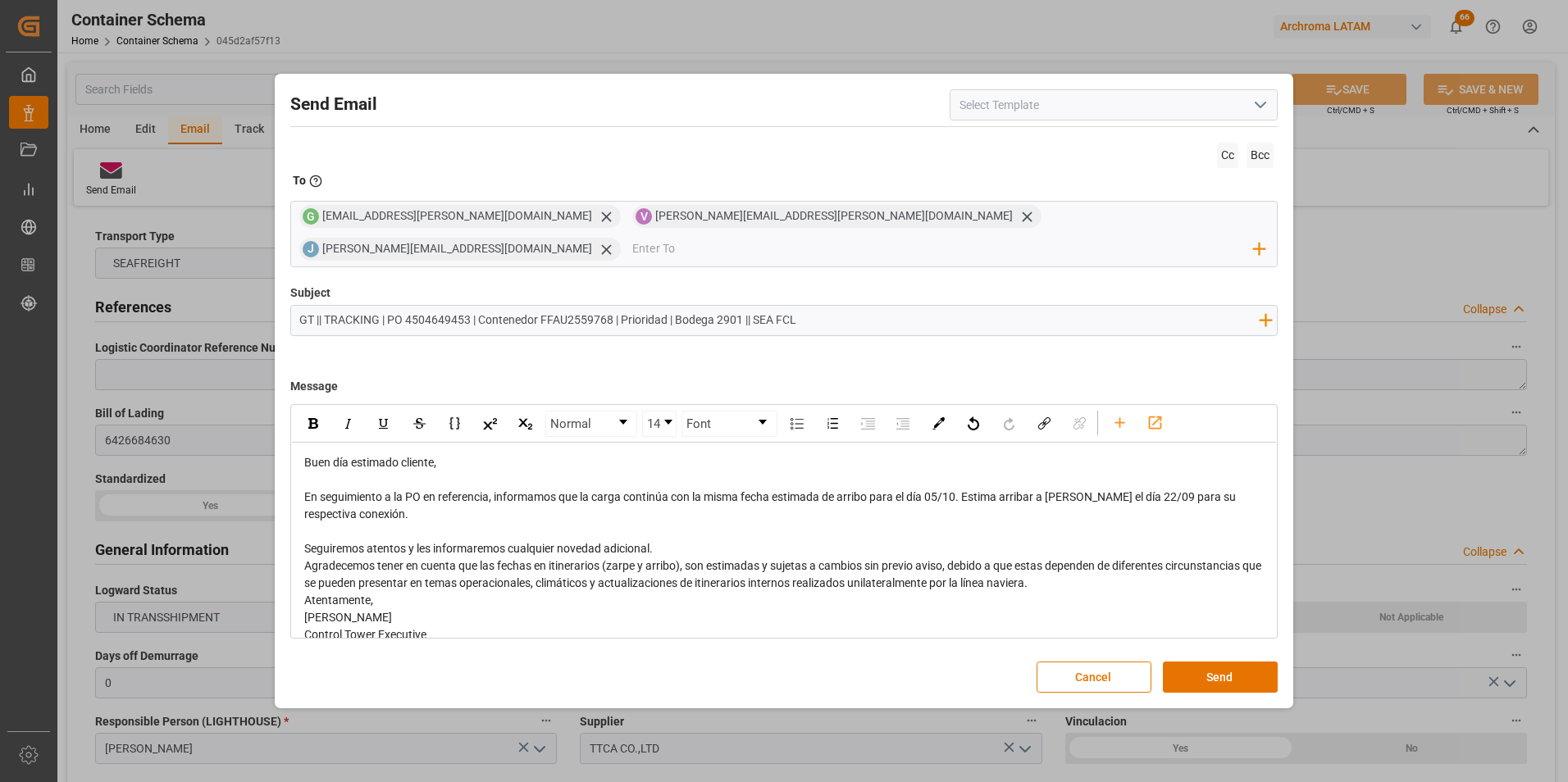
click at [668, 541] on div "Seguiremos atentos y les informaremos cualquier novedad adicional." at bounding box center [785, 549] width 962 height 17
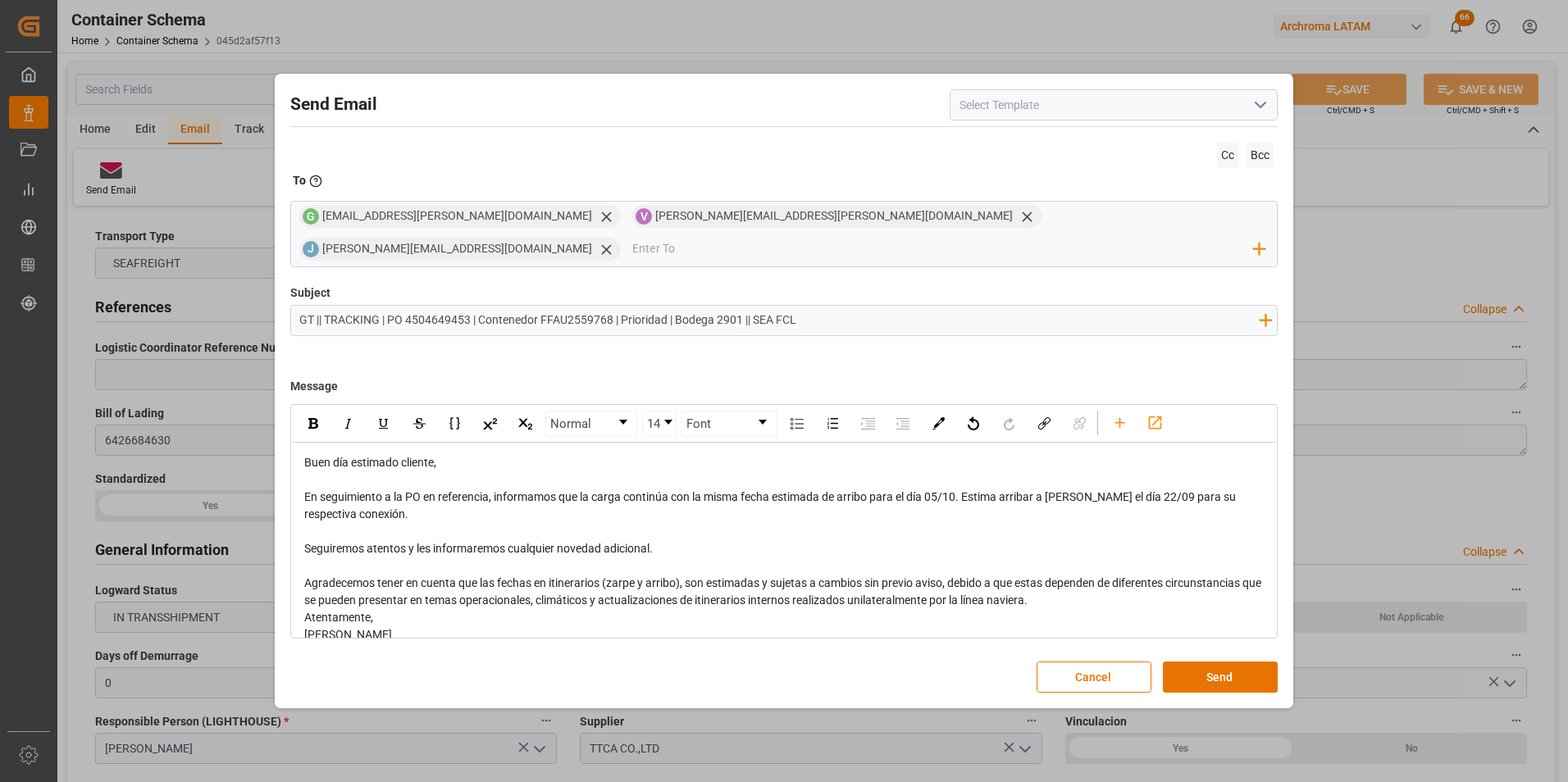
click at [1068, 584] on div "Agradecemos tener en cuenta que las fechas en itinerarios (zarpe y arribo), son…" at bounding box center [785, 592] width 962 height 34
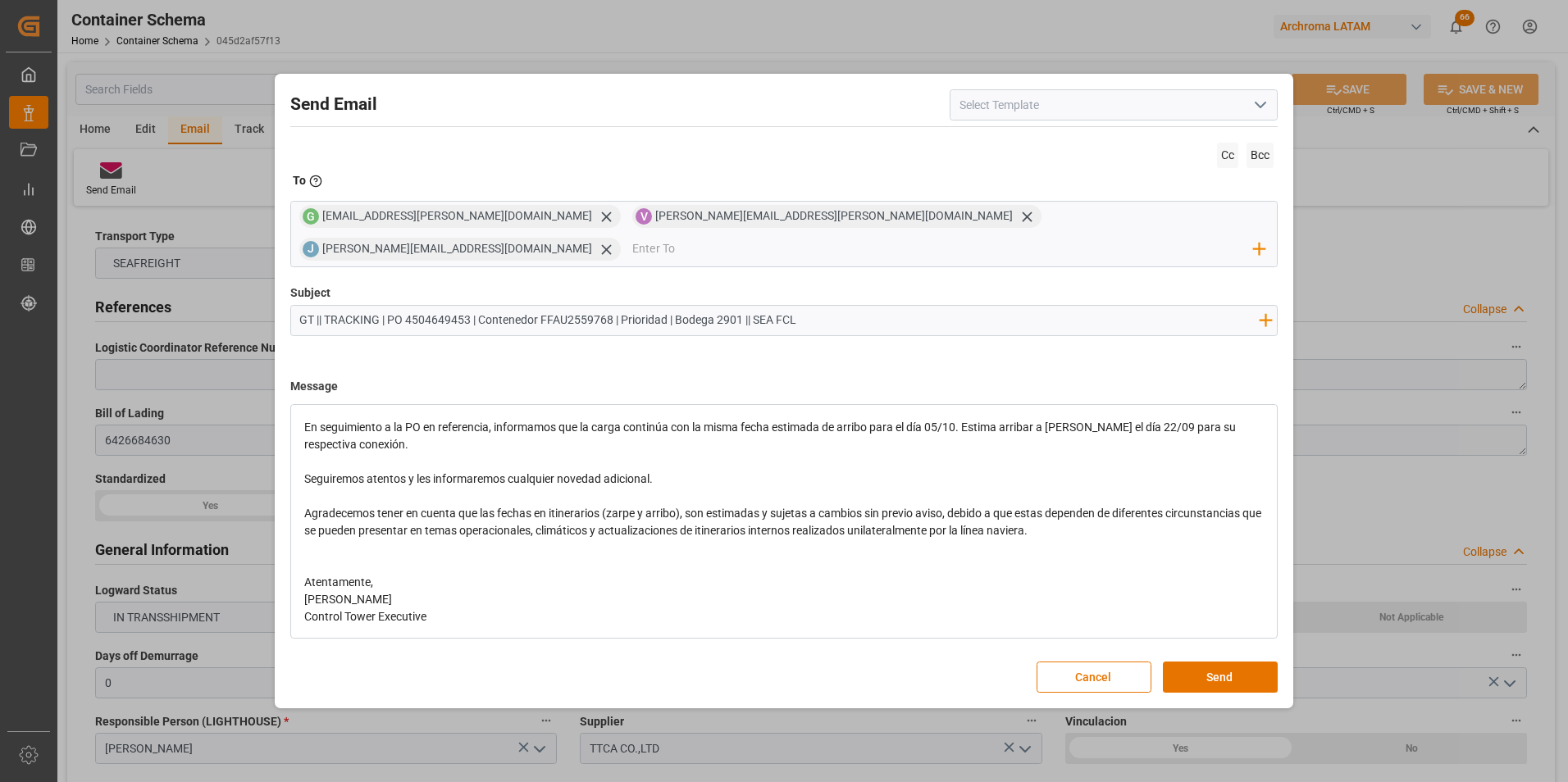
click at [462, 574] on div "Atentamente," at bounding box center [785, 582] width 962 height 17
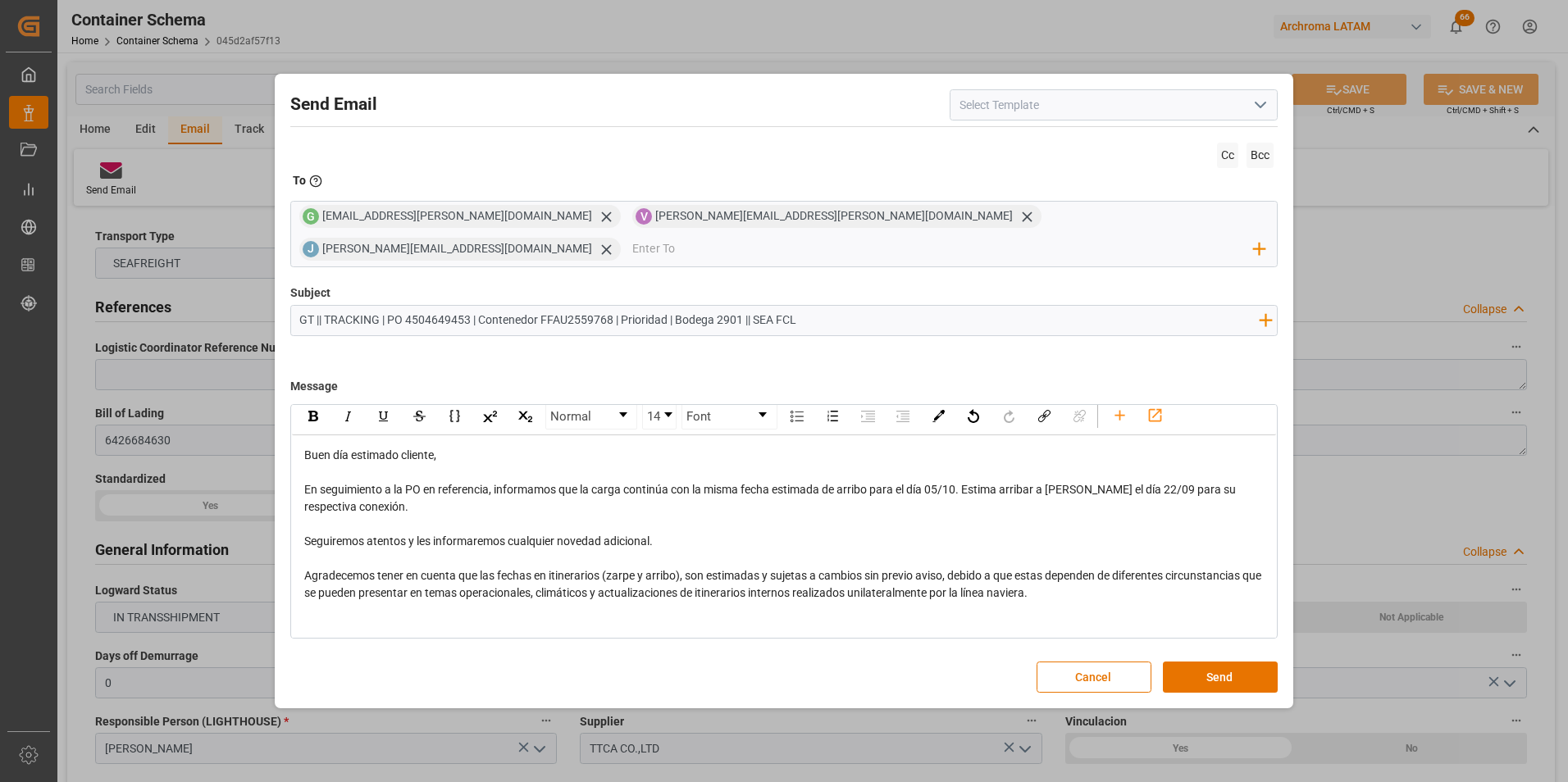
scroll to position [0, 0]
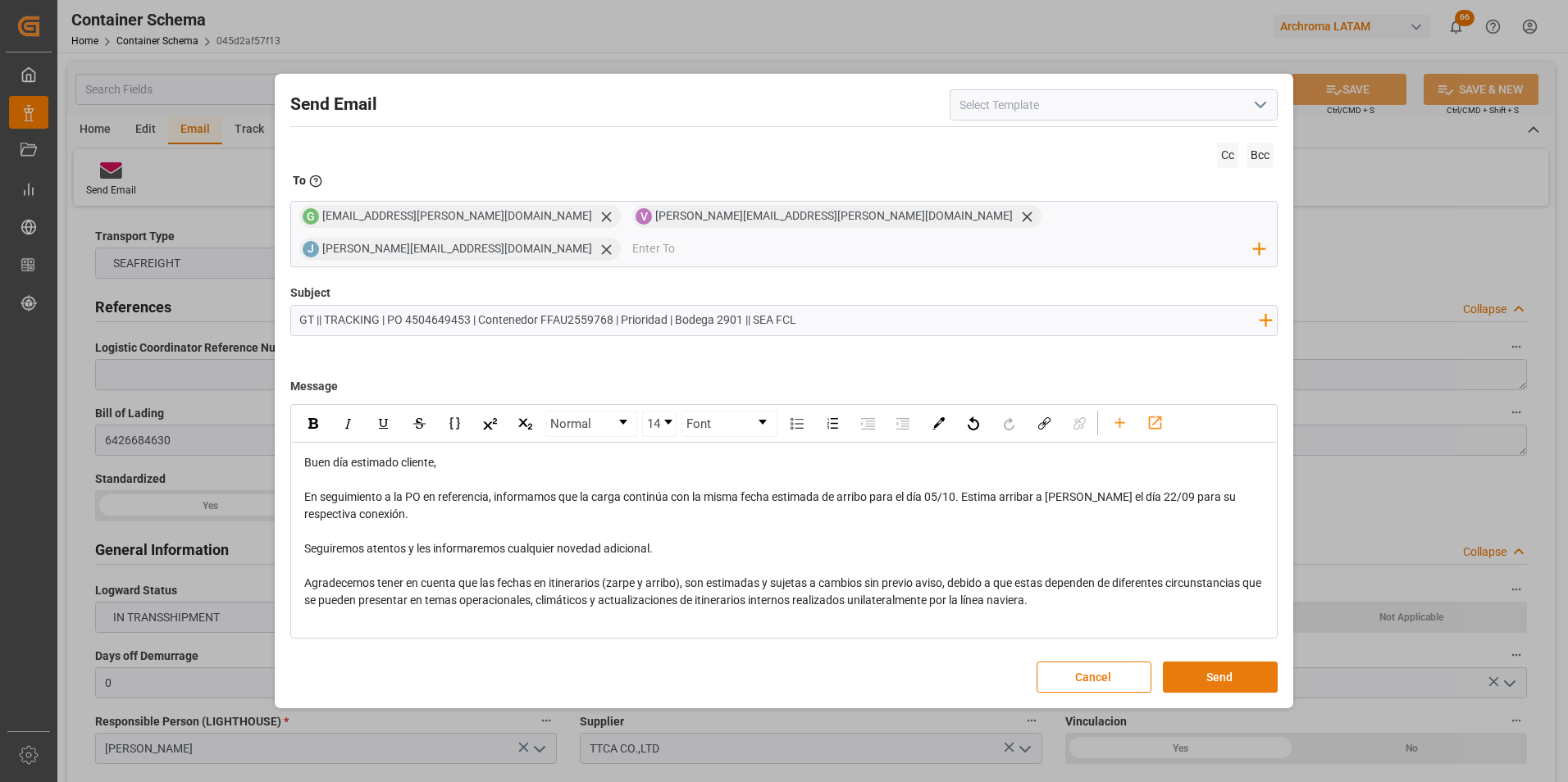
click at [1200, 661] on button "Send" at bounding box center [1219, 677] width 114 height 32
